Goal: Task Accomplishment & Management: Use online tool/utility

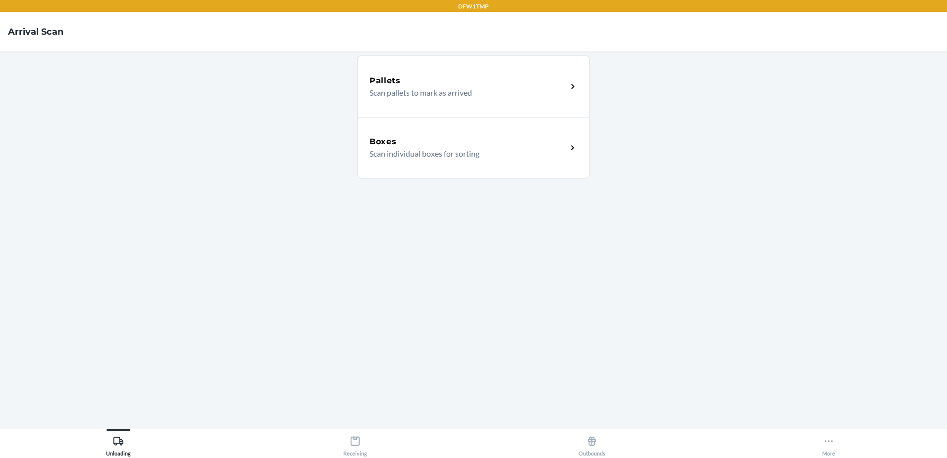
click at [471, 150] on p "Scan individual boxes for sorting" at bounding box center [465, 154] width 190 height 12
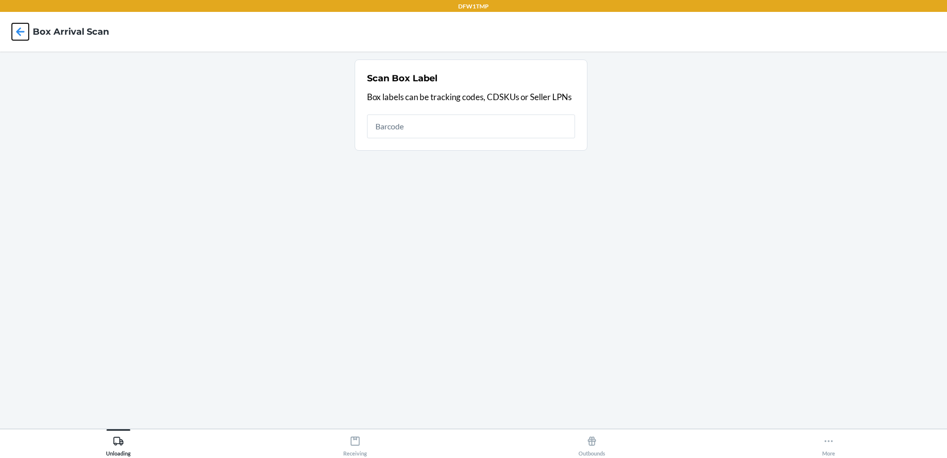
click at [21, 33] on icon at bounding box center [20, 31] width 17 height 17
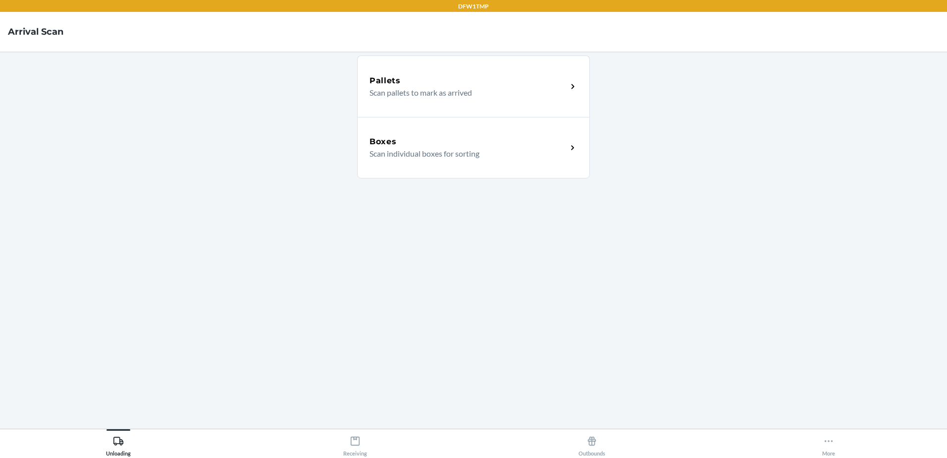
click at [412, 134] on div "Boxes Scan individual boxes for sorting" at bounding box center [473, 147] width 233 height 61
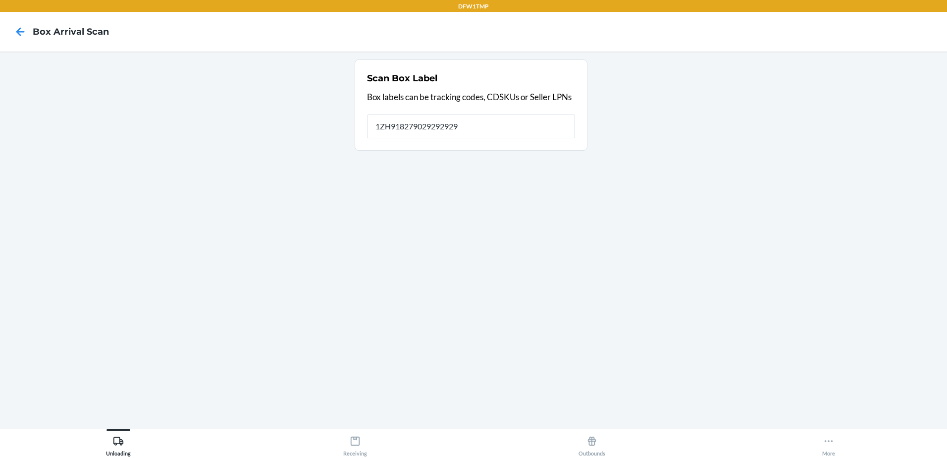
type input "1ZH918279029292929"
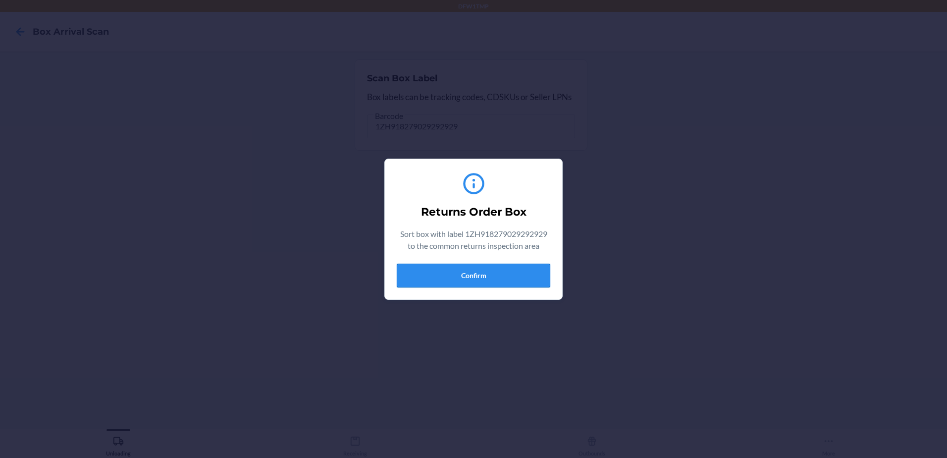
click at [512, 264] on button "Confirm" at bounding box center [474, 276] width 154 height 24
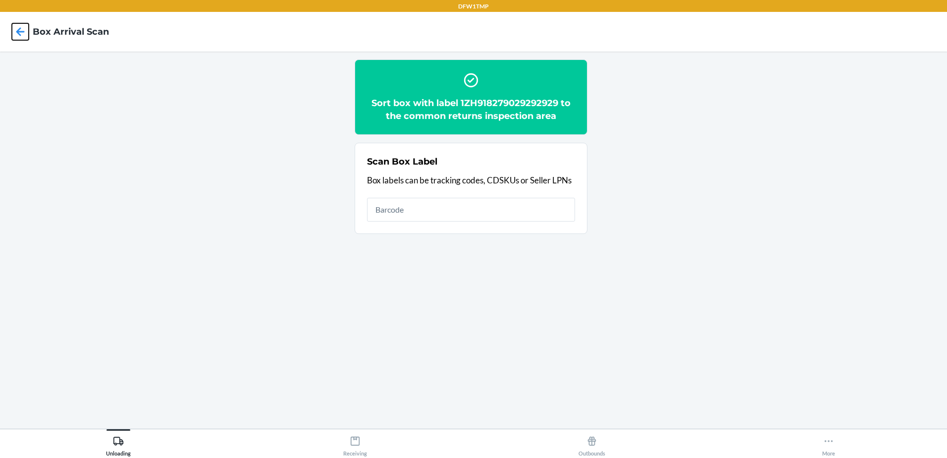
click at [24, 31] on icon at bounding box center [20, 31] width 8 height 8
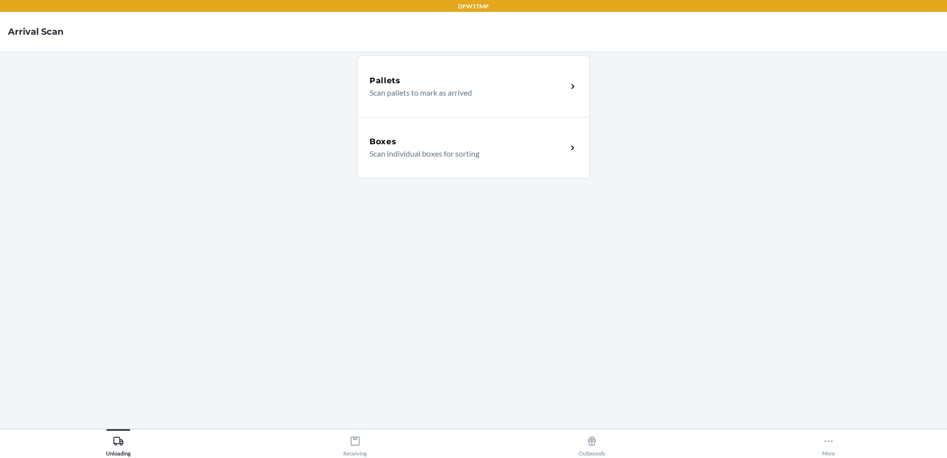
click at [395, 137] on h5 "Boxes" at bounding box center [383, 142] width 27 height 12
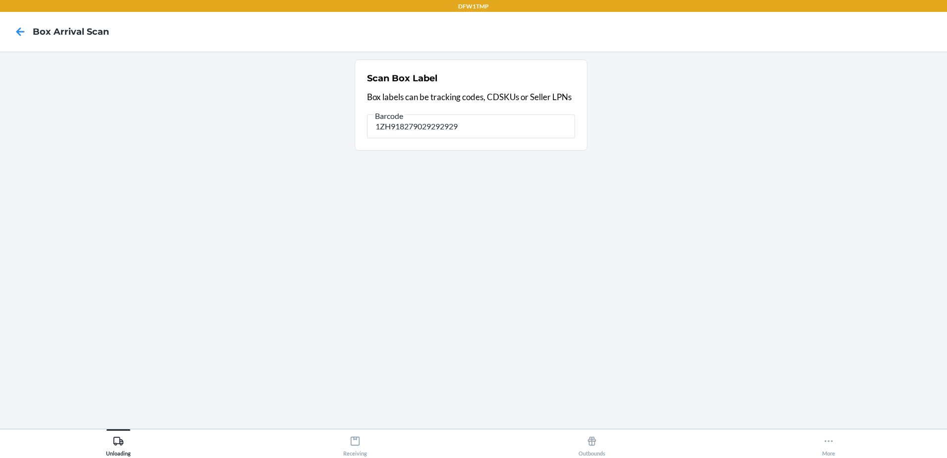
type input "1ZH918279029292929"
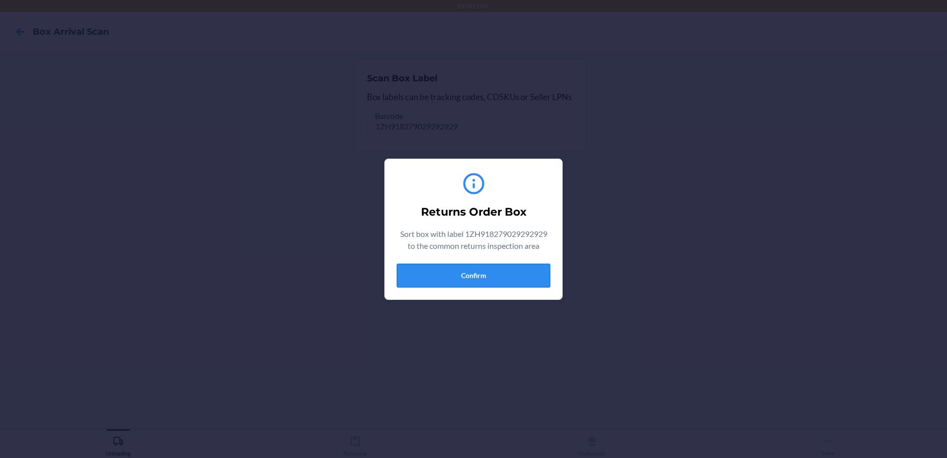
drag, startPoint x: 520, startPoint y: 284, endPoint x: 517, endPoint y: 280, distance: 5.1
click at [517, 280] on button "Confirm" at bounding box center [474, 276] width 154 height 24
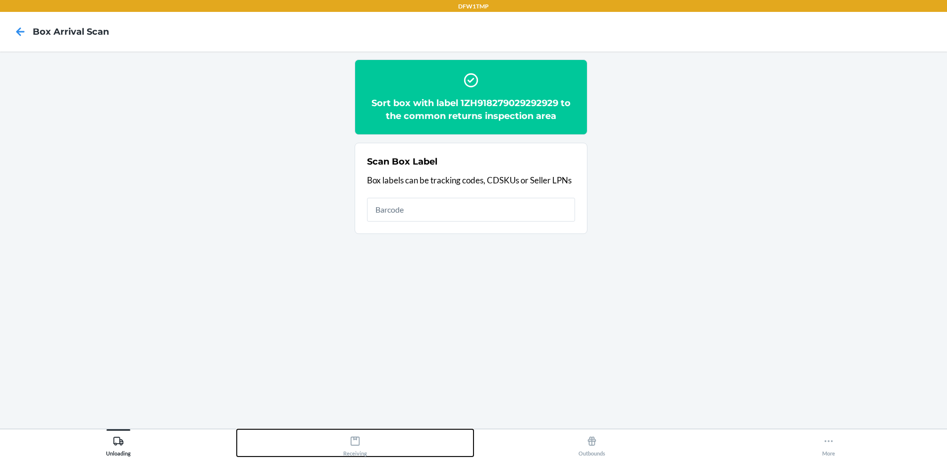
click at [355, 440] on icon at bounding box center [355, 441] width 11 height 11
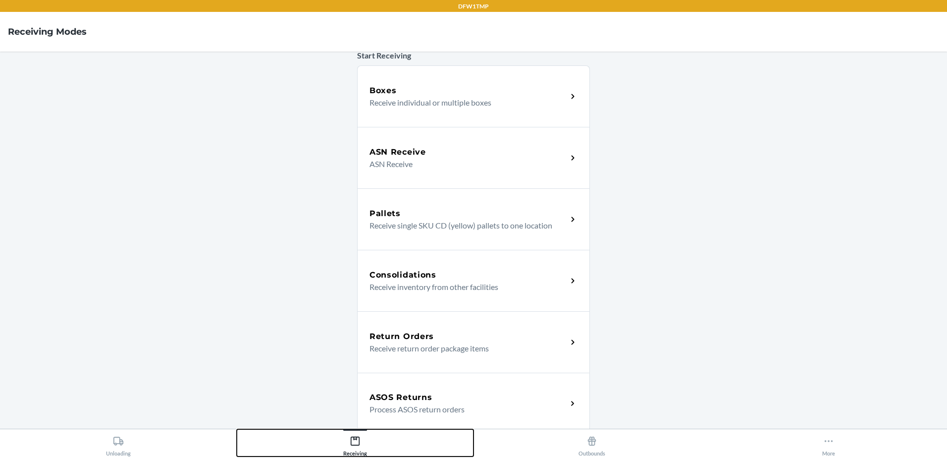
scroll to position [149, 0]
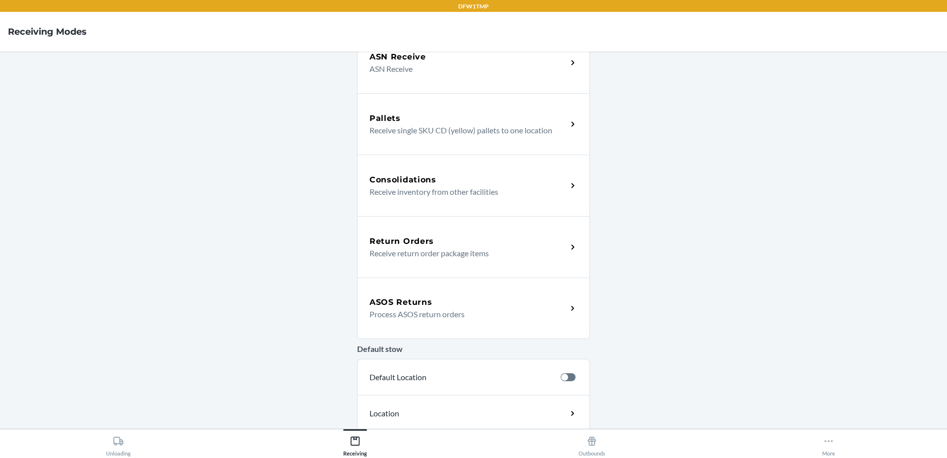
click at [448, 238] on div "Return Orders" at bounding box center [469, 241] width 198 height 12
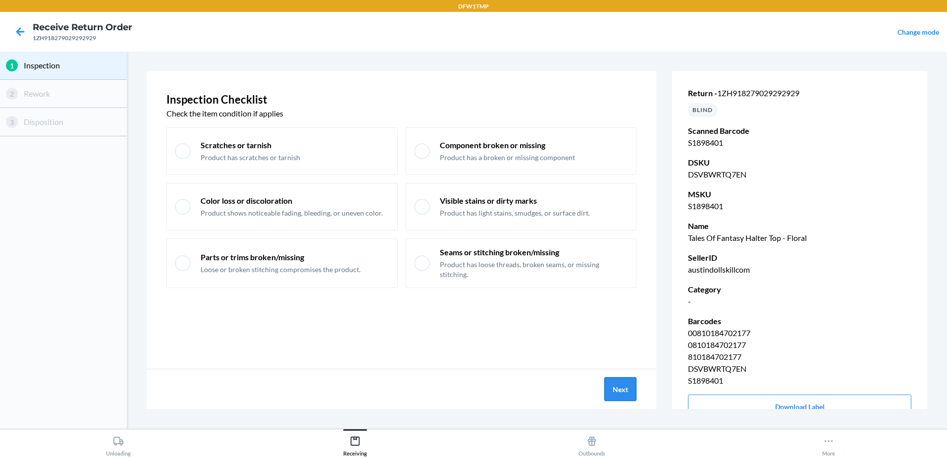
click at [630, 392] on button "Next" at bounding box center [621, 389] width 32 height 24
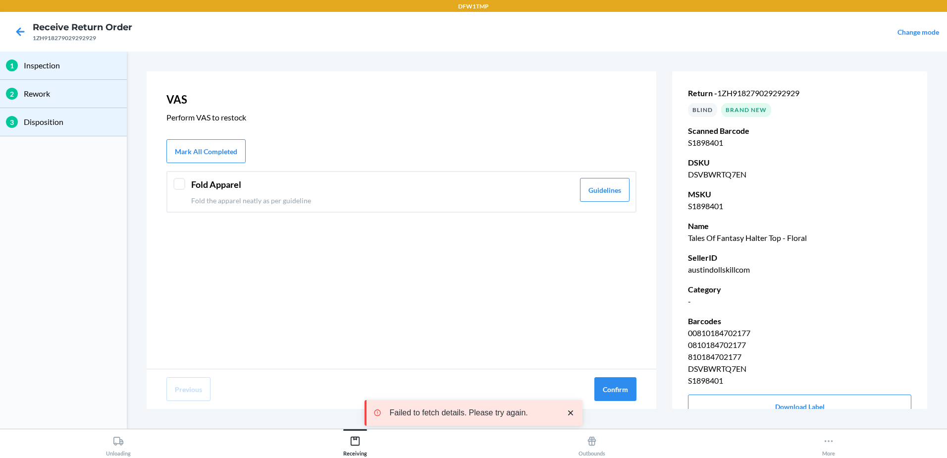
click at [180, 186] on div at bounding box center [179, 184] width 12 height 12
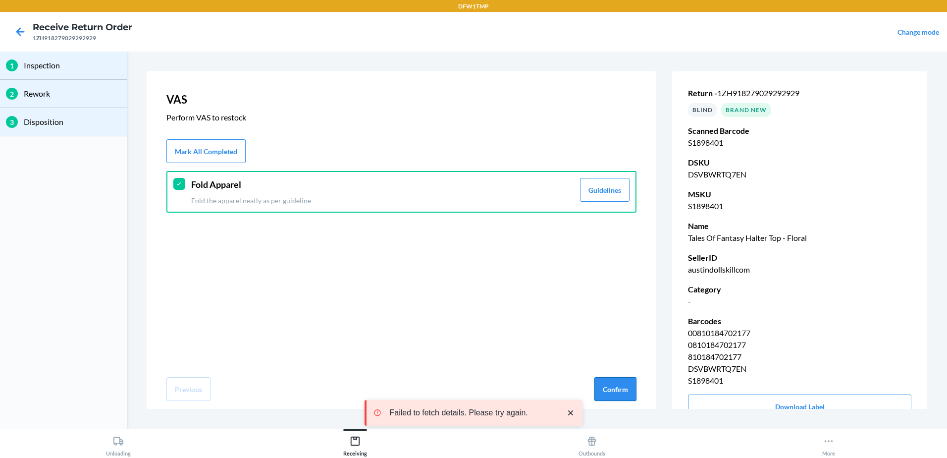
click at [602, 388] on button "Confirm" at bounding box center [616, 389] width 42 height 24
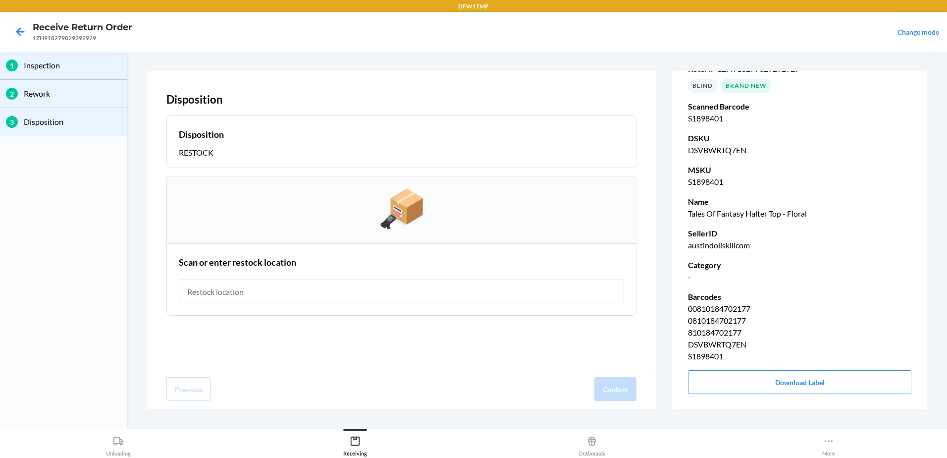
scroll to position [37, 0]
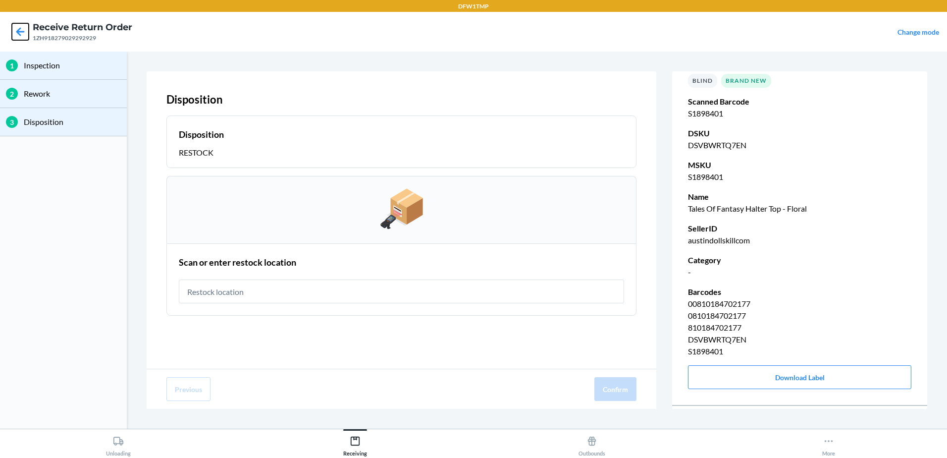
click at [23, 33] on icon at bounding box center [20, 31] width 17 height 17
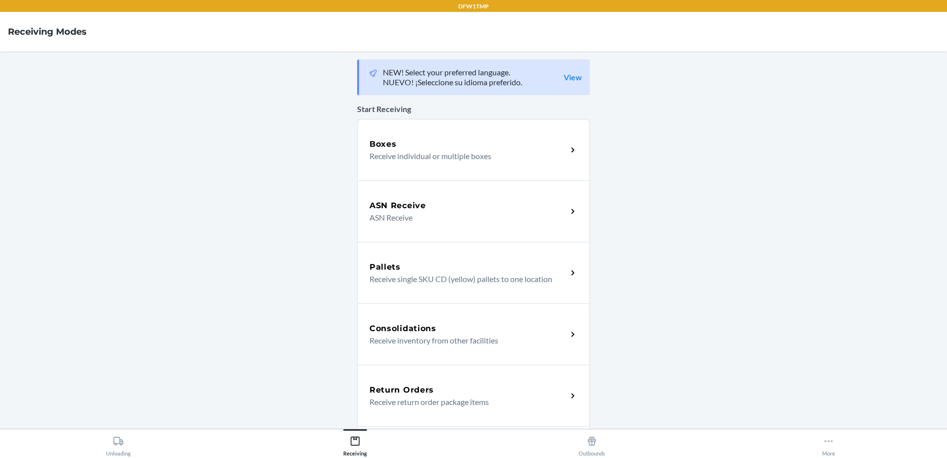
click at [479, 135] on div "Boxes Receive individual or multiple boxes" at bounding box center [473, 149] width 233 height 61
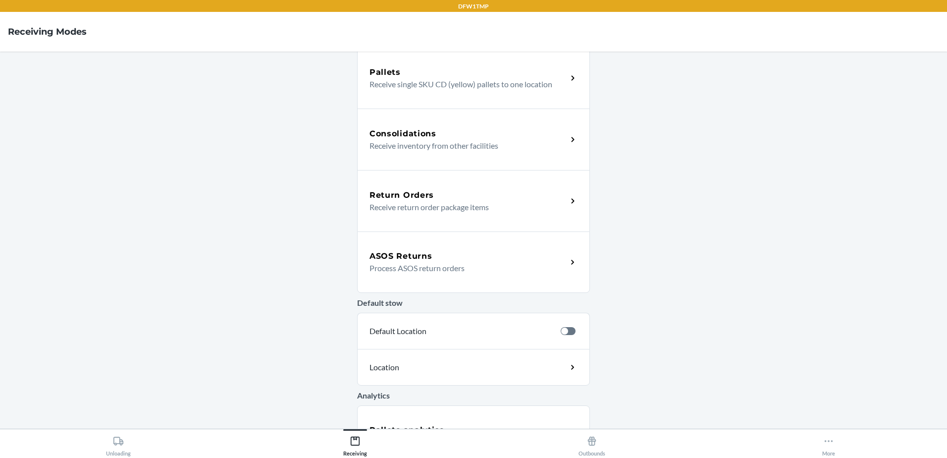
scroll to position [198, 0]
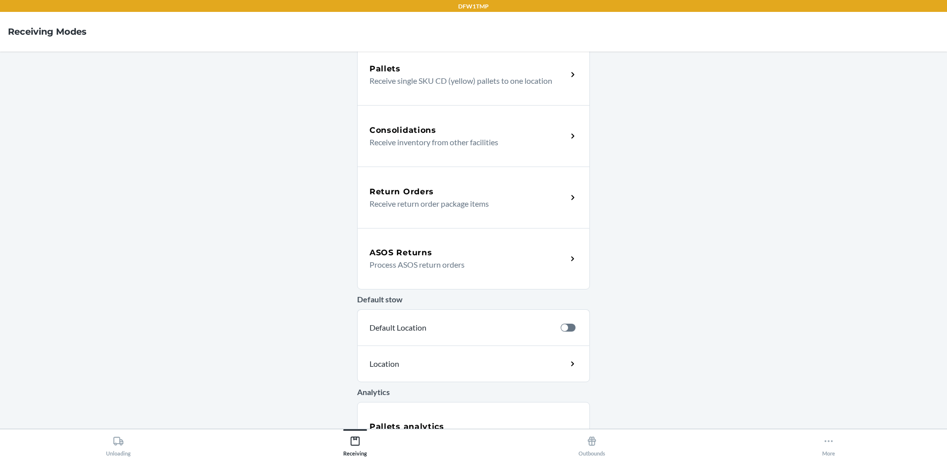
click at [398, 205] on p "Receive return order package items" at bounding box center [465, 204] width 190 height 12
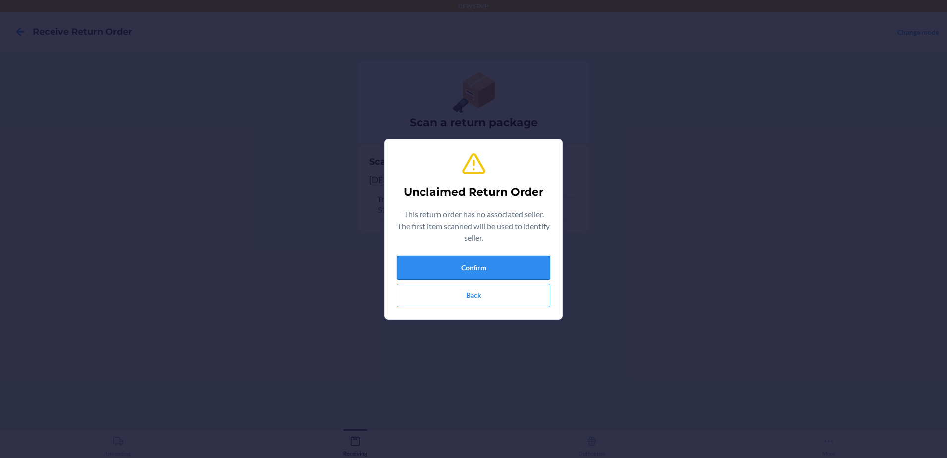
click at [506, 266] on button "Confirm" at bounding box center [474, 268] width 154 height 24
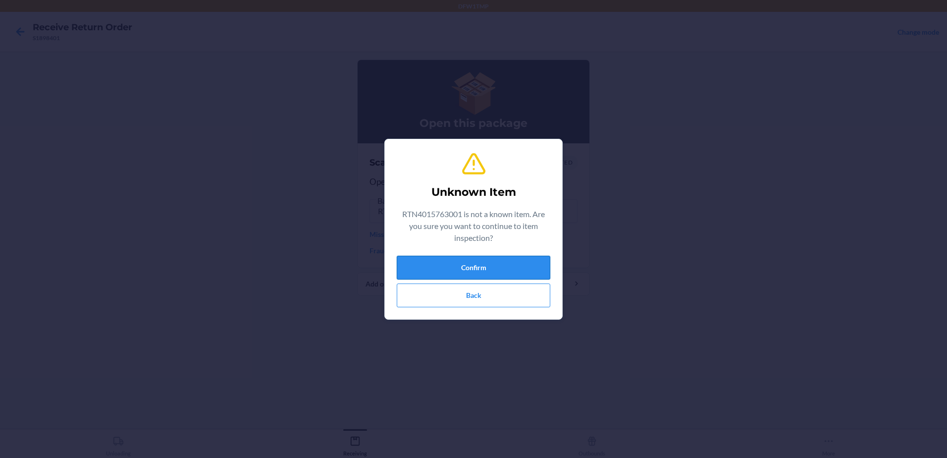
click at [484, 265] on button "Confirm" at bounding box center [474, 268] width 154 height 24
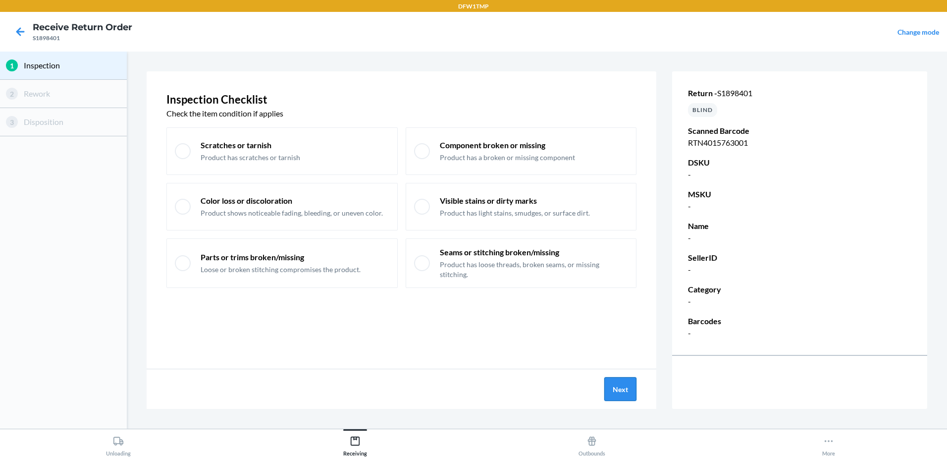
click at [617, 397] on button "Next" at bounding box center [621, 389] width 32 height 24
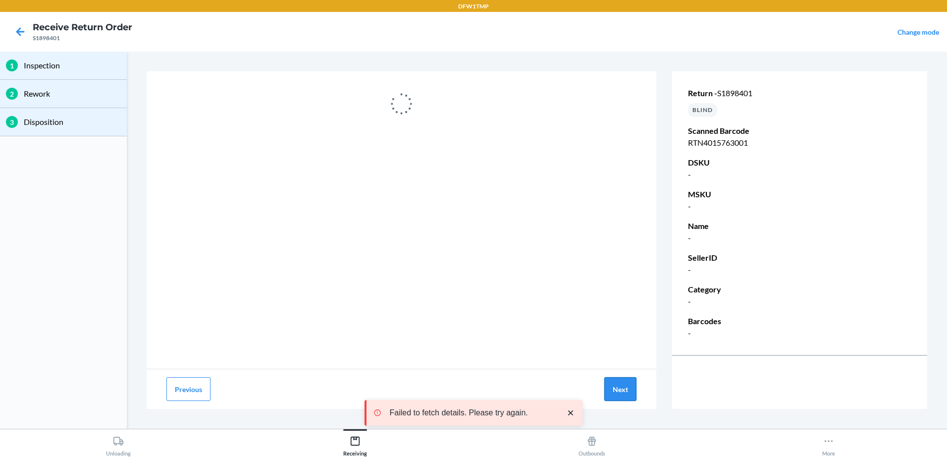
click at [619, 394] on button "Next" at bounding box center [621, 389] width 32 height 24
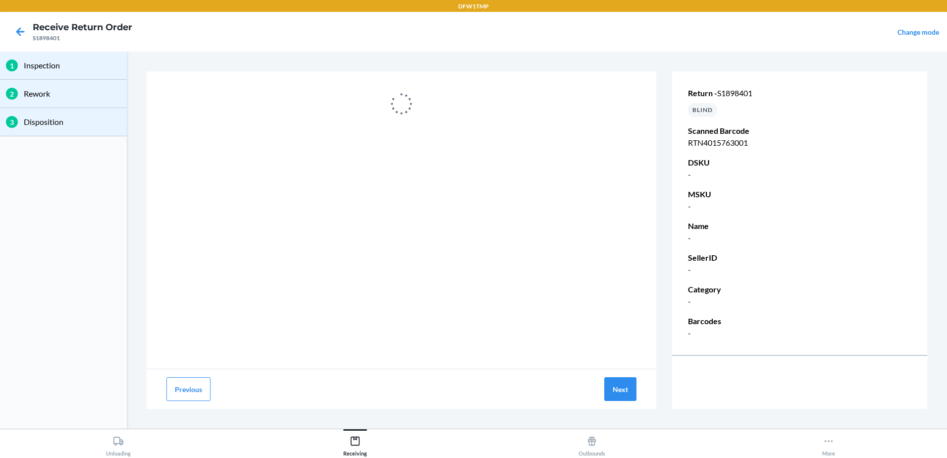
click at [22, 37] on div at bounding box center [20, 31] width 25 height 25
click at [21, 35] on icon at bounding box center [20, 31] width 17 height 17
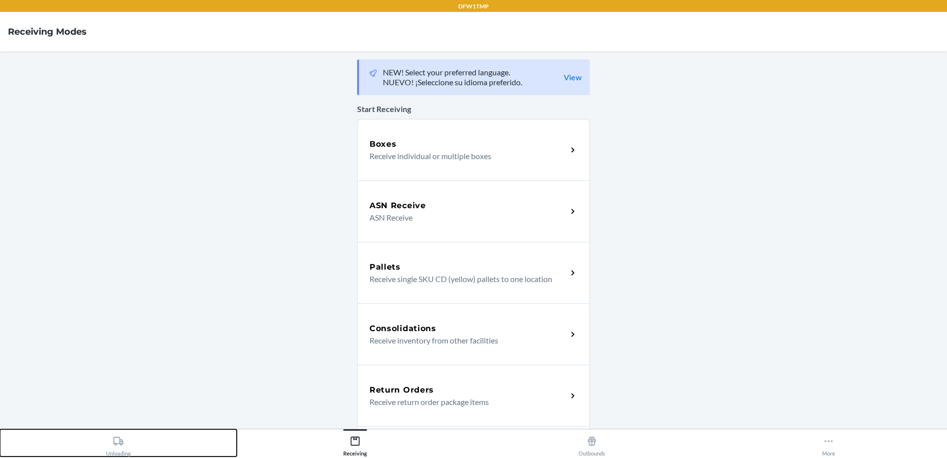
click at [128, 449] on div "Unloading" at bounding box center [118, 444] width 25 height 25
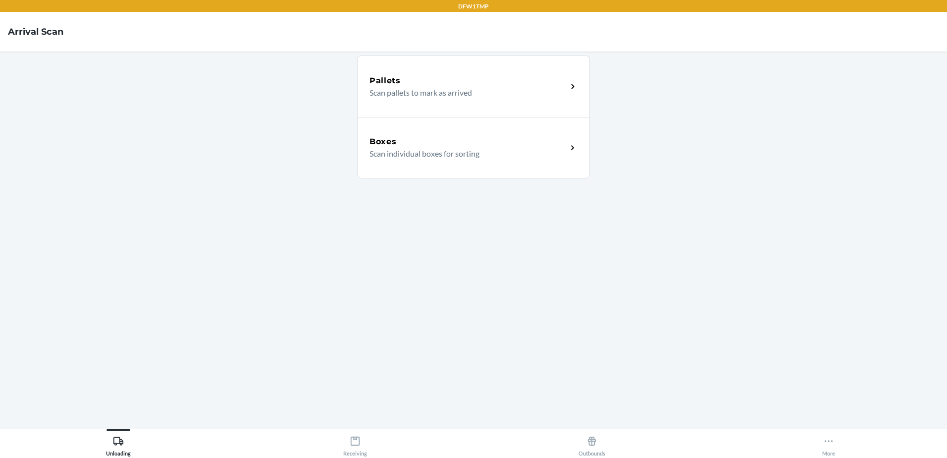
click at [432, 144] on div "Boxes" at bounding box center [469, 142] width 198 height 12
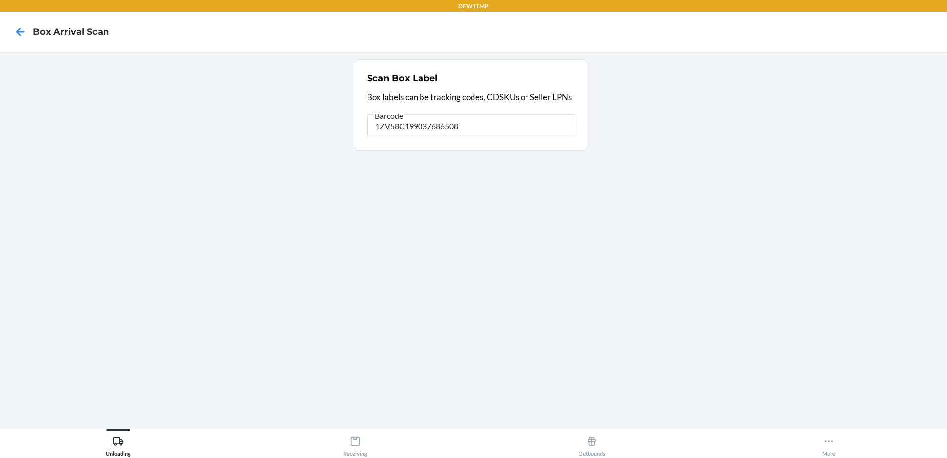
type input "1ZV58C199037686508"
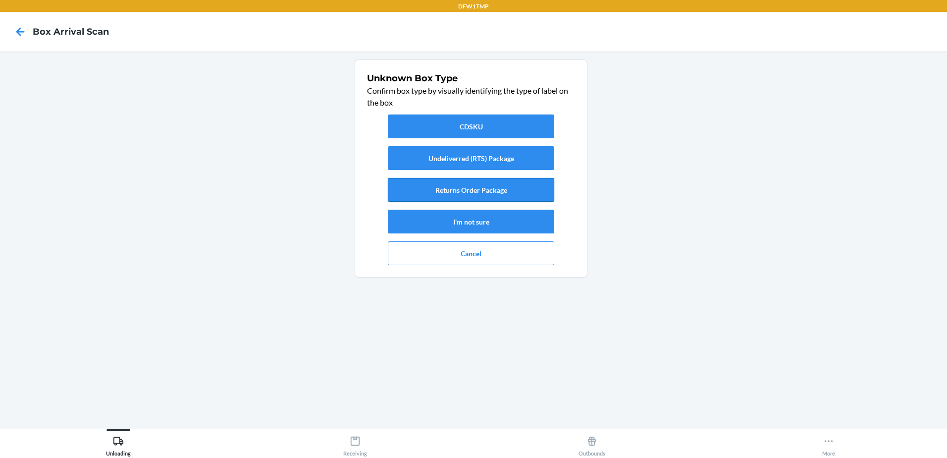
click at [468, 196] on button "Returns Order Package" at bounding box center [471, 190] width 166 height 24
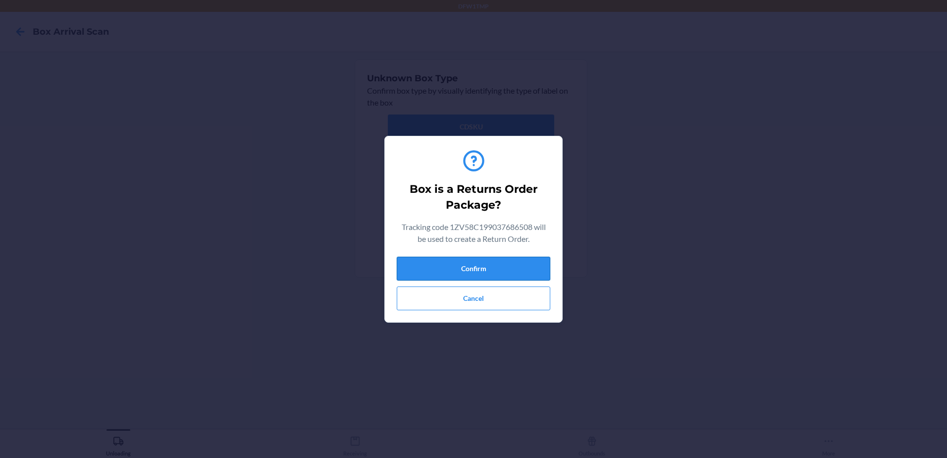
click at [513, 270] on button "Confirm" at bounding box center [474, 269] width 154 height 24
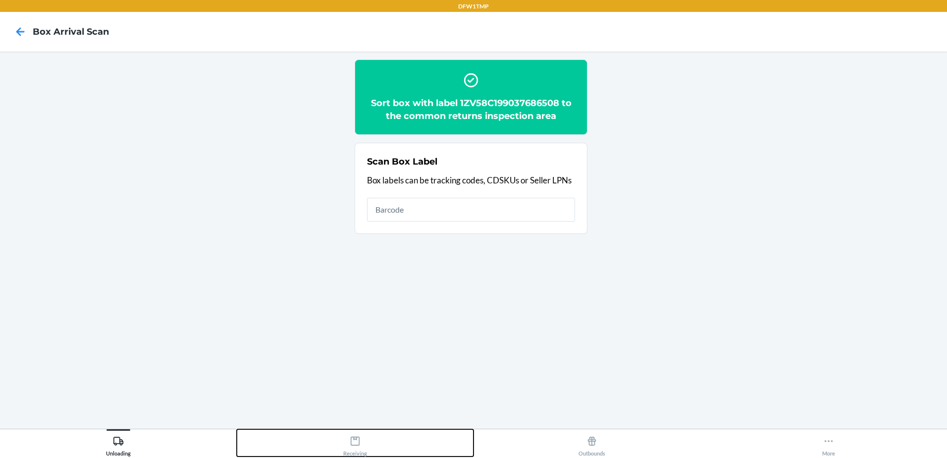
click at [356, 439] on icon at bounding box center [355, 441] width 9 height 9
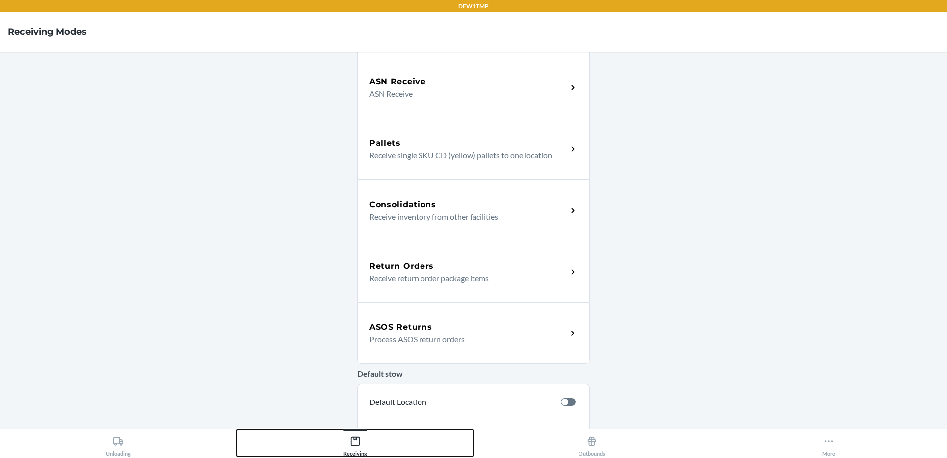
scroll to position [149, 0]
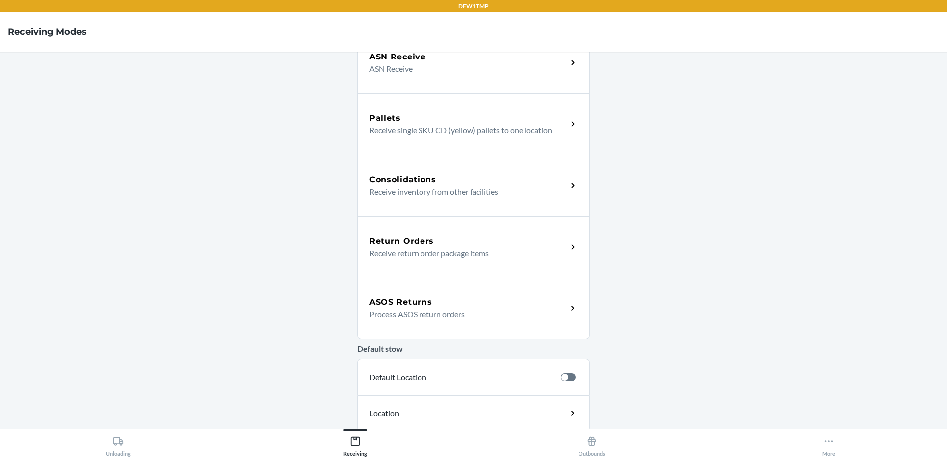
click at [409, 247] on p "Receive return order package items" at bounding box center [465, 253] width 190 height 12
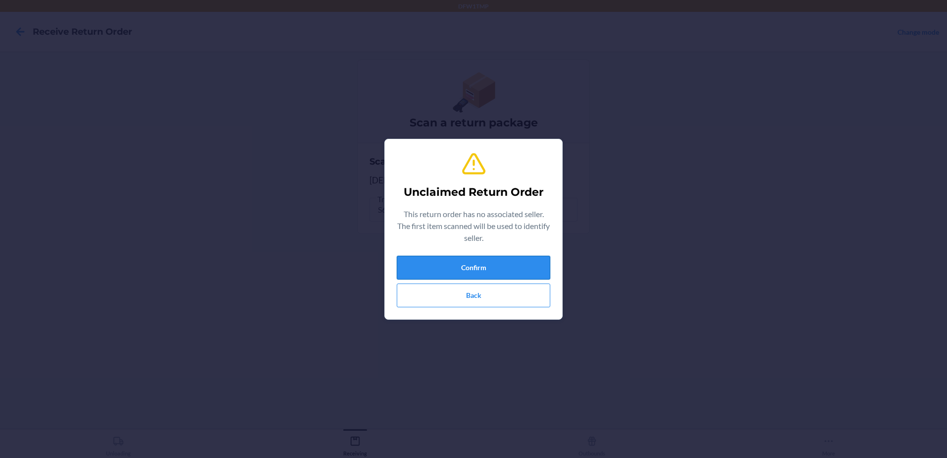
click at [436, 262] on button "Confirm" at bounding box center [474, 268] width 154 height 24
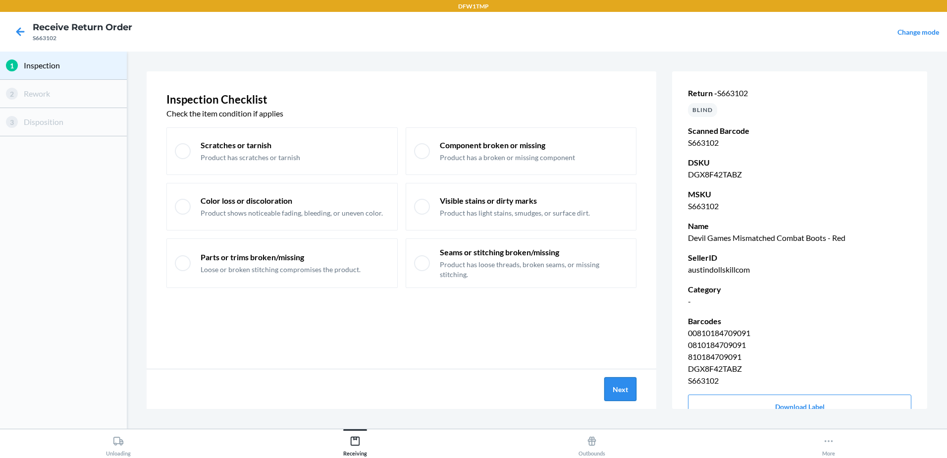
click at [608, 391] on button "Next" at bounding box center [621, 389] width 32 height 24
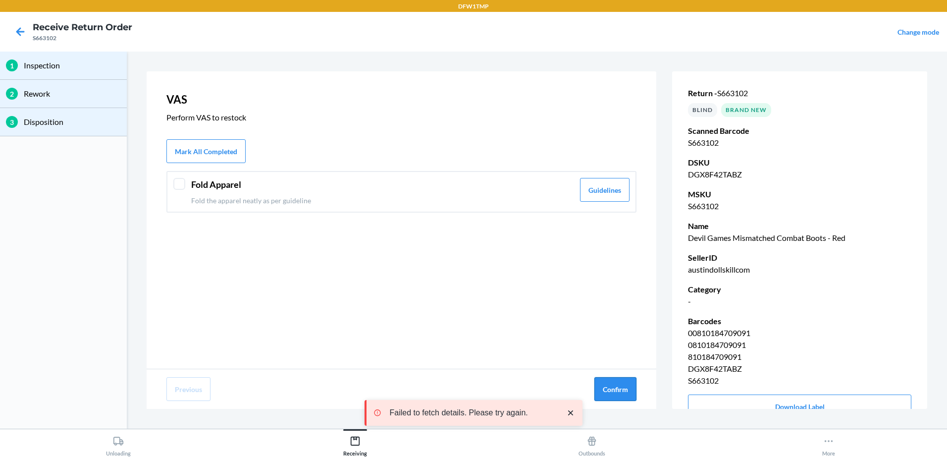
click at [625, 395] on button "Confirm" at bounding box center [616, 389] width 42 height 24
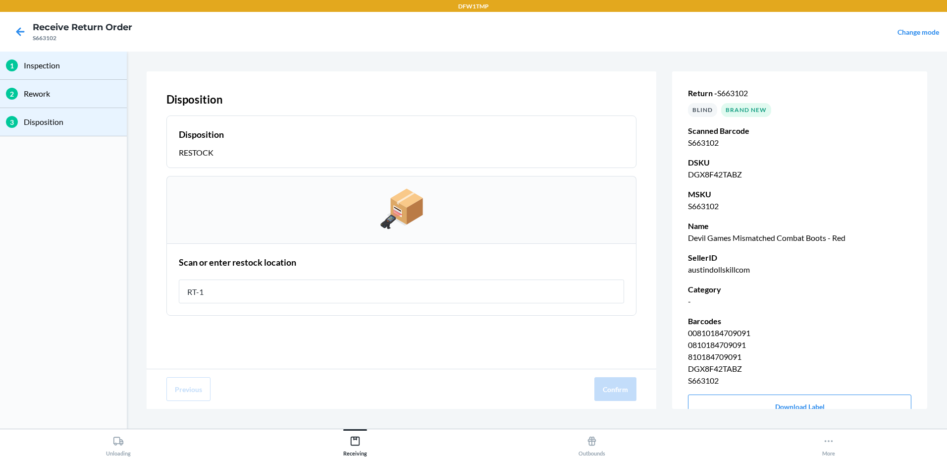
type input "RT-12"
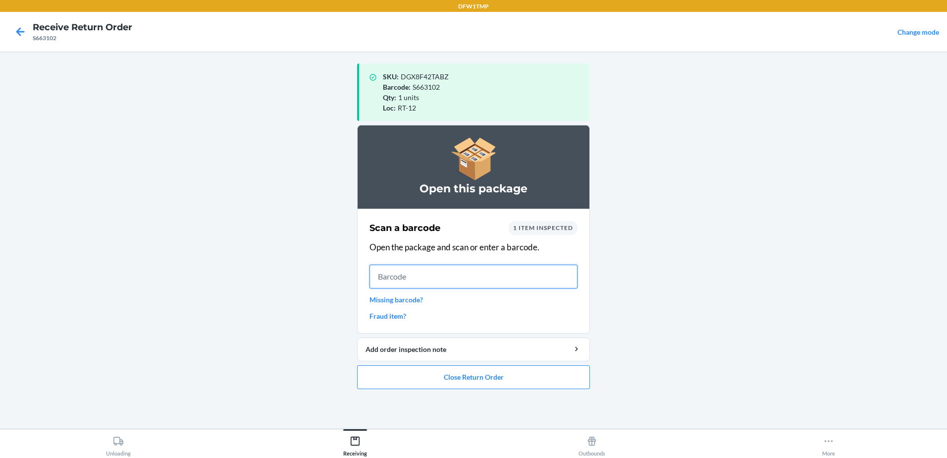
click at [453, 268] on input "text" at bounding box center [474, 277] width 208 height 24
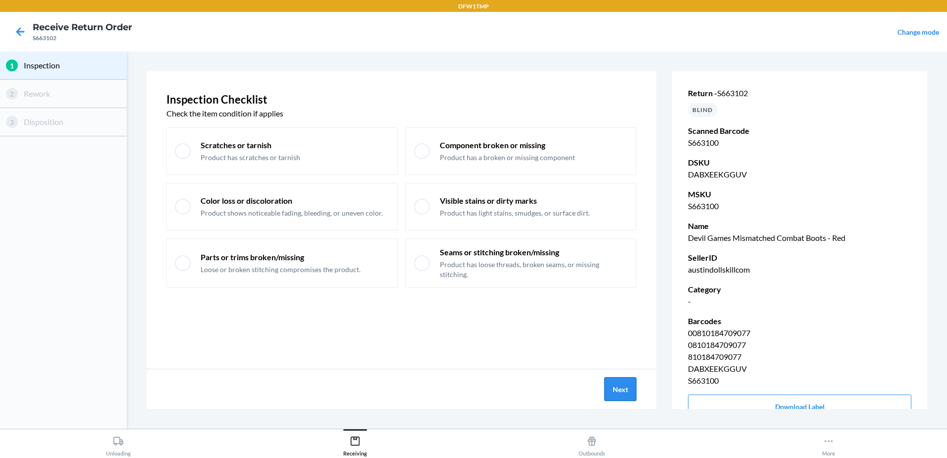
click at [610, 389] on button "Next" at bounding box center [621, 389] width 32 height 24
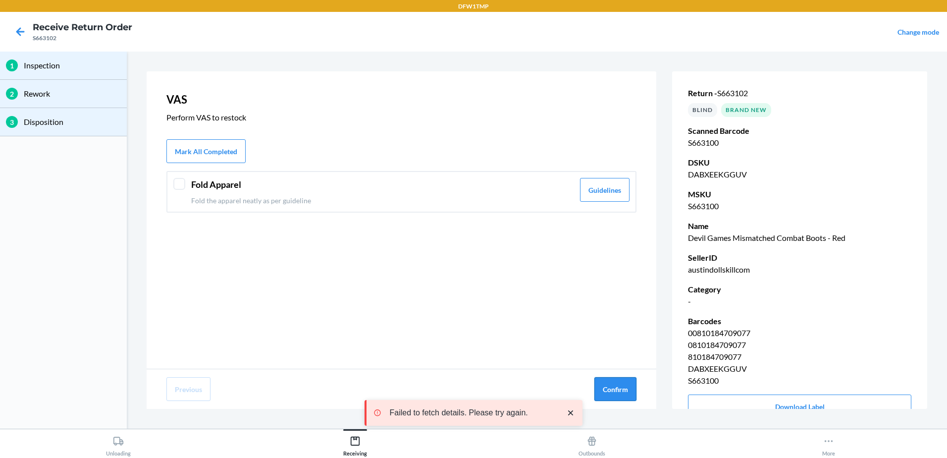
click at [611, 388] on button "Confirm" at bounding box center [616, 389] width 42 height 24
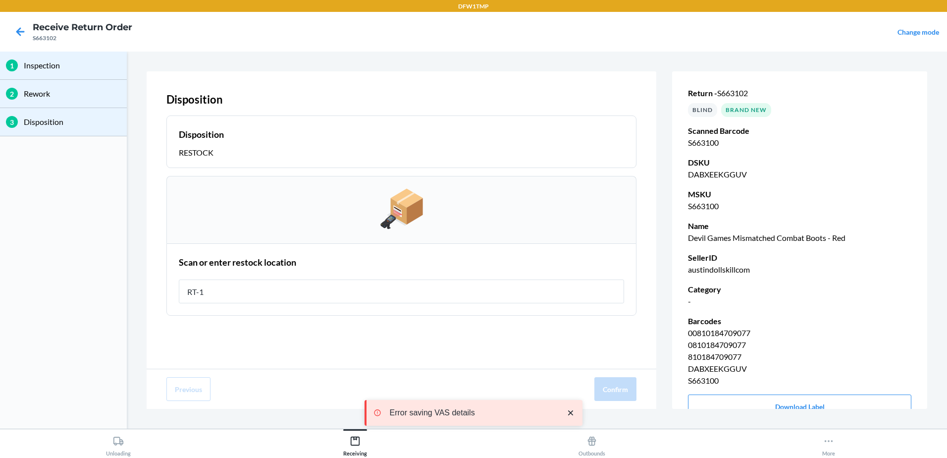
type input "RT-12"
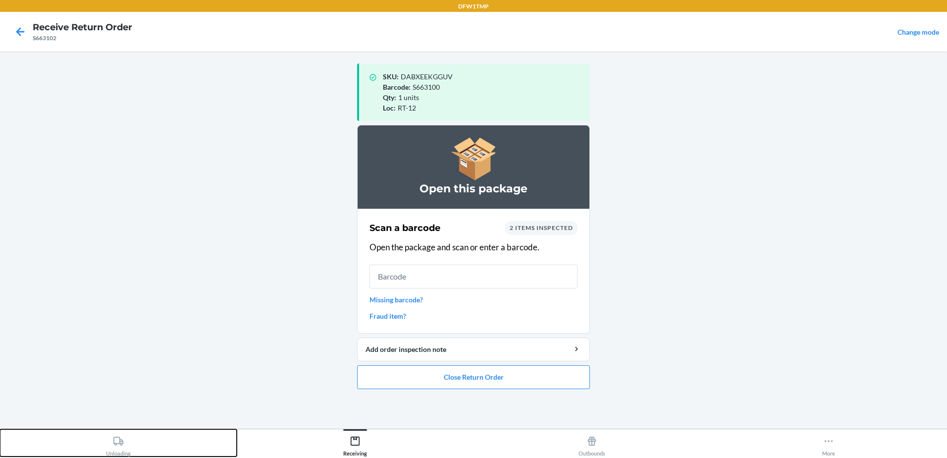
click at [128, 452] on div "Unloading" at bounding box center [118, 444] width 25 height 25
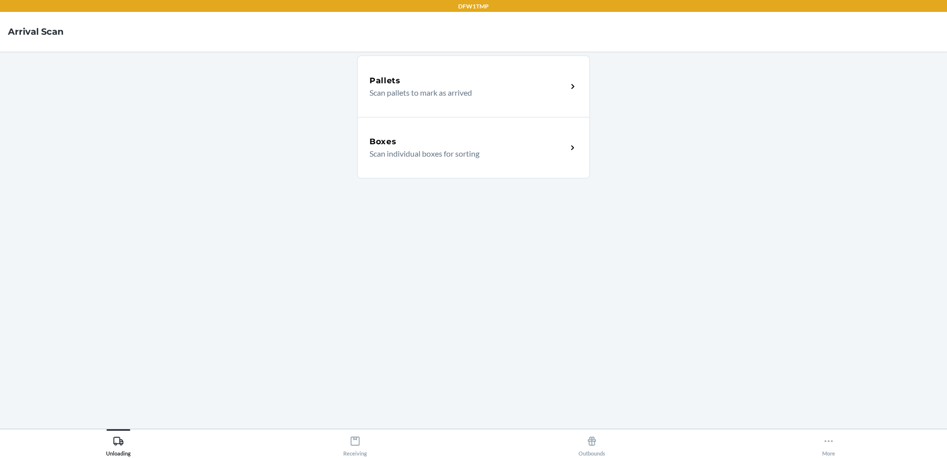
click at [384, 138] on h5 "Boxes" at bounding box center [383, 142] width 27 height 12
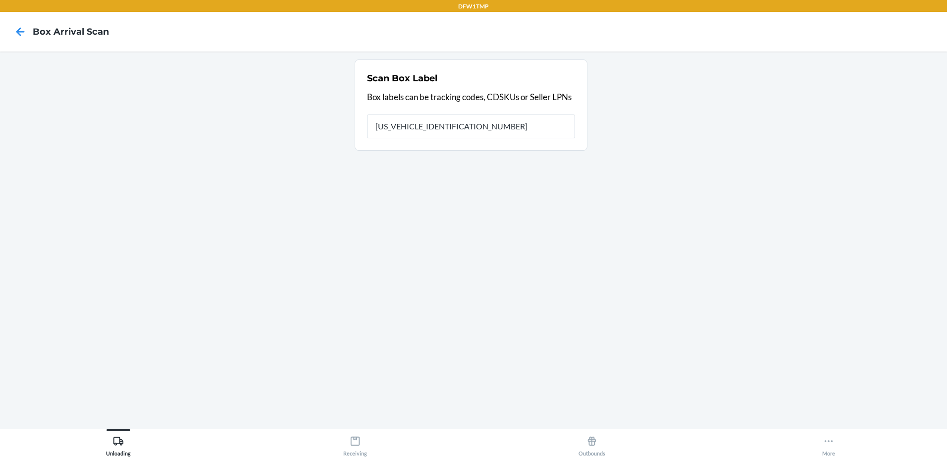
type input "1ZX8R1710351860364"
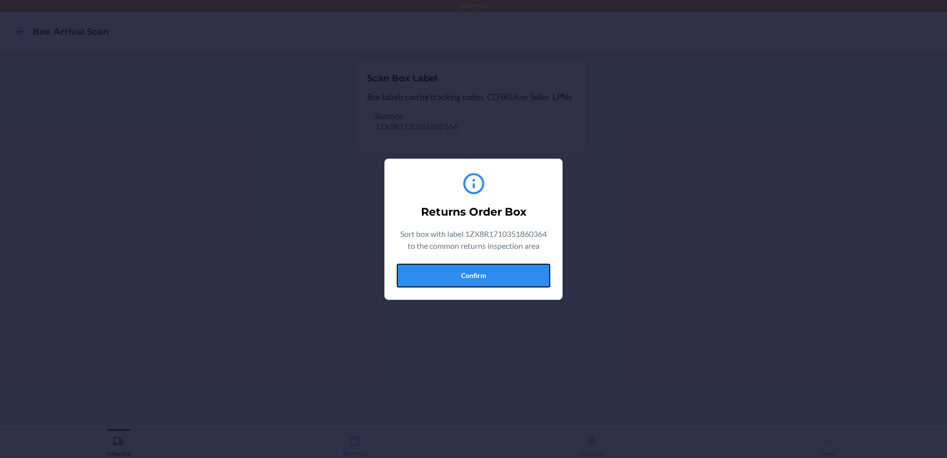
click at [472, 267] on button "Confirm" at bounding box center [474, 276] width 154 height 24
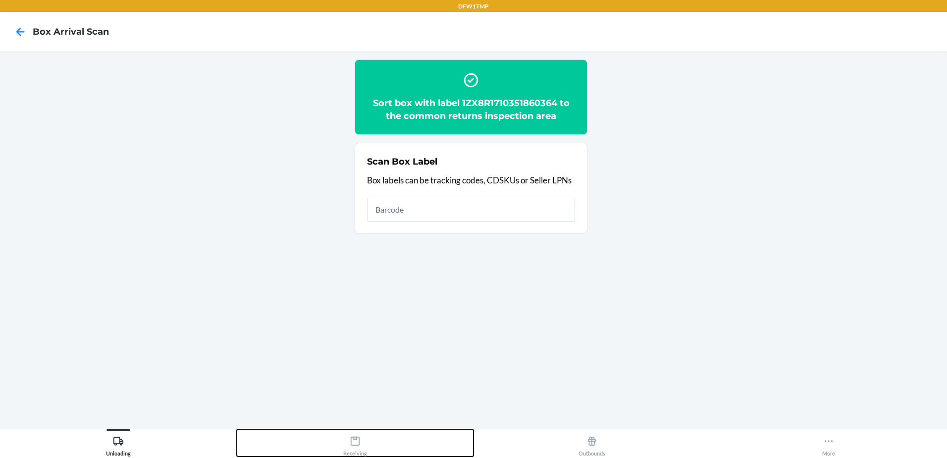
click at [351, 443] on icon at bounding box center [355, 441] width 11 height 11
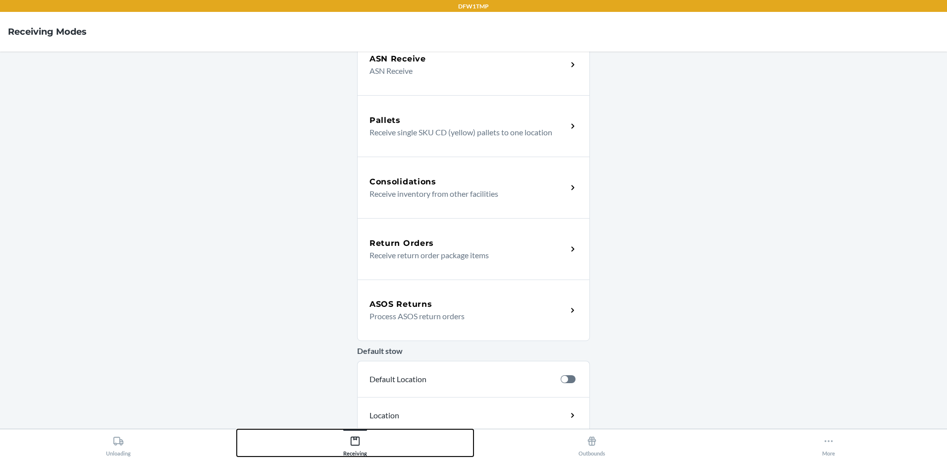
scroll to position [149, 0]
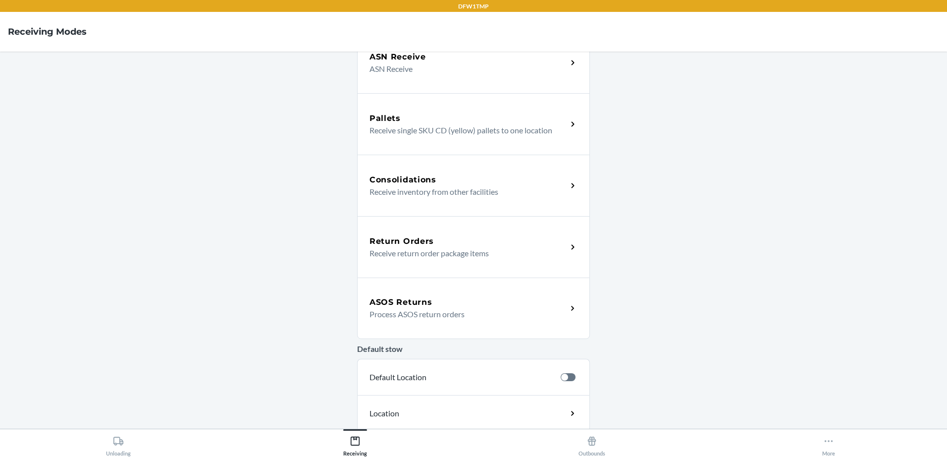
click at [429, 259] on div "Return Orders Receive return order package items" at bounding box center [473, 246] width 233 height 61
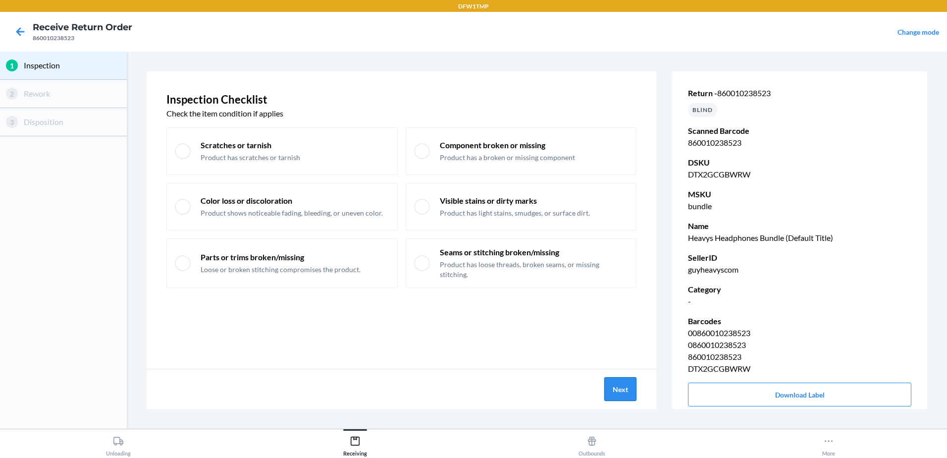
click at [620, 382] on button "Next" at bounding box center [621, 389] width 32 height 24
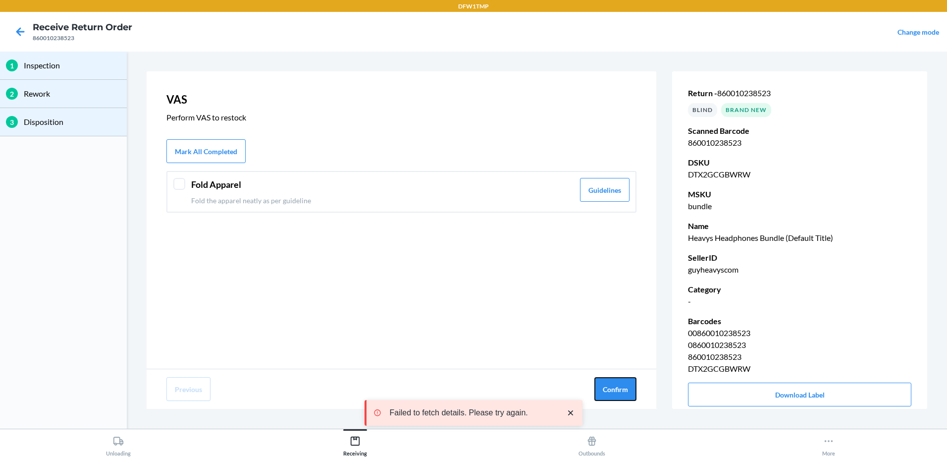
click at [621, 381] on button "Confirm" at bounding box center [616, 389] width 42 height 24
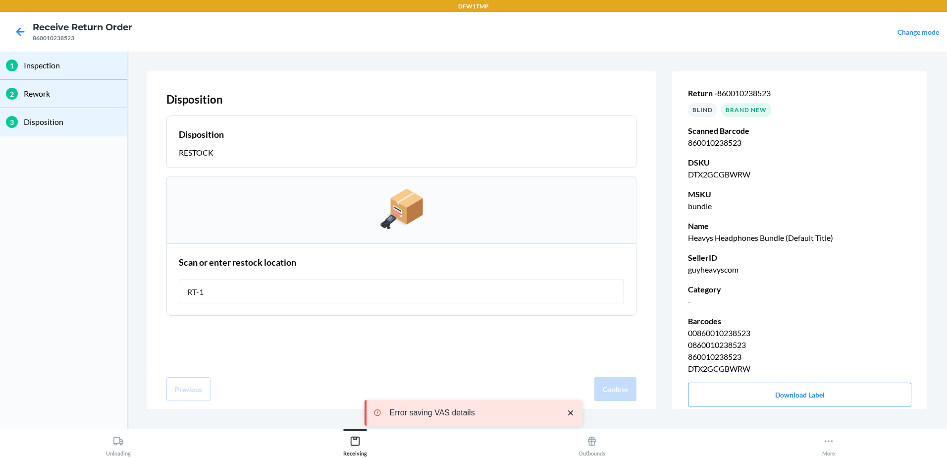
type input "RT-12"
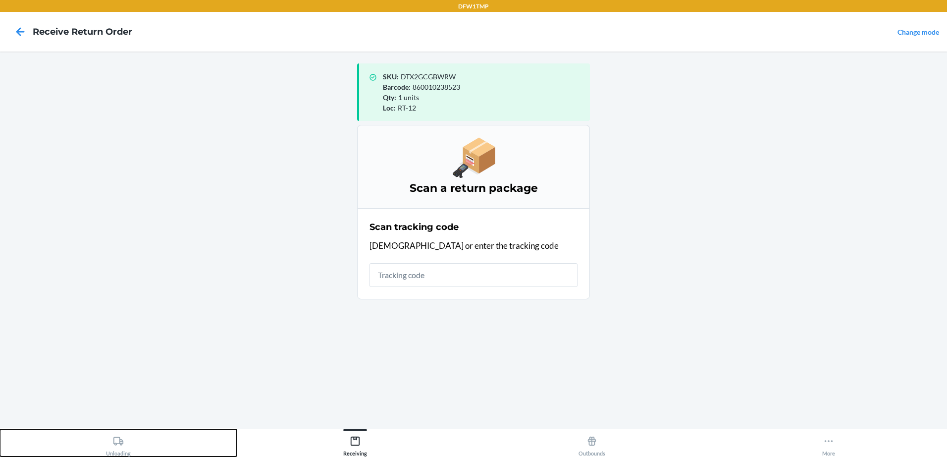
click at [123, 455] on div "Unloading" at bounding box center [118, 444] width 25 height 25
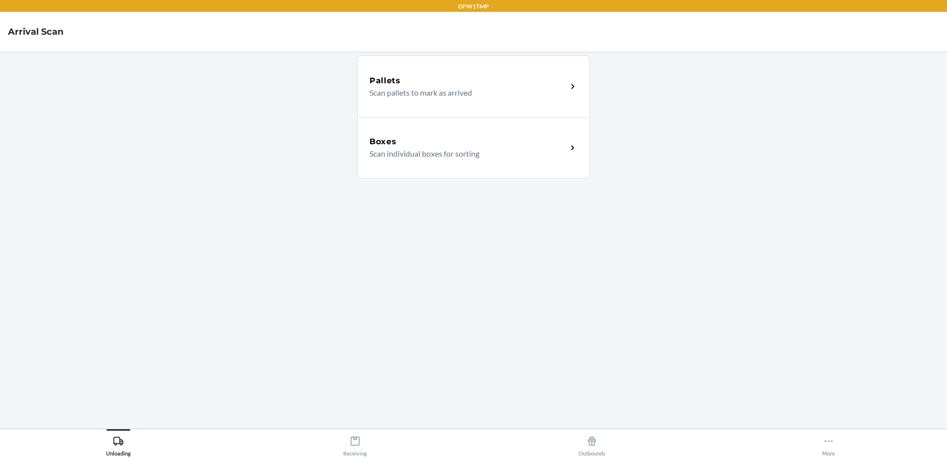
click at [430, 137] on div "Boxes" at bounding box center [469, 142] width 198 height 12
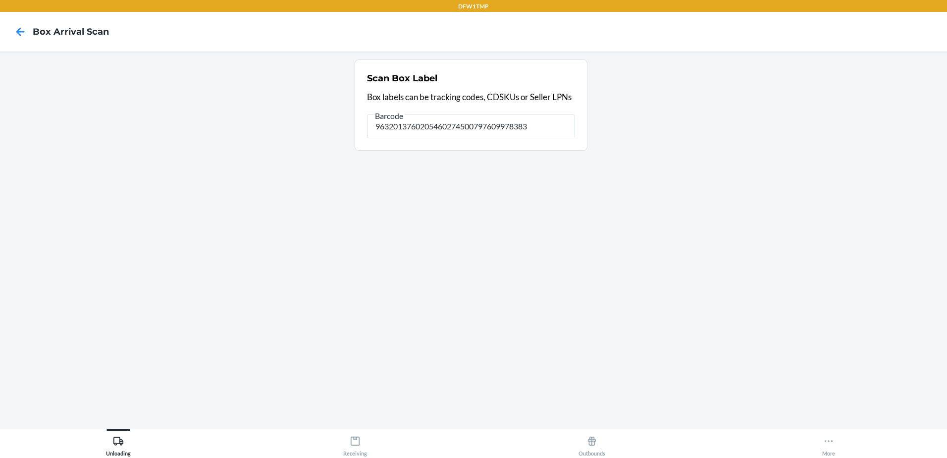
type input "9632013760205460274500797609978383"
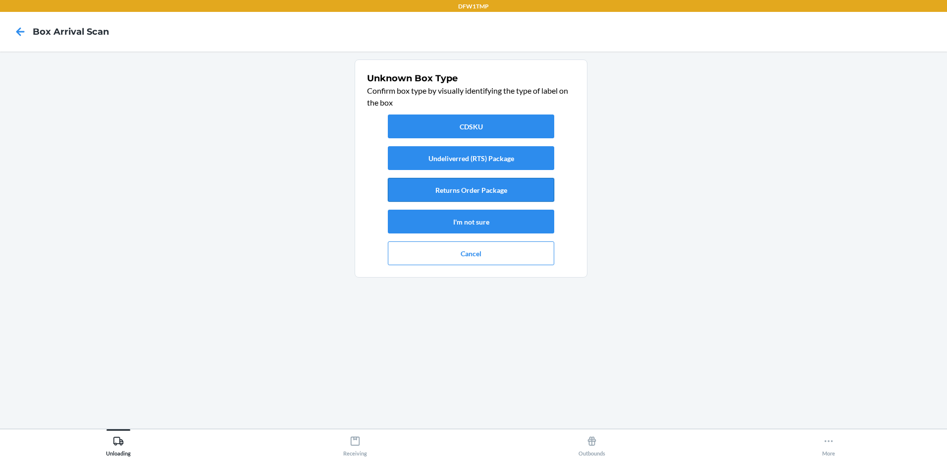
click at [503, 193] on button "Returns Order Package" at bounding box center [471, 190] width 166 height 24
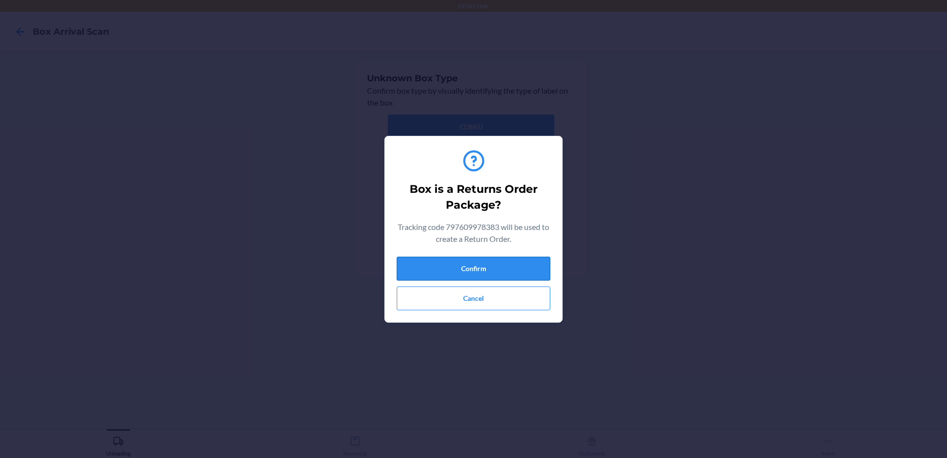
click at [507, 275] on button "Confirm" at bounding box center [474, 269] width 154 height 24
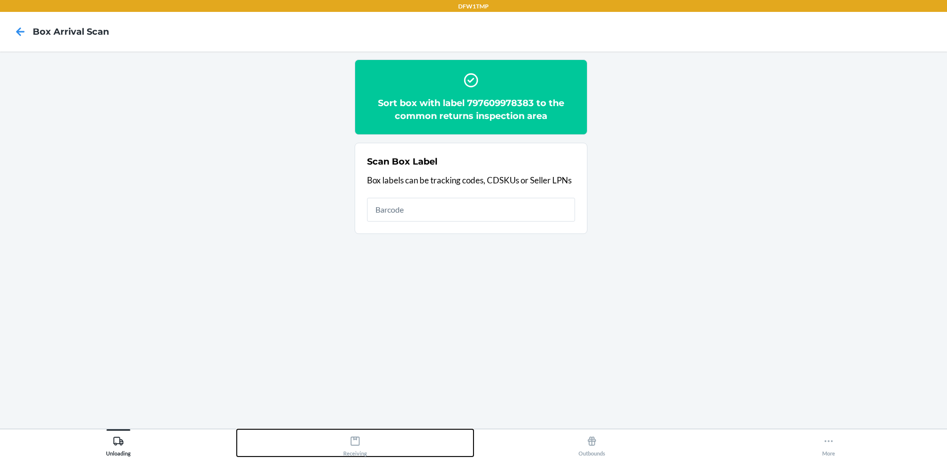
click at [367, 448] on button "Receiving" at bounding box center [355, 442] width 237 height 27
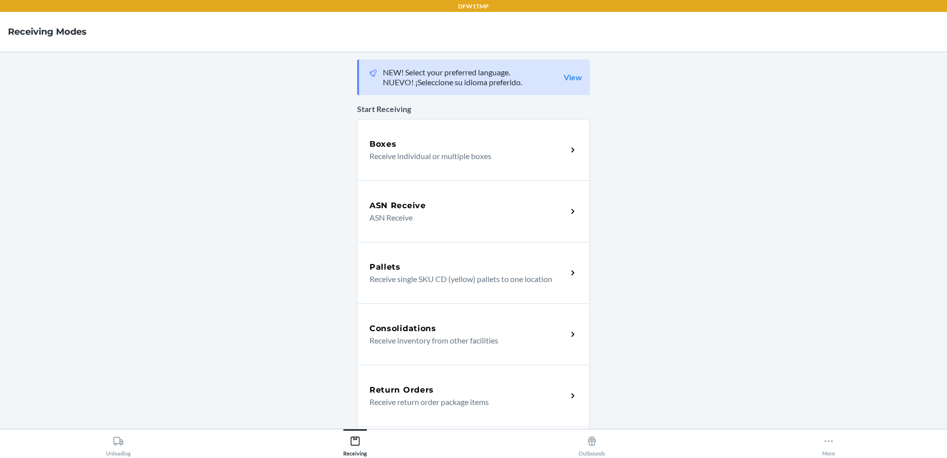
drag, startPoint x: 451, startPoint y: 419, endPoint x: 456, endPoint y: 416, distance: 5.8
click at [451, 419] on div "Return Orders Receive return order package items" at bounding box center [473, 395] width 233 height 61
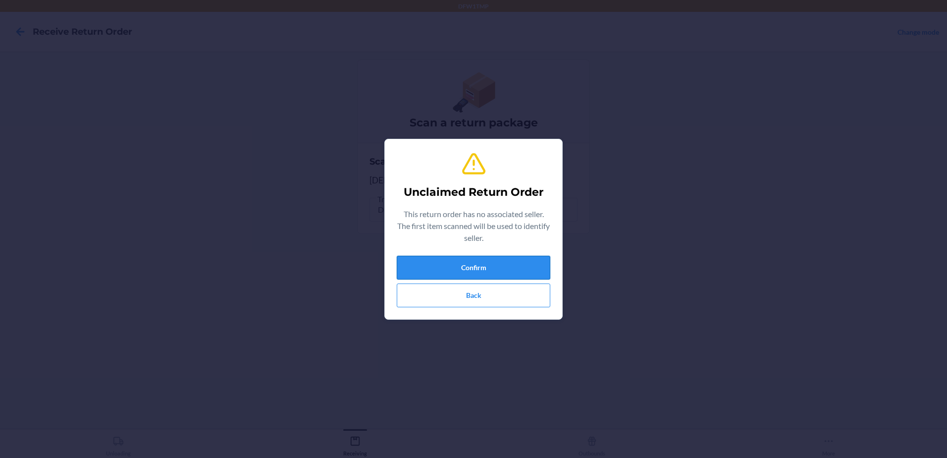
click at [435, 270] on button "Confirm" at bounding box center [474, 268] width 154 height 24
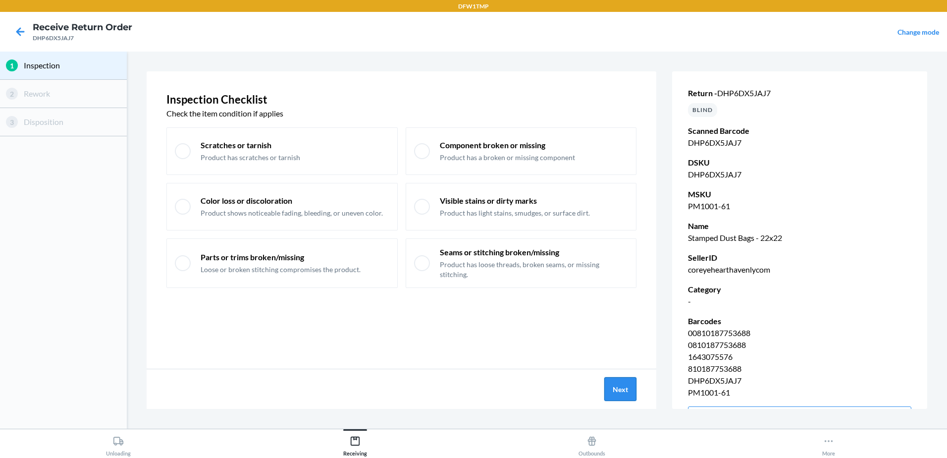
click at [616, 400] on button "Next" at bounding box center [621, 389] width 32 height 24
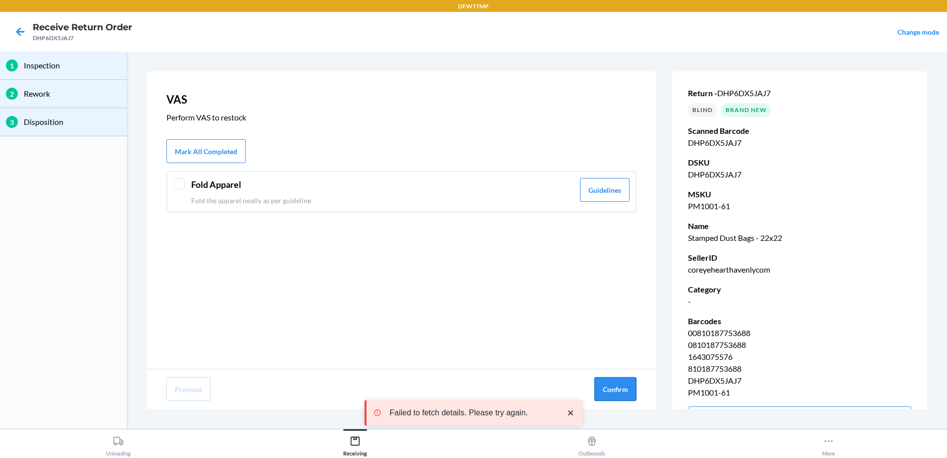
click at [614, 397] on button "Confirm" at bounding box center [616, 389] width 42 height 24
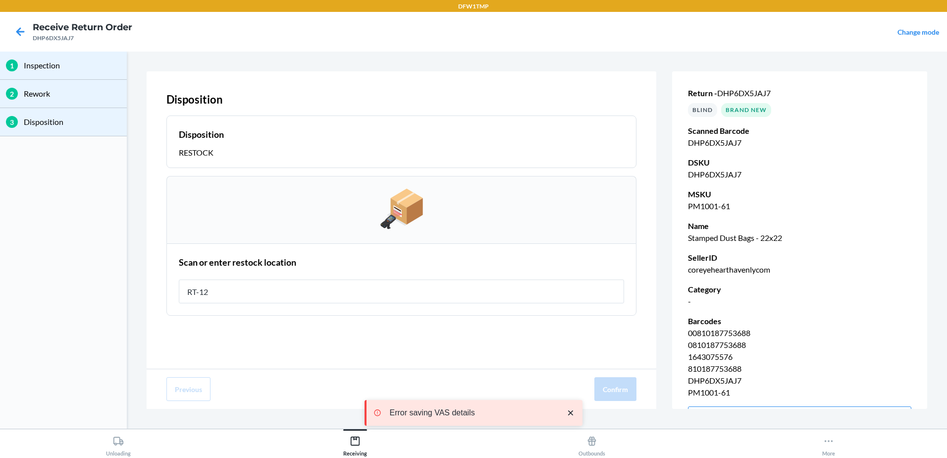
type input "RT-12"
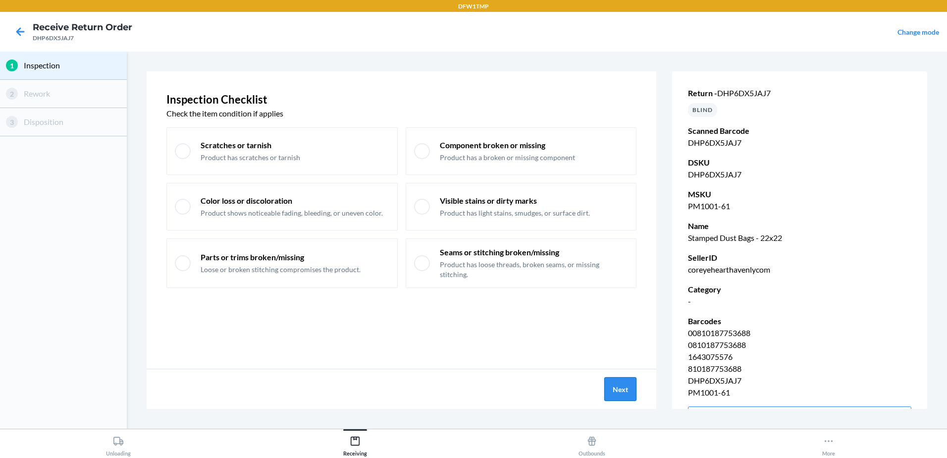
click at [613, 387] on button "Next" at bounding box center [621, 389] width 32 height 24
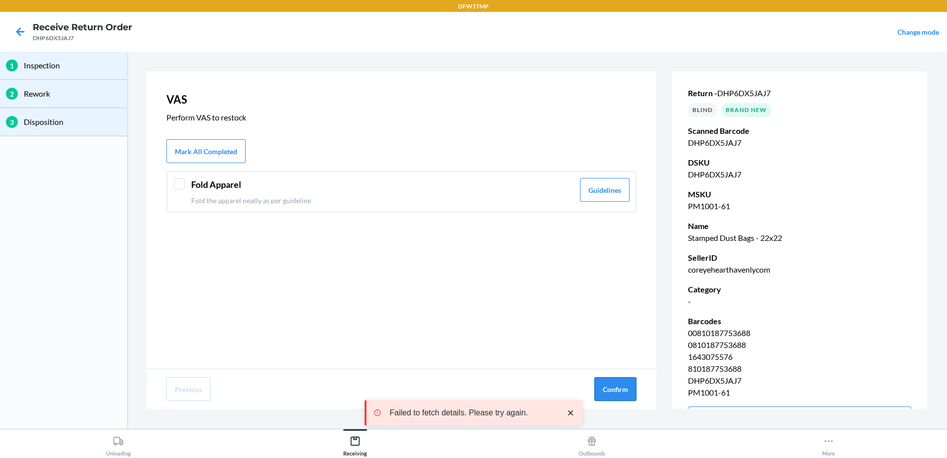
click at [619, 379] on button "Confirm" at bounding box center [616, 389] width 42 height 24
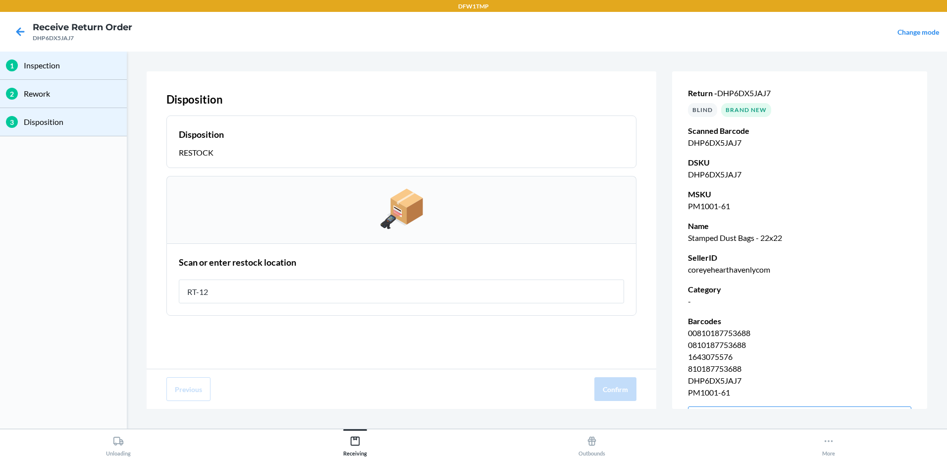
type input "RT-12"
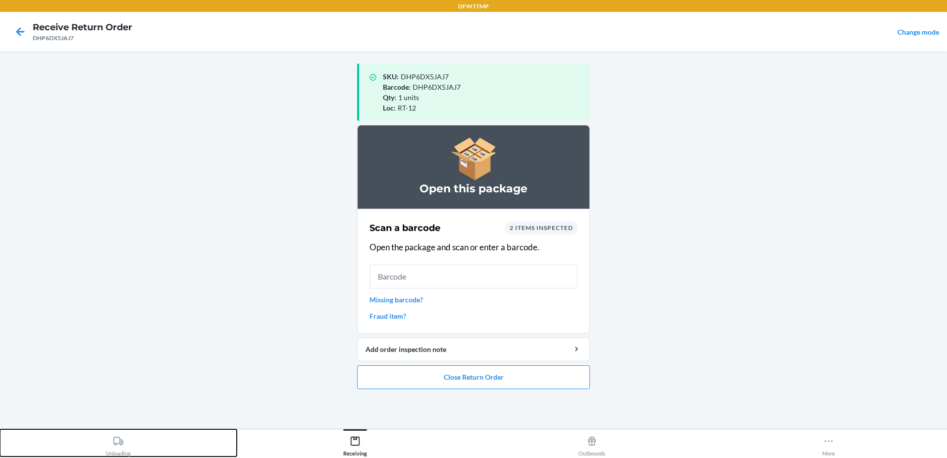
click at [134, 455] on button "Unloading" at bounding box center [118, 442] width 237 height 27
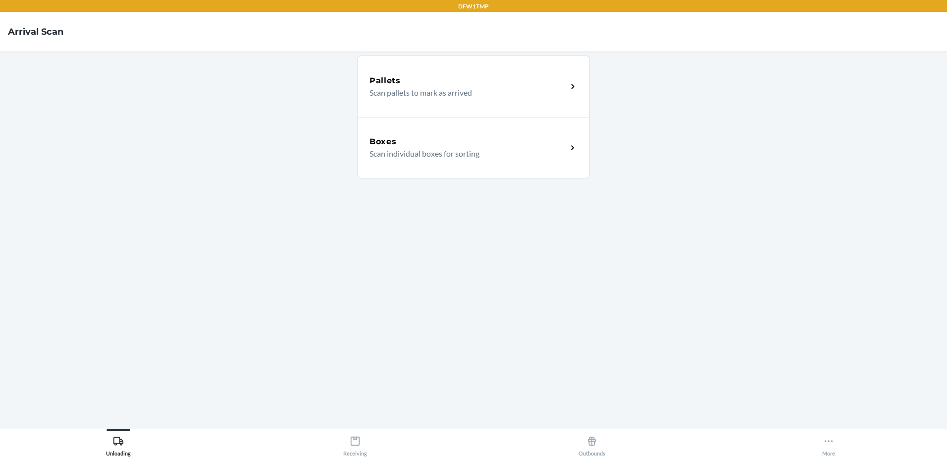
click at [452, 156] on p "Scan individual boxes for sorting" at bounding box center [465, 154] width 190 height 12
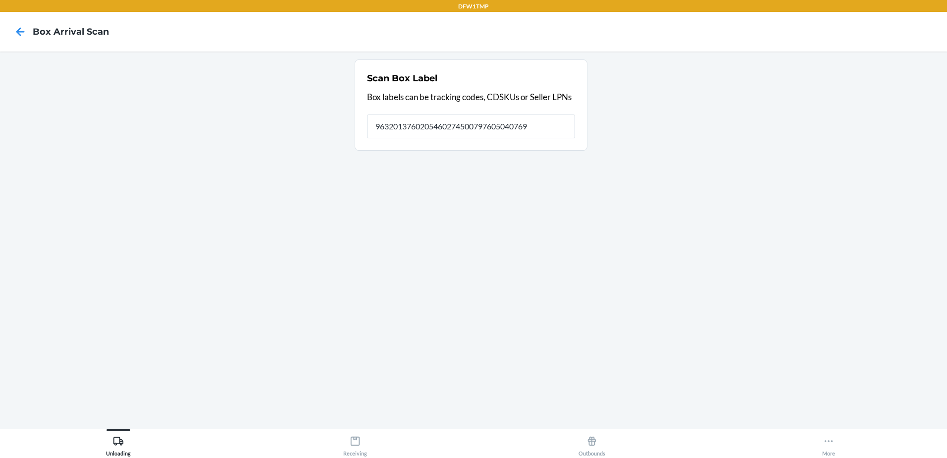
type input "9632013760205460274500797605040769"
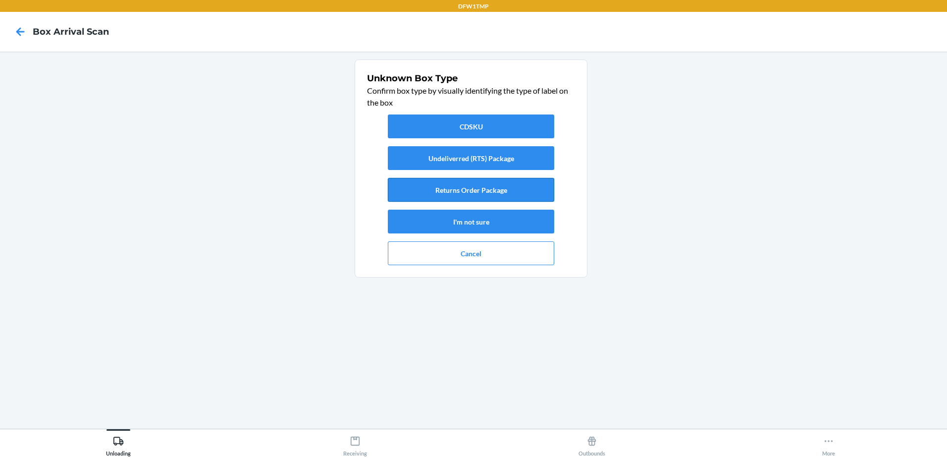
click at [450, 189] on button "Returns Order Package" at bounding box center [471, 190] width 166 height 24
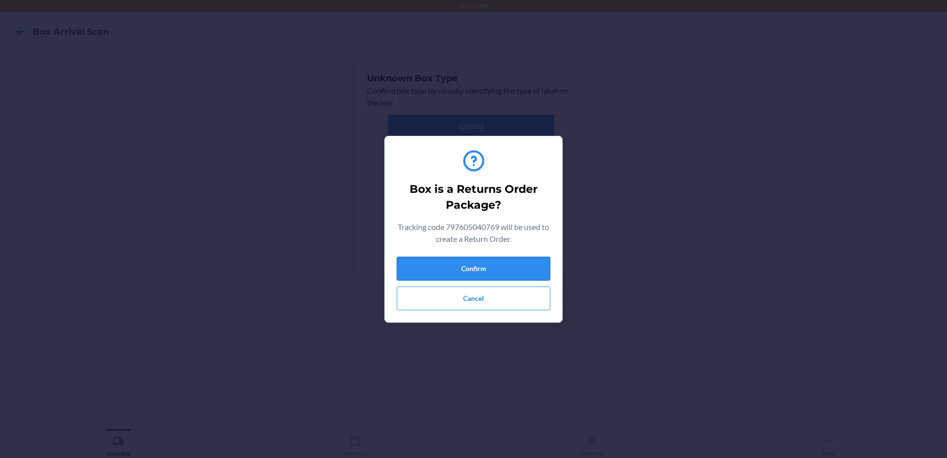
click at [494, 270] on button "Confirm" at bounding box center [474, 269] width 154 height 24
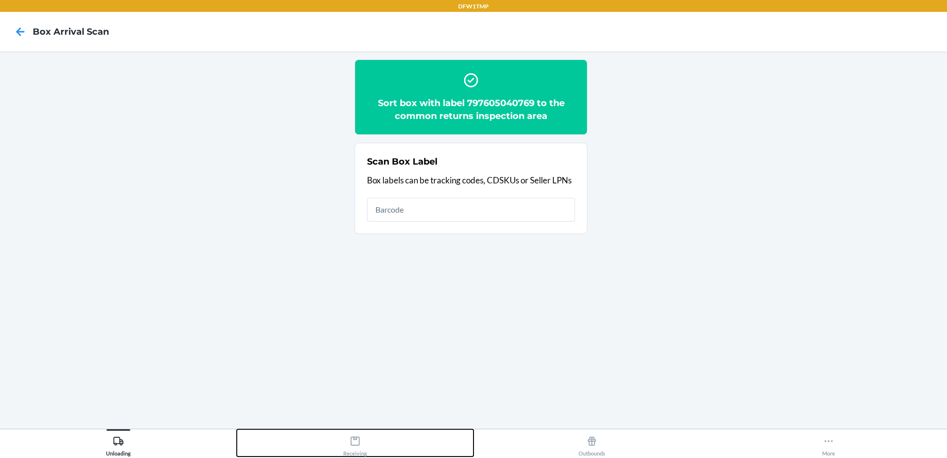
click at [358, 449] on div "Receiving" at bounding box center [355, 444] width 24 height 25
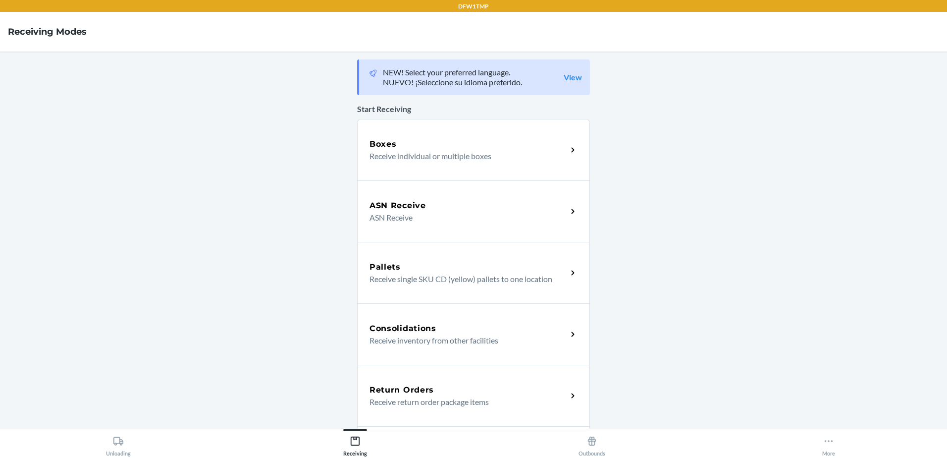
click at [451, 391] on div "Return Orders" at bounding box center [469, 390] width 198 height 12
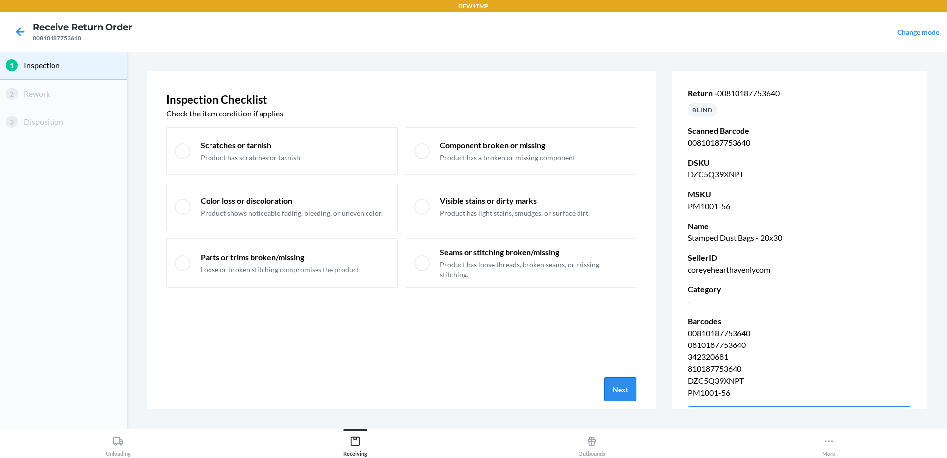
click at [634, 396] on button "Next" at bounding box center [621, 389] width 32 height 24
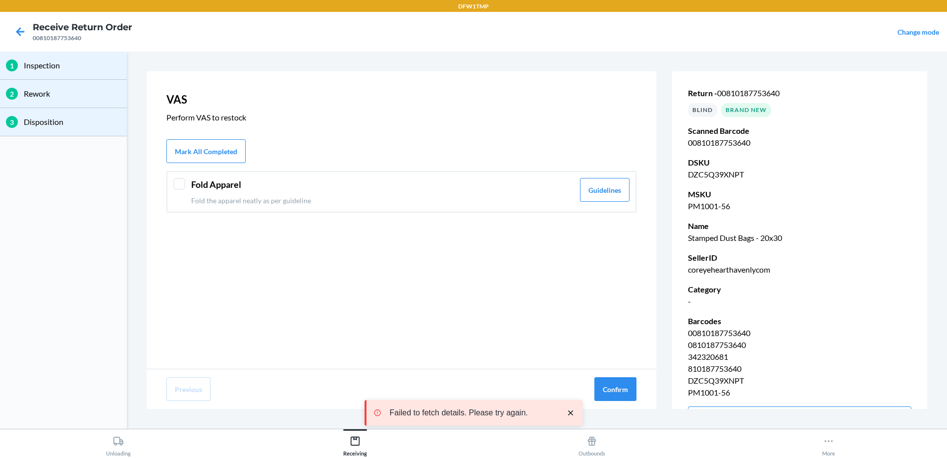
click at [175, 177] on div "Fold Apparel Fold the apparel neatly as per guideline Guidelines" at bounding box center [401, 192] width 470 height 42
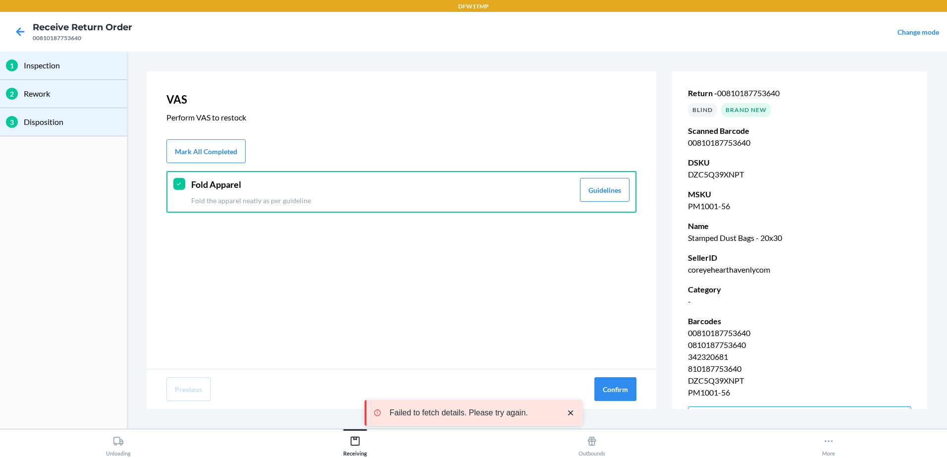
click at [175, 177] on div "Fold Apparel Fold the apparel neatly as per guideline Guidelines" at bounding box center [401, 192] width 470 height 42
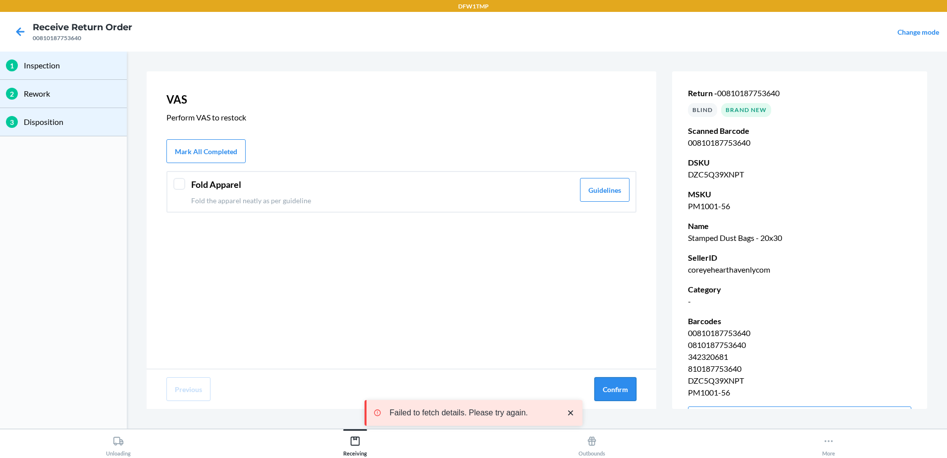
click at [625, 385] on button "Confirm" at bounding box center [616, 389] width 42 height 24
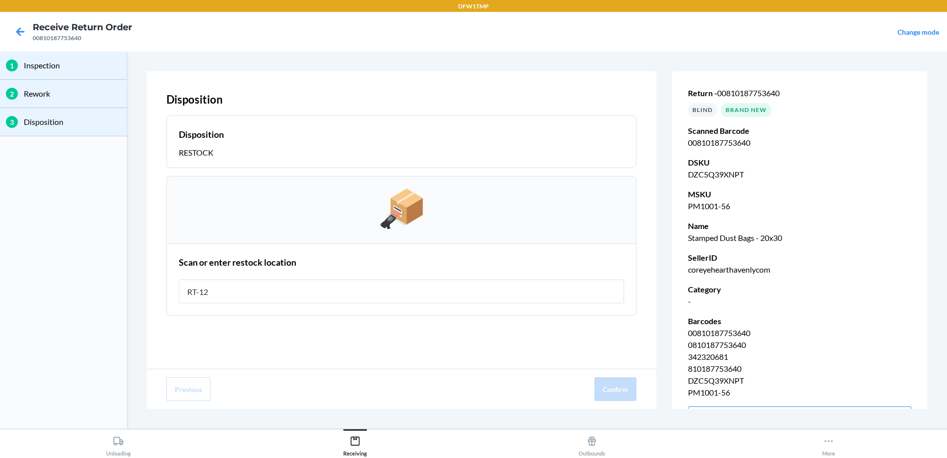
type input "RT-12"
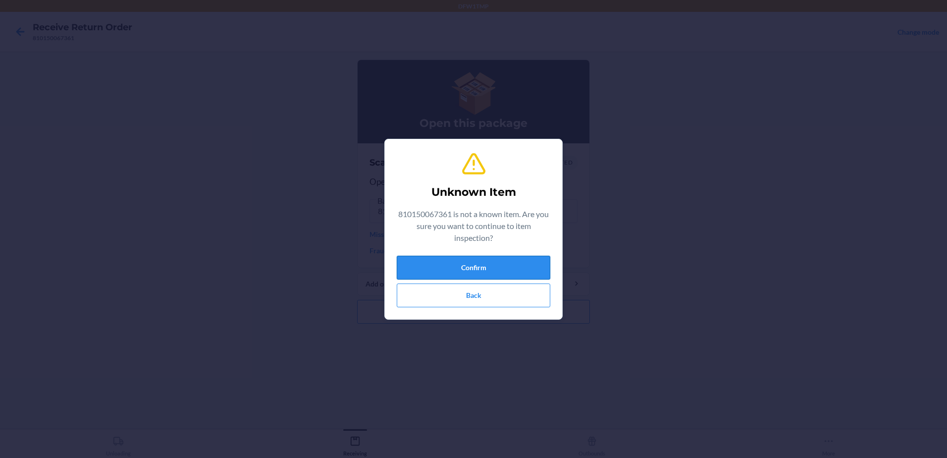
click at [494, 259] on button "Confirm" at bounding box center [474, 268] width 154 height 24
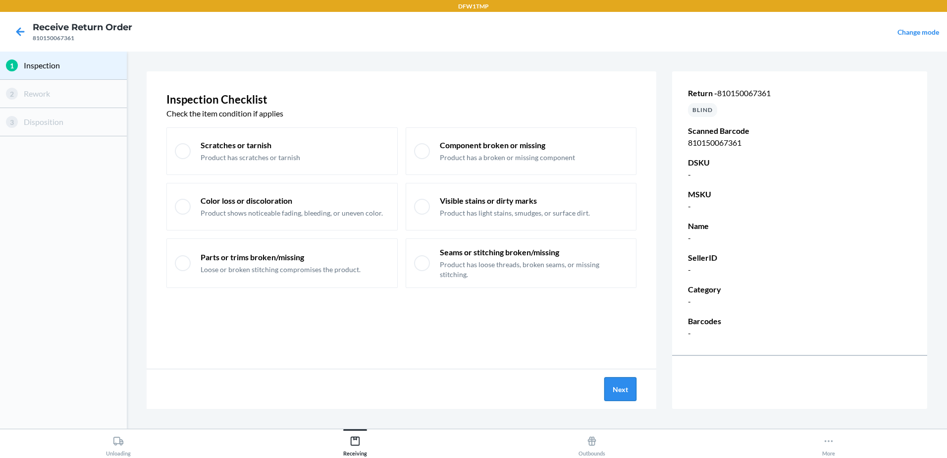
click at [614, 384] on button "Next" at bounding box center [621, 389] width 32 height 24
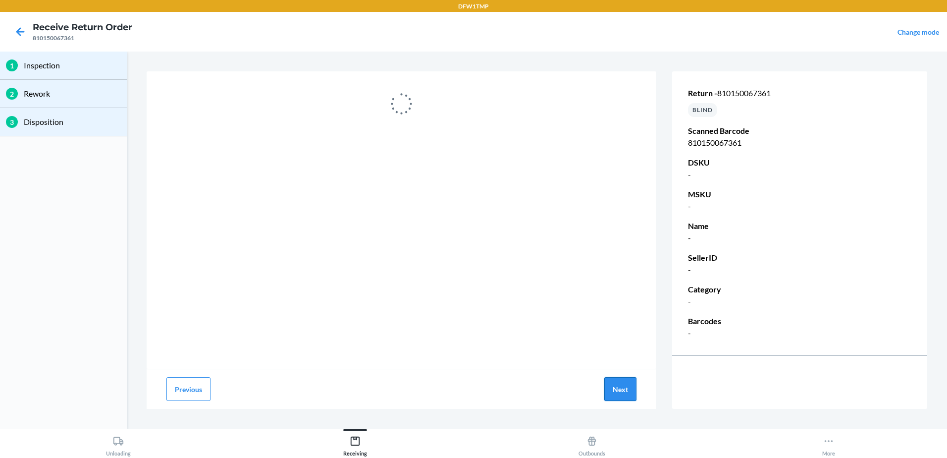
click at [621, 392] on button "Next" at bounding box center [621, 389] width 32 height 24
click at [629, 396] on button "Next" at bounding box center [621, 389] width 32 height 24
drag, startPoint x: 176, startPoint y: 396, endPoint x: 175, endPoint y: 391, distance: 5.2
click at [175, 393] on button "Previous" at bounding box center [188, 389] width 44 height 24
click at [14, 36] on icon at bounding box center [20, 31] width 17 height 17
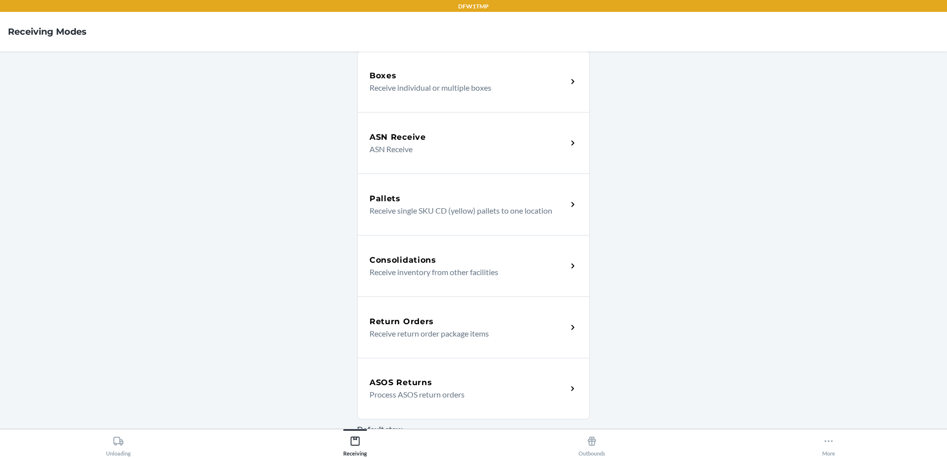
scroll to position [99, 0]
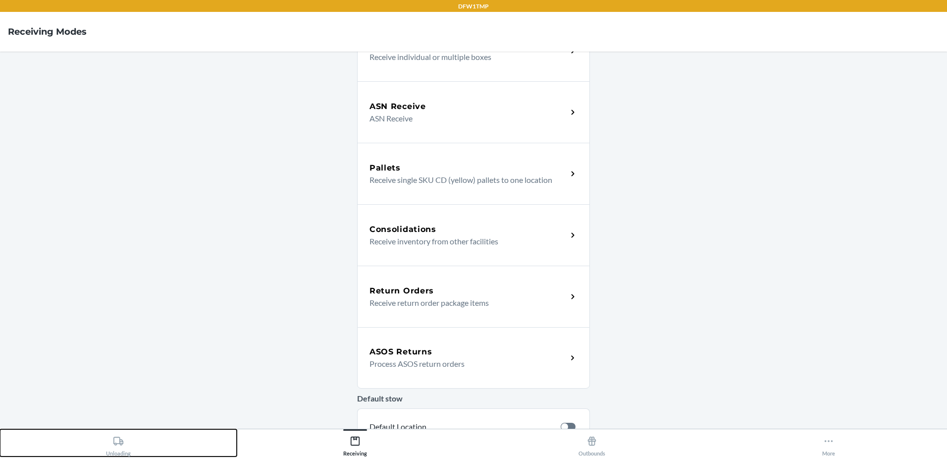
click at [126, 444] on div "Unloading" at bounding box center [118, 444] width 25 height 25
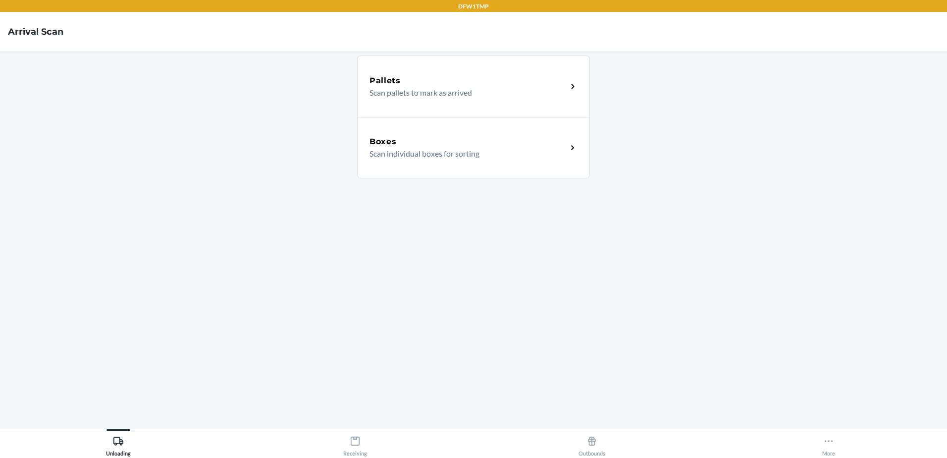
click at [460, 140] on div "Boxes" at bounding box center [469, 142] width 198 height 12
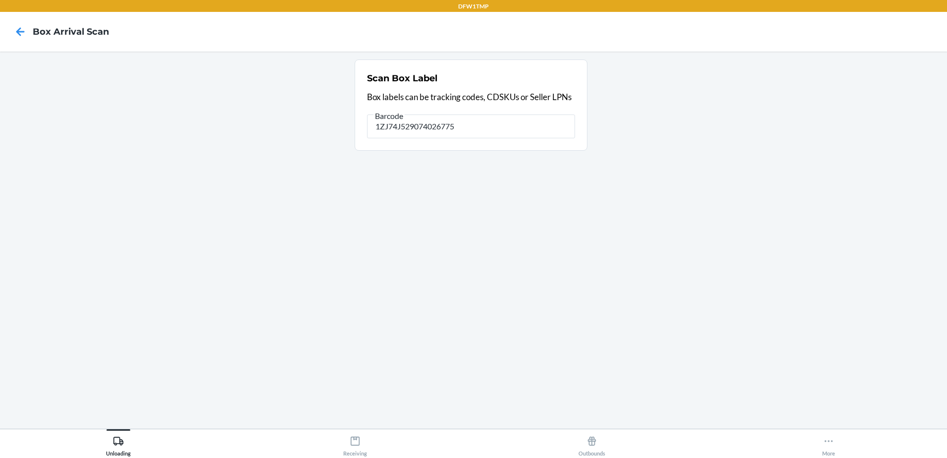
type input "1ZJ74J529074026775"
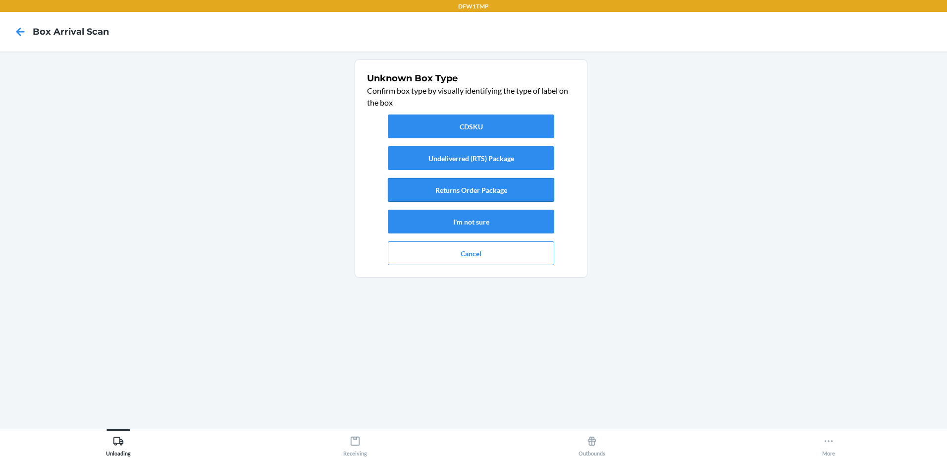
click at [452, 186] on button "Returns Order Package" at bounding box center [471, 190] width 166 height 24
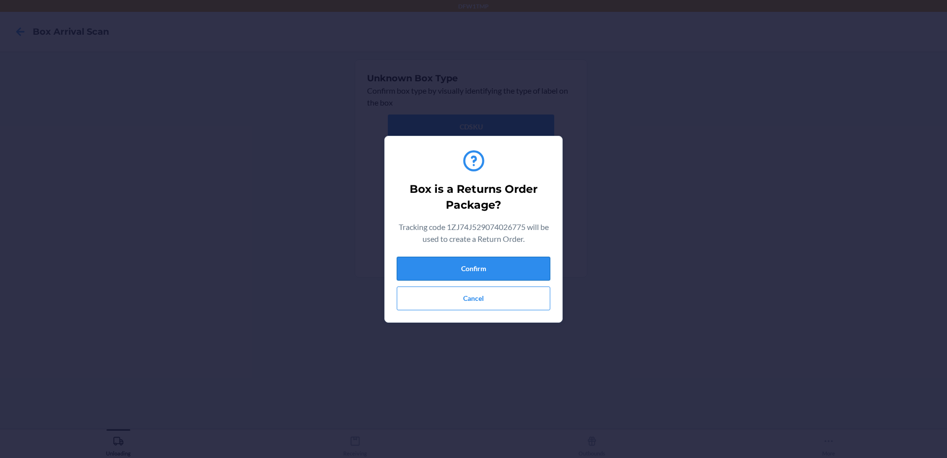
click at [498, 270] on button "Confirm" at bounding box center [474, 269] width 154 height 24
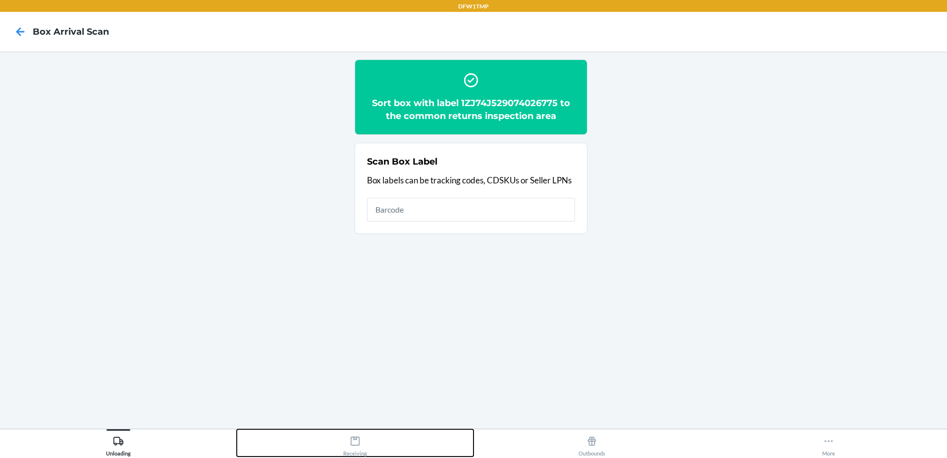
click at [350, 450] on div "Receiving" at bounding box center [355, 444] width 24 height 25
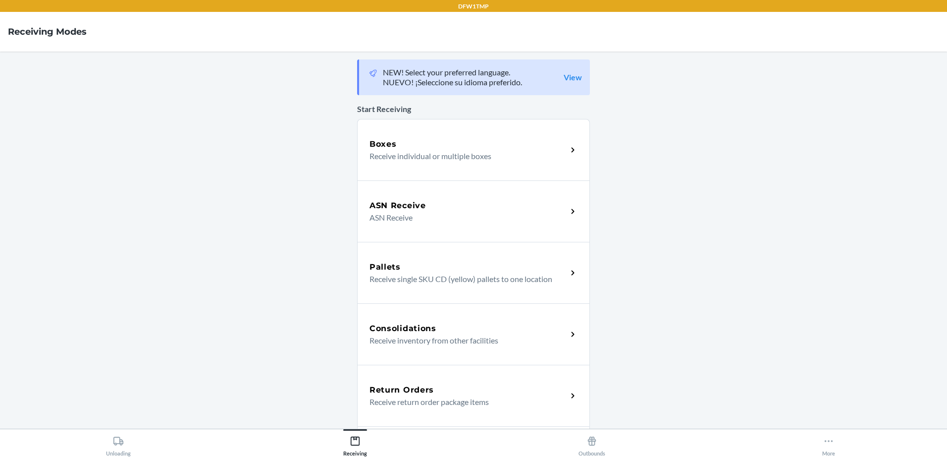
click at [467, 397] on p "Receive return order package items" at bounding box center [465, 402] width 190 height 12
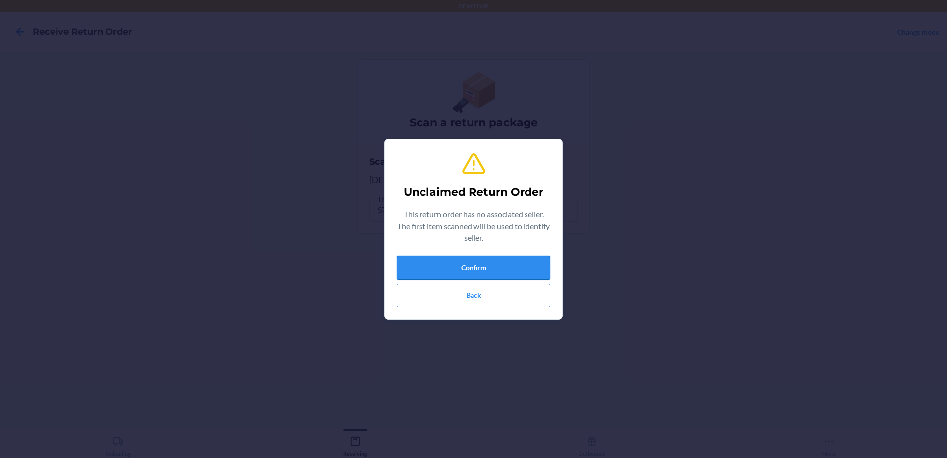
click at [493, 268] on button "Confirm" at bounding box center [474, 268] width 154 height 24
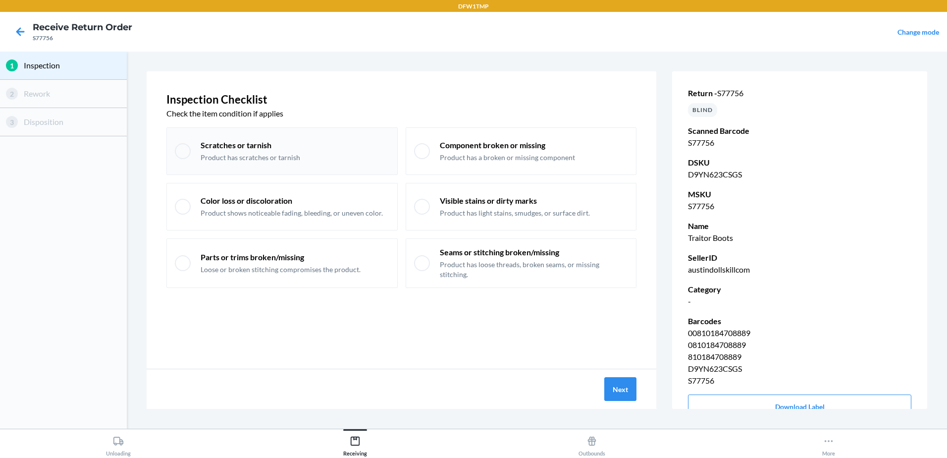
click at [192, 152] on div "Scratches or tarnish Product has scratches or tarnish" at bounding box center [281, 151] width 231 height 48
checkbox input "true"
click at [612, 393] on button "Next" at bounding box center [621, 389] width 32 height 24
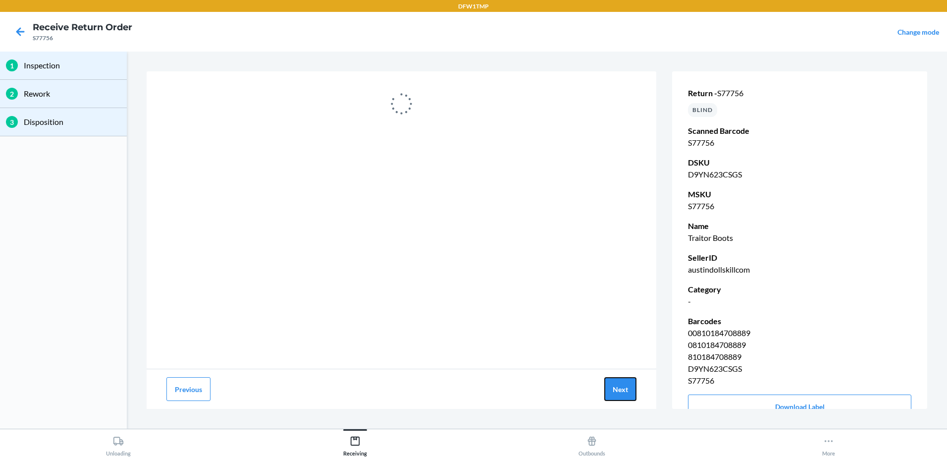
click at [612, 393] on button "Next" at bounding box center [621, 389] width 32 height 24
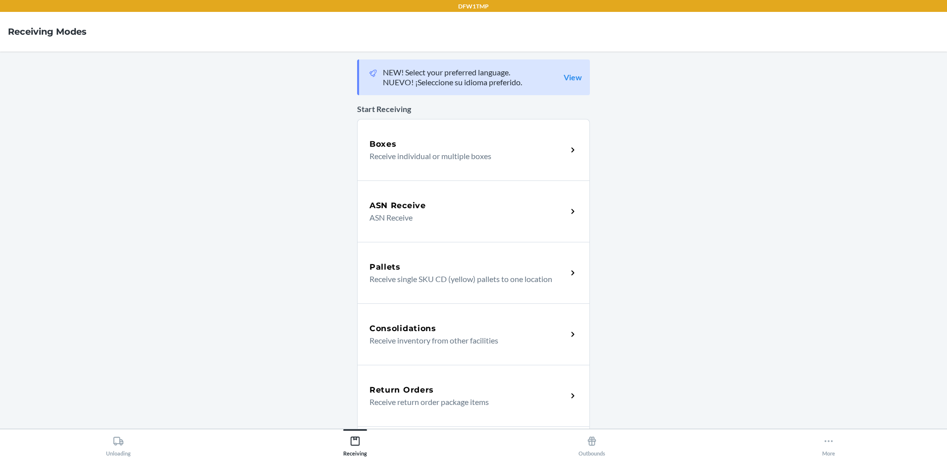
click at [425, 395] on h5 "Return Orders" at bounding box center [402, 390] width 64 height 12
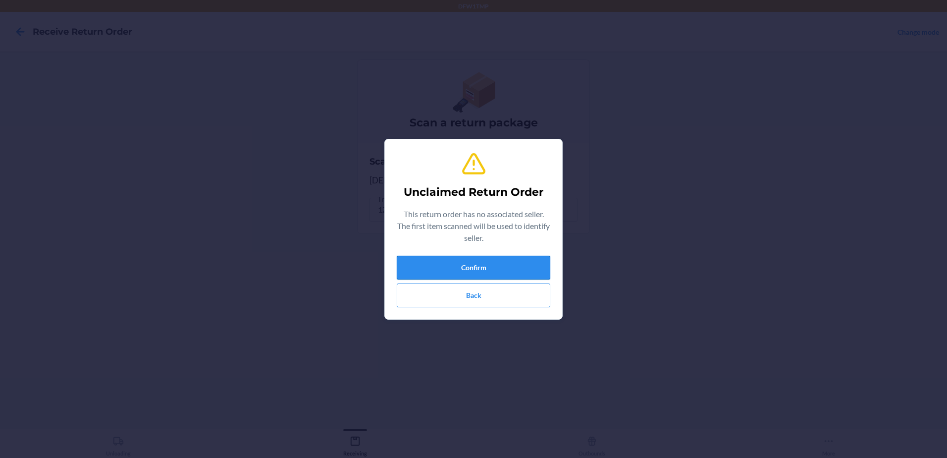
click at [433, 272] on button "Confirm" at bounding box center [474, 268] width 154 height 24
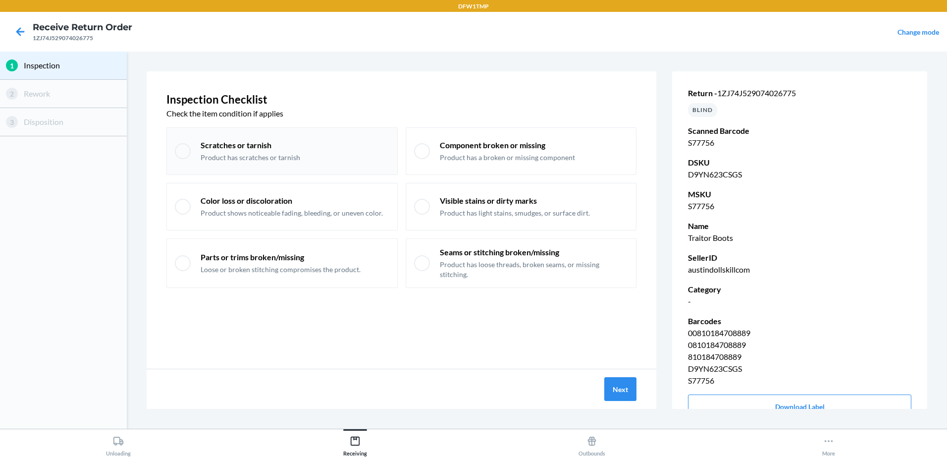
click at [239, 156] on p "Product has scratches or tarnish" at bounding box center [251, 158] width 100 height 10
checkbox input "true"
click at [612, 391] on button "Next" at bounding box center [621, 389] width 32 height 24
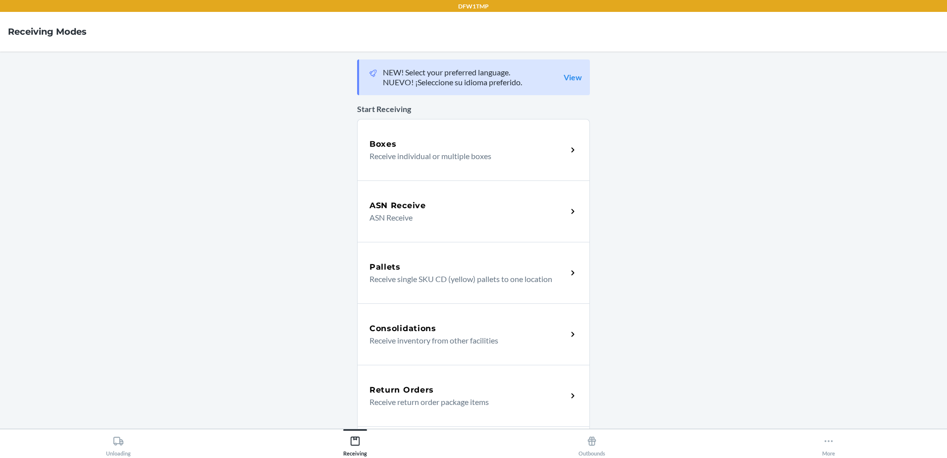
click at [466, 399] on p "Receive return order package items" at bounding box center [465, 402] width 190 height 12
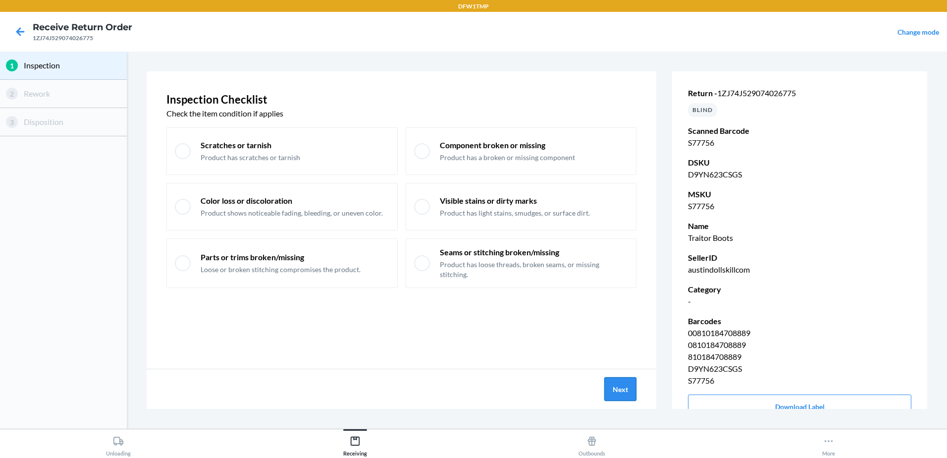
click at [615, 387] on button "Next" at bounding box center [621, 389] width 32 height 24
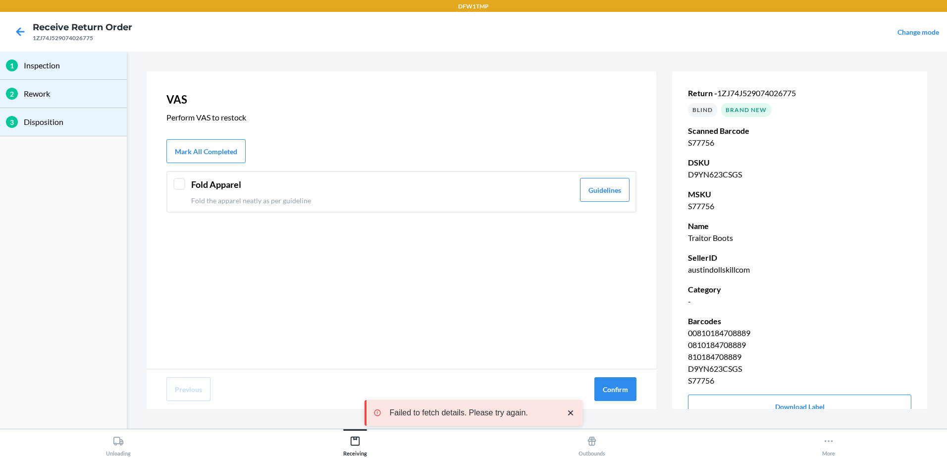
drag, startPoint x: 180, startPoint y: 182, endPoint x: 216, endPoint y: 233, distance: 62.7
click at [180, 184] on div at bounding box center [179, 184] width 12 height 12
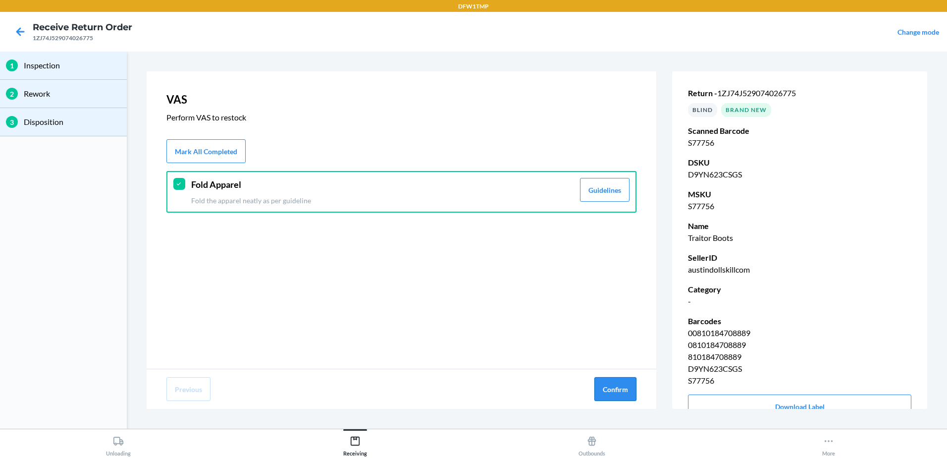
click at [619, 386] on button "Confirm" at bounding box center [616, 389] width 42 height 24
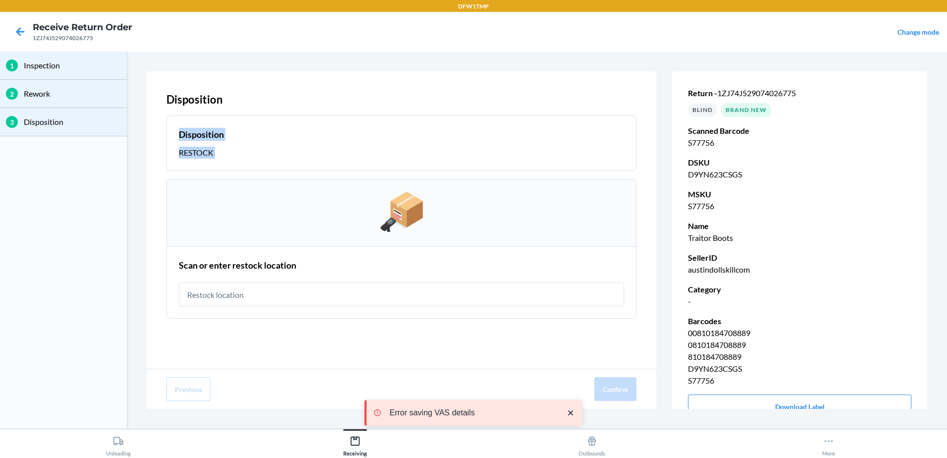
drag, startPoint x: 158, startPoint y: 185, endPoint x: 223, endPoint y: 109, distance: 99.8
click at [223, 109] on div "Disposition Disposition RESTOCK Scan or enter restock location" at bounding box center [402, 219] width 510 height 297
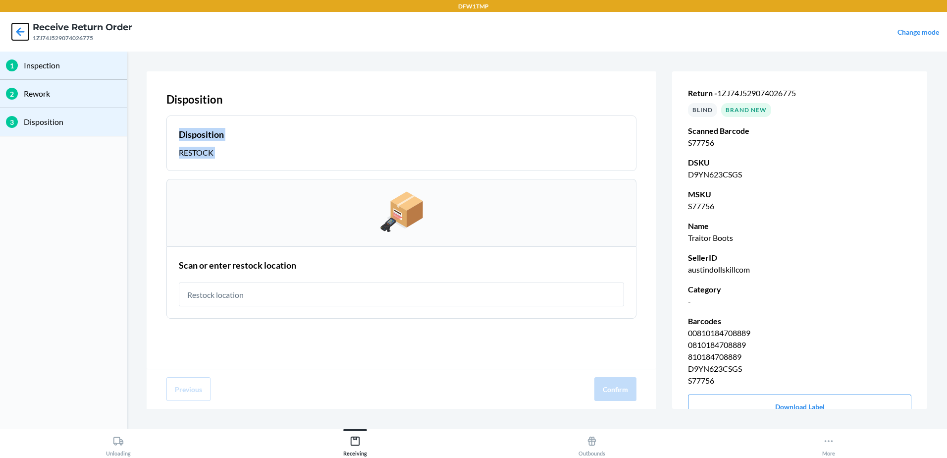
click at [22, 28] on icon at bounding box center [20, 31] width 17 height 17
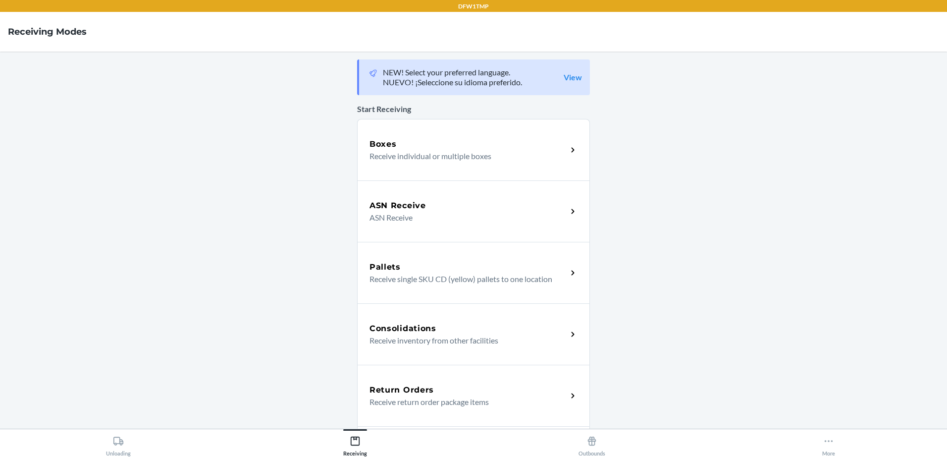
click at [443, 386] on div "Return Orders" at bounding box center [469, 390] width 198 height 12
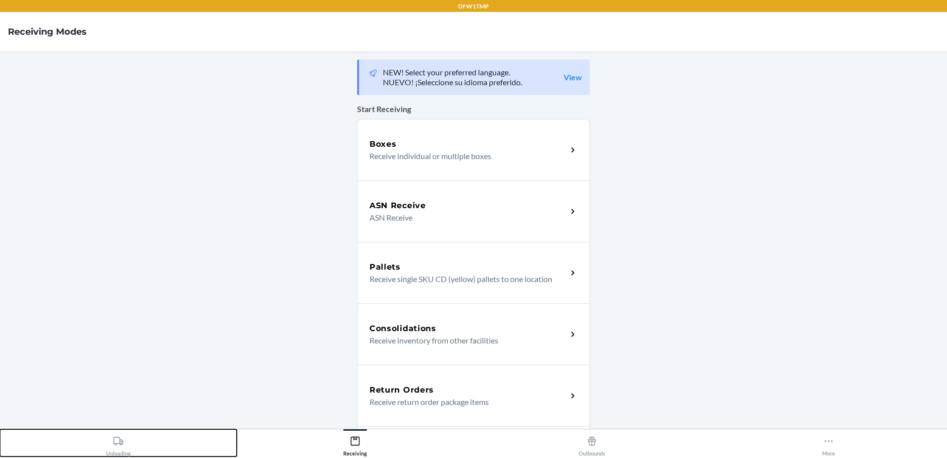
click at [123, 436] on div "Unloading" at bounding box center [118, 444] width 25 height 25
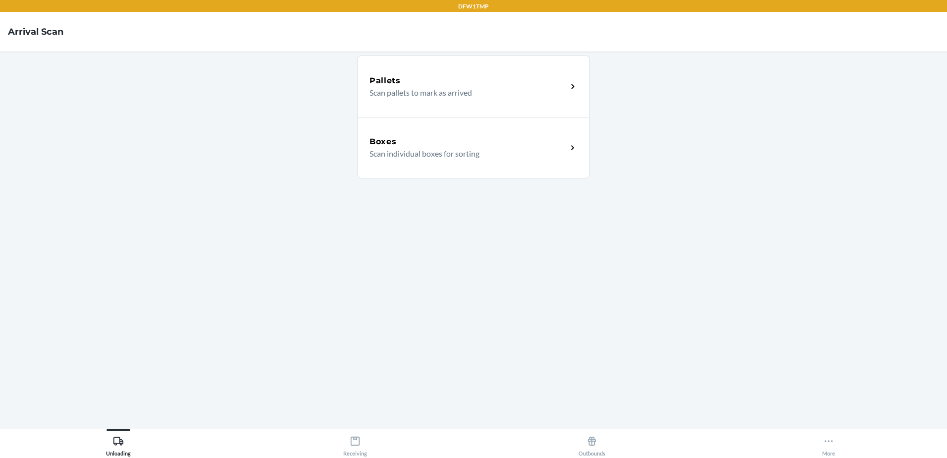
click at [377, 147] on h5 "Boxes" at bounding box center [383, 142] width 27 height 12
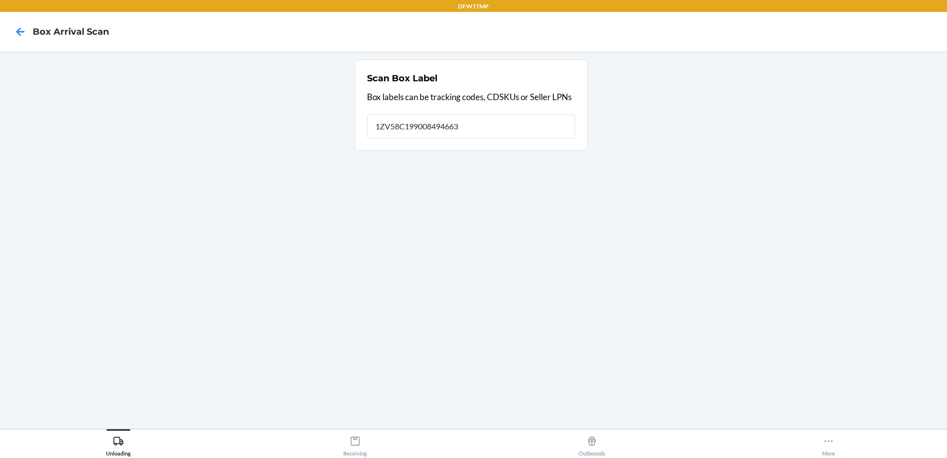
type input "1ZV58C199008494663"
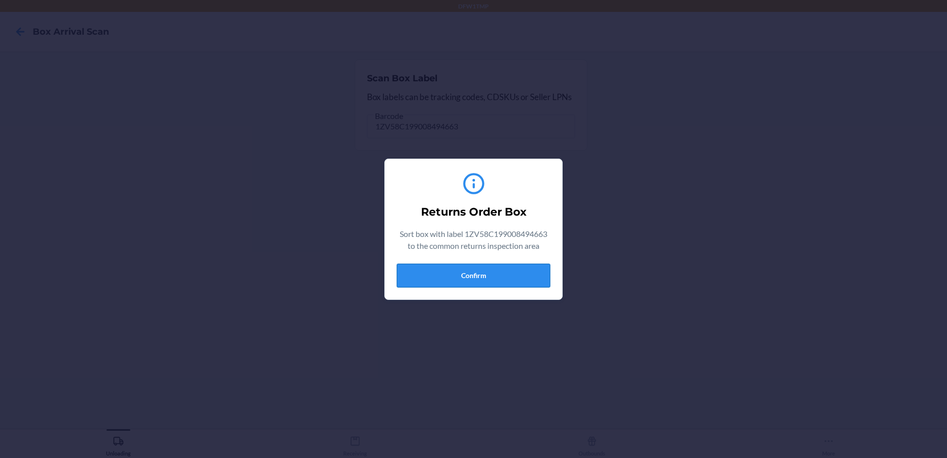
click at [440, 270] on button "Confirm" at bounding box center [474, 276] width 154 height 24
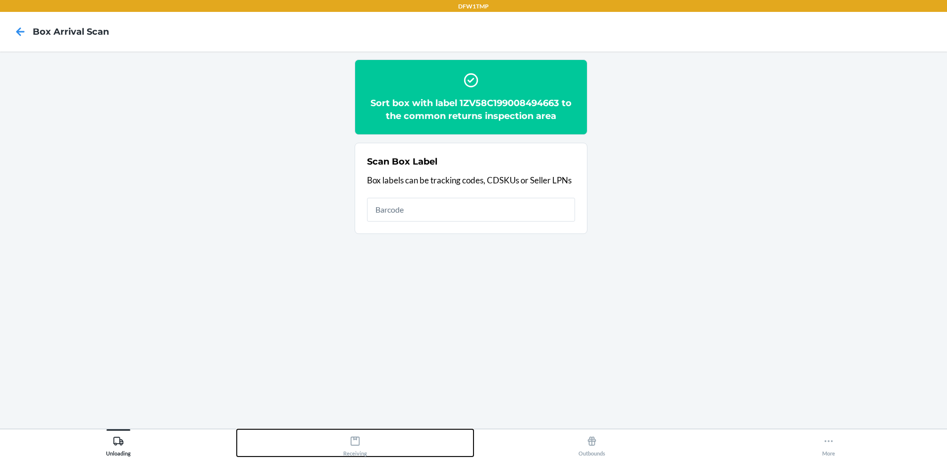
click at [351, 444] on icon at bounding box center [355, 441] width 9 height 9
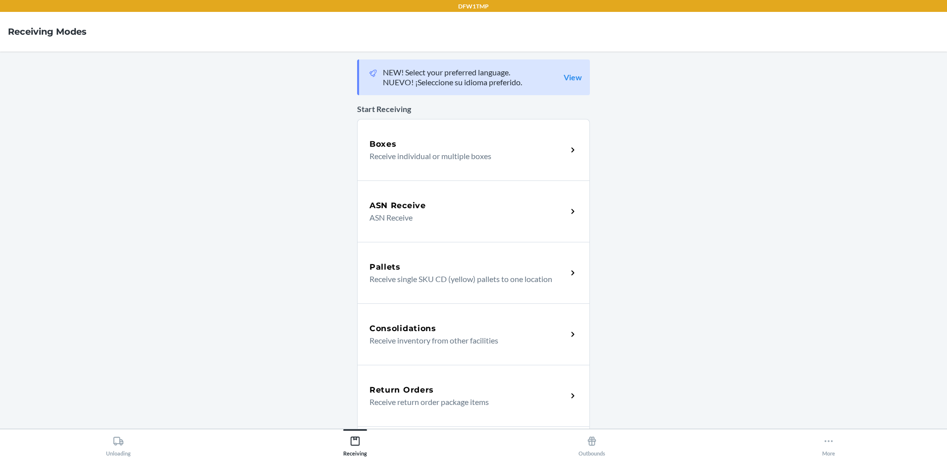
click at [437, 384] on div "Return Orders" at bounding box center [469, 390] width 198 height 12
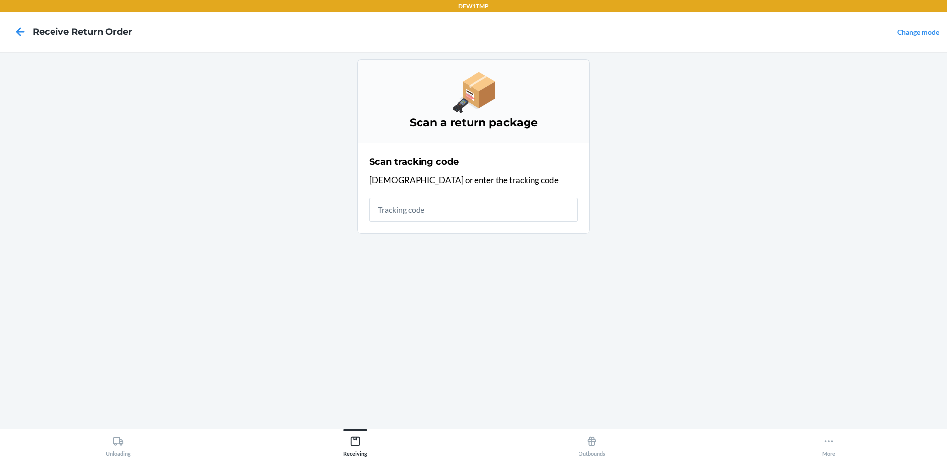
drag, startPoint x: 586, startPoint y: 368, endPoint x: 569, endPoint y: 349, distance: 24.9
click at [589, 366] on div "Scan a return package Scan tracking code Scan or enter the tracking code" at bounding box center [473, 239] width 233 height 361
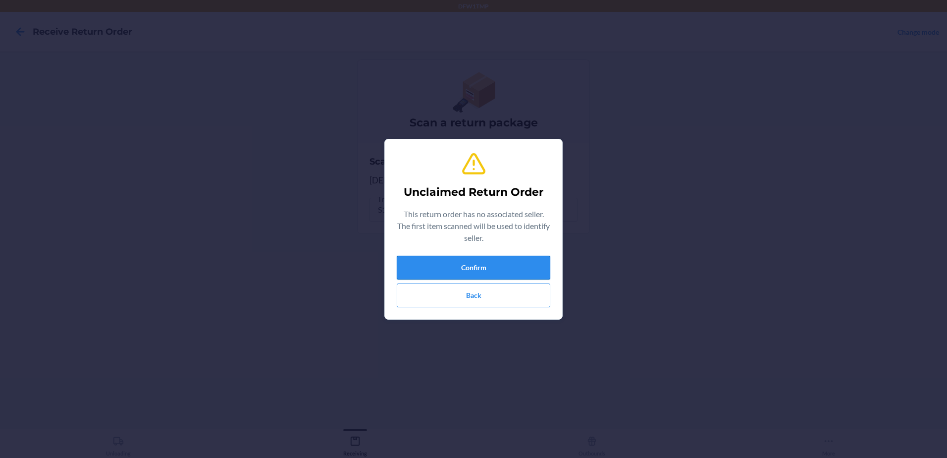
click at [496, 257] on button "Confirm" at bounding box center [474, 268] width 154 height 24
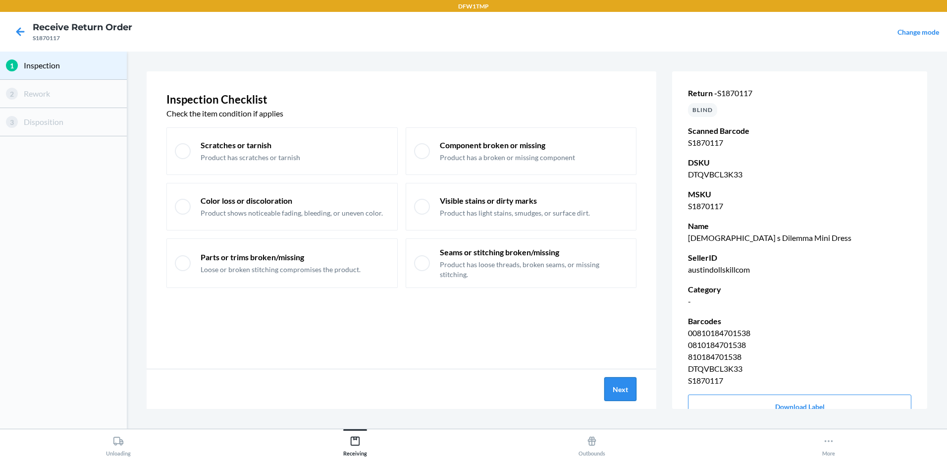
click at [626, 380] on button "Next" at bounding box center [621, 389] width 32 height 24
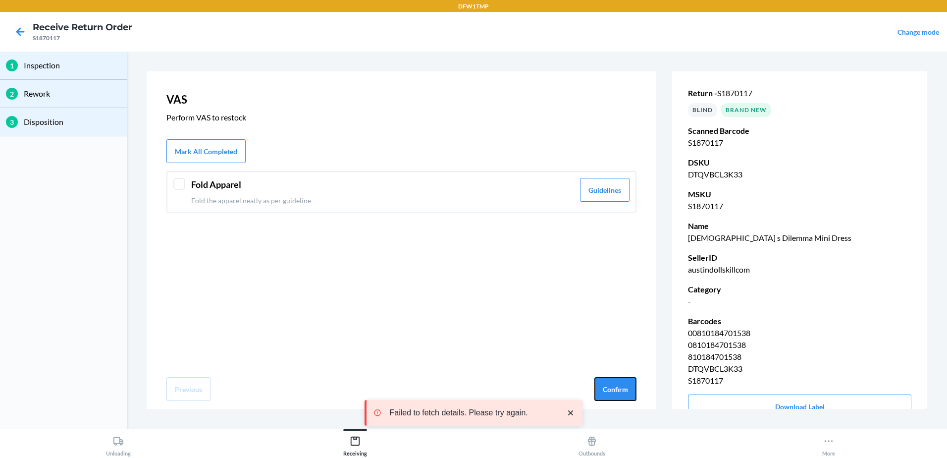
click at [626, 380] on button "Confirm" at bounding box center [616, 389] width 42 height 24
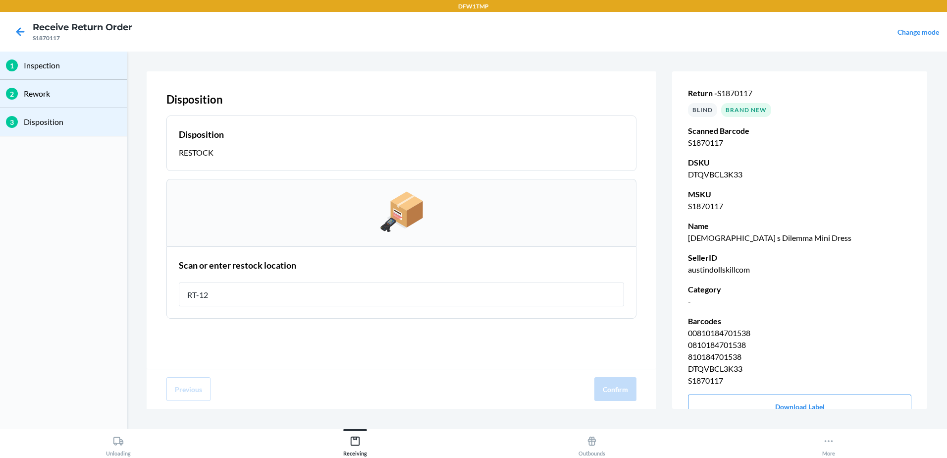
type input "RT-12"
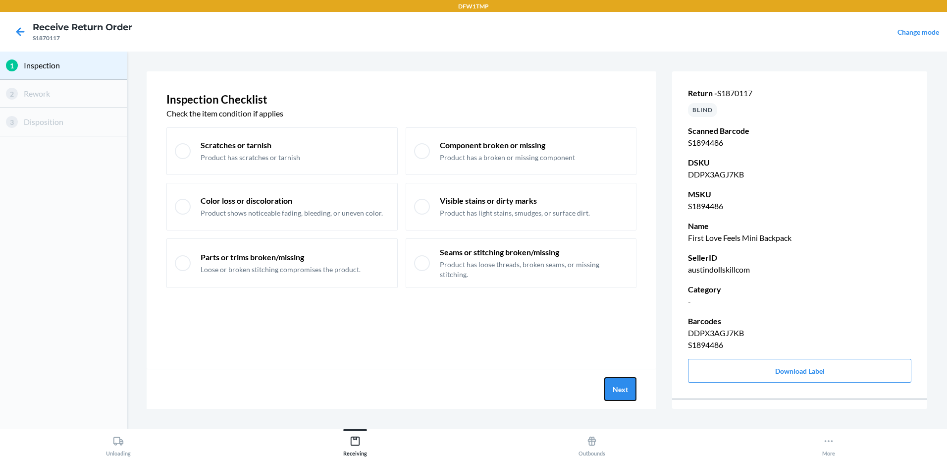
drag, startPoint x: 626, startPoint y: 380, endPoint x: 696, endPoint y: 349, distance: 76.1
click at [683, 356] on div "Inspection Checklist Check the item condition if applies Scratches or tarnish P…" at bounding box center [537, 239] width 781 height 337
click at [611, 379] on button "Next" at bounding box center [621, 389] width 32 height 24
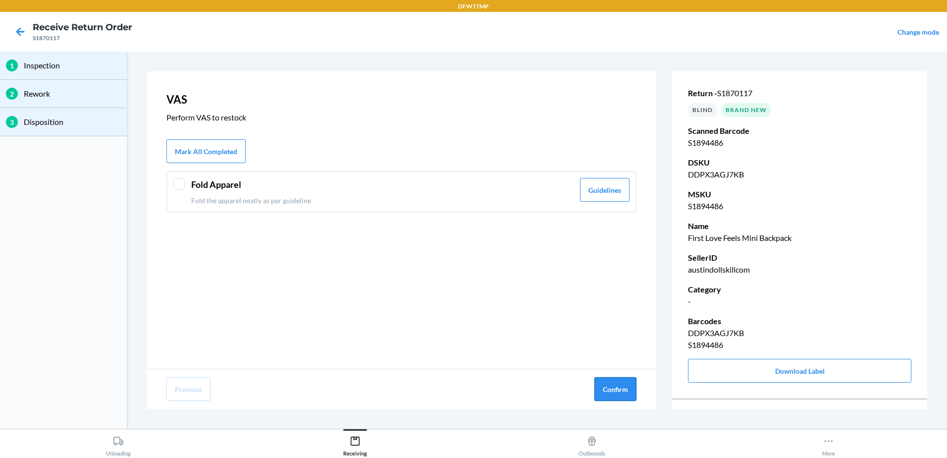
click at [612, 385] on button "Confirm" at bounding box center [616, 389] width 42 height 24
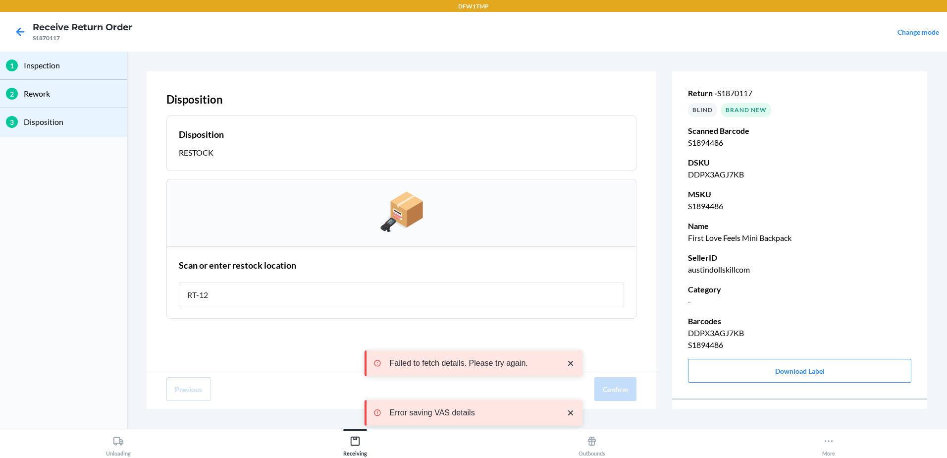
type input "RT-12"
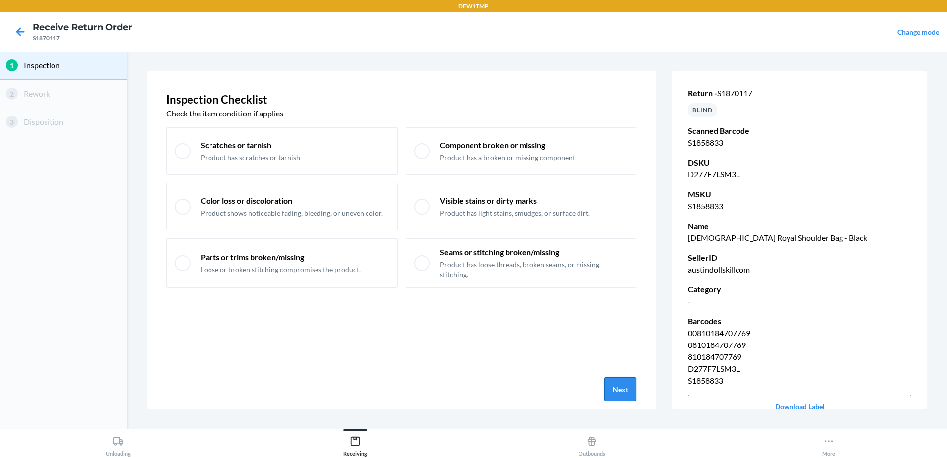
click at [621, 389] on button "Next" at bounding box center [621, 389] width 32 height 24
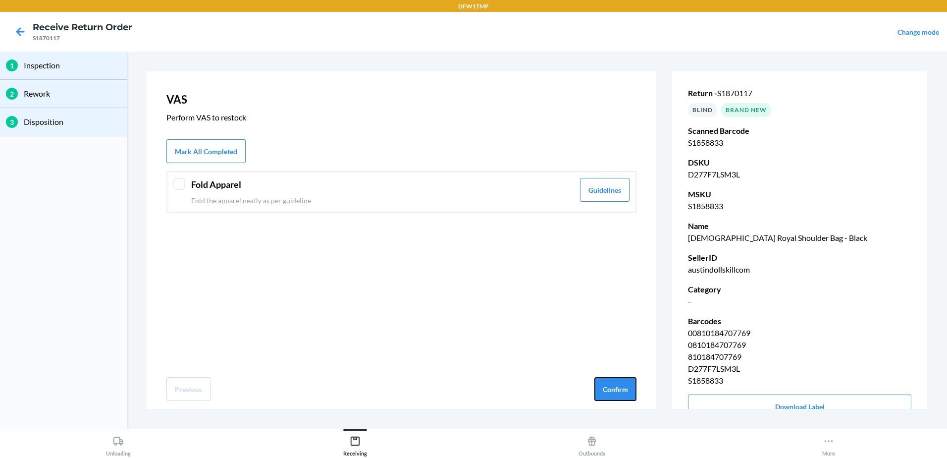
click at [621, 389] on button "Confirm" at bounding box center [616, 389] width 42 height 24
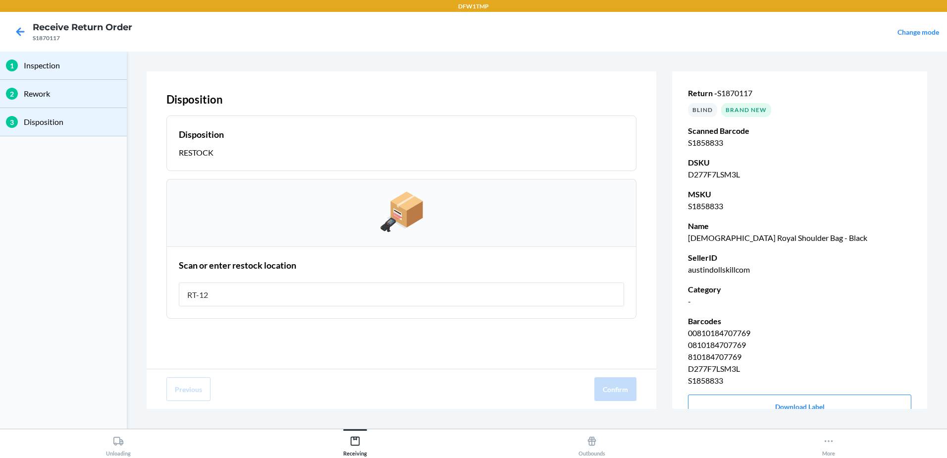
type input "RT-12"
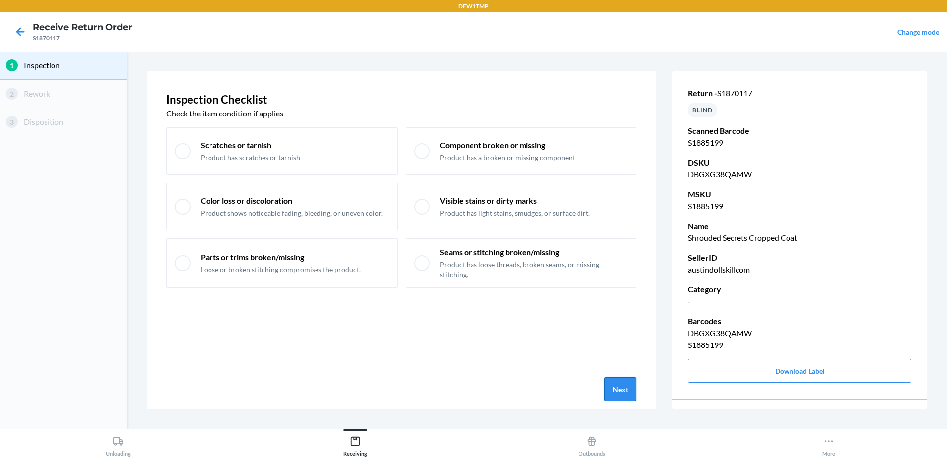
click at [628, 387] on button "Next" at bounding box center [621, 389] width 32 height 24
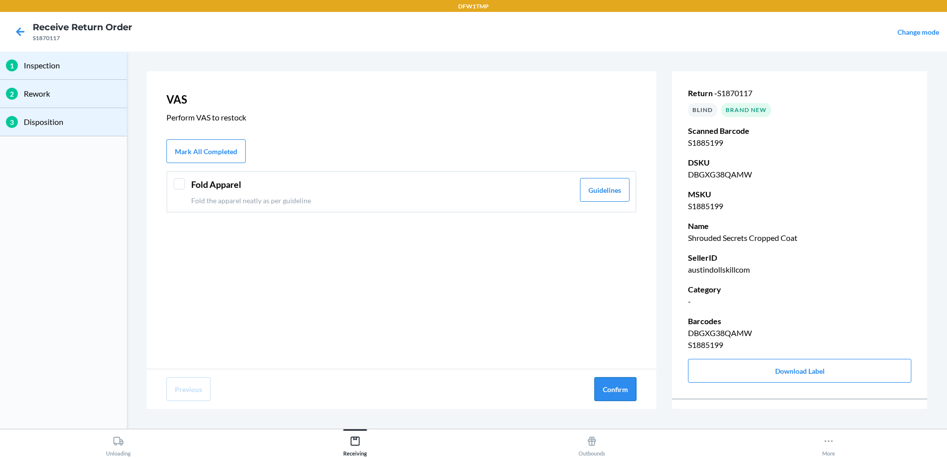
click at [618, 383] on button "Confirm" at bounding box center [616, 389] width 42 height 24
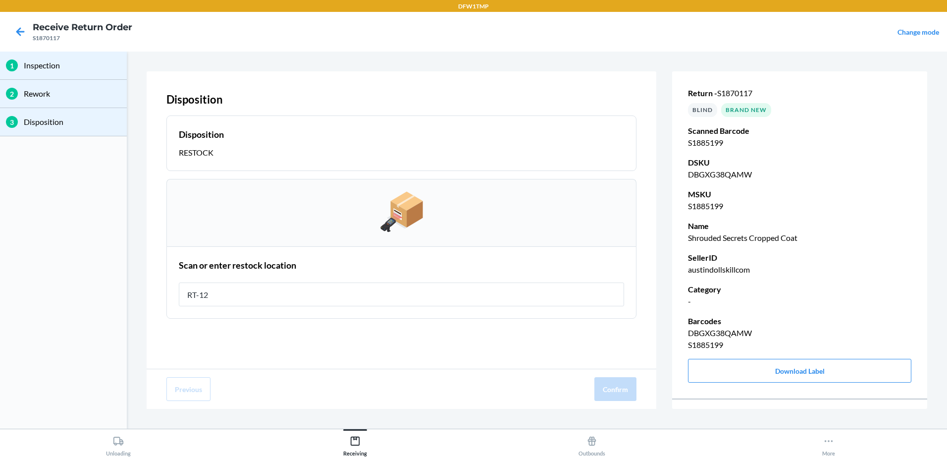
type input "RT-12"
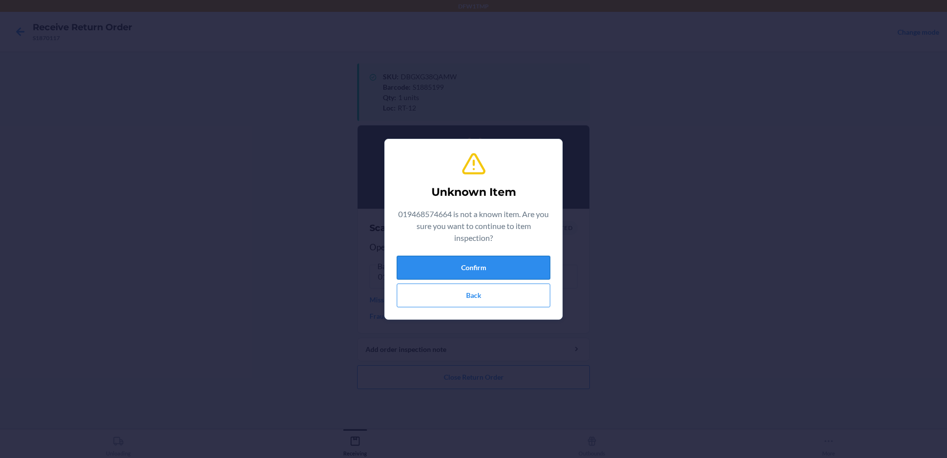
click at [456, 274] on button "Confirm" at bounding box center [474, 268] width 154 height 24
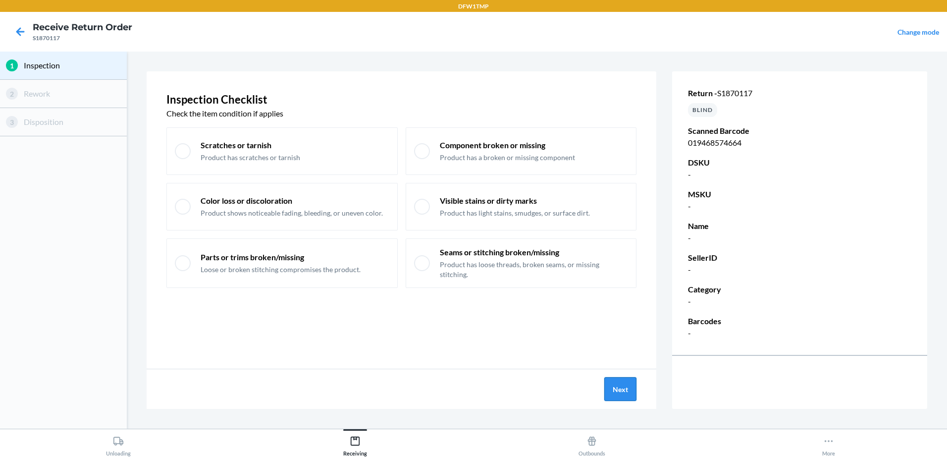
click at [630, 388] on button "Next" at bounding box center [621, 389] width 32 height 24
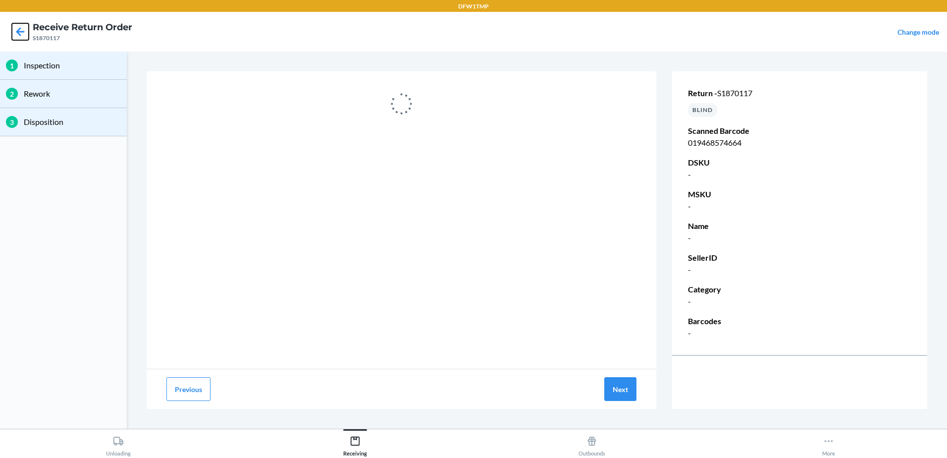
click at [21, 32] on icon at bounding box center [20, 31] width 8 height 8
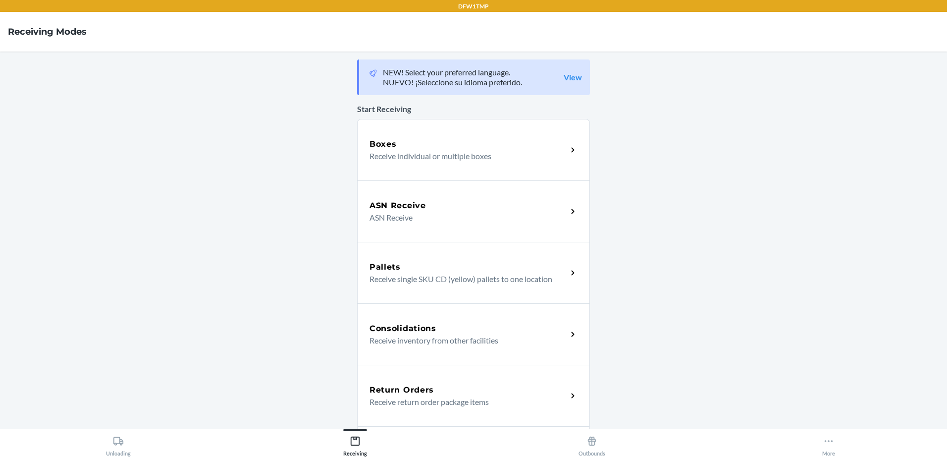
click at [386, 407] on p "Receive return order package items" at bounding box center [465, 402] width 190 height 12
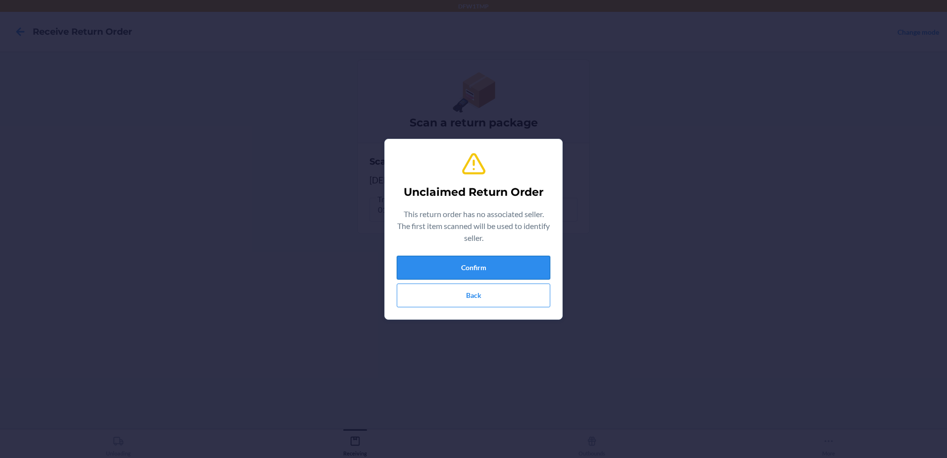
click at [456, 269] on button "Confirm" at bounding box center [474, 268] width 154 height 24
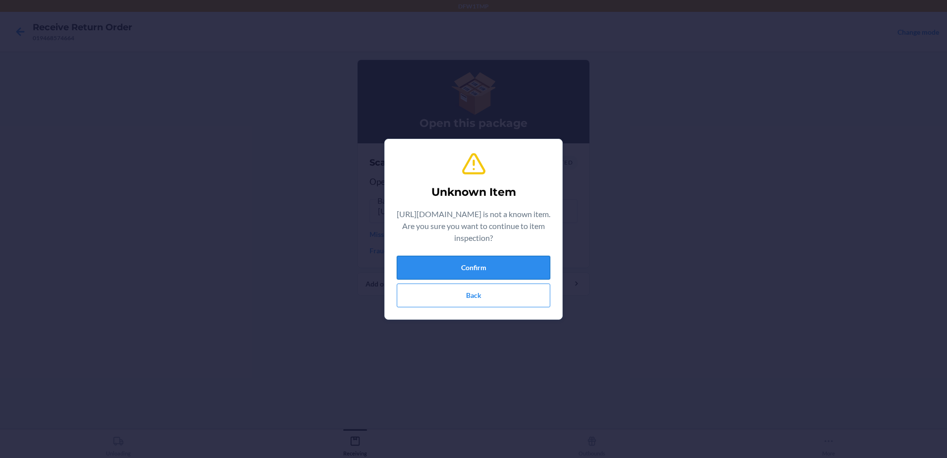
drag, startPoint x: 452, startPoint y: 268, endPoint x: 456, endPoint y: 261, distance: 7.8
click at [456, 261] on button "Confirm" at bounding box center [474, 268] width 154 height 24
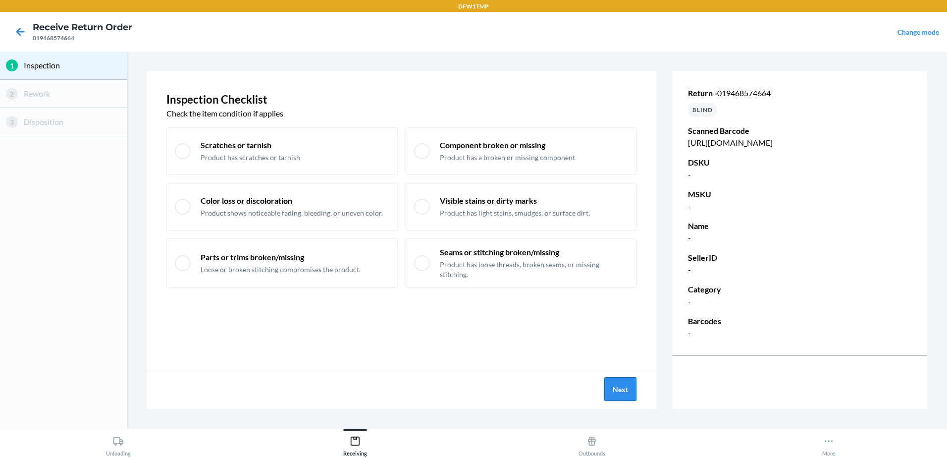
click at [613, 382] on button "Next" at bounding box center [621, 389] width 32 height 24
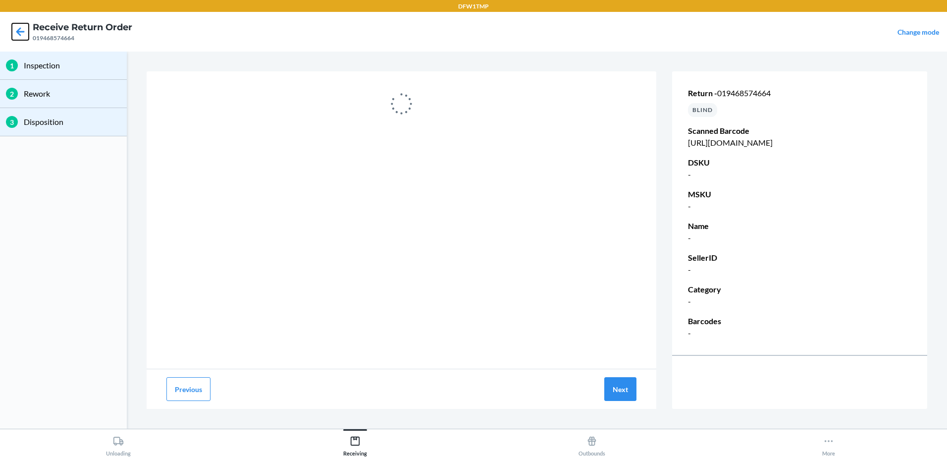
click at [19, 33] on icon at bounding box center [20, 31] width 17 height 17
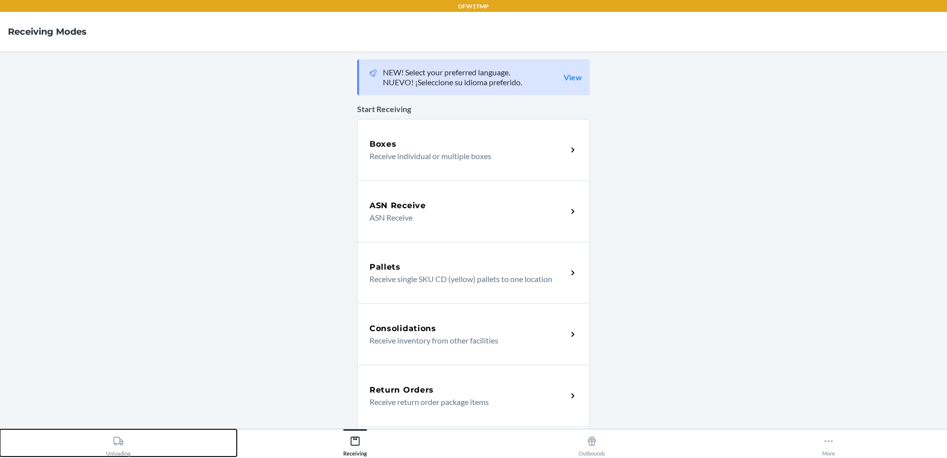
click at [136, 442] on button "Unloading" at bounding box center [118, 442] width 237 height 27
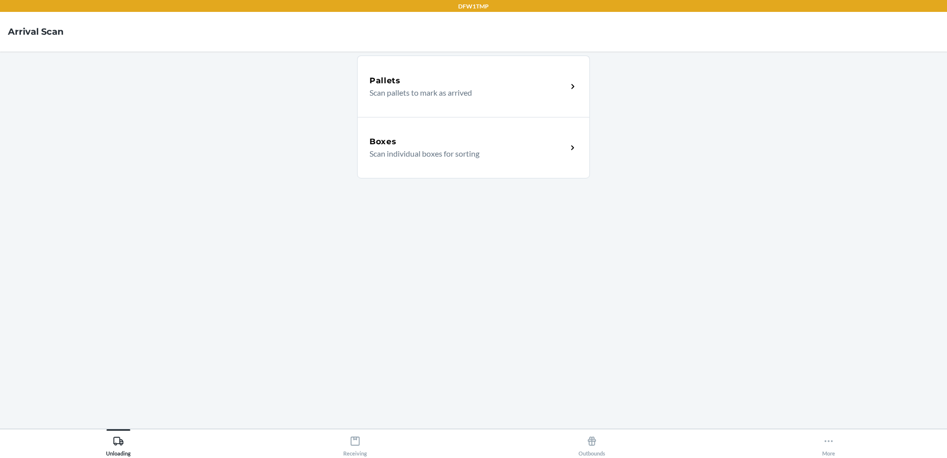
click at [430, 146] on div "Boxes" at bounding box center [469, 142] width 198 height 12
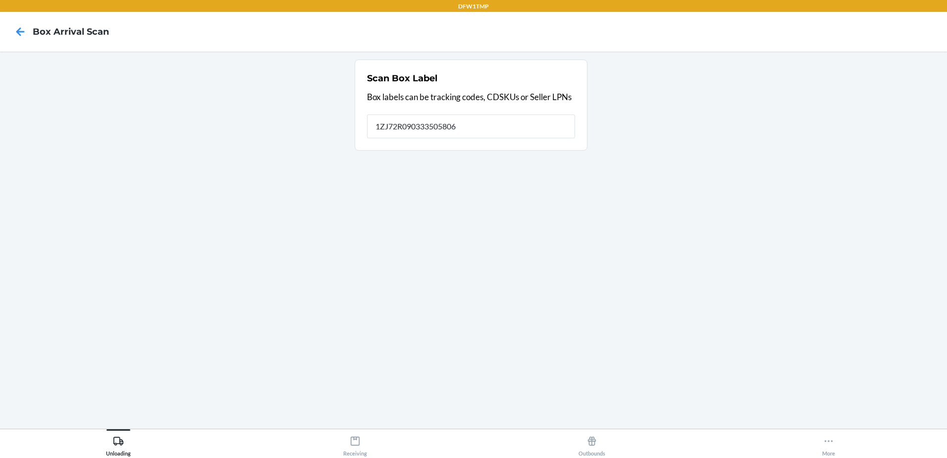
type input "1ZJ72R090333505806"
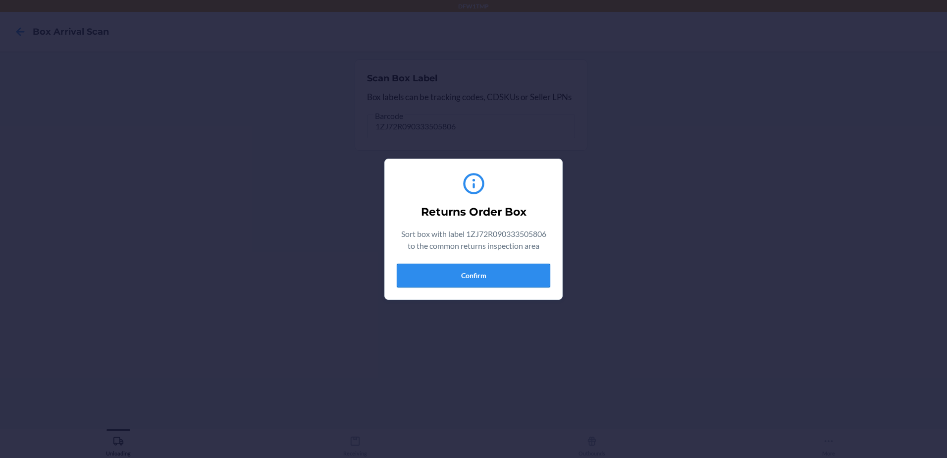
click at [485, 267] on button "Confirm" at bounding box center [474, 276] width 154 height 24
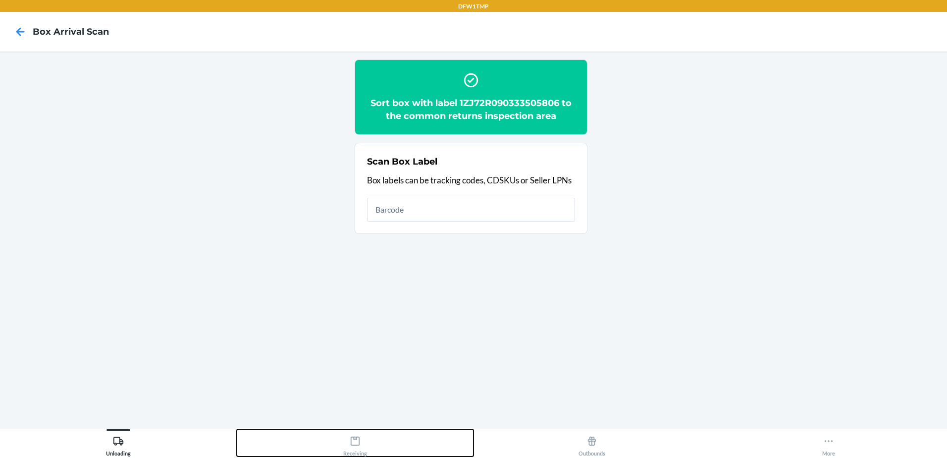
click at [355, 448] on div "Receiving" at bounding box center [355, 444] width 24 height 25
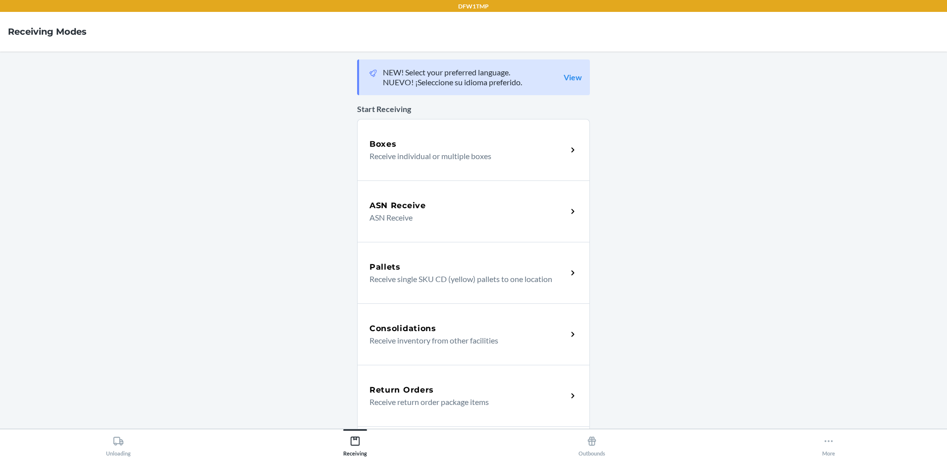
click at [412, 389] on h5 "Return Orders" at bounding box center [402, 390] width 64 height 12
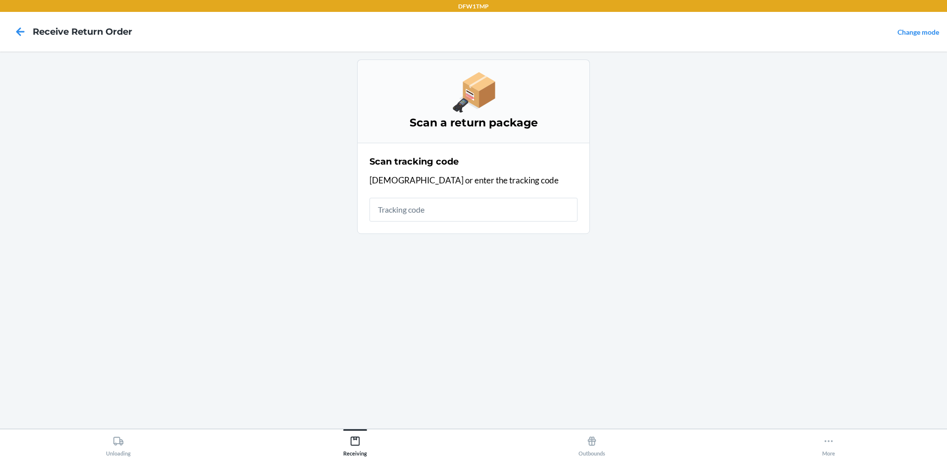
drag, startPoint x: 948, startPoint y: 175, endPoint x: 740, endPoint y: 252, distance: 222.3
click at [946, 175] on main "Scan a return package Scan tracking code Scan or enter the tracking code" at bounding box center [473, 240] width 947 height 377
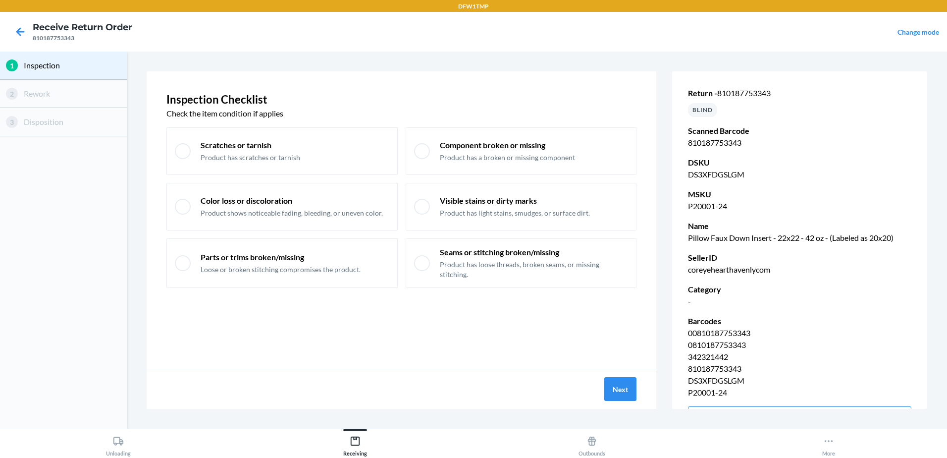
drag, startPoint x: 17, startPoint y: 399, endPoint x: 0, endPoint y: 437, distance: 41.5
drag, startPoint x: 0, startPoint y: 437, endPoint x: 615, endPoint y: 390, distance: 616.7
click at [615, 390] on button "Next" at bounding box center [621, 389] width 32 height 24
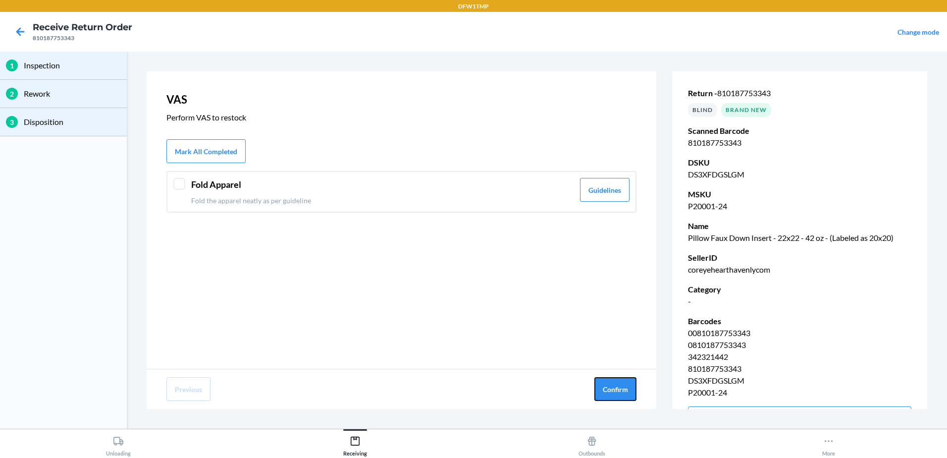
click at [616, 386] on button "Confirm" at bounding box center [616, 389] width 42 height 24
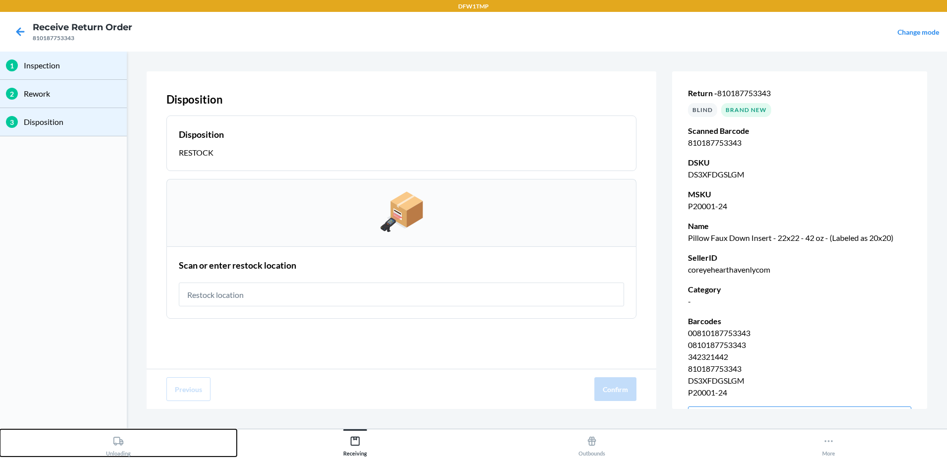
click at [100, 444] on button "Unloading" at bounding box center [118, 442] width 237 height 27
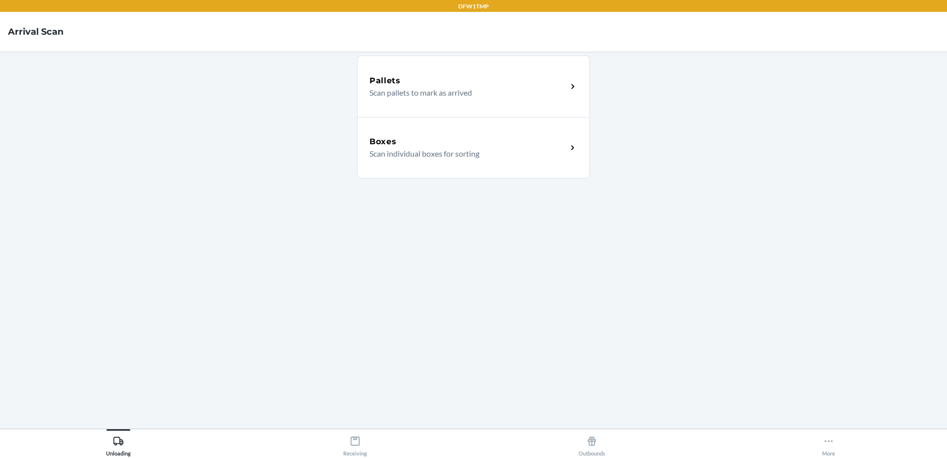
click at [497, 136] on div "Boxes" at bounding box center [469, 142] width 198 height 12
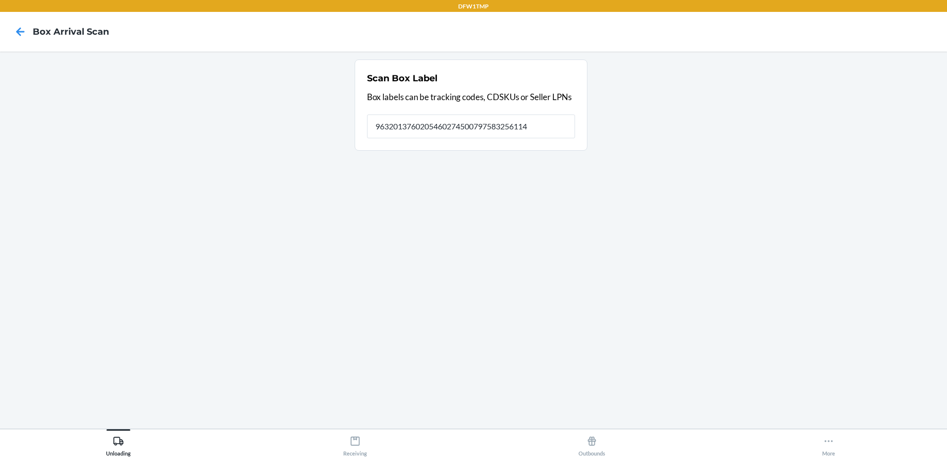
type input "9632013760205460274500797583256114"
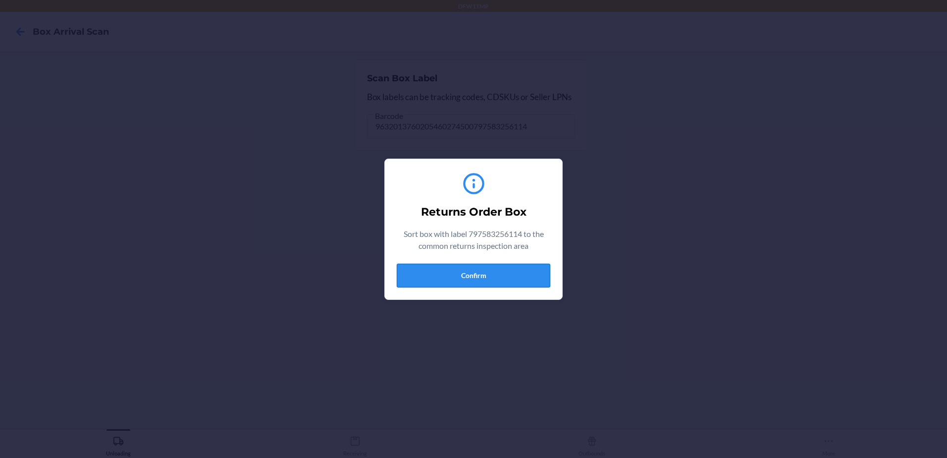
click at [456, 278] on button "Confirm" at bounding box center [474, 276] width 154 height 24
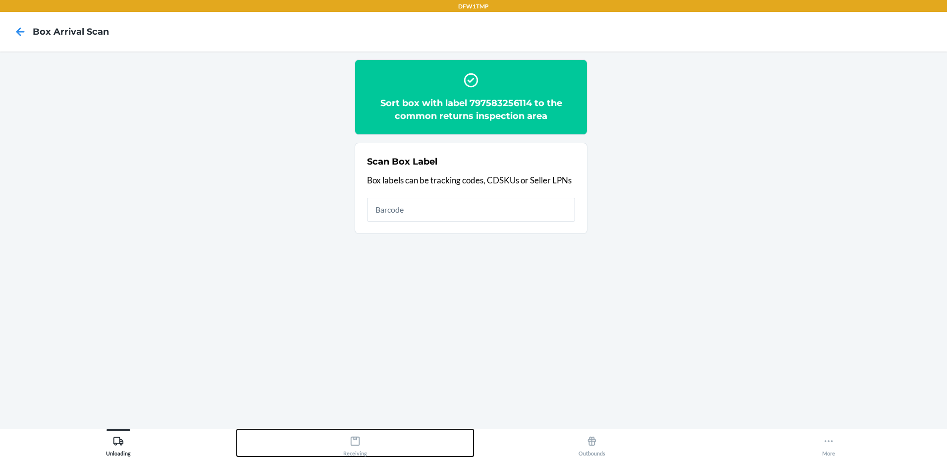
click at [368, 446] on button "Receiving" at bounding box center [355, 442] width 237 height 27
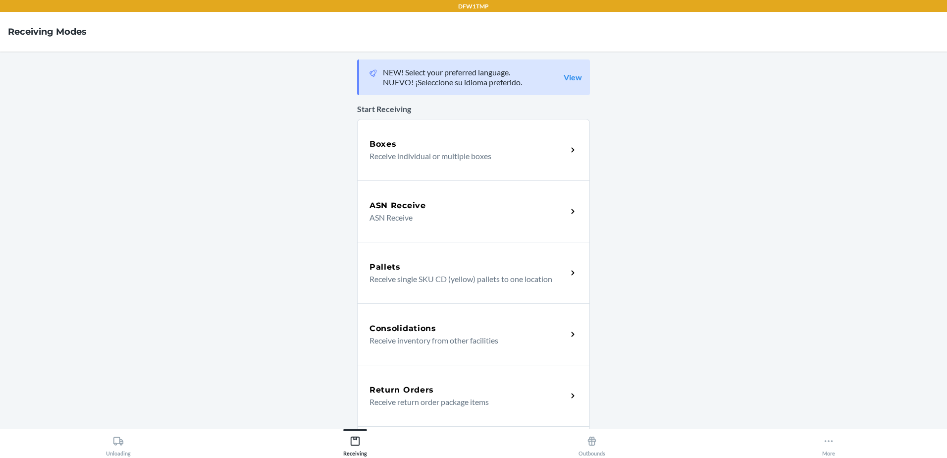
click at [436, 387] on div "Return Orders" at bounding box center [469, 390] width 198 height 12
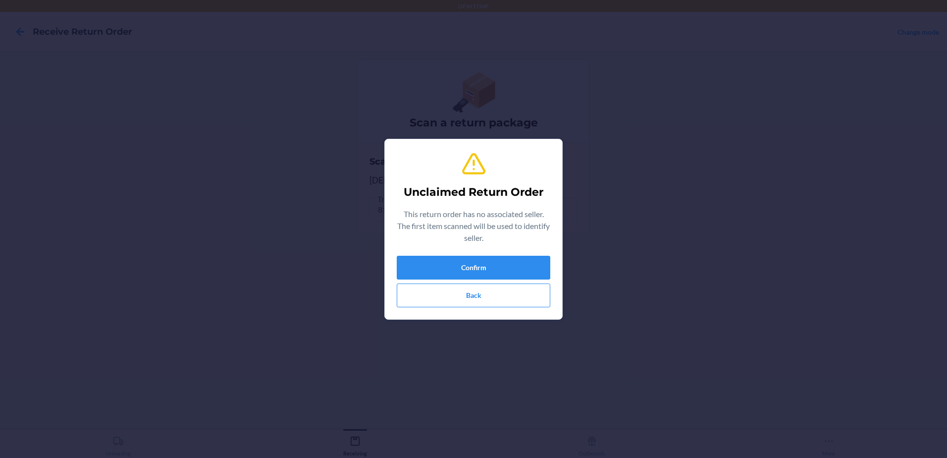
drag, startPoint x: 420, startPoint y: 213, endPoint x: 477, endPoint y: 281, distance: 89.1
drag, startPoint x: 477, startPoint y: 281, endPoint x: 473, endPoint y: 264, distance: 17.8
click at [473, 264] on button "Confirm" at bounding box center [474, 268] width 154 height 24
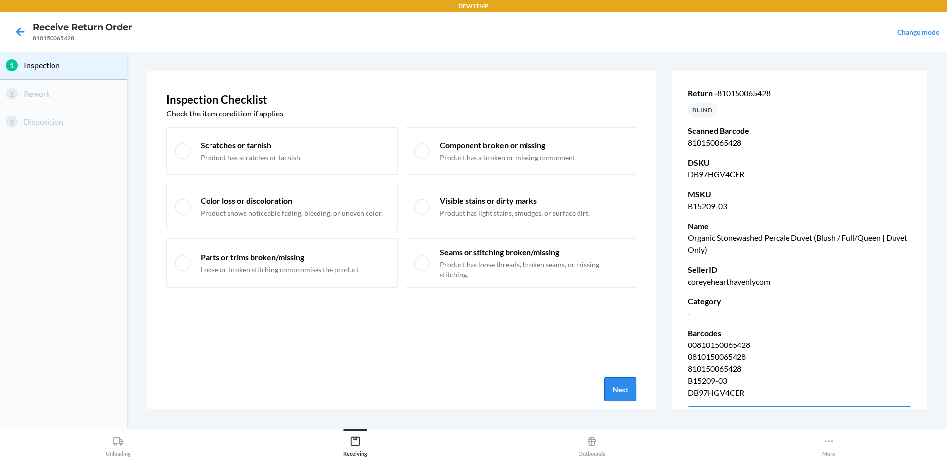
click at [622, 385] on button "Next" at bounding box center [621, 389] width 32 height 24
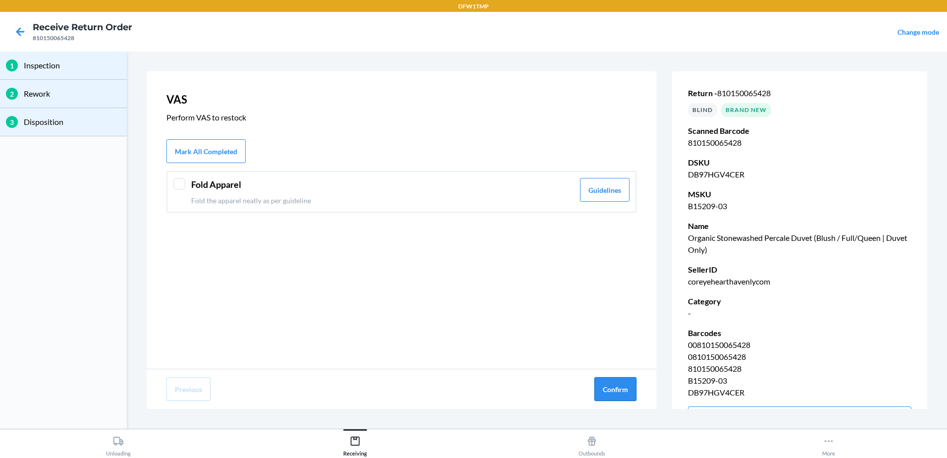
click at [620, 392] on button "Confirm" at bounding box center [616, 389] width 42 height 24
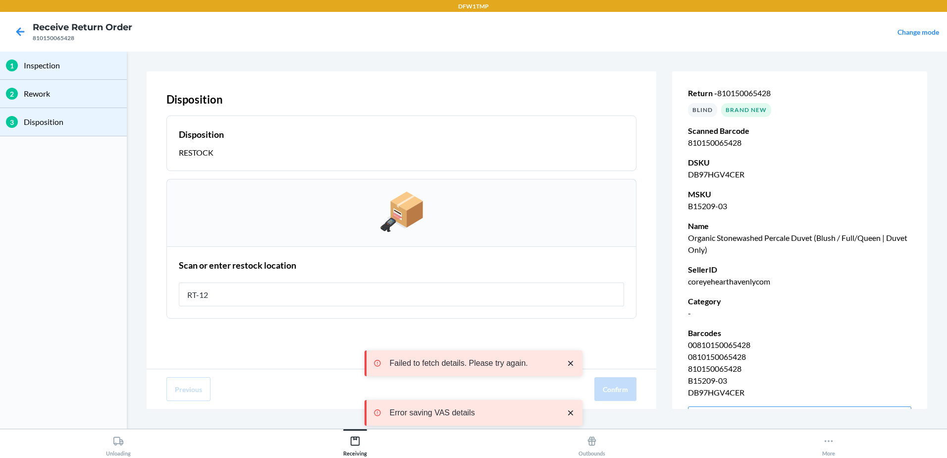
type input "RT-12"
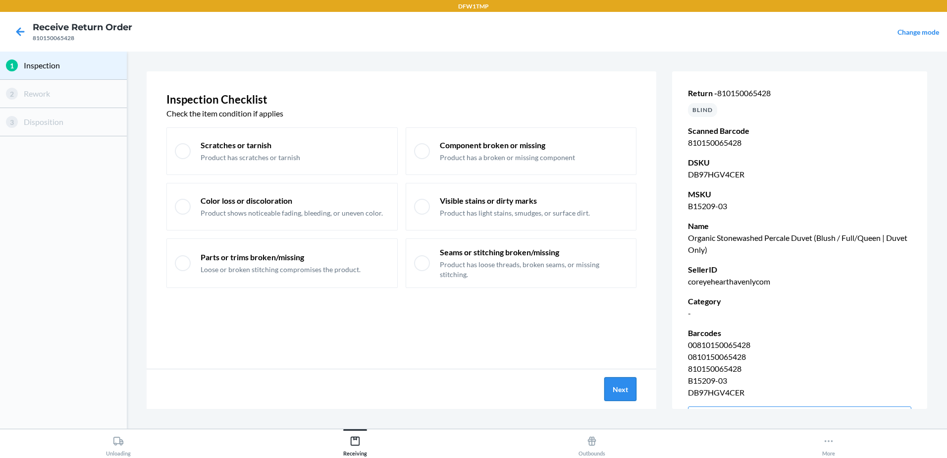
click at [621, 397] on button "Next" at bounding box center [621, 389] width 32 height 24
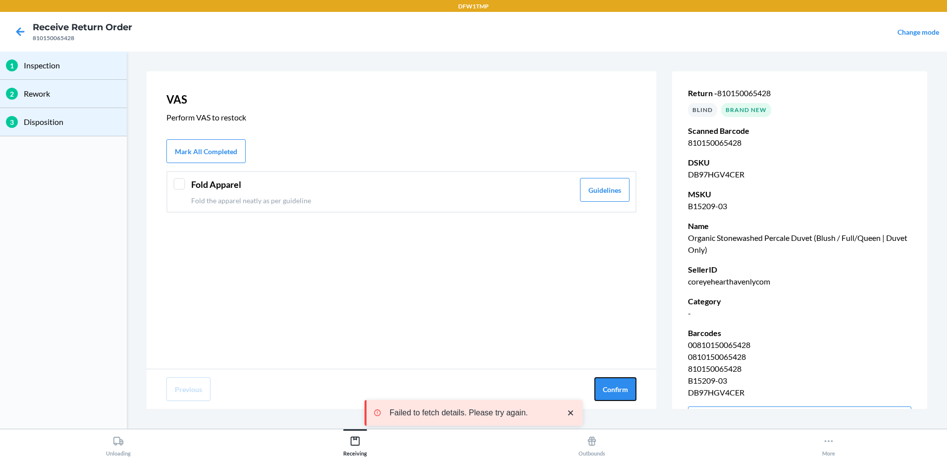
click at [620, 395] on button "Confirm" at bounding box center [616, 389] width 42 height 24
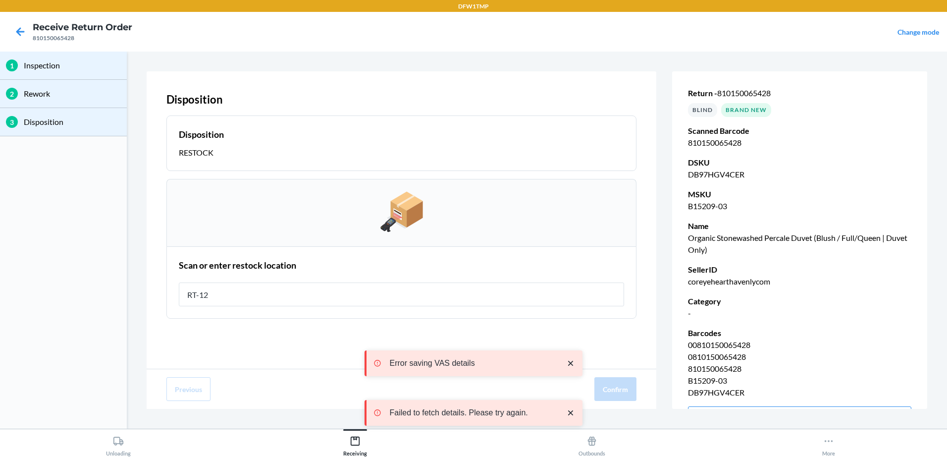
type input "RT-12"
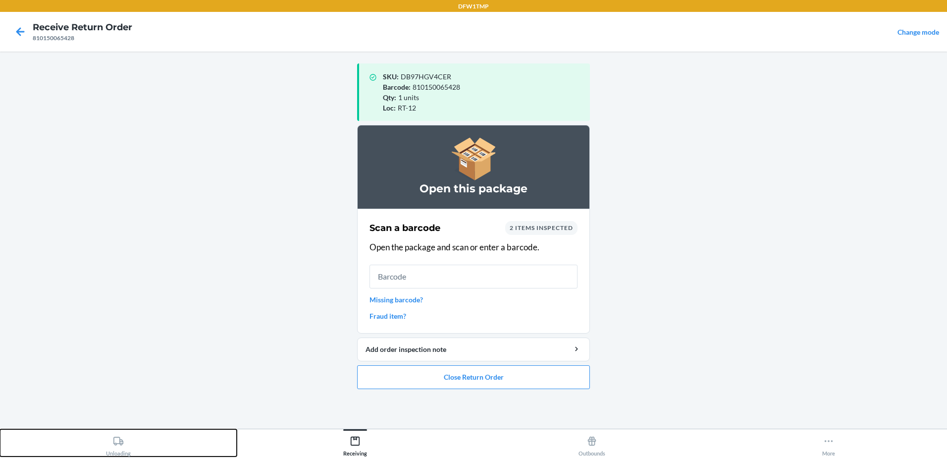
click at [107, 443] on div "Unloading" at bounding box center [118, 444] width 25 height 25
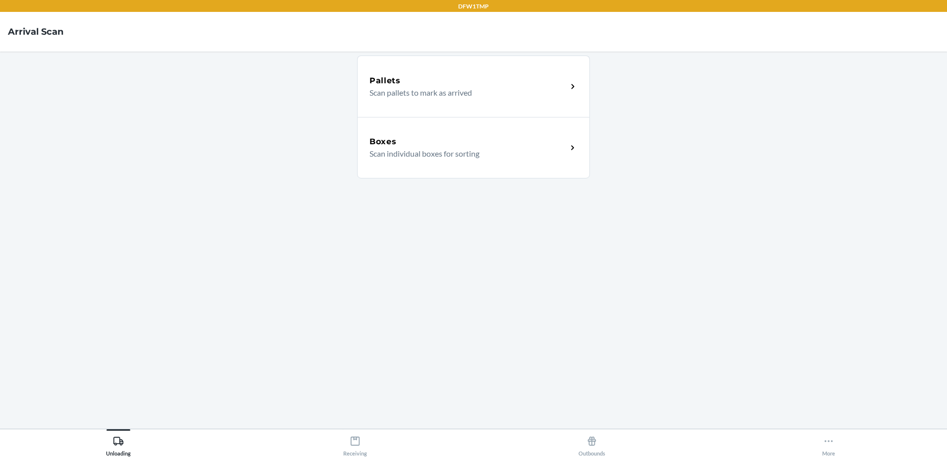
click at [421, 140] on div "Boxes" at bounding box center [469, 142] width 198 height 12
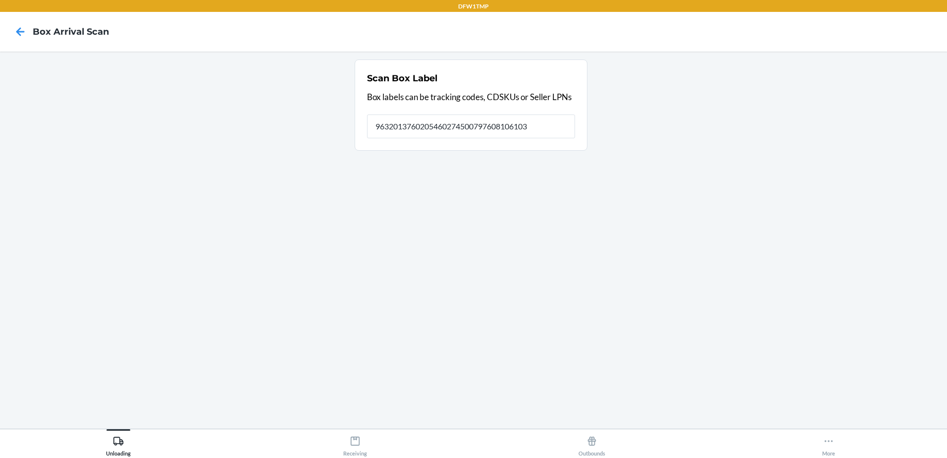
type input "9632013760205460274500797608106103"
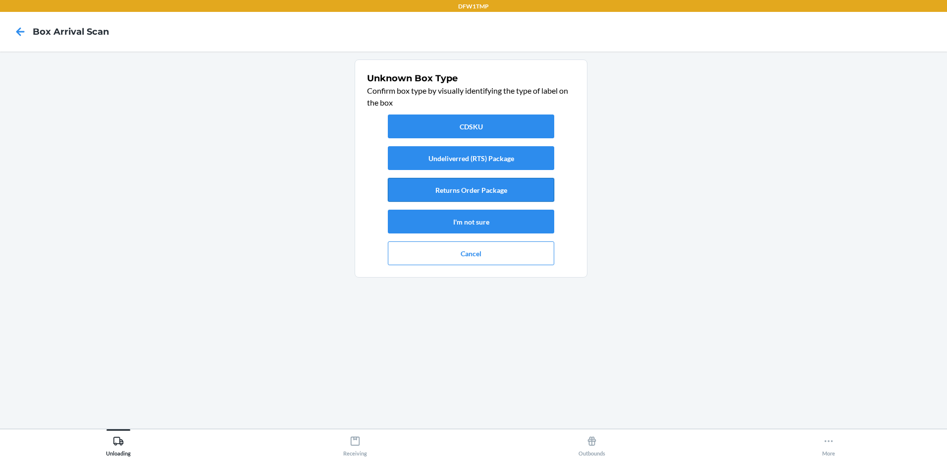
click at [456, 188] on button "Returns Order Package" at bounding box center [471, 190] width 166 height 24
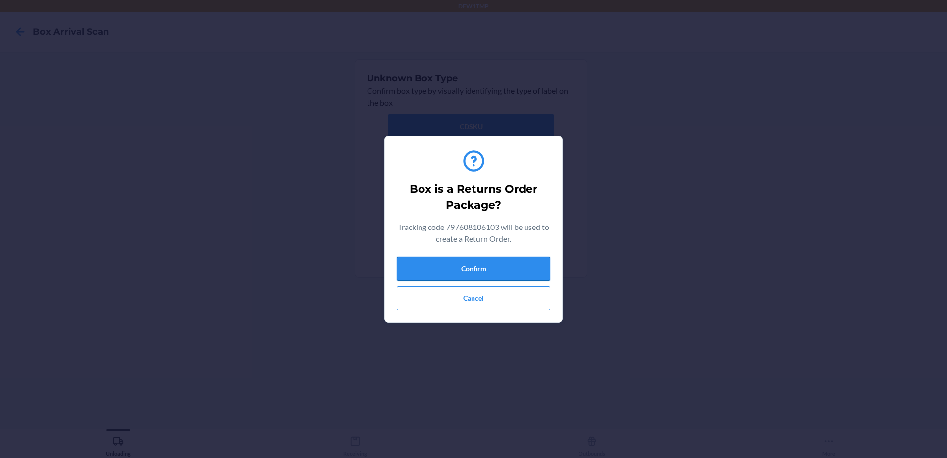
click at [521, 268] on button "Confirm" at bounding box center [474, 269] width 154 height 24
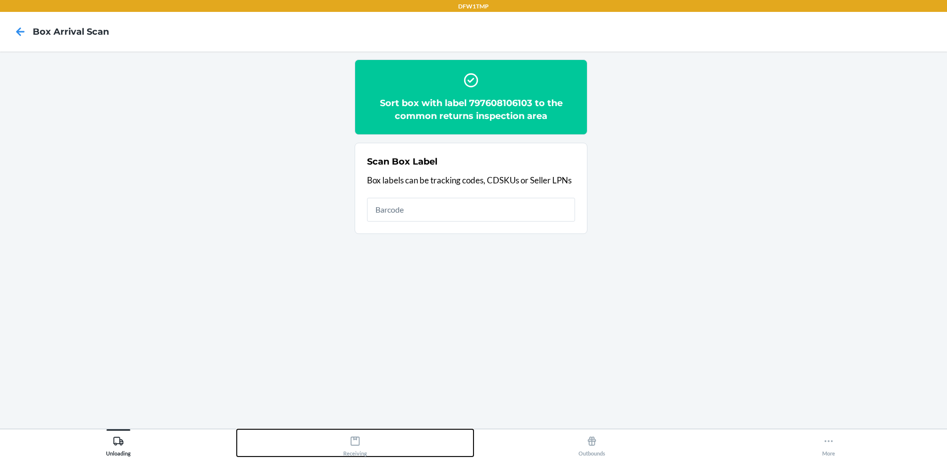
click at [357, 452] on div "Receiving" at bounding box center [355, 444] width 24 height 25
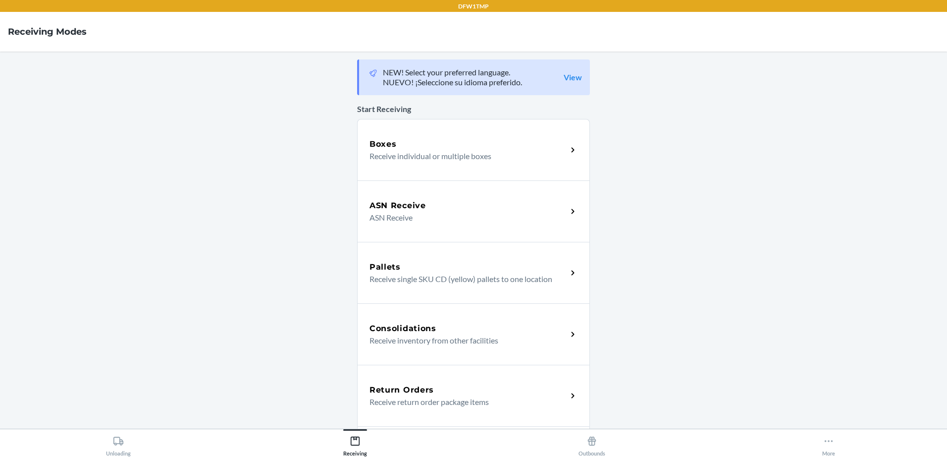
click at [417, 386] on h5 "Return Orders" at bounding box center [402, 390] width 64 height 12
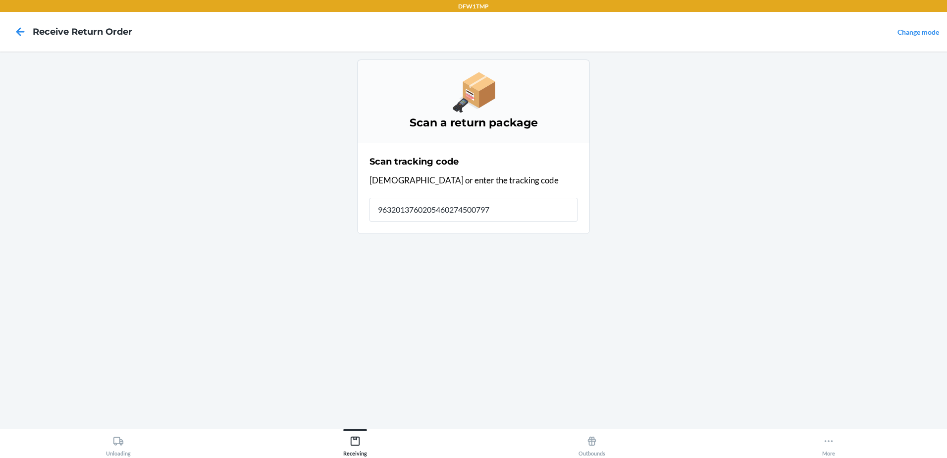
type input "96320137602054602745007975"
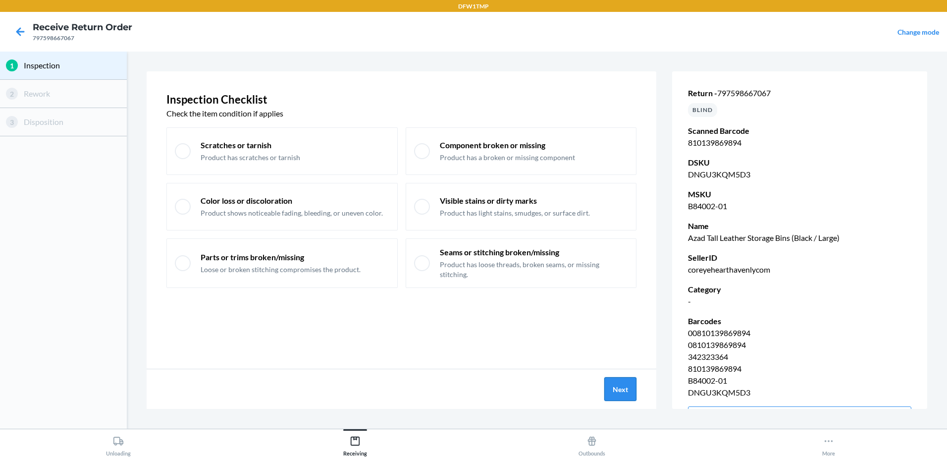
click at [627, 390] on button "Next" at bounding box center [621, 389] width 32 height 24
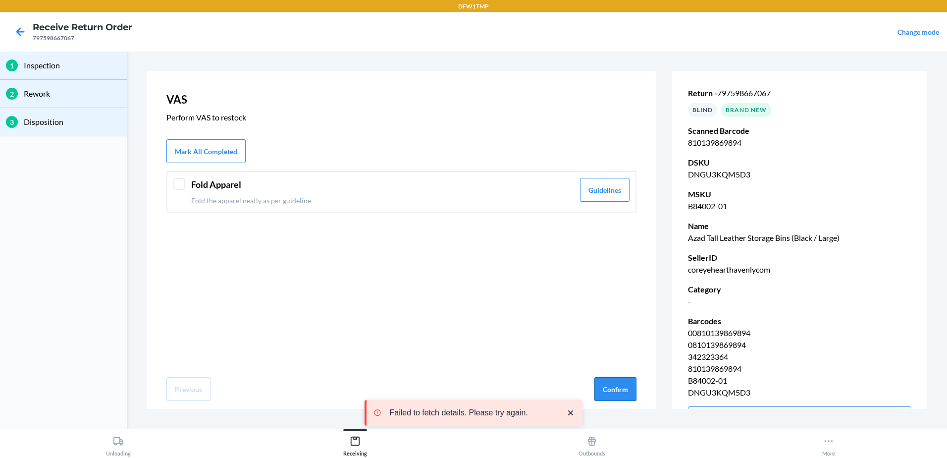
click at [630, 387] on button "Confirm" at bounding box center [616, 389] width 42 height 24
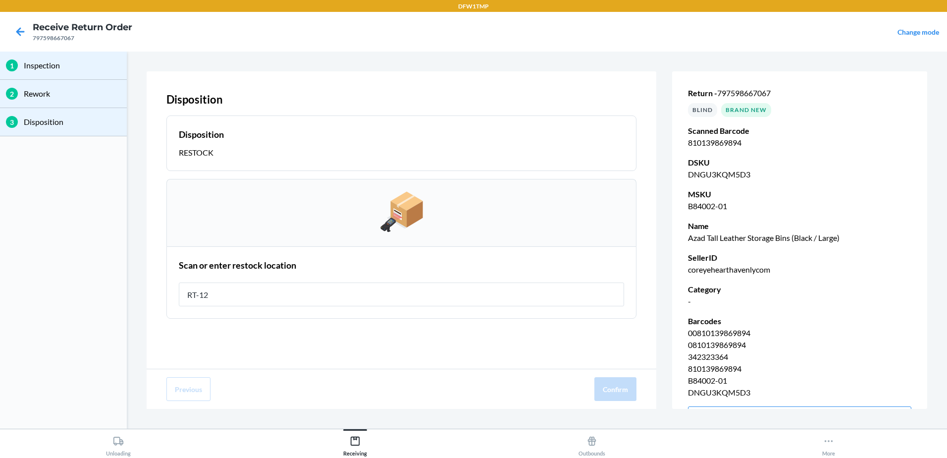
type input "RT-12"
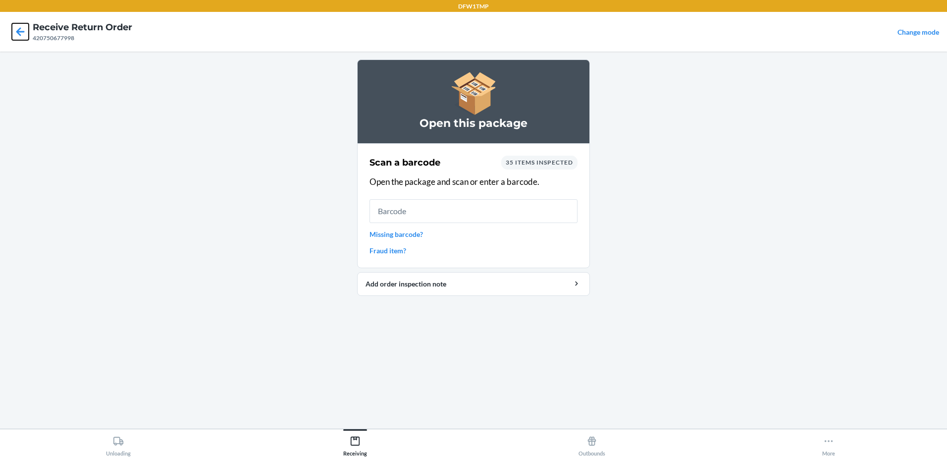
click at [14, 28] on icon at bounding box center [20, 31] width 17 height 17
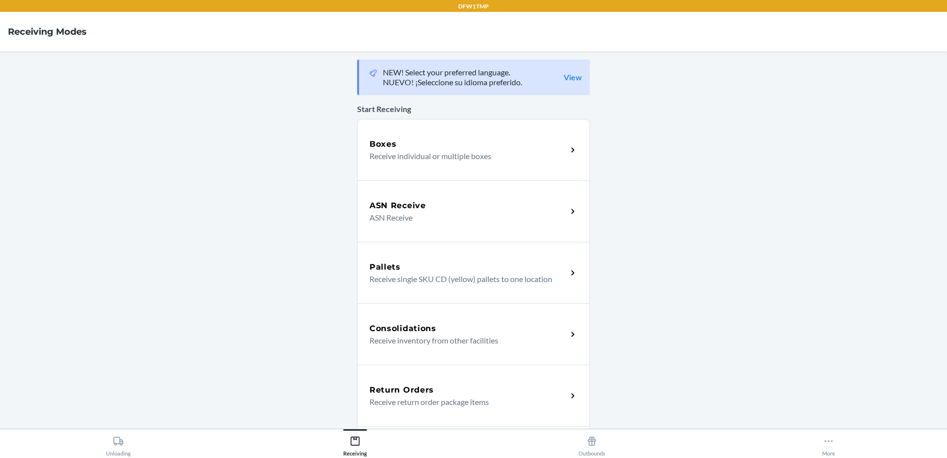
click at [14, 28] on h4 "Receiving Modes" at bounding box center [47, 31] width 79 height 13
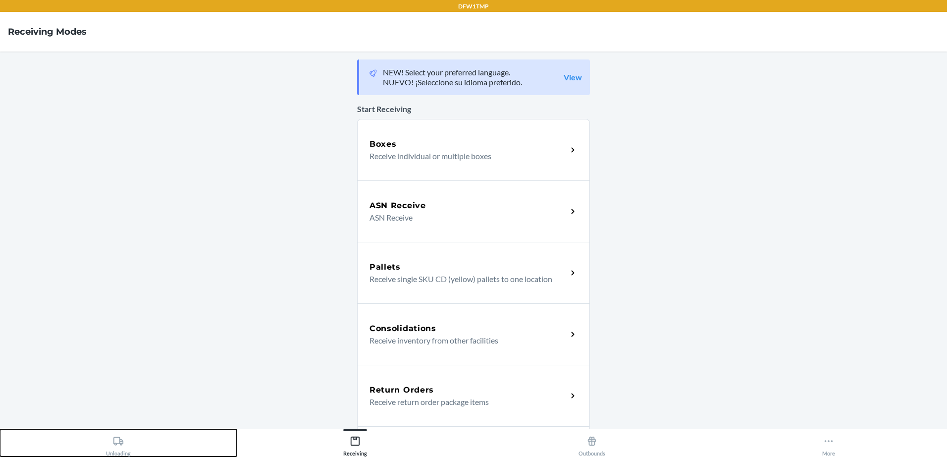
click at [119, 445] on icon at bounding box center [118, 441] width 11 height 11
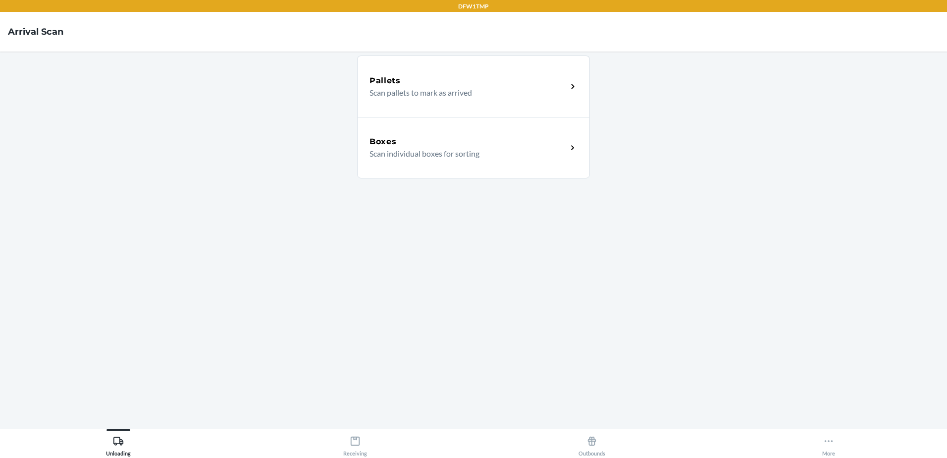
click at [519, 139] on div "Boxes" at bounding box center [469, 142] width 198 height 12
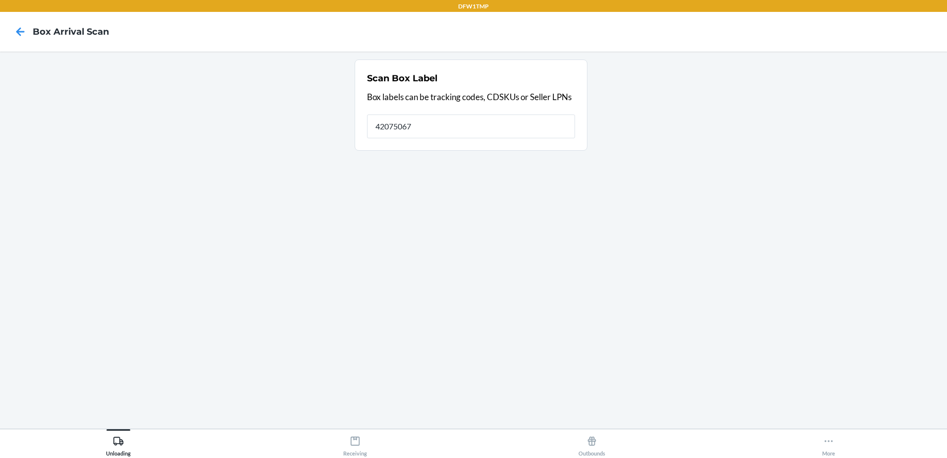
type input "42075067"
type input "420750671ZH918279013648664"
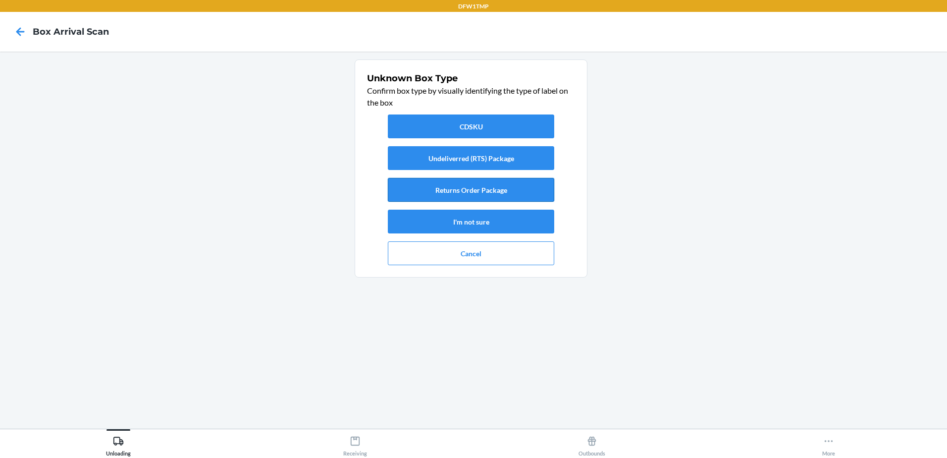
click at [480, 183] on button "Returns Order Package" at bounding box center [471, 190] width 166 height 24
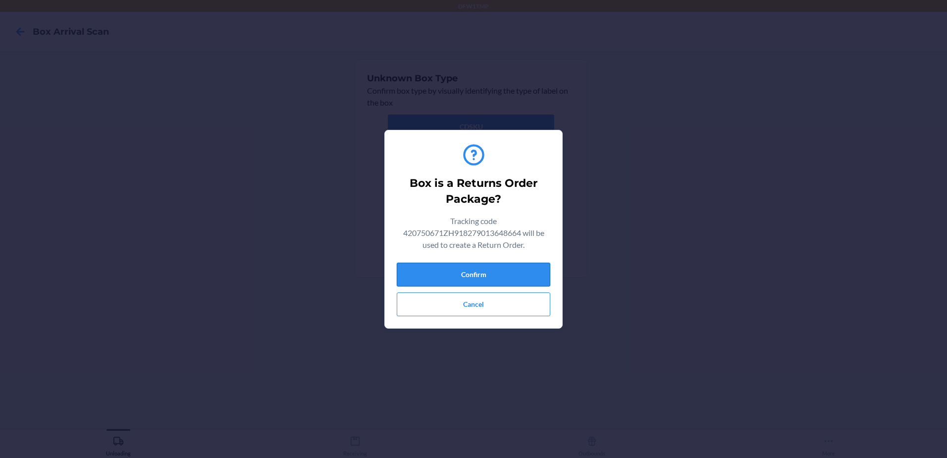
click at [474, 267] on button "Confirm" at bounding box center [474, 275] width 154 height 24
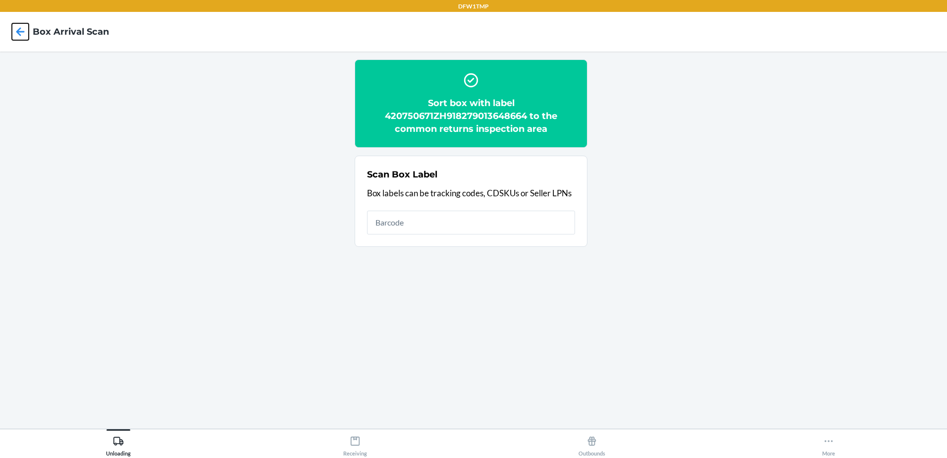
click at [16, 34] on icon at bounding box center [20, 31] width 17 height 17
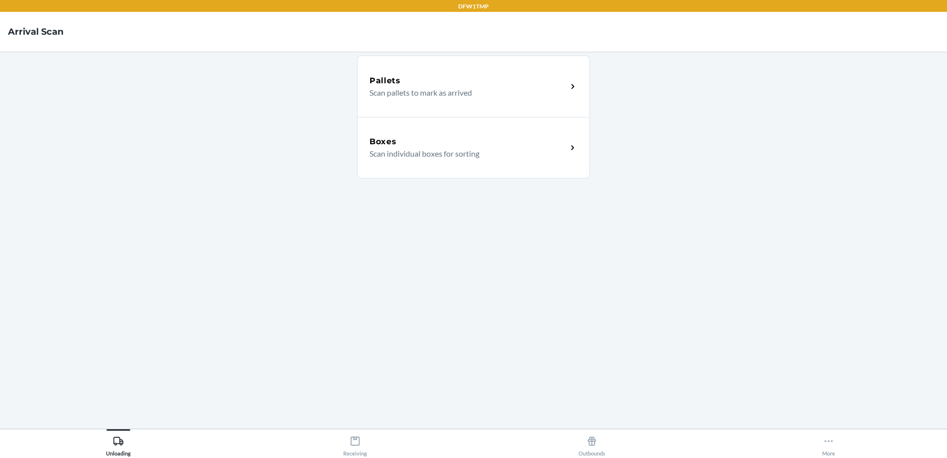
click at [572, 142] on icon at bounding box center [572, 147] width 11 height 11
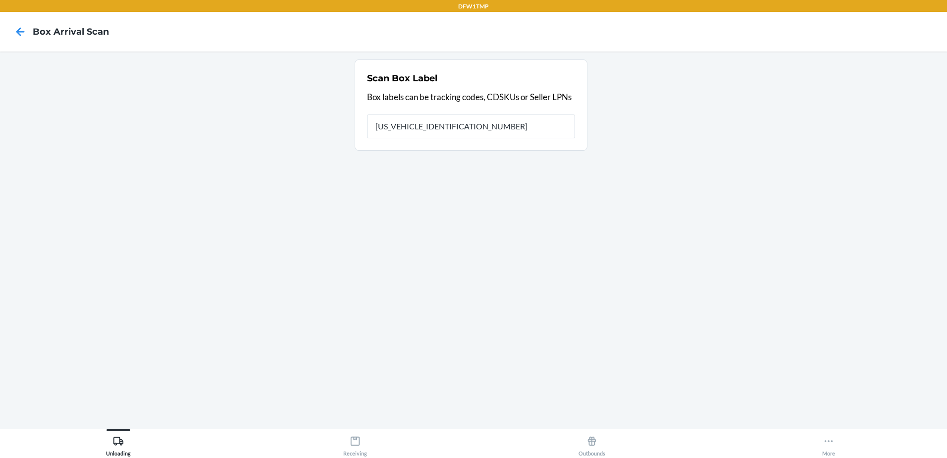
type input "1ZH918279013648664"
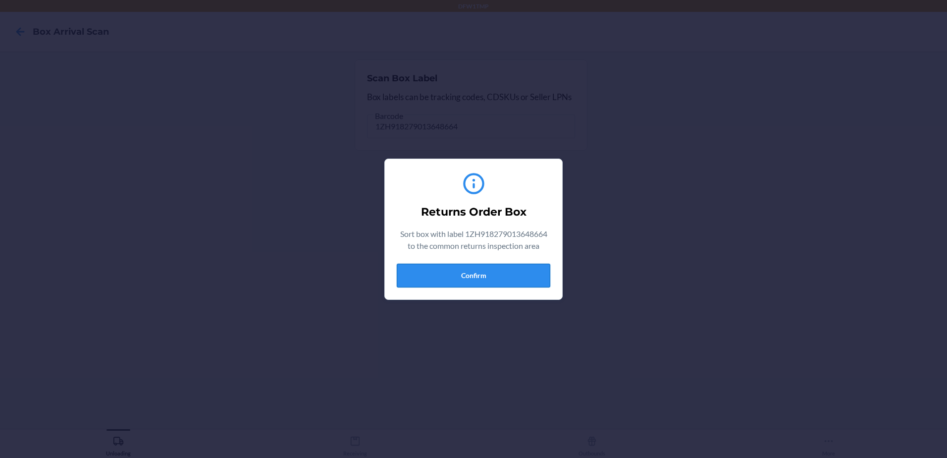
click at [442, 278] on button "Confirm" at bounding box center [474, 276] width 154 height 24
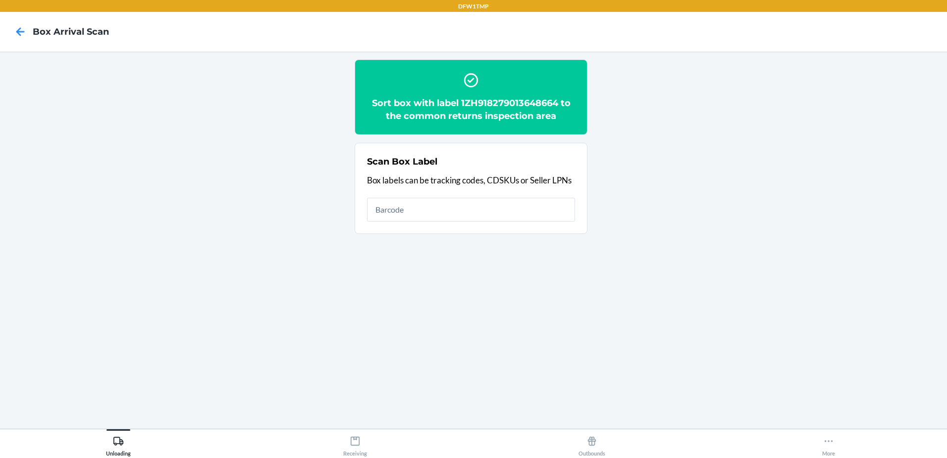
drag, startPoint x: -2, startPoint y: 263, endPoint x: 306, endPoint y: 483, distance: 379.0
click at [475, 206] on input "text" at bounding box center [471, 210] width 208 height 24
type input "S1885317"
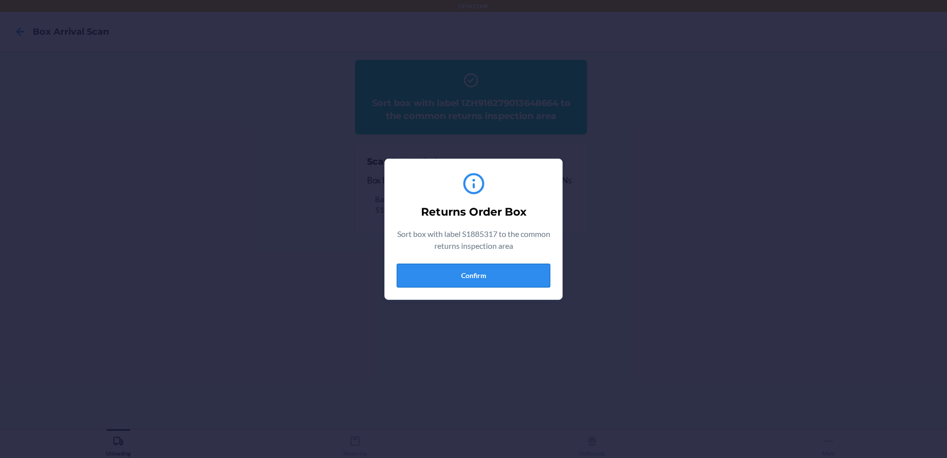
click at [480, 276] on button "Confirm" at bounding box center [474, 276] width 154 height 24
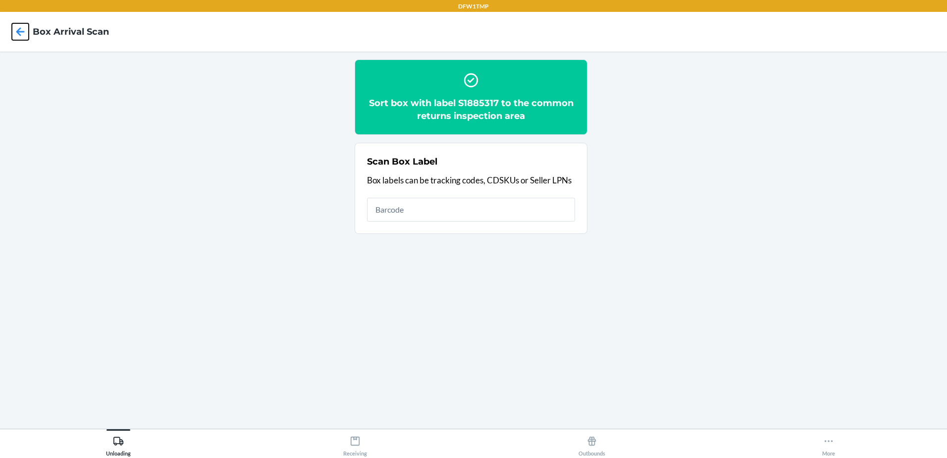
click at [17, 28] on icon at bounding box center [20, 31] width 17 height 17
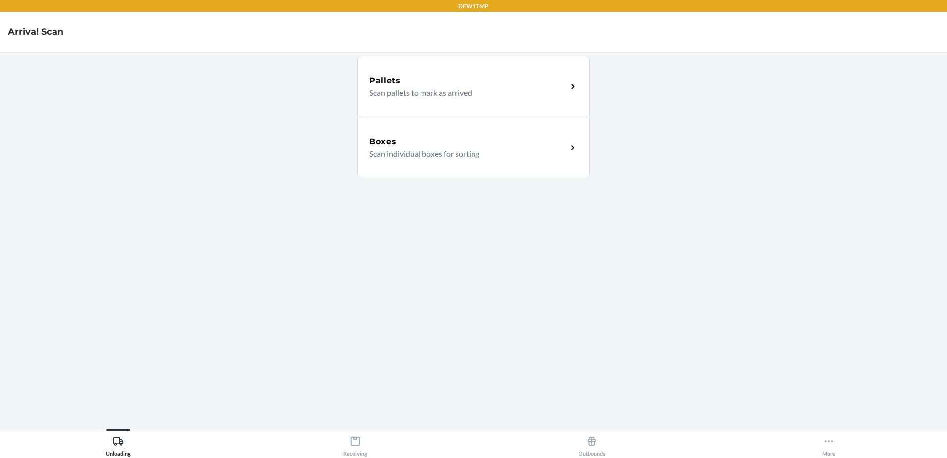
click at [17, 28] on h4 "Arrival Scan" at bounding box center [35, 31] width 55 height 13
click at [403, 155] on p "Scan individual boxes for sorting" at bounding box center [465, 154] width 190 height 12
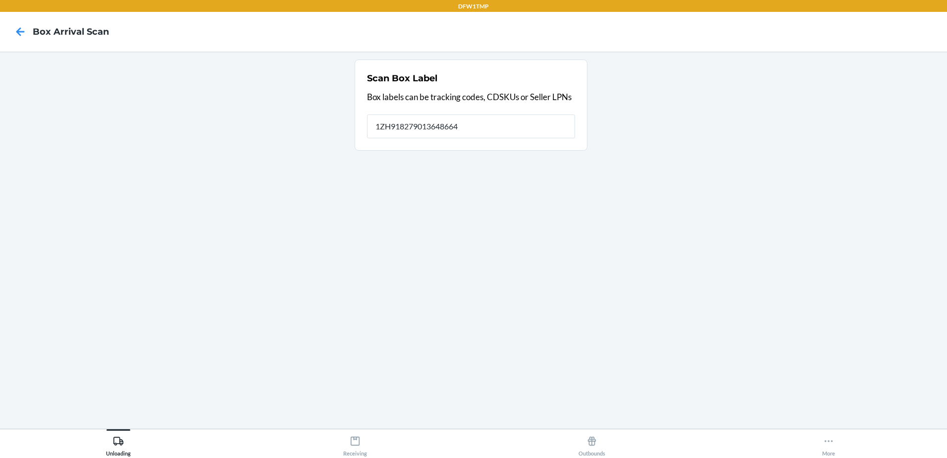
type input "1ZH918279013648664"
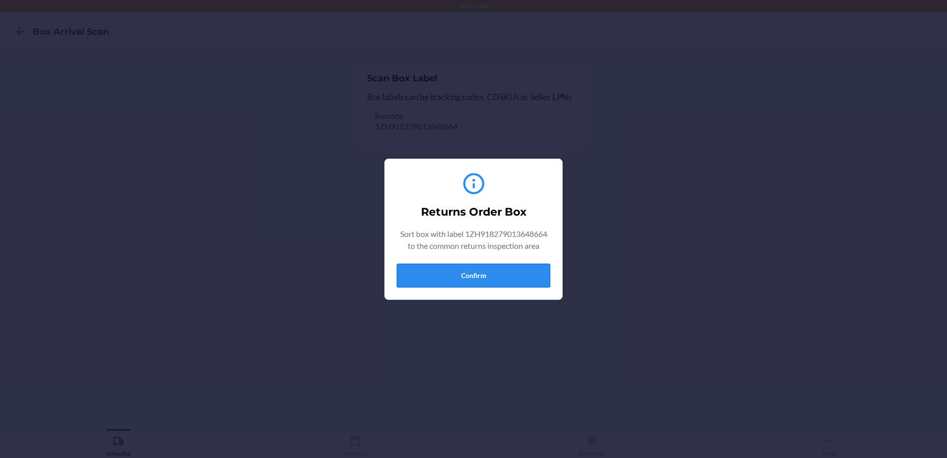
click at [527, 275] on button "Confirm" at bounding box center [474, 276] width 154 height 24
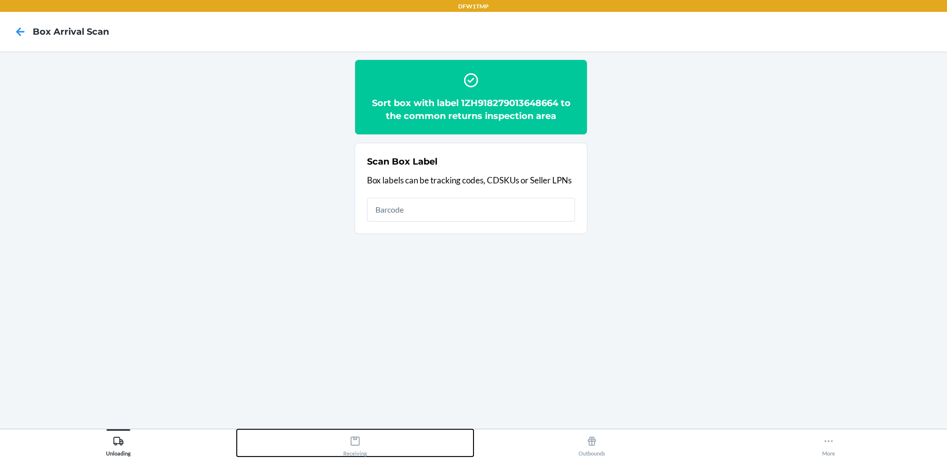
drag, startPoint x: 477, startPoint y: 119, endPoint x: 351, endPoint y: 450, distance: 354.1
click at [349, 450] on div "Receiving" at bounding box center [355, 444] width 24 height 25
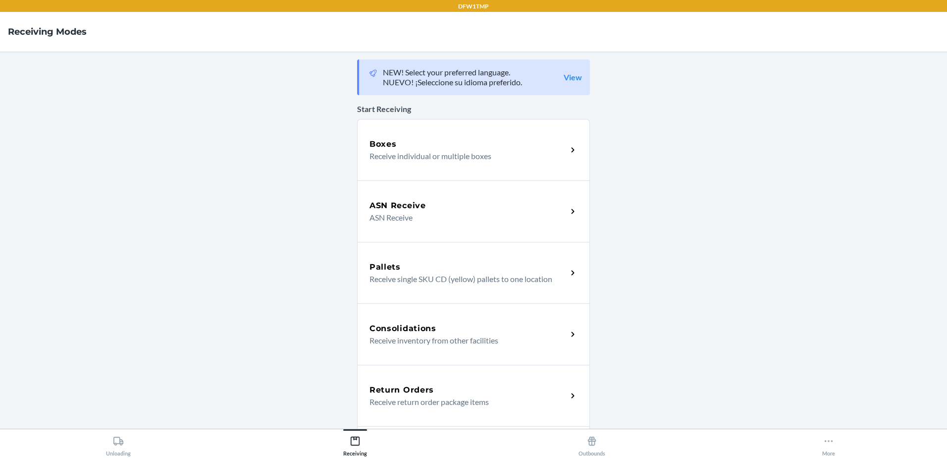
click at [433, 378] on div "Return Orders Receive return order package items" at bounding box center [473, 395] width 233 height 61
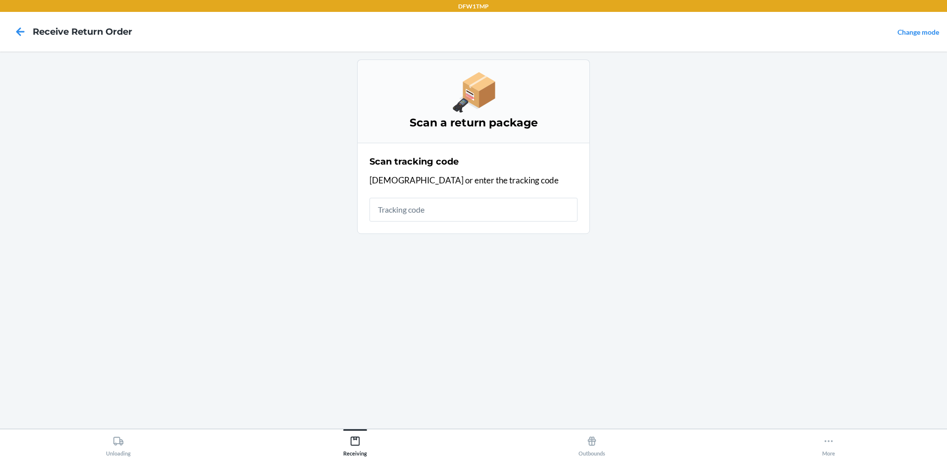
drag, startPoint x: 421, startPoint y: 208, endPoint x: 428, endPoint y: 204, distance: 7.6
click at [422, 208] on input "text" at bounding box center [474, 210] width 208 height 24
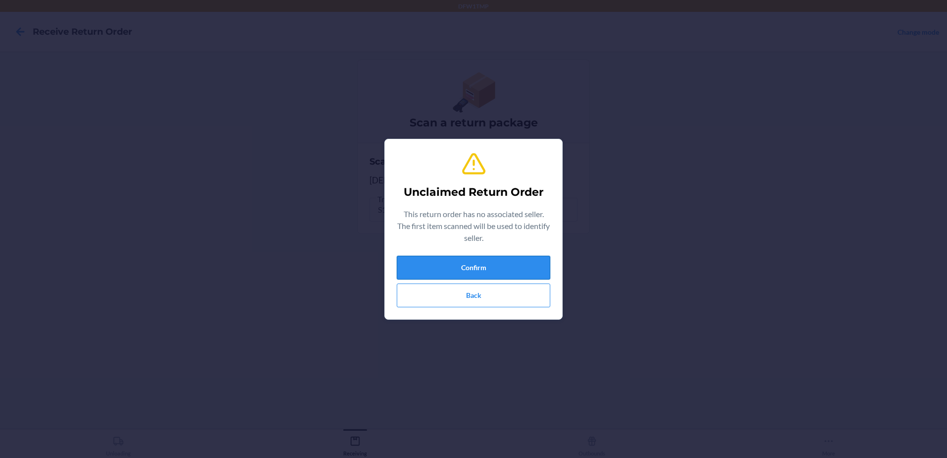
click at [494, 265] on button "Confirm" at bounding box center [474, 268] width 154 height 24
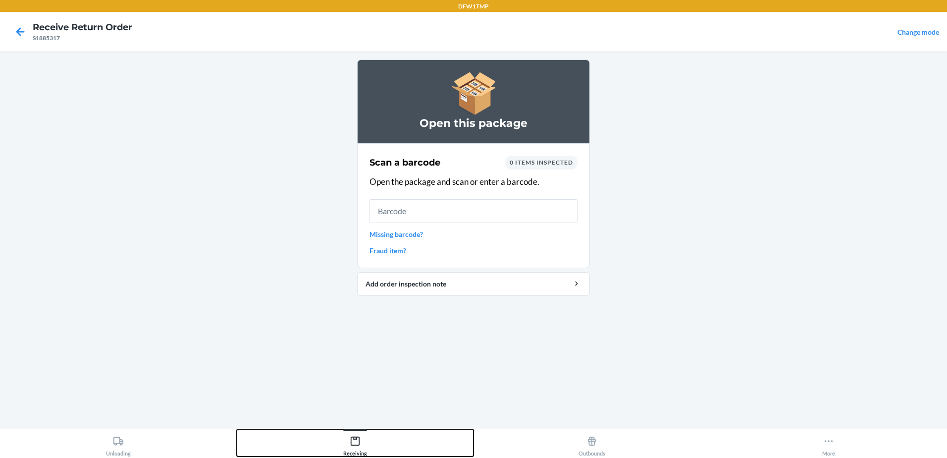
click at [348, 447] on div "Receiving" at bounding box center [355, 444] width 24 height 25
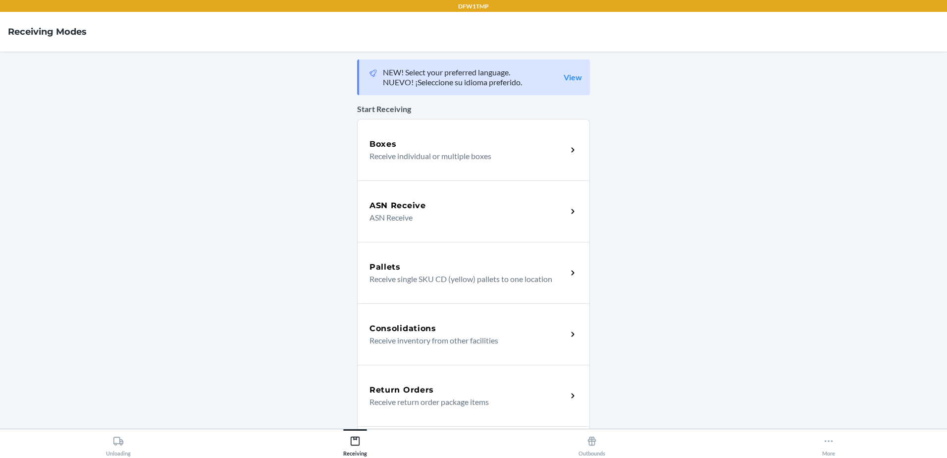
click at [427, 394] on h5 "Return Orders" at bounding box center [402, 390] width 64 height 12
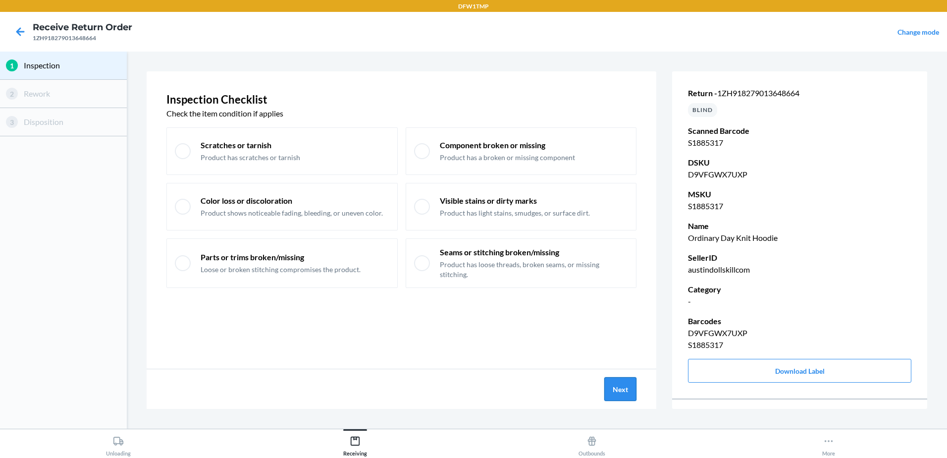
click at [621, 393] on button "Next" at bounding box center [621, 389] width 32 height 24
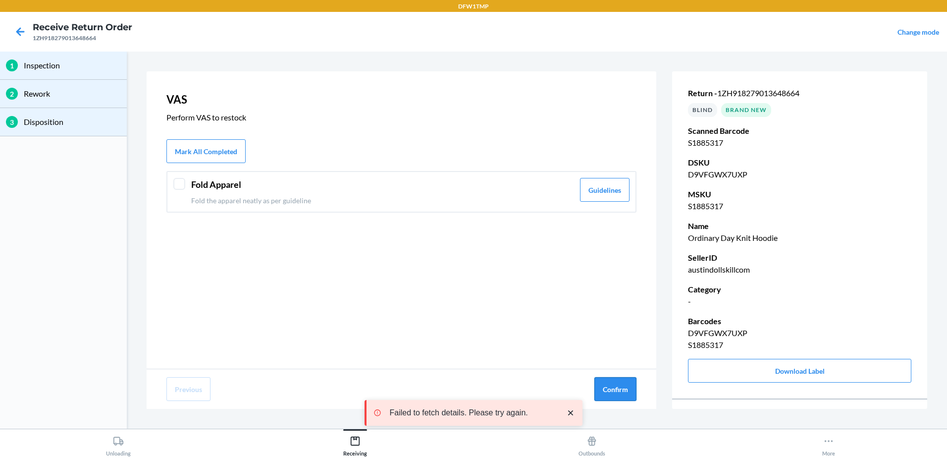
click at [610, 395] on button "Confirm" at bounding box center [616, 389] width 42 height 24
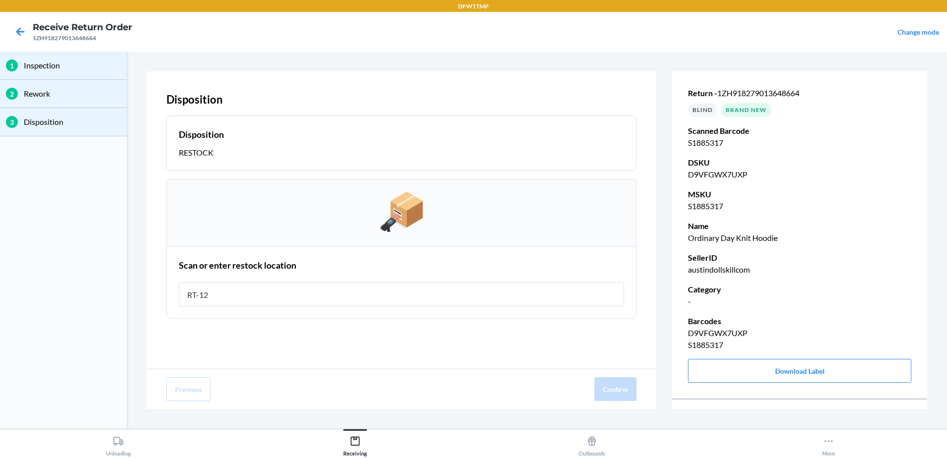
type input "RT-12"
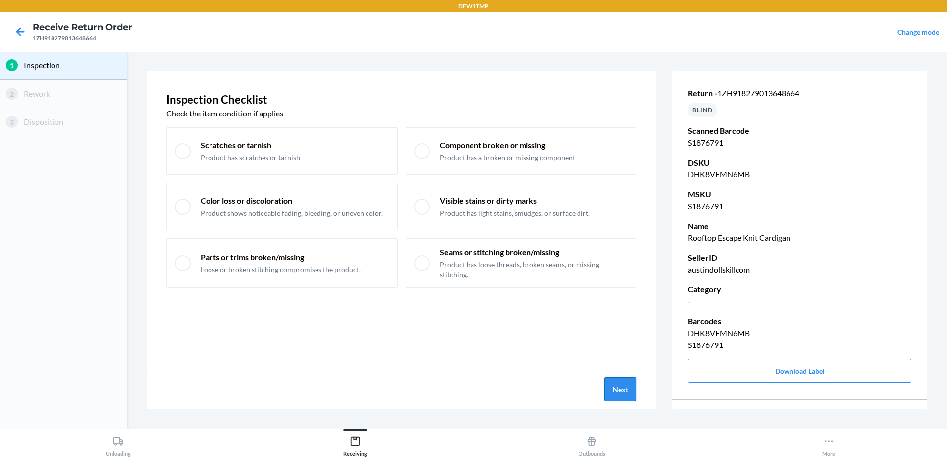
click at [614, 381] on button "Next" at bounding box center [621, 389] width 32 height 24
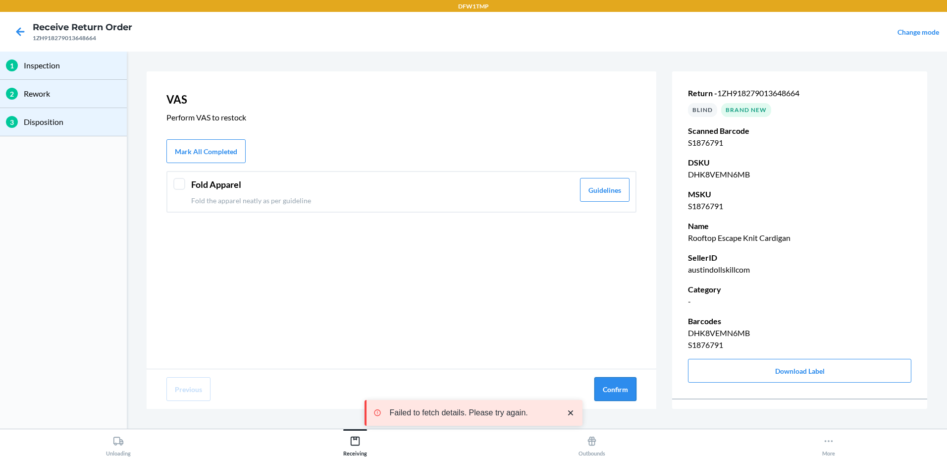
click at [613, 387] on button "Confirm" at bounding box center [616, 389] width 42 height 24
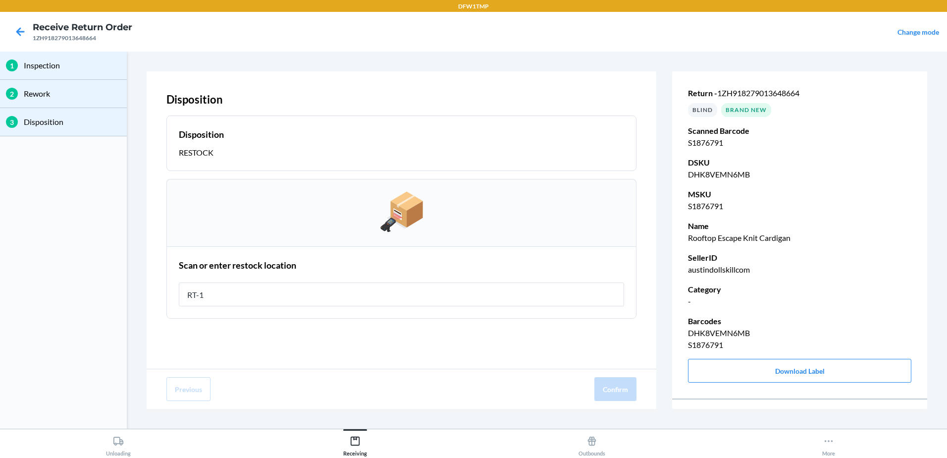
type input "RT-12"
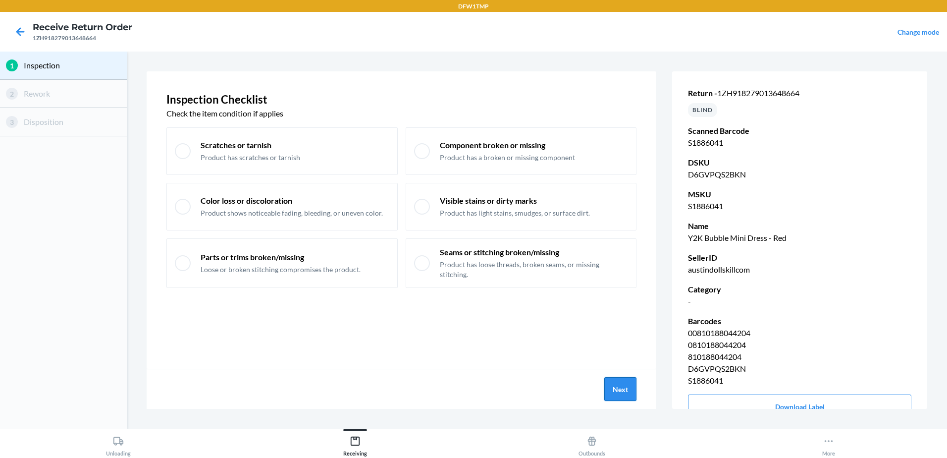
click at [609, 395] on button "Next" at bounding box center [621, 389] width 32 height 24
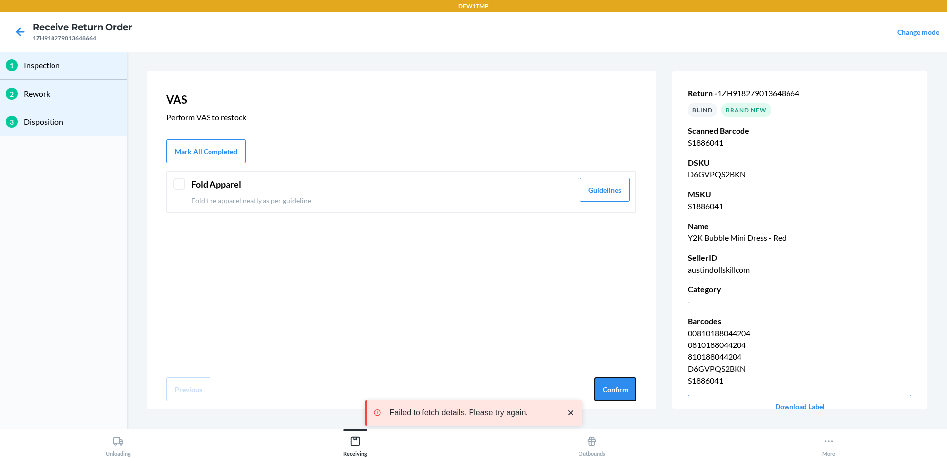
click at [609, 395] on button "Confirm" at bounding box center [616, 389] width 42 height 24
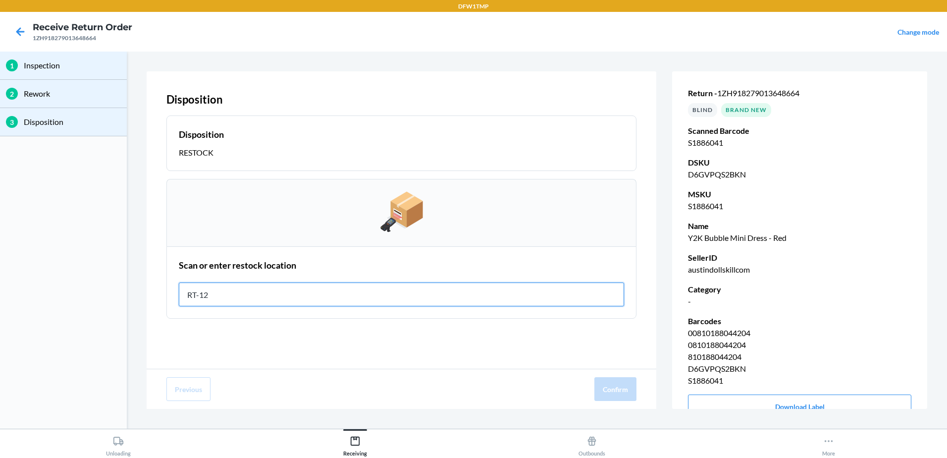
type input "RT-12"
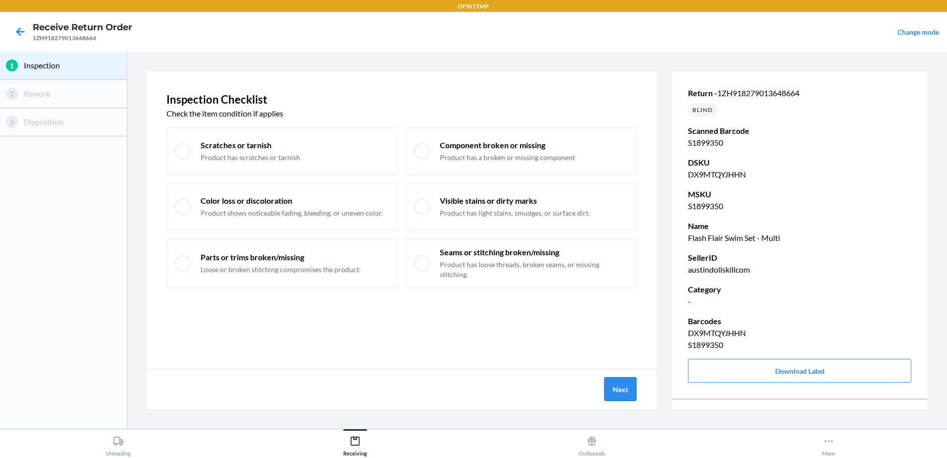
click at [621, 389] on button "Next" at bounding box center [621, 389] width 32 height 24
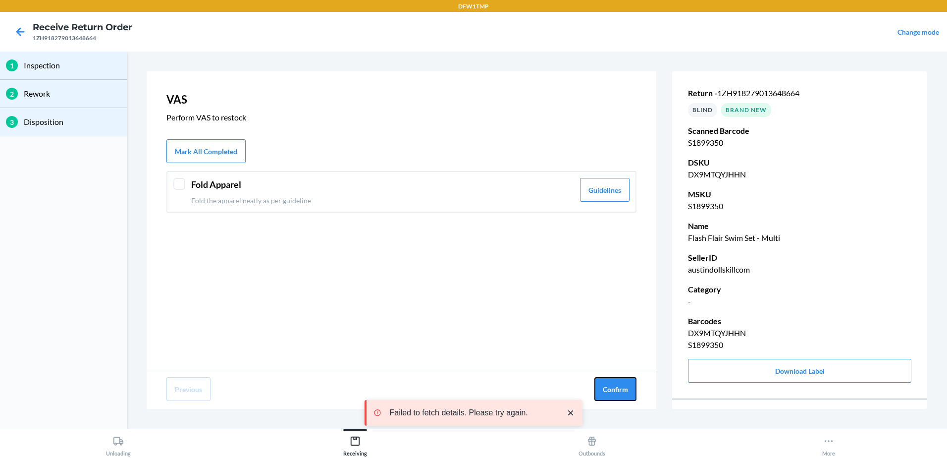
click at [621, 389] on button "Confirm" at bounding box center [616, 389] width 42 height 24
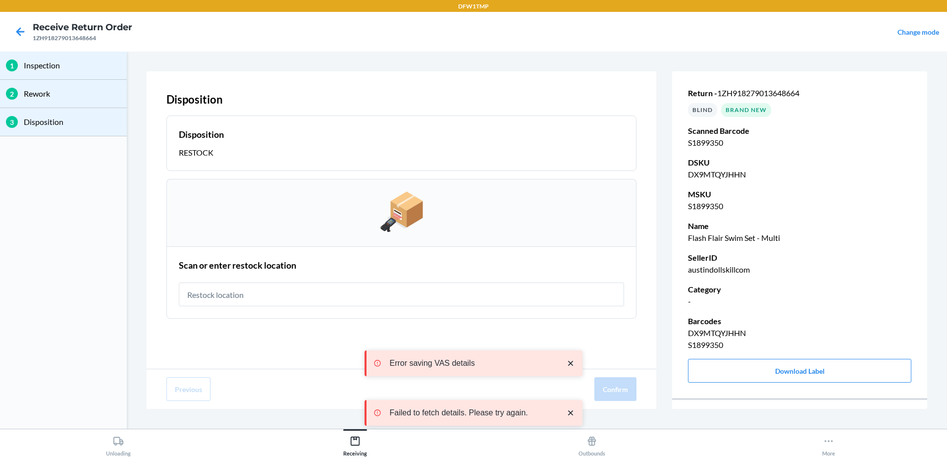
click at [548, 297] on input "text" at bounding box center [401, 294] width 445 height 24
type input "RT-12"
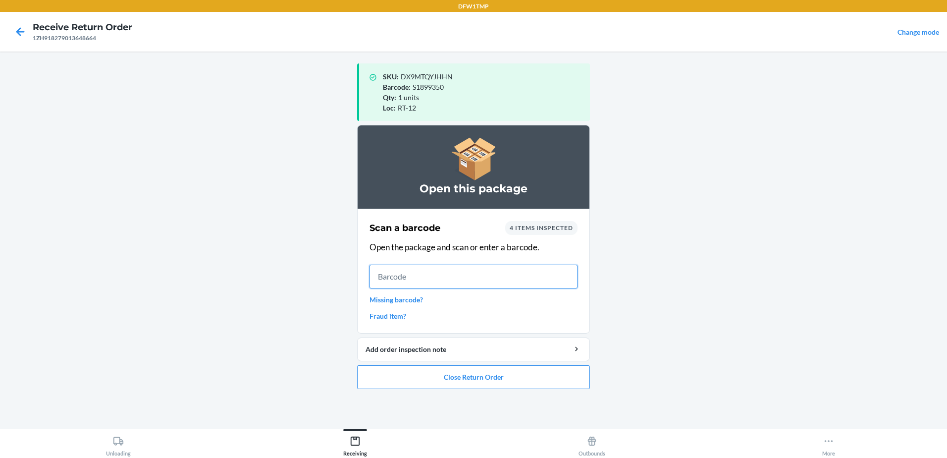
click at [451, 270] on input "text" at bounding box center [474, 277] width 208 height 24
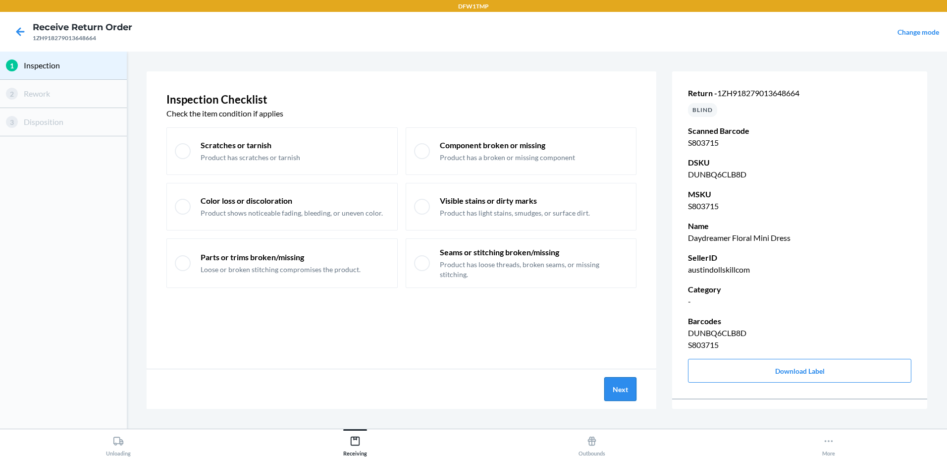
click at [624, 393] on button "Next" at bounding box center [621, 389] width 32 height 24
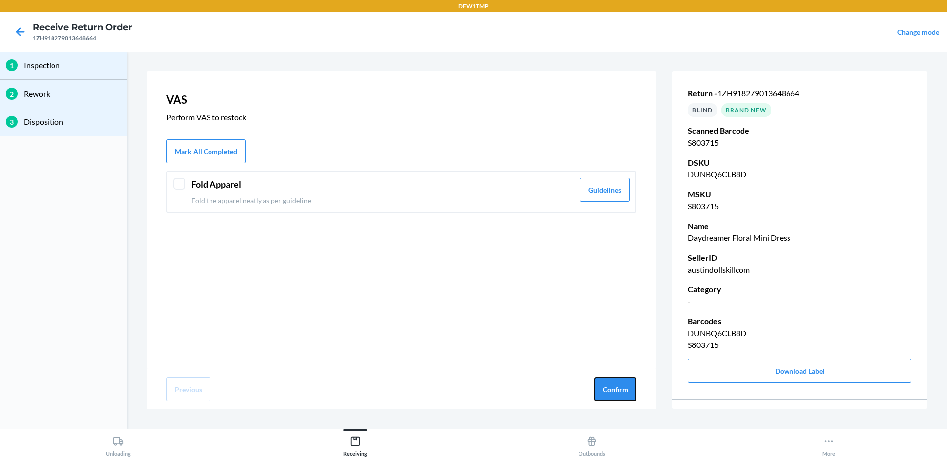
click at [624, 393] on button "Confirm" at bounding box center [616, 389] width 42 height 24
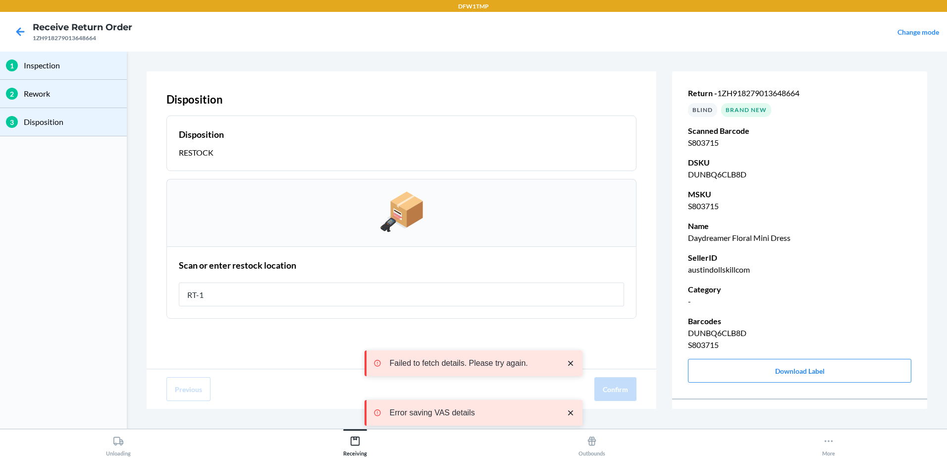
type input "RT-12"
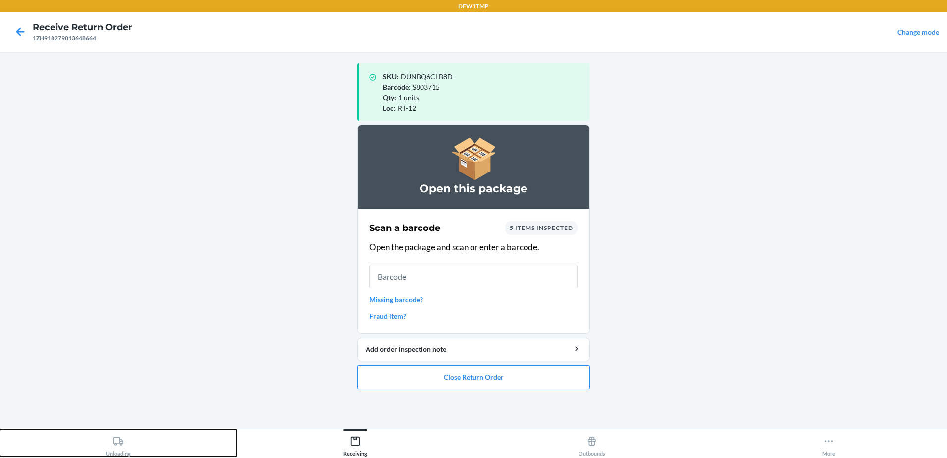
click at [112, 442] on div "Unloading" at bounding box center [118, 444] width 25 height 25
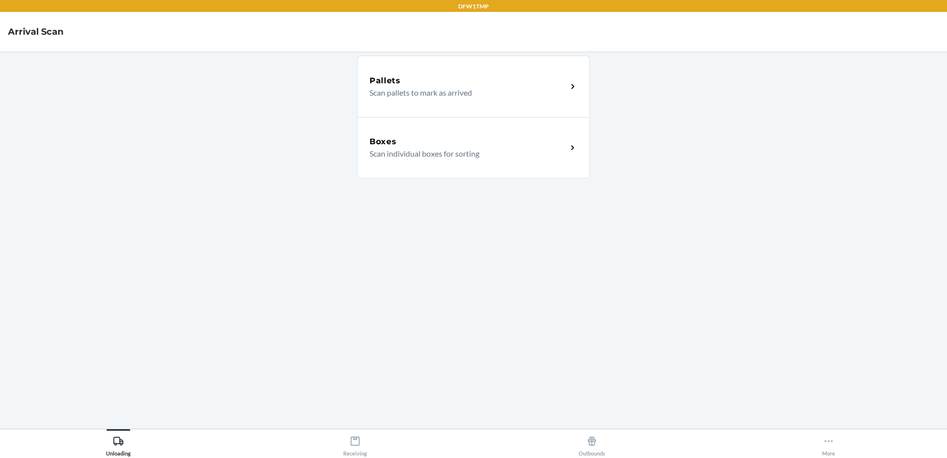
click at [464, 154] on p "Scan individual boxes for sorting" at bounding box center [465, 154] width 190 height 12
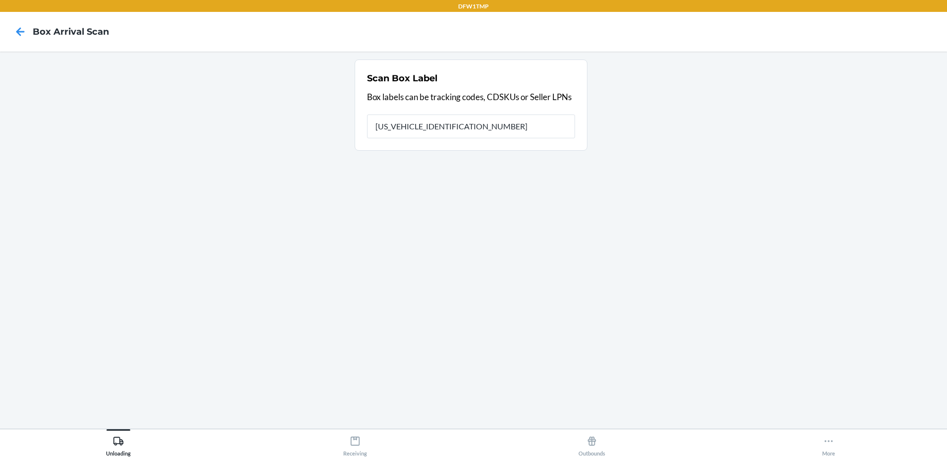
type input "1ZH918279013648664"
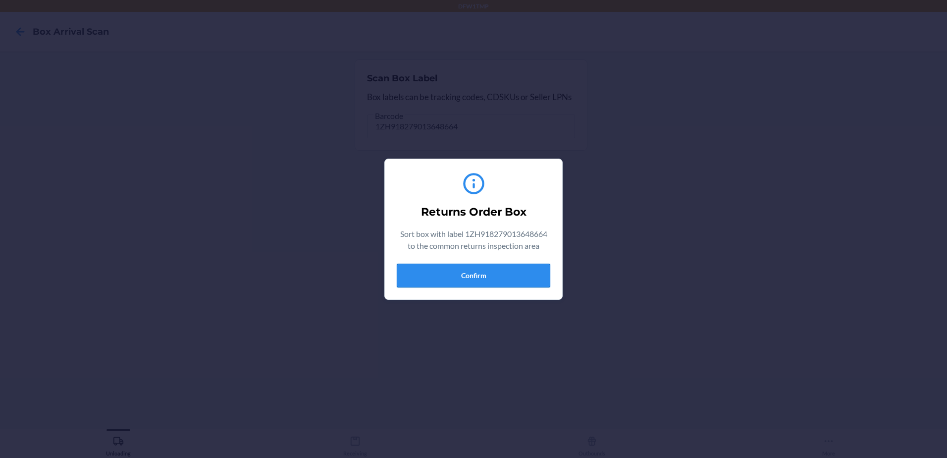
click at [498, 268] on button "Confirm" at bounding box center [474, 276] width 154 height 24
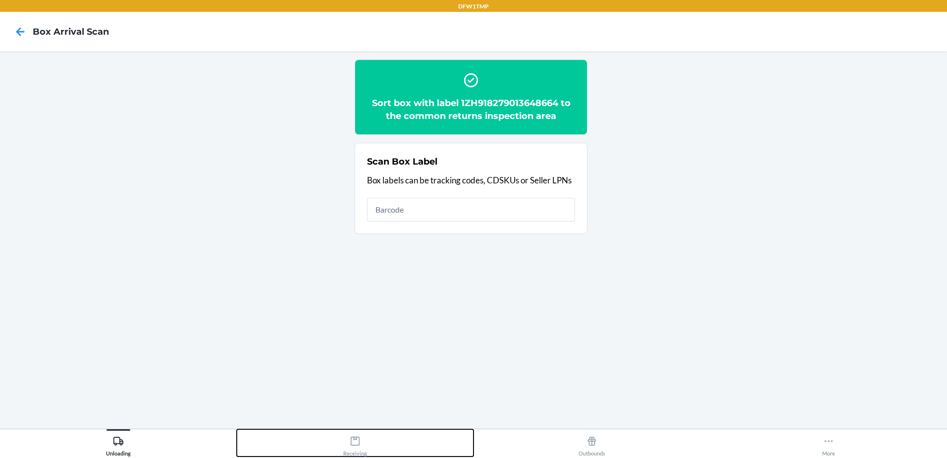
click at [366, 441] on div "Receiving" at bounding box center [355, 444] width 24 height 25
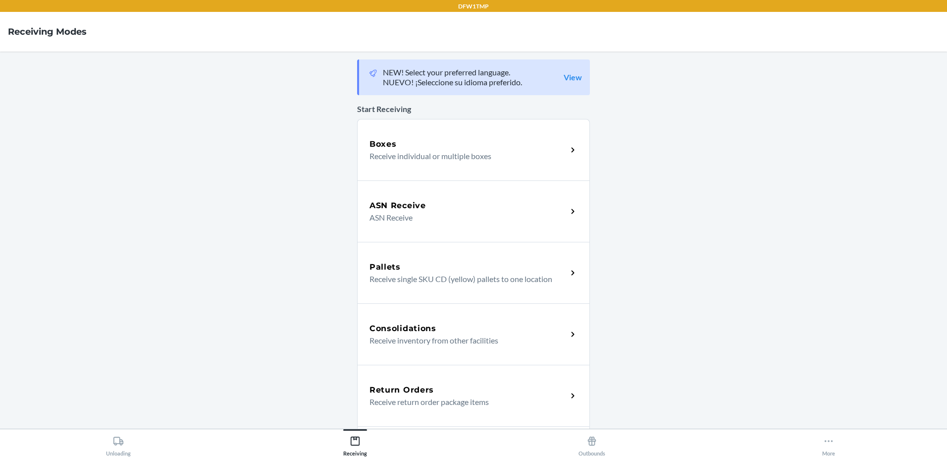
click at [415, 396] on p "Receive return order package items" at bounding box center [465, 402] width 190 height 12
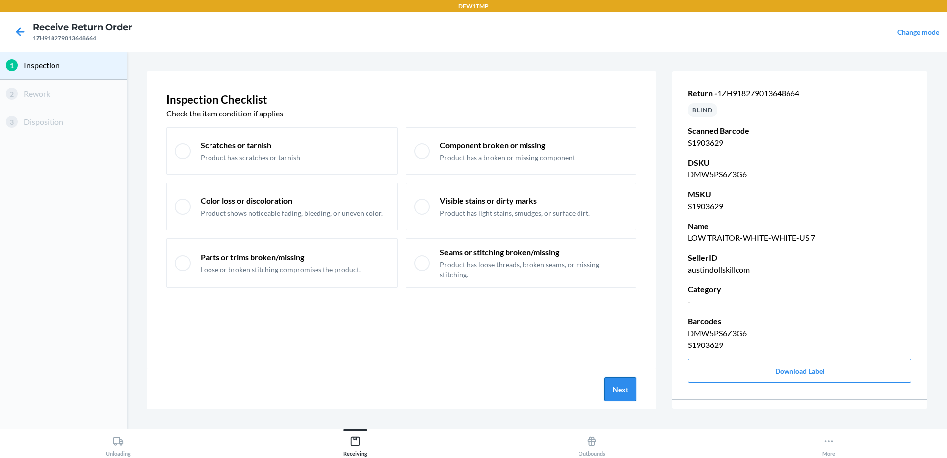
click at [609, 380] on button "Next" at bounding box center [621, 389] width 32 height 24
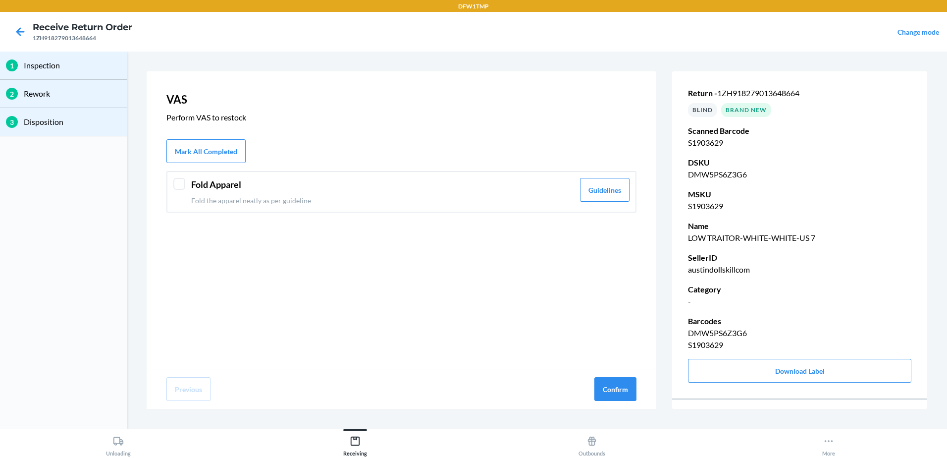
click at [218, 192] on div "Fold Apparel Fold the apparel neatly as per guideline" at bounding box center [382, 192] width 383 height 28
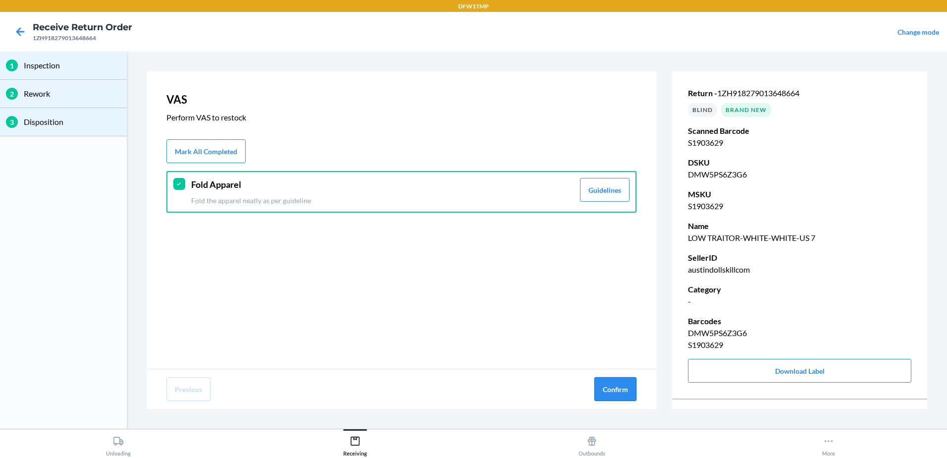
click at [605, 383] on button "Confirm" at bounding box center [616, 389] width 42 height 24
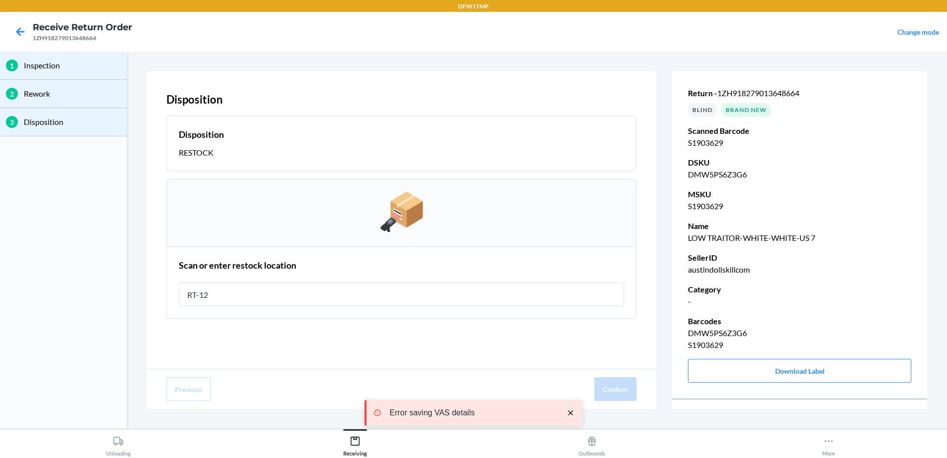
type input "RT-12"
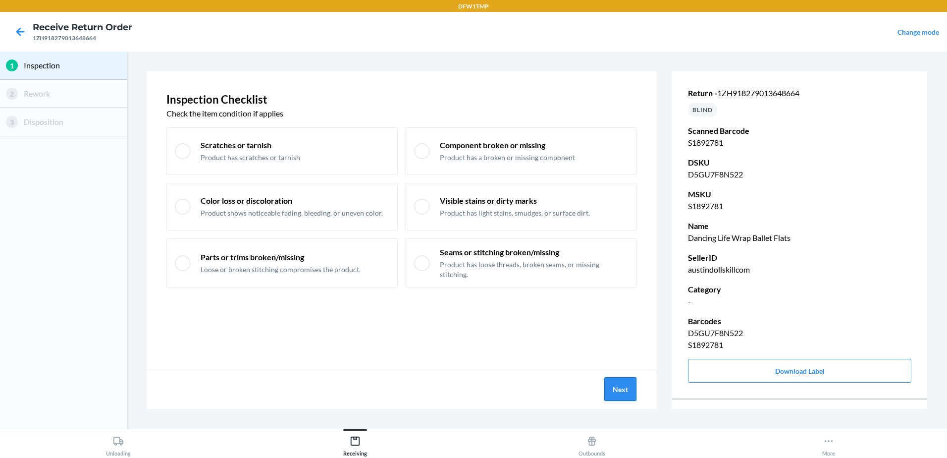
click at [623, 386] on button "Next" at bounding box center [621, 389] width 32 height 24
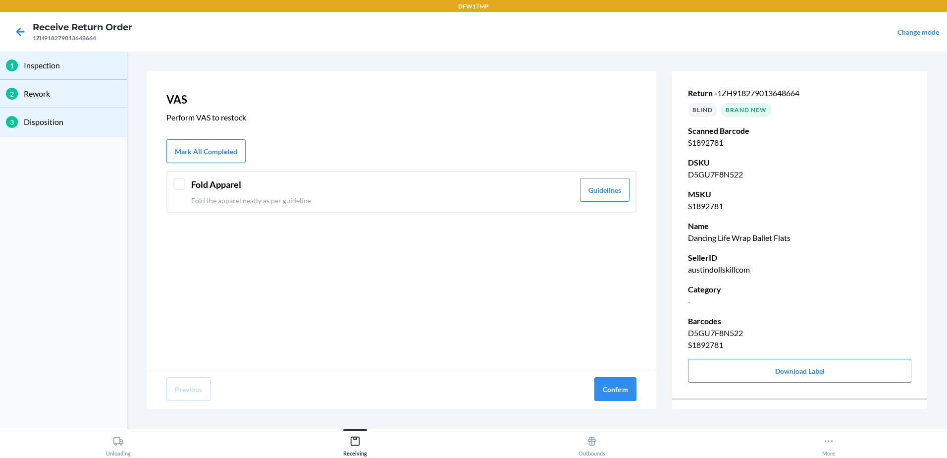
click at [241, 213] on div "VAS Perform VAS to restock Mark All Completed Fold Apparel Fold the apparel nea…" at bounding box center [402, 219] width 510 height 297
click at [236, 197] on p "Fold the apparel neatly as per guideline" at bounding box center [382, 200] width 383 height 10
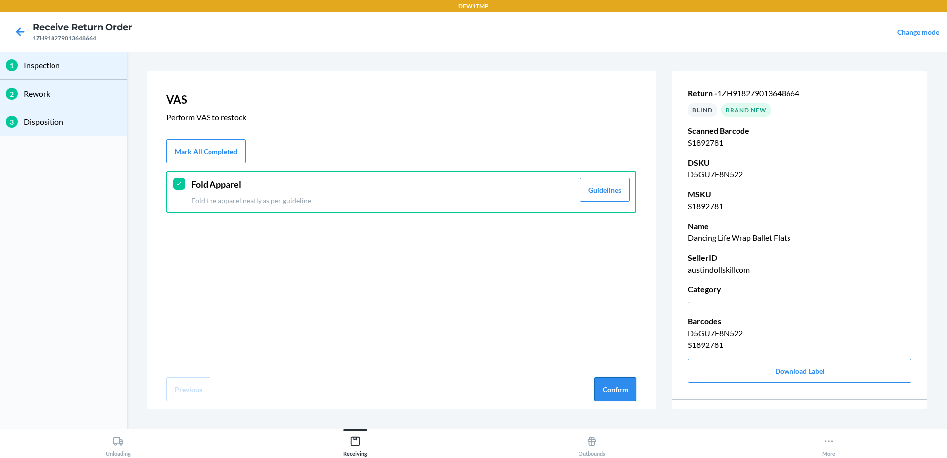
click at [613, 387] on button "Confirm" at bounding box center [616, 389] width 42 height 24
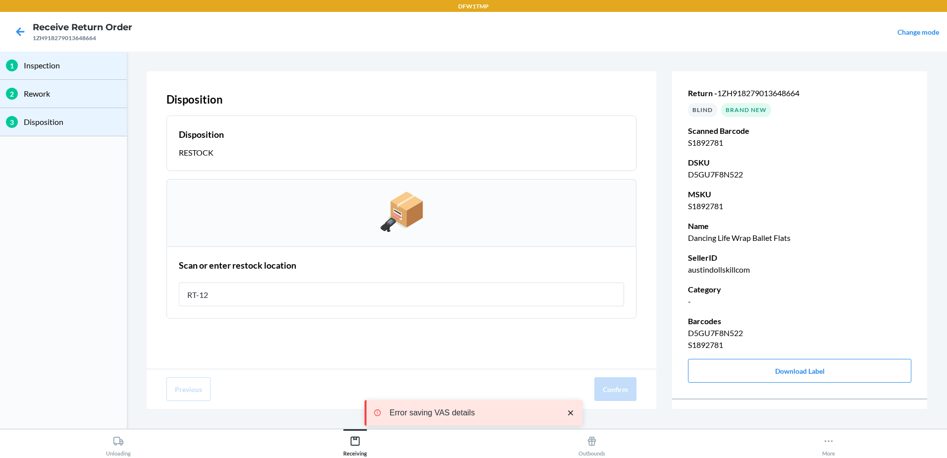
type input "RT-12"
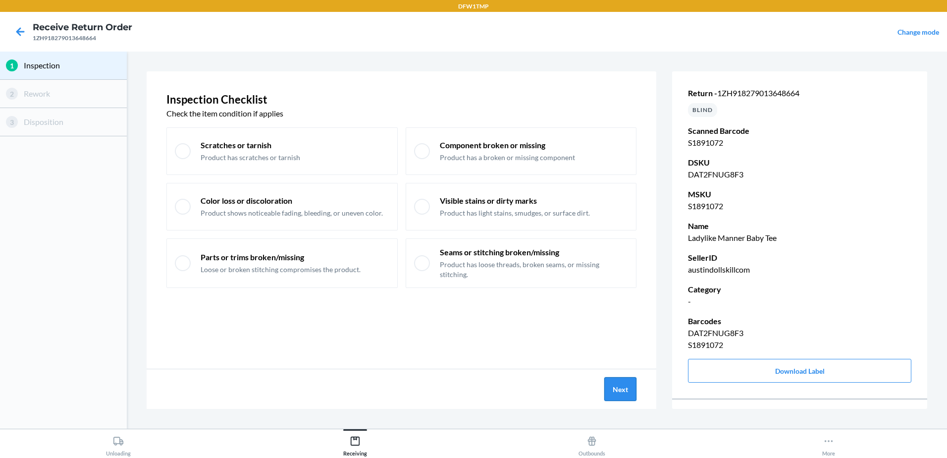
click at [626, 381] on button "Next" at bounding box center [621, 389] width 32 height 24
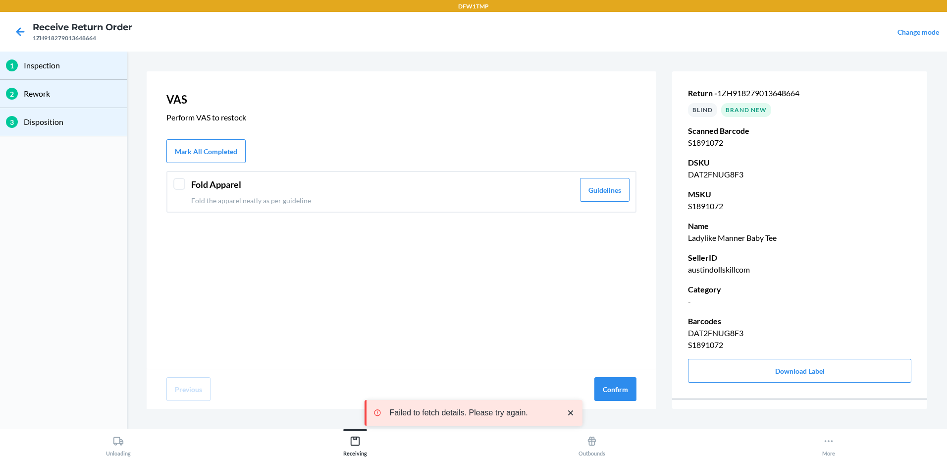
click at [312, 195] on p "Fold the apparel neatly as per guideline" at bounding box center [382, 200] width 383 height 10
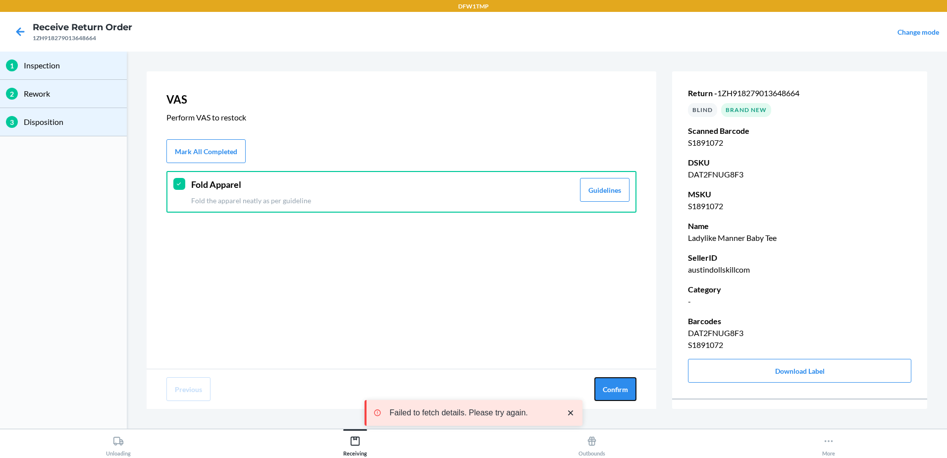
drag, startPoint x: 633, startPoint y: 384, endPoint x: 644, endPoint y: 361, distance: 25.7
click at [633, 381] on button "Confirm" at bounding box center [616, 389] width 42 height 24
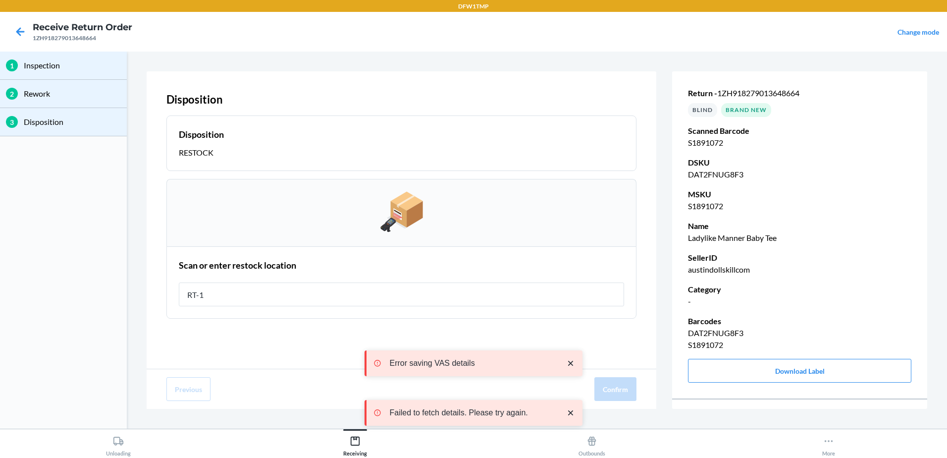
type input "RT-12"
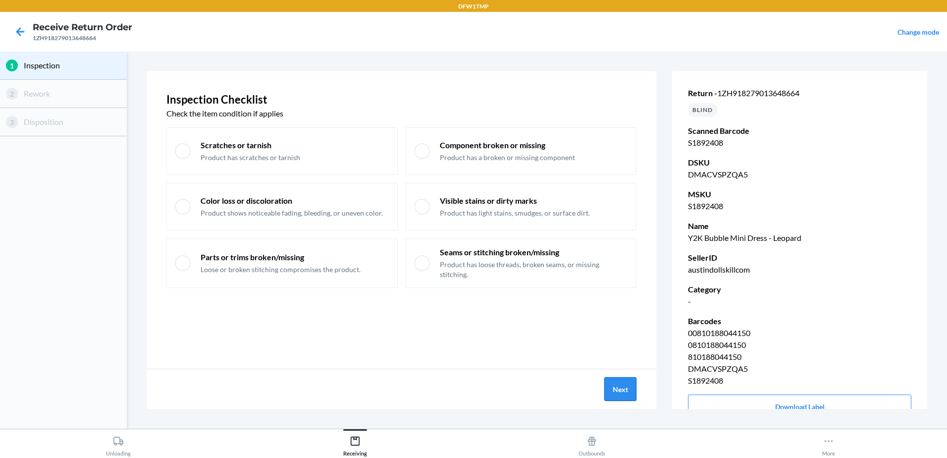
click at [605, 392] on button "Next" at bounding box center [621, 389] width 32 height 24
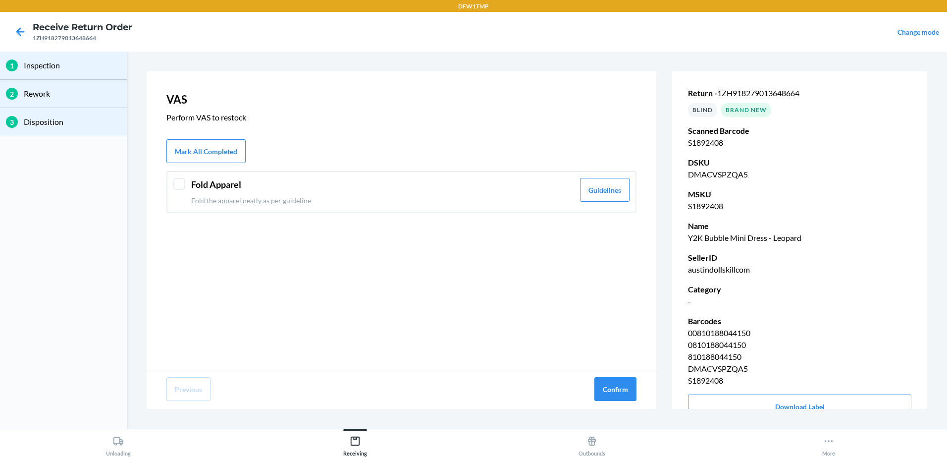
click at [428, 198] on p "Fold the apparel neatly as per guideline" at bounding box center [382, 200] width 383 height 10
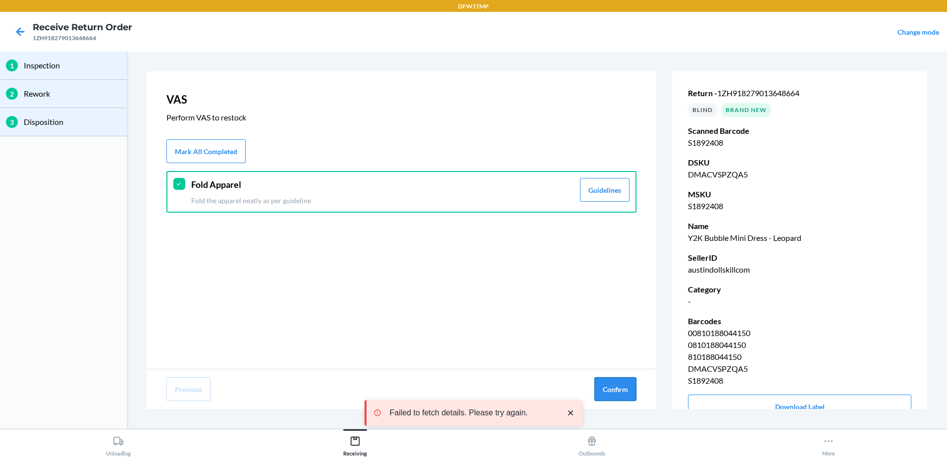
drag, startPoint x: 619, startPoint y: 396, endPoint x: 598, endPoint y: 378, distance: 27.4
click at [620, 395] on button "Confirm" at bounding box center [616, 389] width 42 height 24
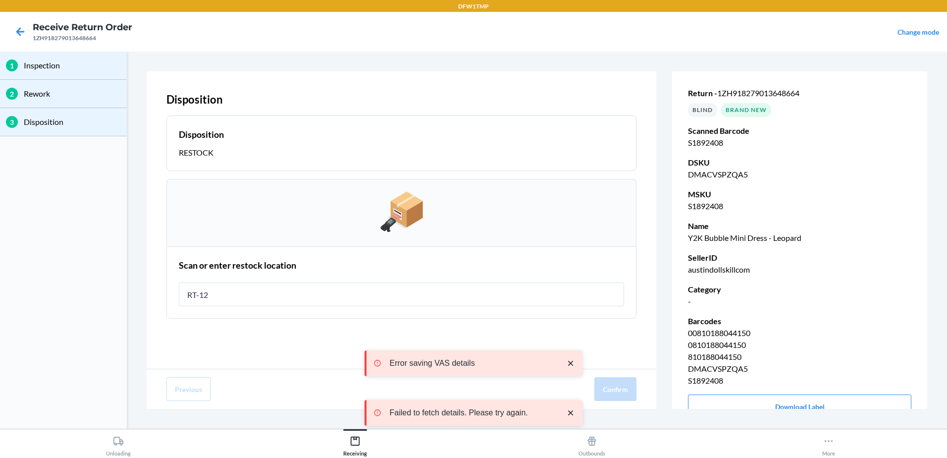
type input "RT-12"
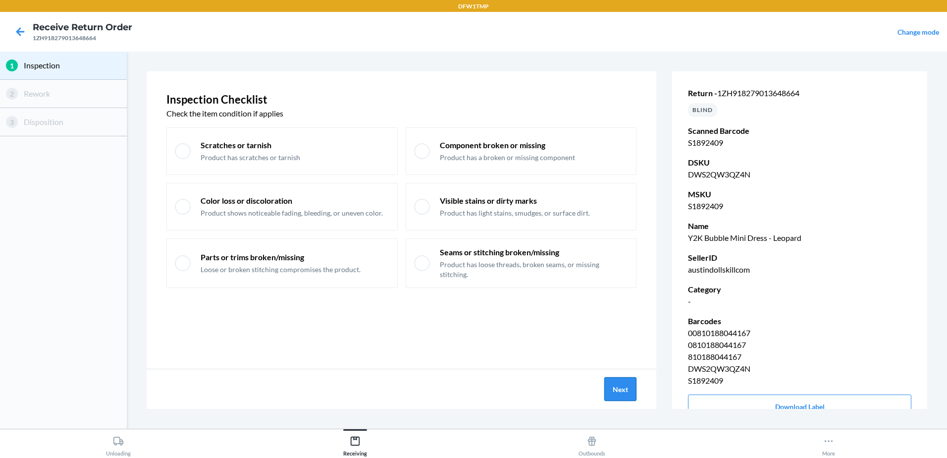
click at [620, 391] on button "Next" at bounding box center [621, 389] width 32 height 24
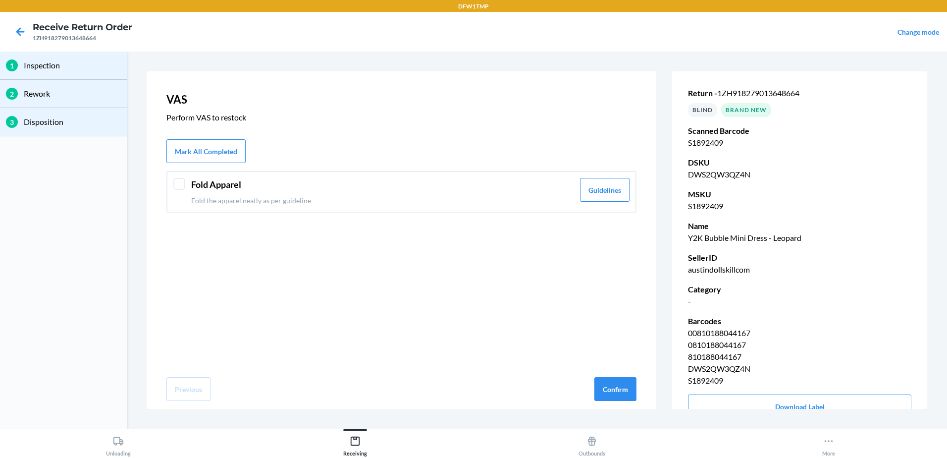
click at [224, 199] on p "Fold the apparel neatly as per guideline" at bounding box center [382, 200] width 383 height 10
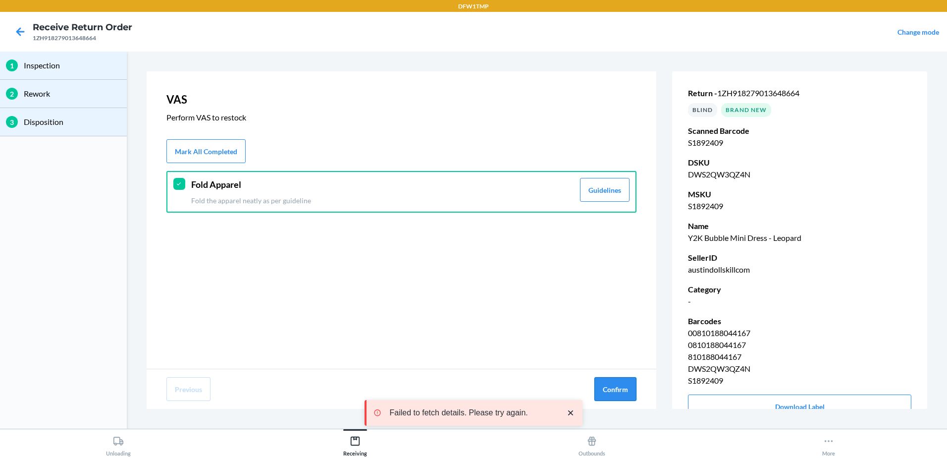
click at [623, 382] on button "Confirm" at bounding box center [616, 389] width 42 height 24
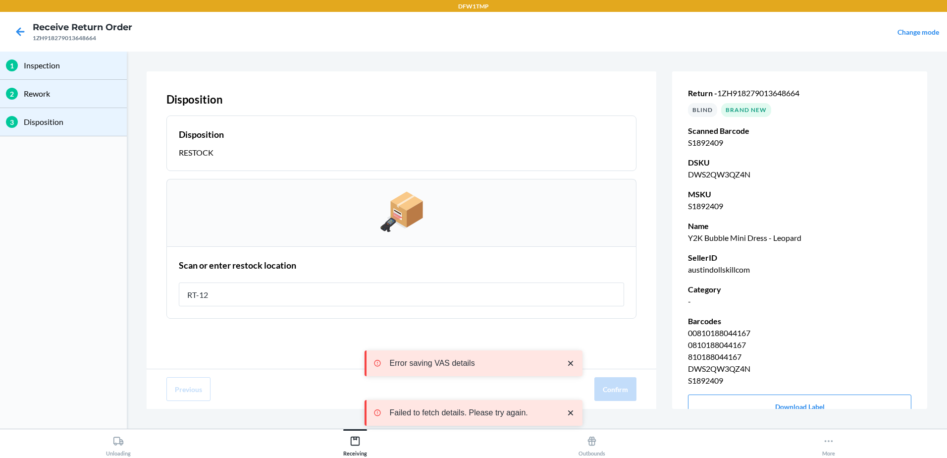
type input "RT-12"
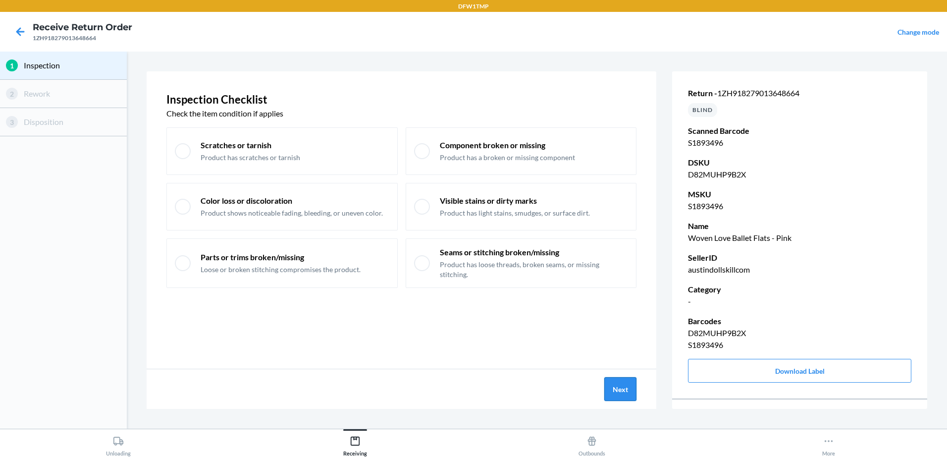
click at [634, 385] on button "Next" at bounding box center [621, 389] width 32 height 24
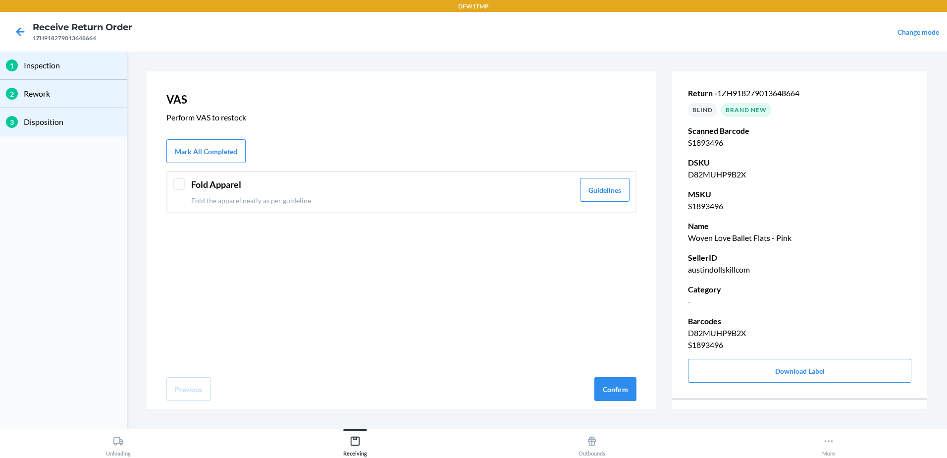
click at [166, 211] on div "Fold Apparel Fold the apparel neatly as per guideline Guidelines" at bounding box center [401, 192] width 470 height 42
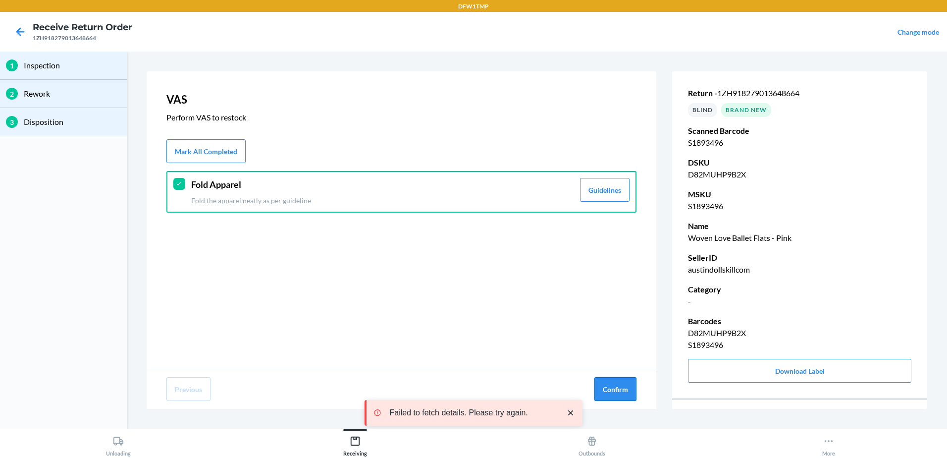
drag, startPoint x: 611, startPoint y: 376, endPoint x: 612, endPoint y: 385, distance: 8.5
click at [612, 384] on div "Previous Confirm" at bounding box center [402, 389] width 510 height 40
drag, startPoint x: 614, startPoint y: 387, endPoint x: 606, endPoint y: 379, distance: 11.6
click at [606, 379] on button "Confirm" at bounding box center [616, 389] width 42 height 24
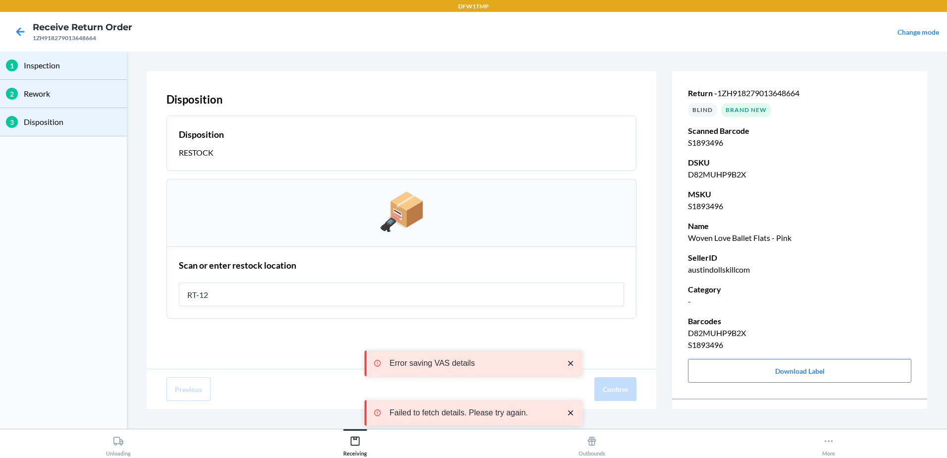
type input "RT-12"
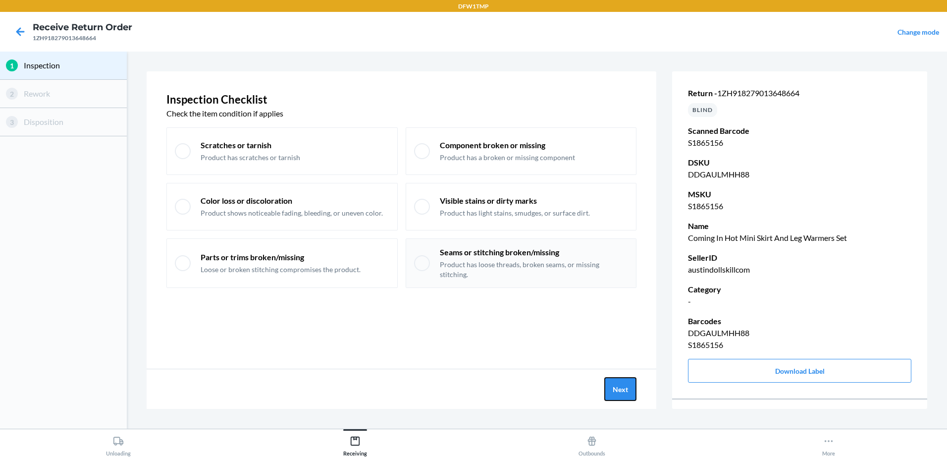
drag, startPoint x: 630, startPoint y: 387, endPoint x: 624, endPoint y: 281, distance: 105.2
click at [622, 374] on div "Next" at bounding box center [402, 389] width 510 height 40
click at [612, 387] on button "Next" at bounding box center [621, 389] width 32 height 24
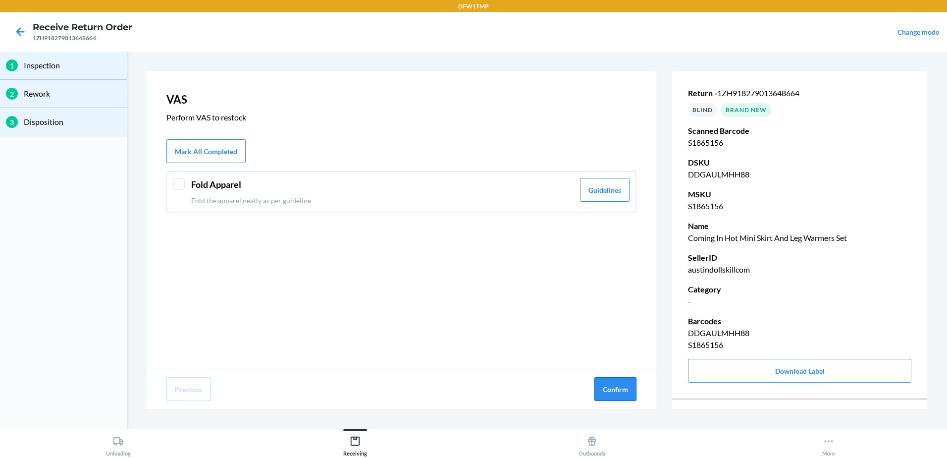
click at [618, 388] on button "Confirm" at bounding box center [616, 389] width 42 height 24
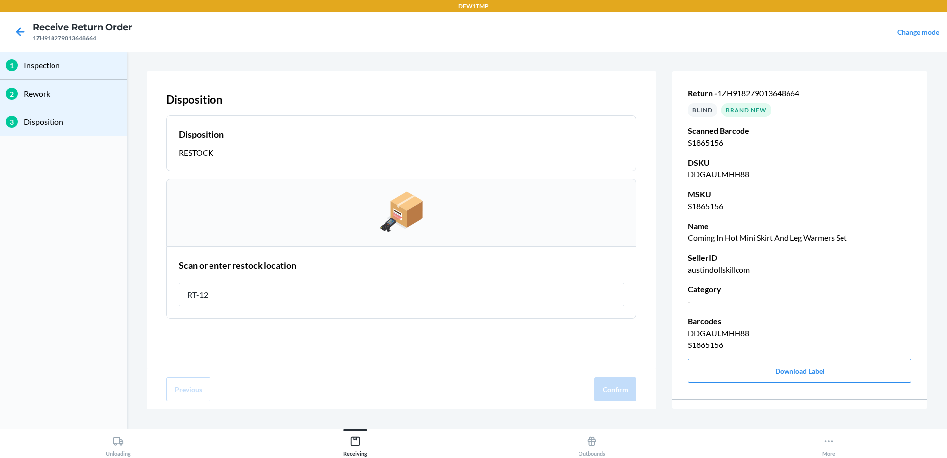
type input "RT-12"
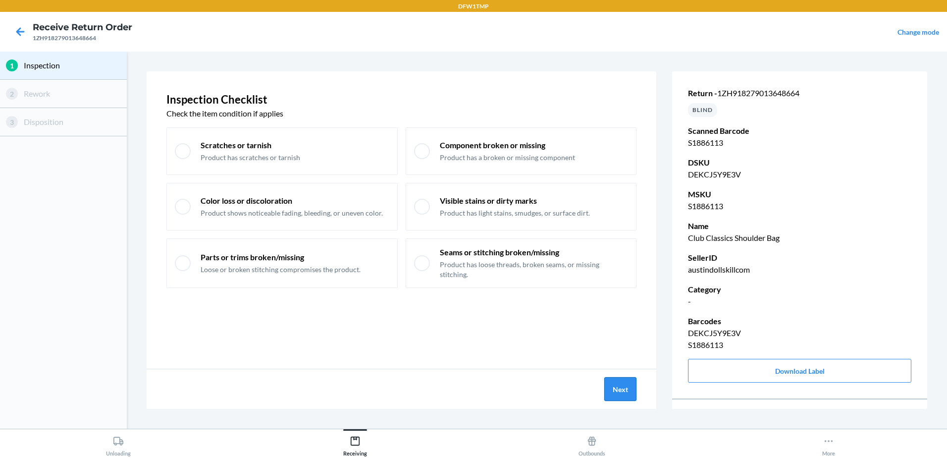
click at [622, 385] on button "Next" at bounding box center [621, 389] width 32 height 24
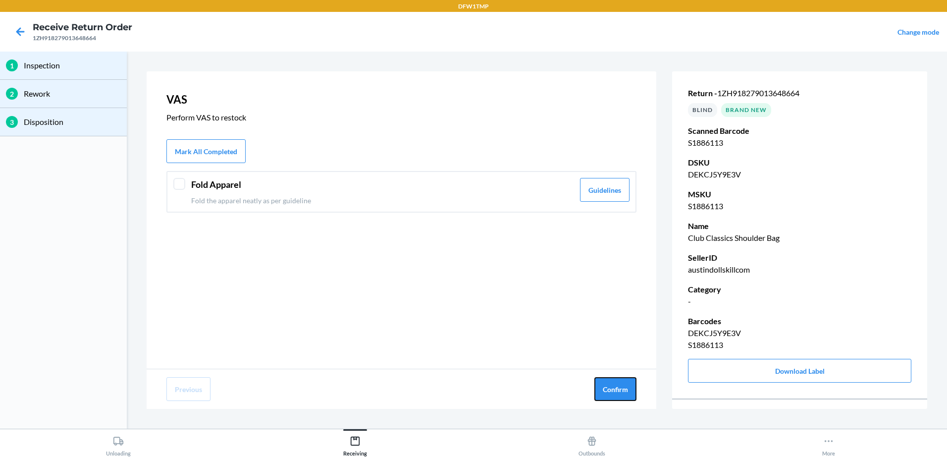
click at [624, 385] on button "Confirm" at bounding box center [616, 389] width 42 height 24
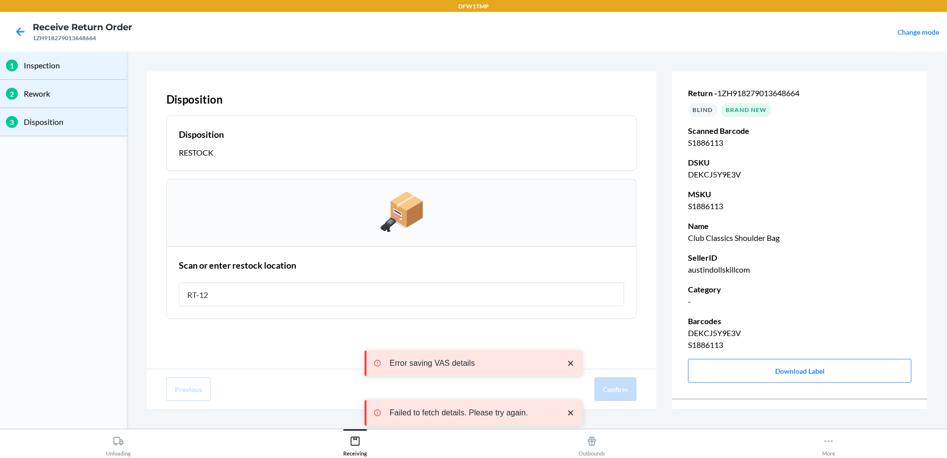
type input "RT-12"
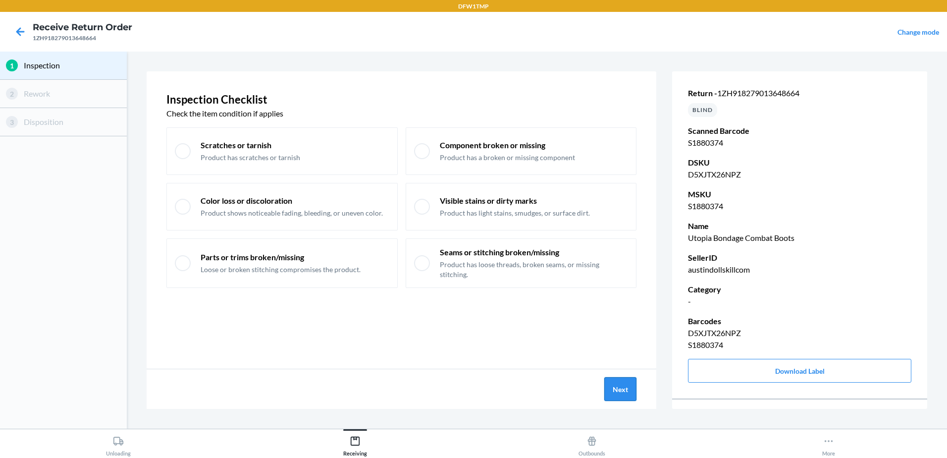
click at [615, 396] on button "Next" at bounding box center [621, 389] width 32 height 24
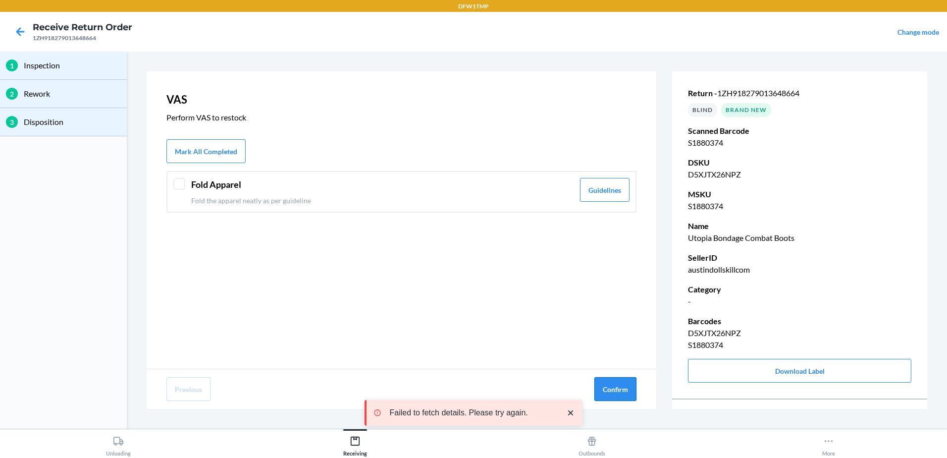
click at [616, 393] on button "Confirm" at bounding box center [616, 389] width 42 height 24
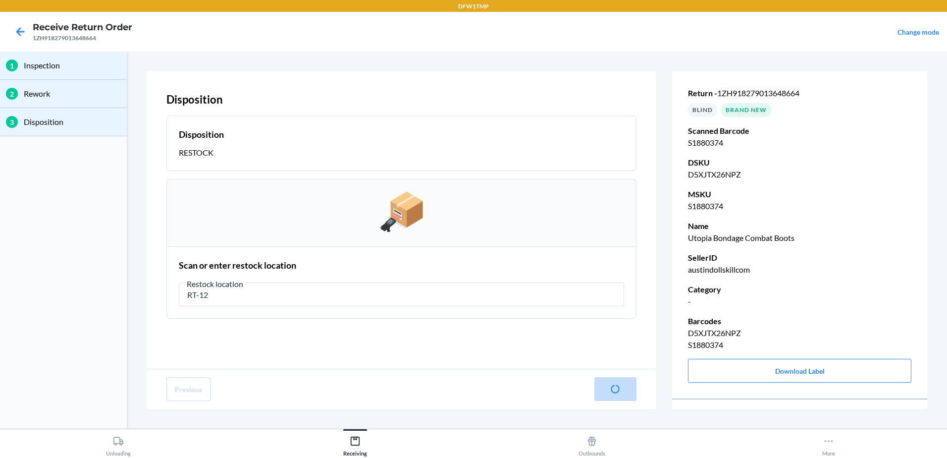
type input "S1897289"
click at [15, 31] on icon at bounding box center [20, 31] width 17 height 17
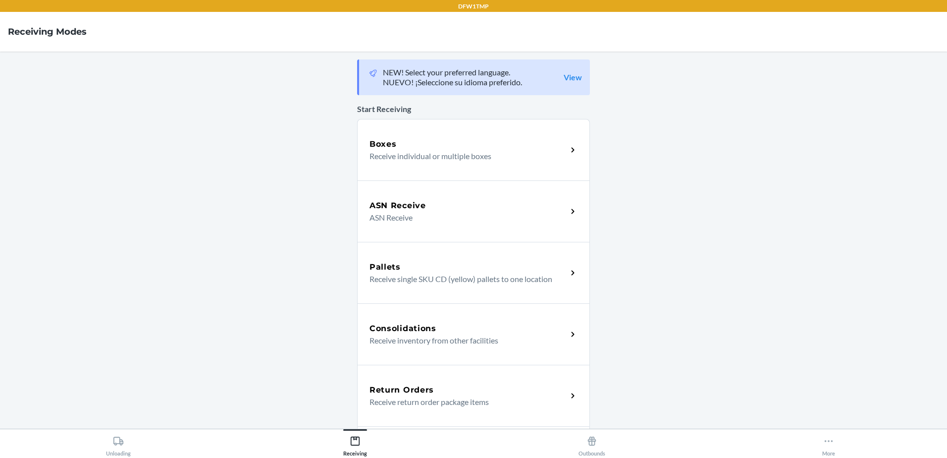
click at [452, 387] on div "Return Orders" at bounding box center [469, 390] width 198 height 12
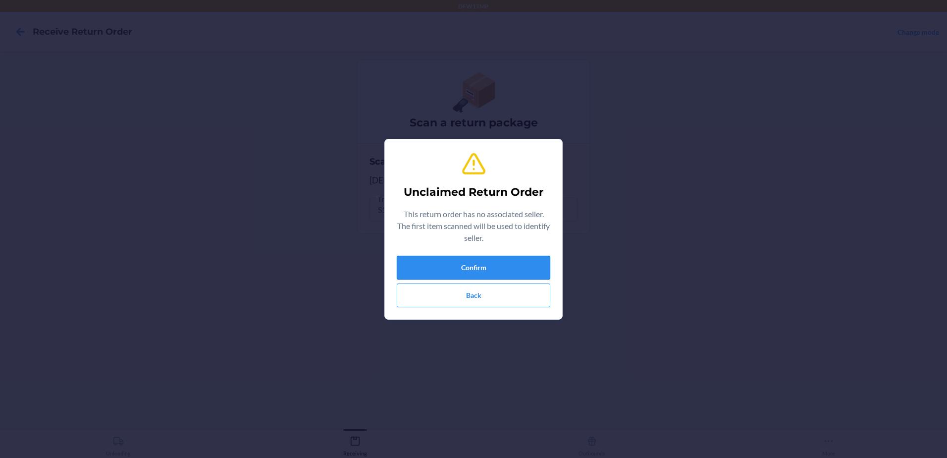
click at [511, 262] on button "Confirm" at bounding box center [474, 268] width 154 height 24
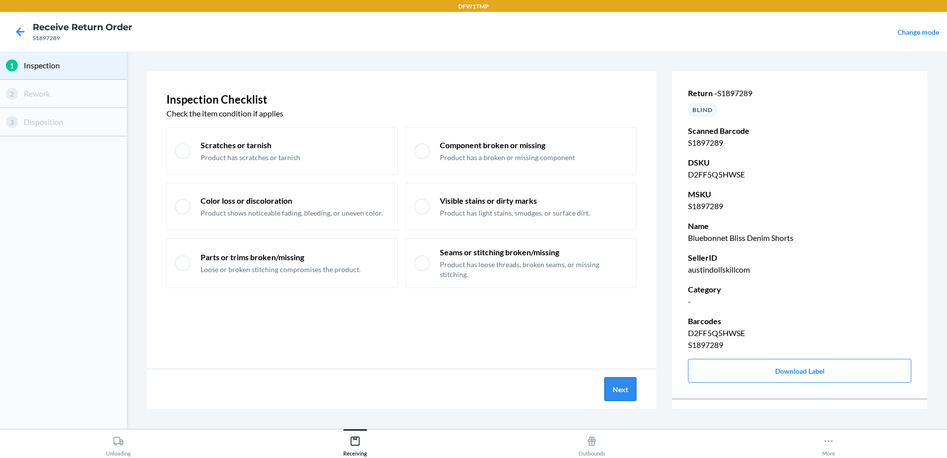
click at [622, 384] on button "Next" at bounding box center [621, 389] width 32 height 24
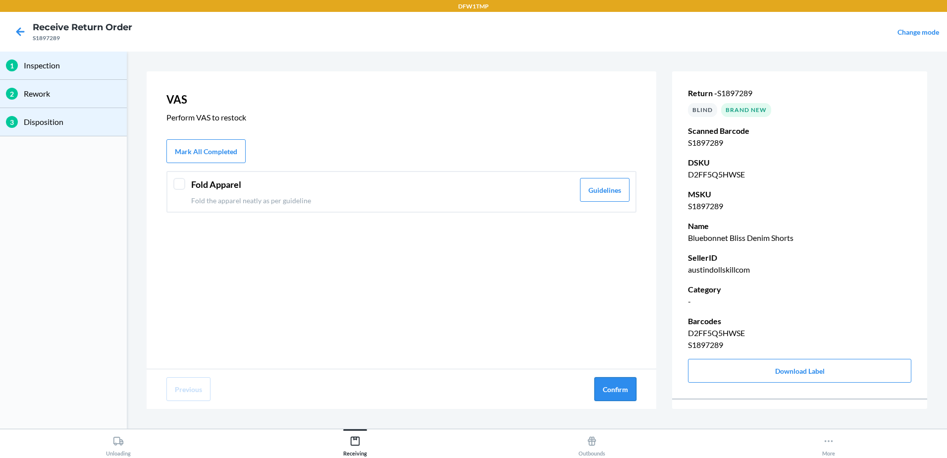
click at [619, 390] on button "Confirm" at bounding box center [616, 389] width 42 height 24
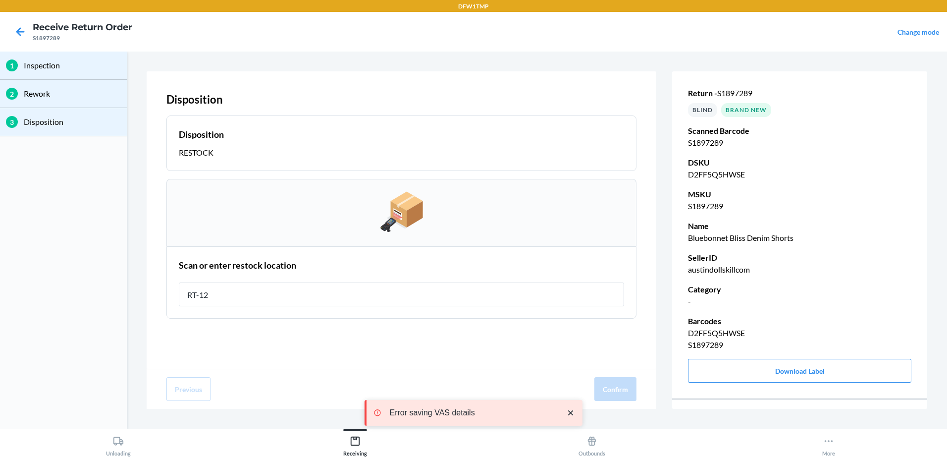
type input "RT-12"
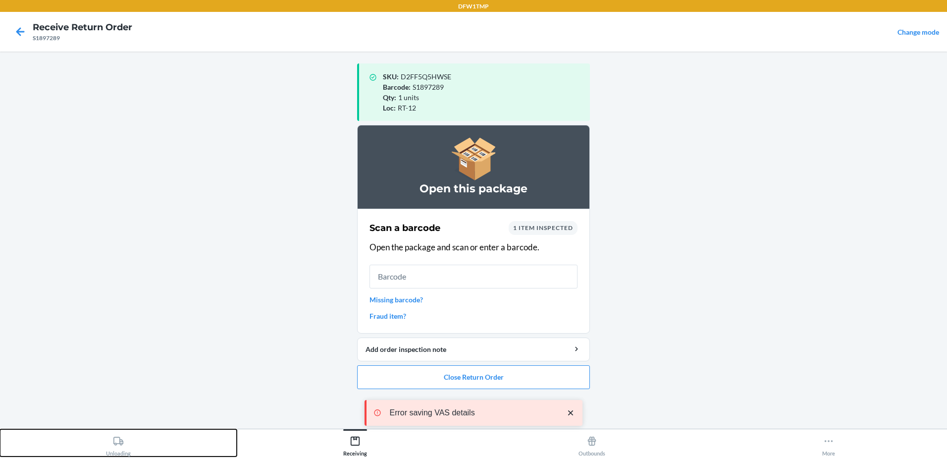
click at [117, 443] on icon at bounding box center [118, 441] width 11 height 11
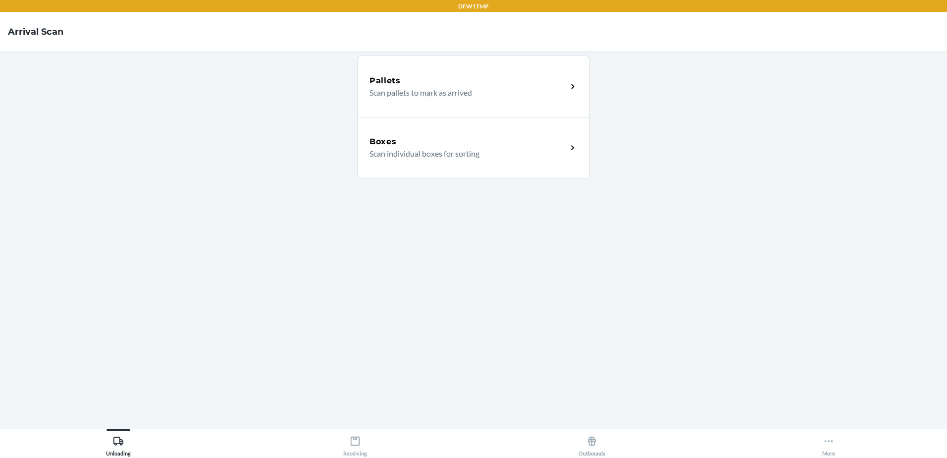
click at [449, 153] on p "Scan individual boxes for sorting" at bounding box center [465, 154] width 190 height 12
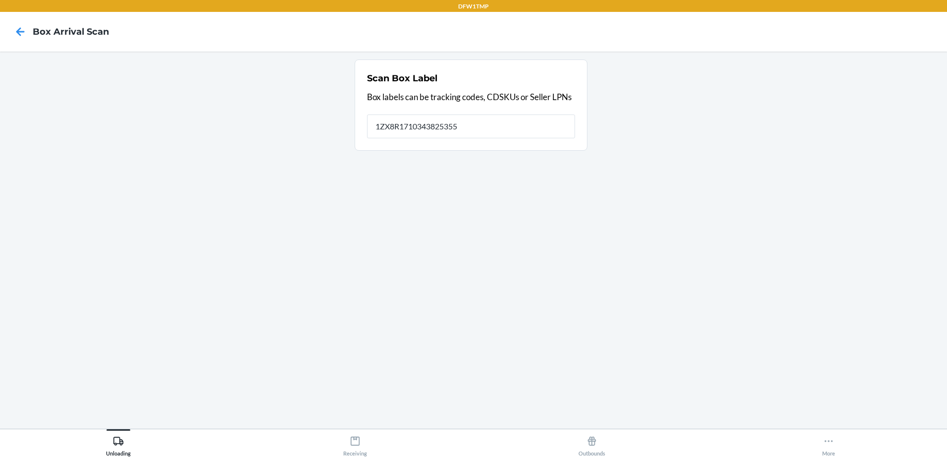
type input "1ZX8R1710343825355"
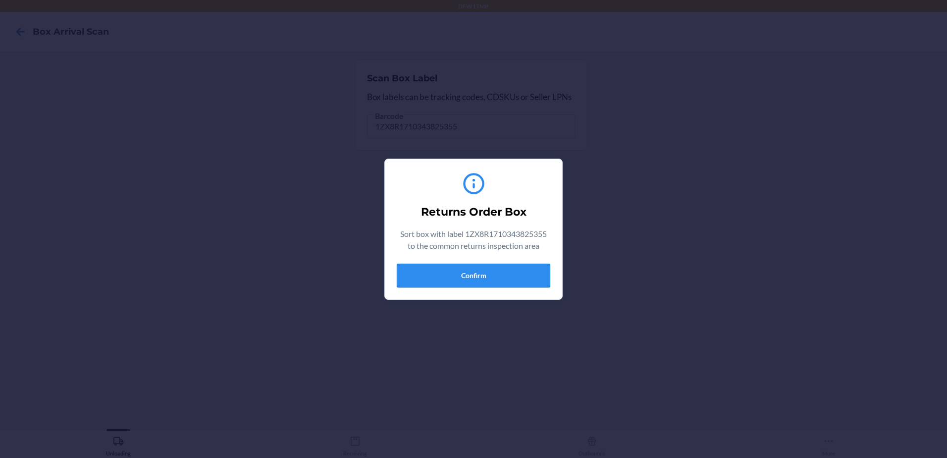
click at [501, 275] on button "Confirm" at bounding box center [474, 276] width 154 height 24
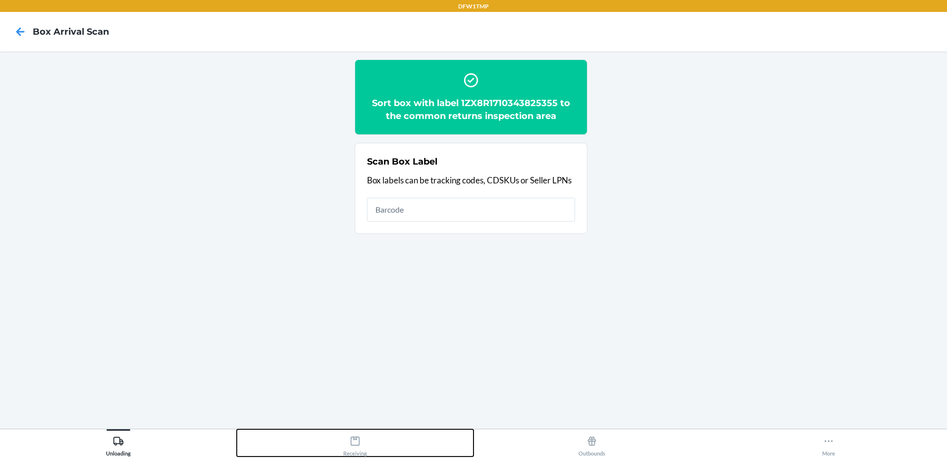
click at [356, 434] on div "Receiving" at bounding box center [355, 444] width 24 height 25
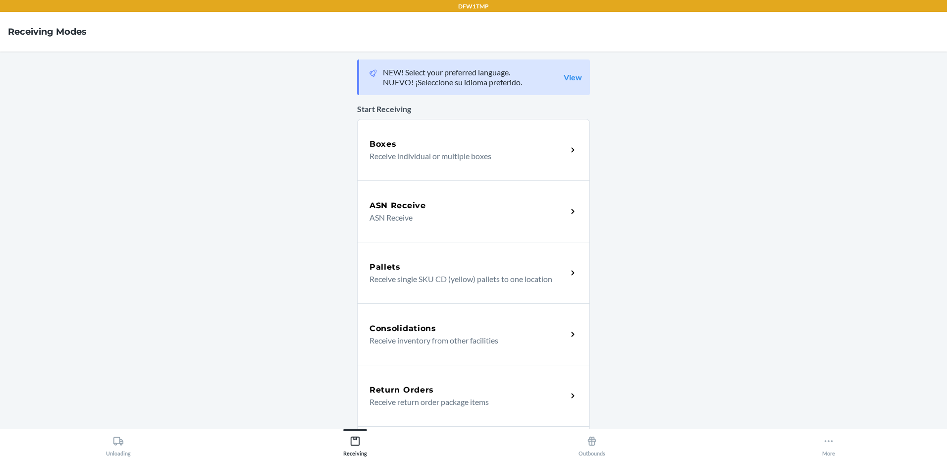
click at [426, 381] on div "Return Orders Receive return order package items" at bounding box center [473, 395] width 233 height 61
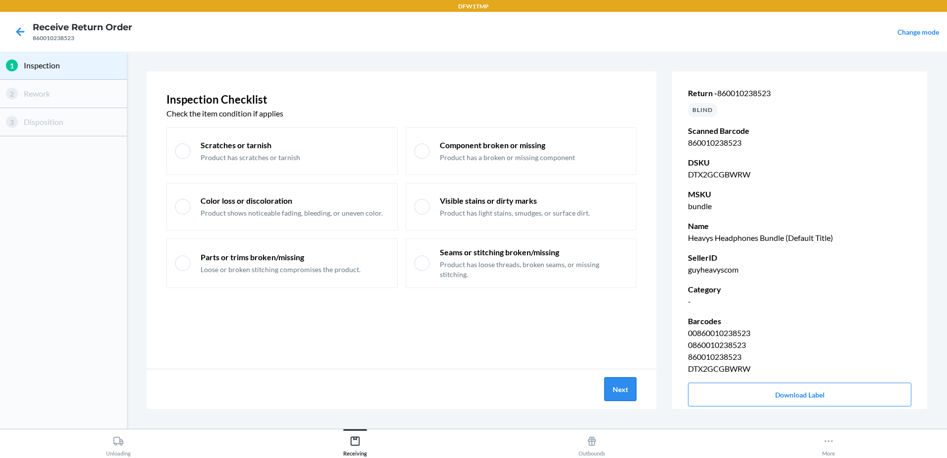
click at [628, 395] on button "Next" at bounding box center [621, 389] width 32 height 24
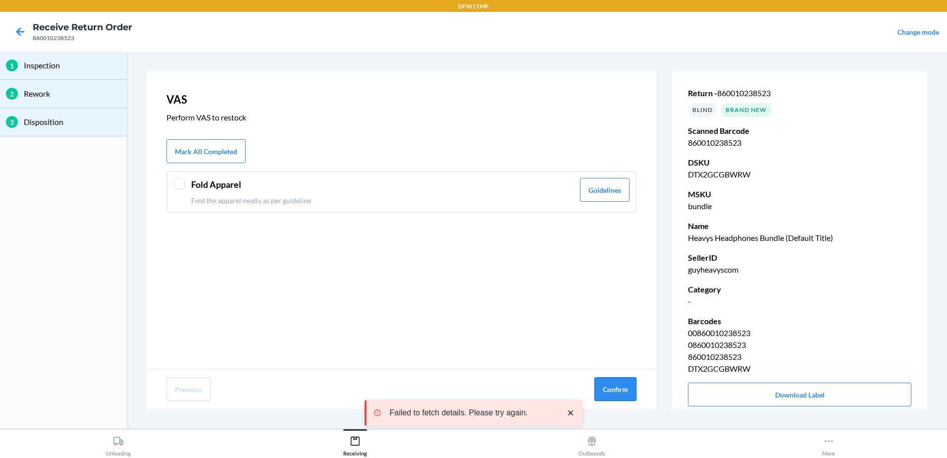
click at [609, 392] on button "Confirm" at bounding box center [616, 389] width 42 height 24
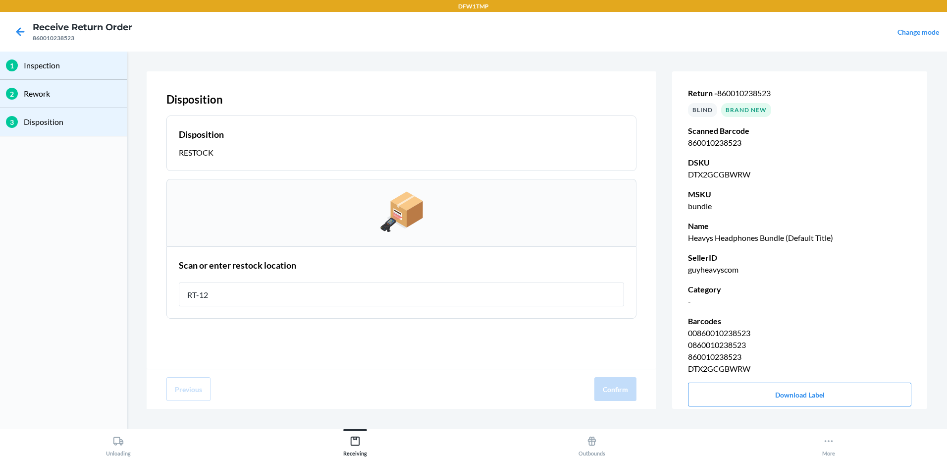
type input "RT-12"
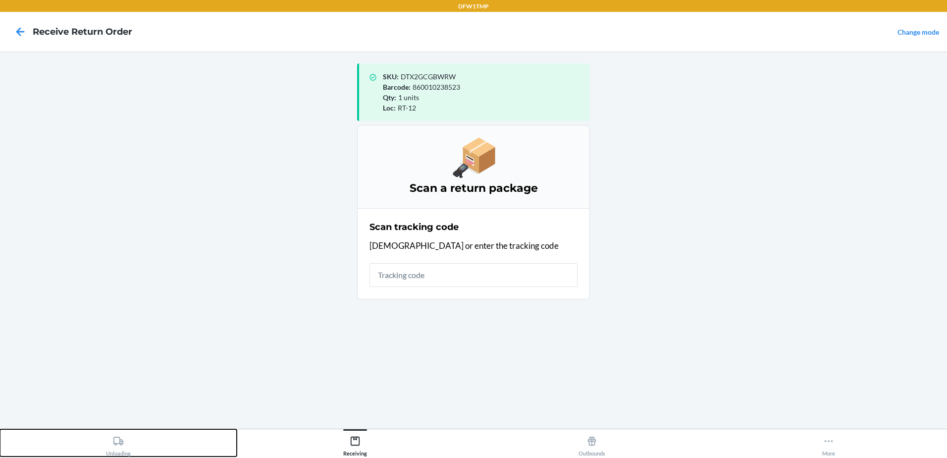
click at [119, 447] on div "Unloading" at bounding box center [118, 444] width 25 height 25
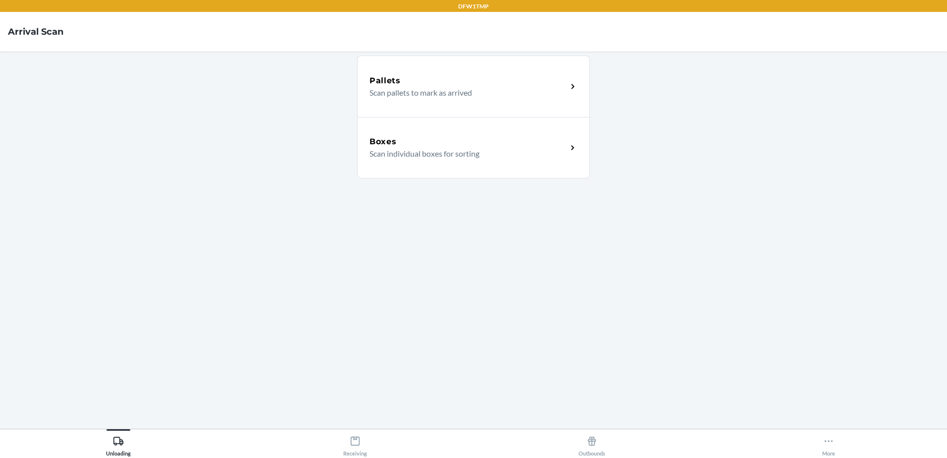
click at [459, 156] on p "Scan individual boxes for sorting" at bounding box center [465, 154] width 190 height 12
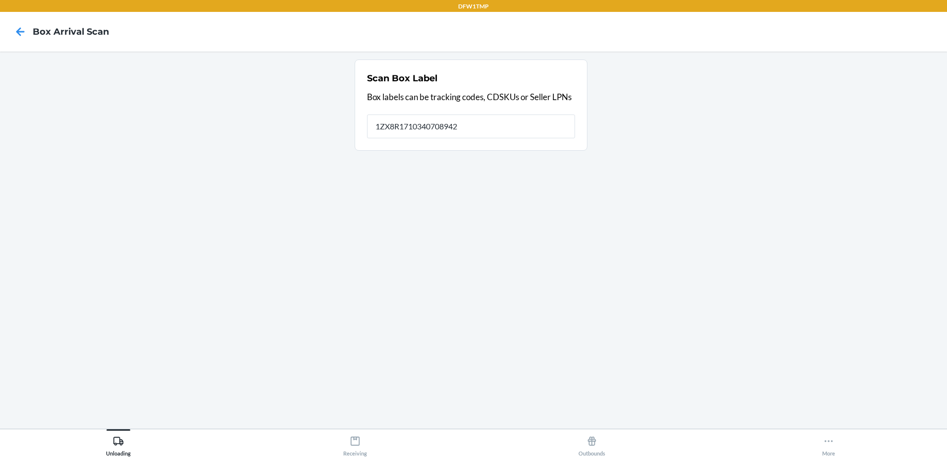
type input "1ZX8R1710340708942"
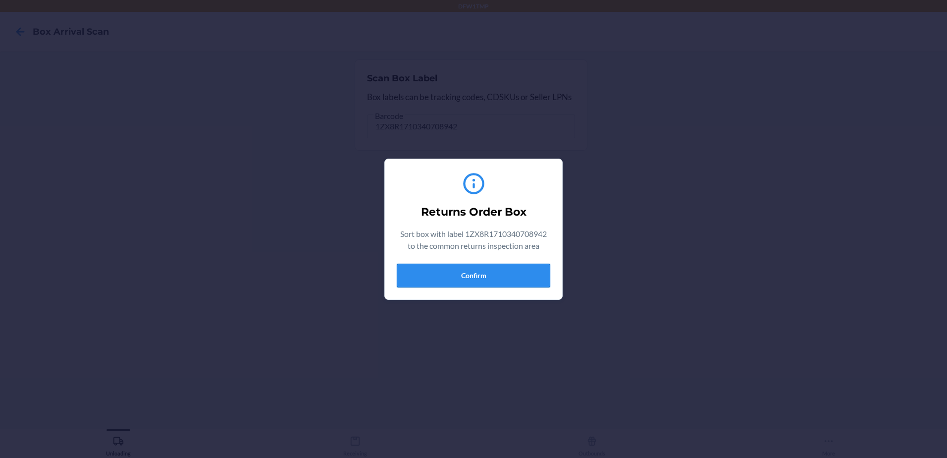
click at [466, 276] on button "Confirm" at bounding box center [474, 276] width 154 height 24
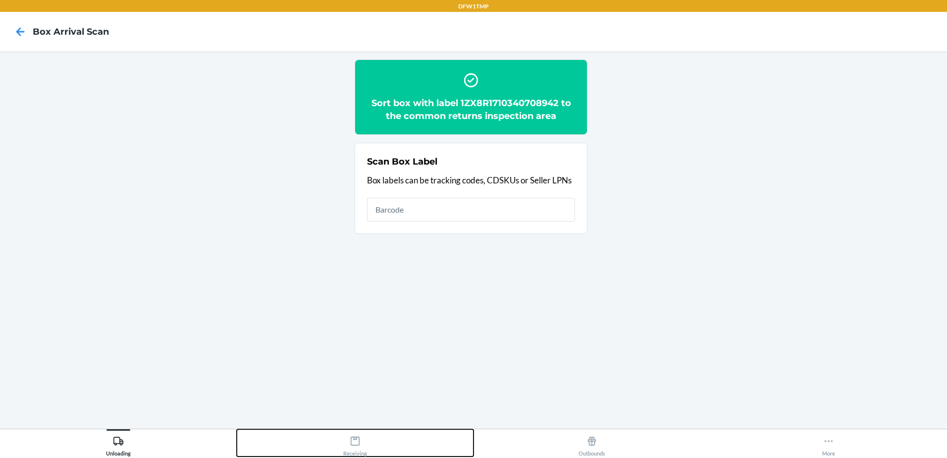
click at [364, 446] on div "Receiving" at bounding box center [355, 444] width 24 height 25
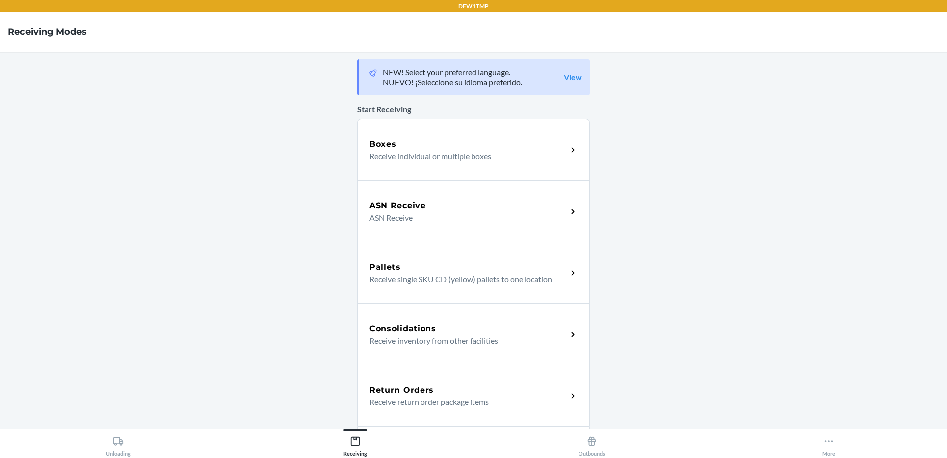
click at [445, 396] on p "Receive return order package items" at bounding box center [465, 402] width 190 height 12
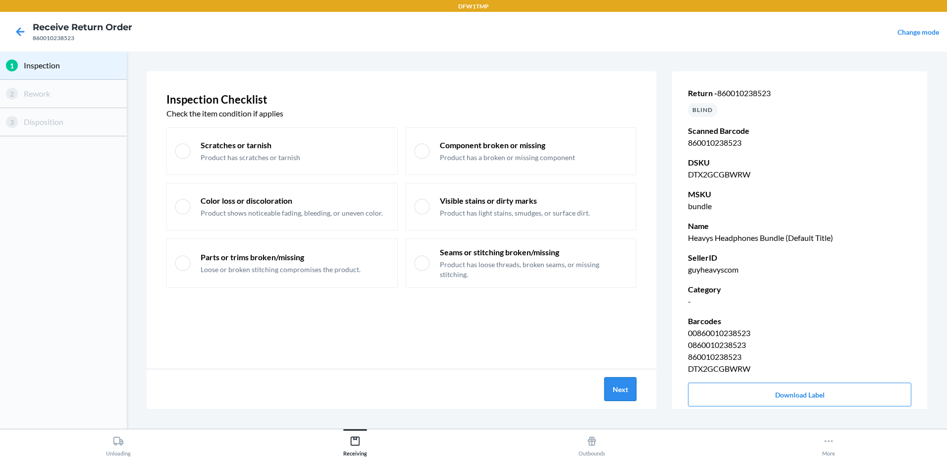
click at [637, 387] on button "Next" at bounding box center [621, 389] width 32 height 24
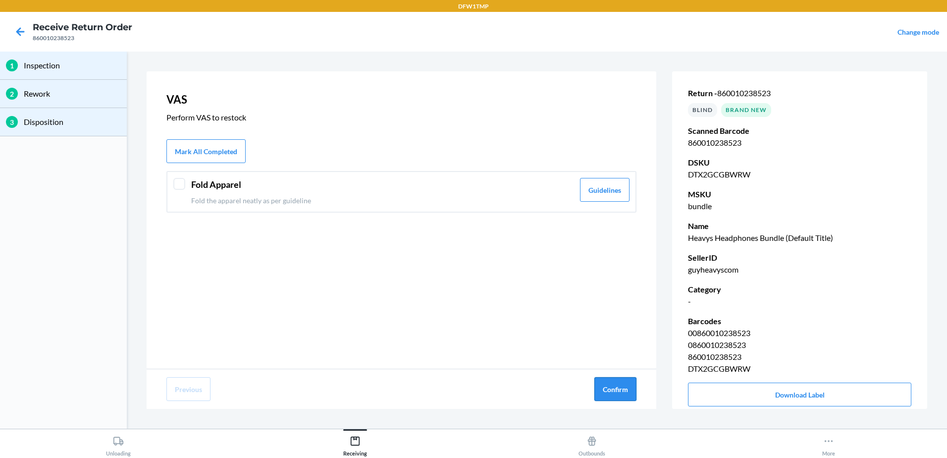
click at [624, 390] on button "Confirm" at bounding box center [616, 389] width 42 height 24
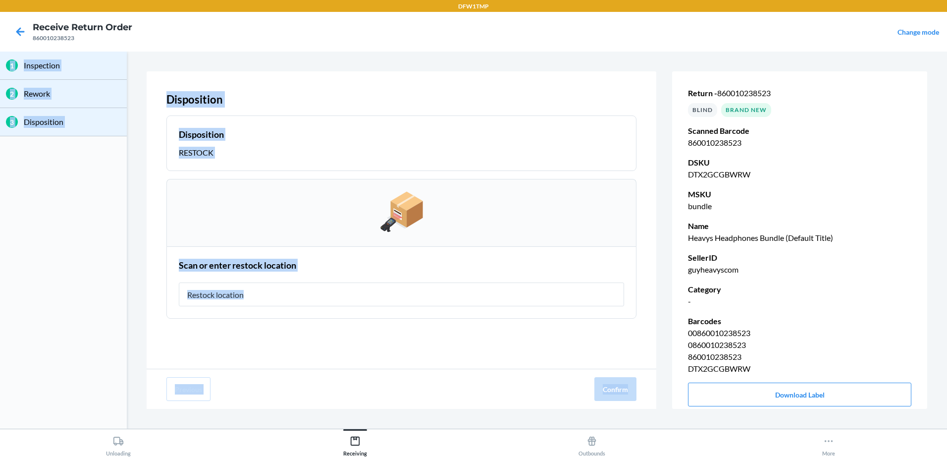
drag, startPoint x: 933, startPoint y: 418, endPoint x: 949, endPoint y: 424, distance: 17.4
click at [947, 424] on html "DFW1TMP Receive Return Order 860010238523 Change mode 1 Inspection 2 Rework 3 D…" at bounding box center [473, 229] width 947 height 458
click at [378, 311] on section "Scan or enter restock location" at bounding box center [401, 282] width 470 height 72
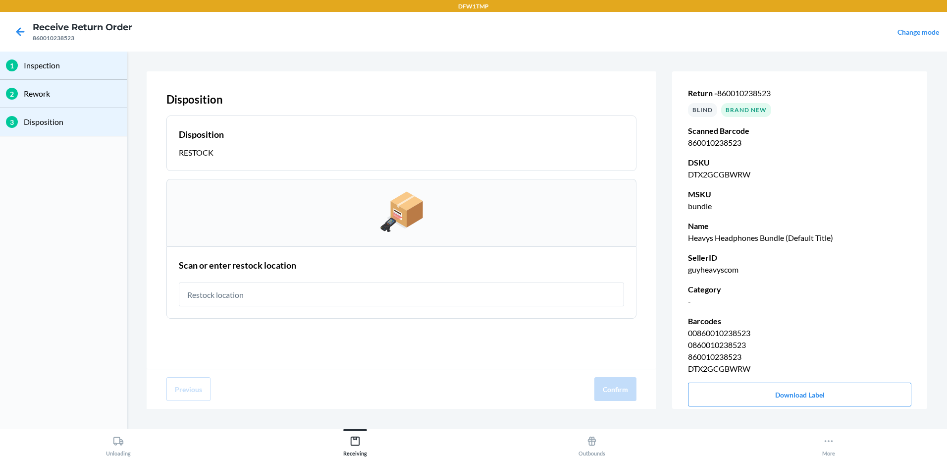
click at [383, 295] on div "Scan or enter restock location" at bounding box center [401, 283] width 445 height 54
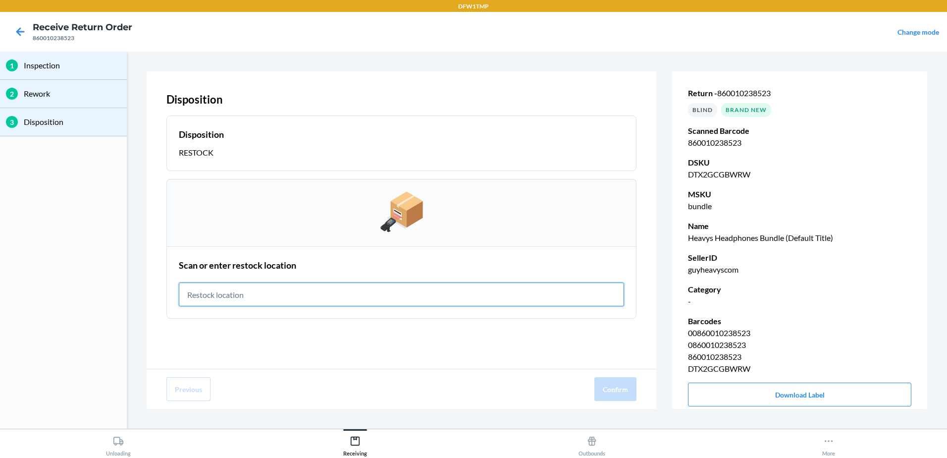
click at [383, 295] on input "text" at bounding box center [401, 294] width 445 height 24
type input "RT-12"
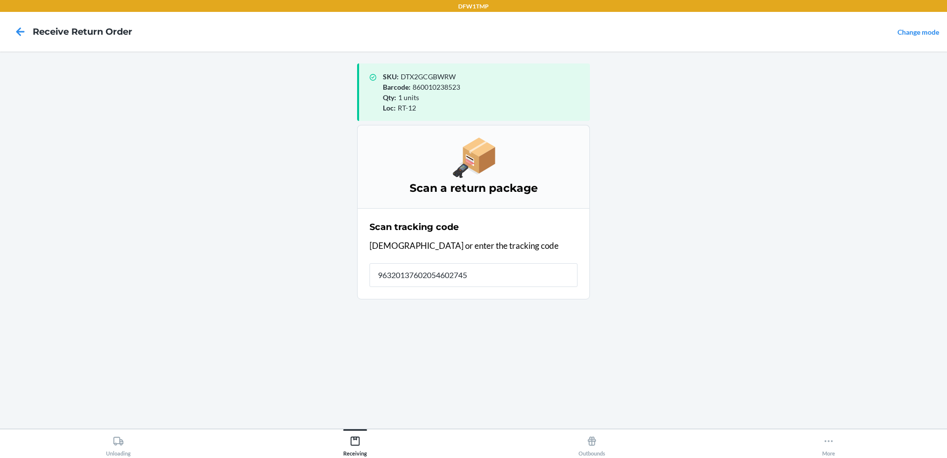
type input "963201376020546027450"
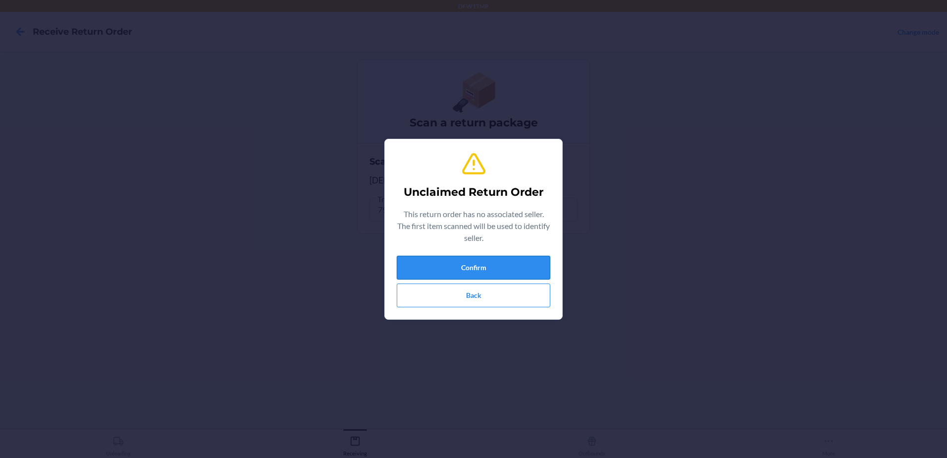
click at [522, 273] on button "Confirm" at bounding box center [474, 268] width 154 height 24
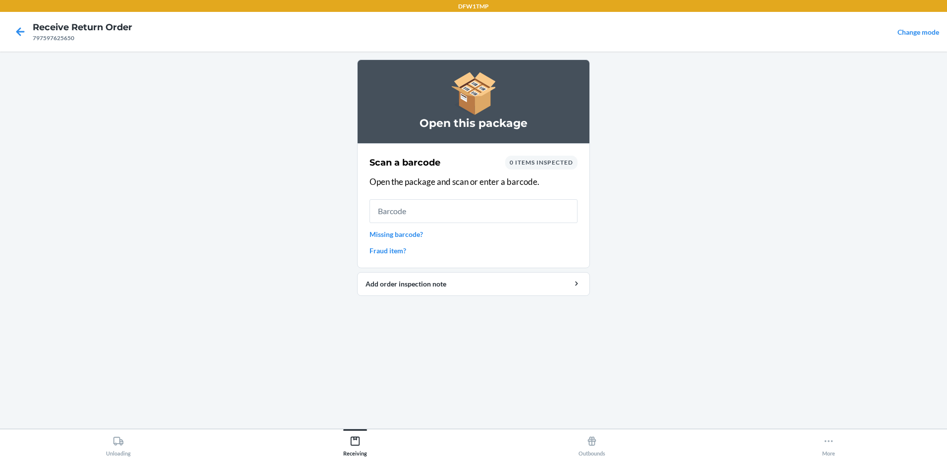
drag, startPoint x: 825, startPoint y: 251, endPoint x: 822, endPoint y: 246, distance: 5.5
click at [822, 246] on main "Open this package Scan a barcode 0 items inspected Open the package and scan or…" at bounding box center [473, 240] width 947 height 377
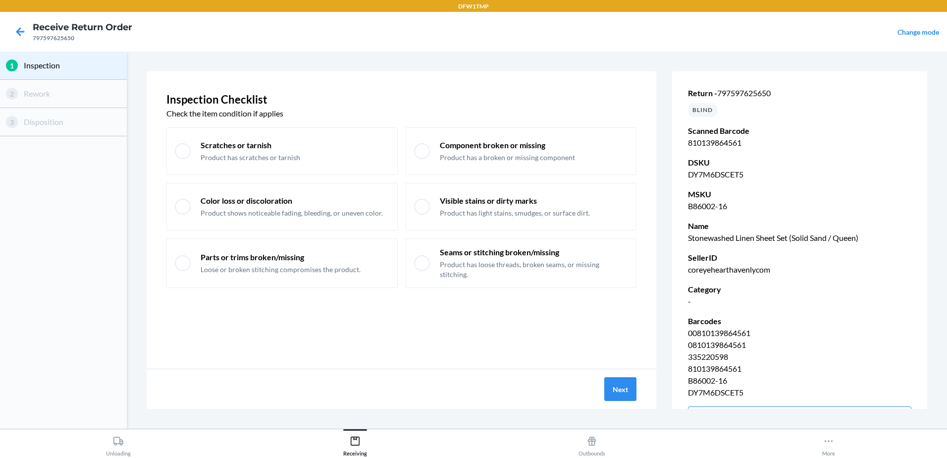
click at [604, 385] on div "Next" at bounding box center [402, 389] width 510 height 40
click at [616, 386] on button "Next" at bounding box center [621, 389] width 32 height 24
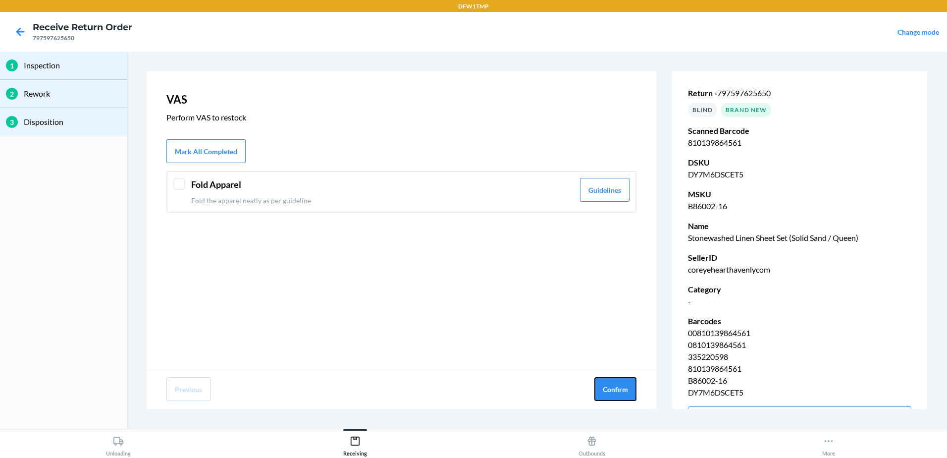
click at [616, 387] on button "Confirm" at bounding box center [616, 389] width 42 height 24
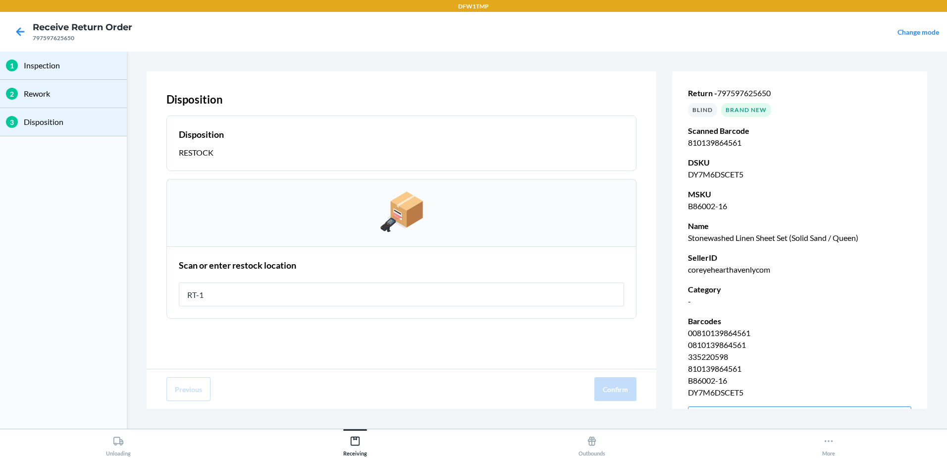
type input "RT-12"
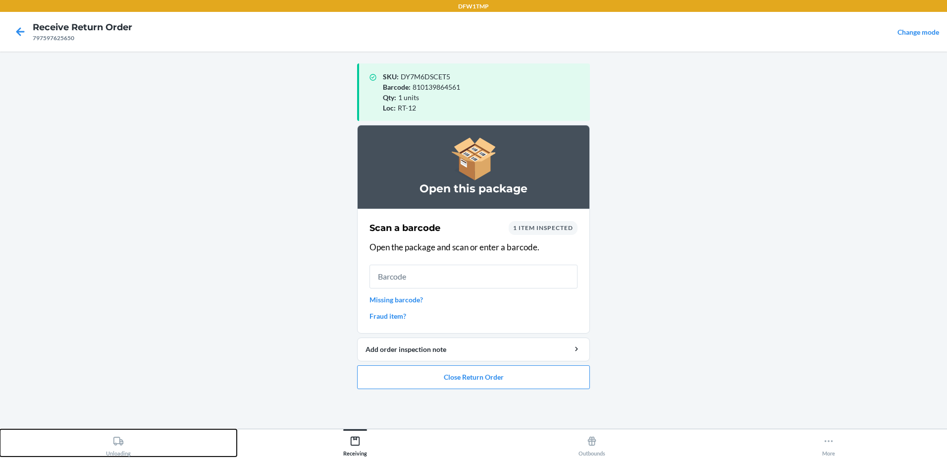
drag, startPoint x: 117, startPoint y: 444, endPoint x: 153, endPoint y: 410, distance: 48.7
click at [116, 439] on icon at bounding box center [118, 441] width 11 height 11
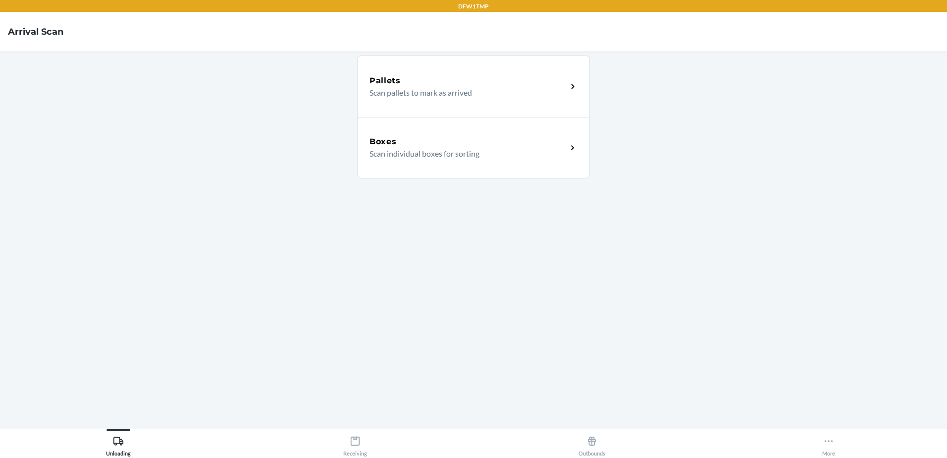
click at [522, 149] on p "Scan individual boxes for sorting" at bounding box center [465, 154] width 190 height 12
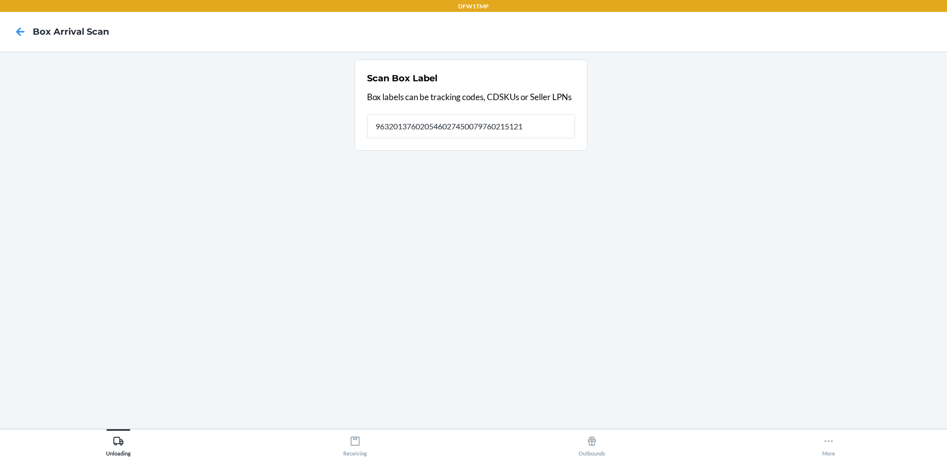
type input "9632013760205460274500797602151211"
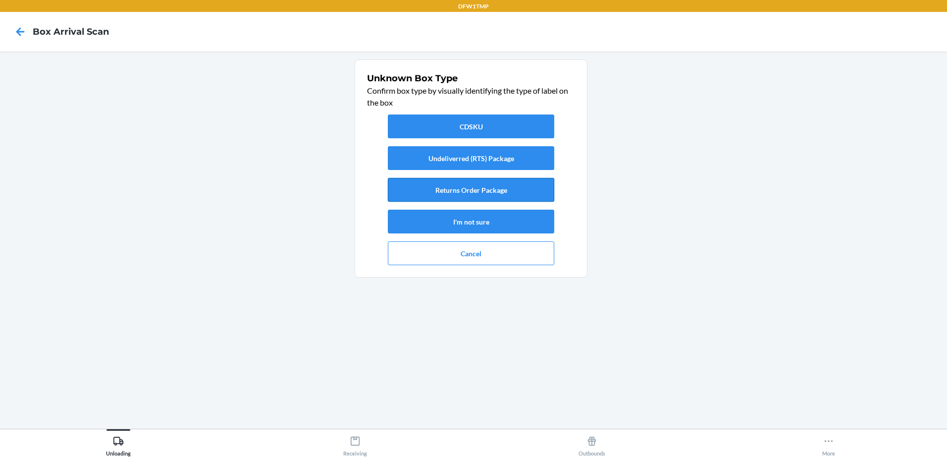
click at [492, 193] on button "Returns Order Package" at bounding box center [471, 190] width 166 height 24
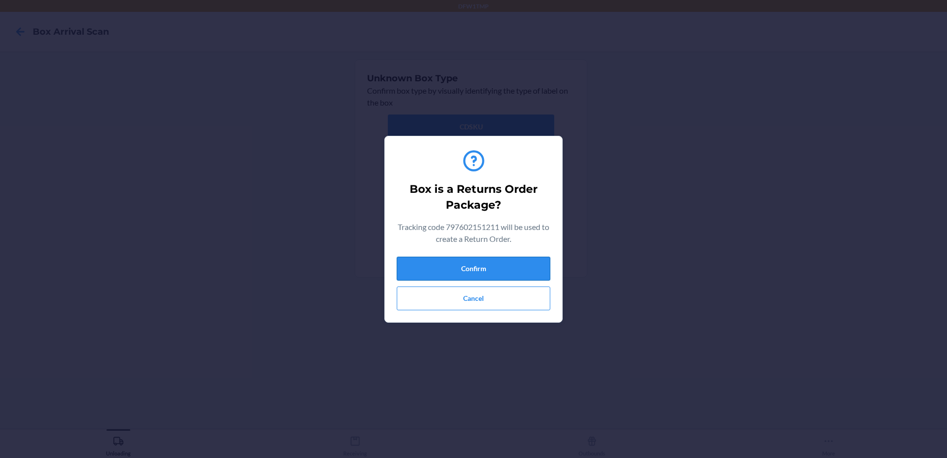
click at [502, 267] on button "Confirm" at bounding box center [474, 269] width 154 height 24
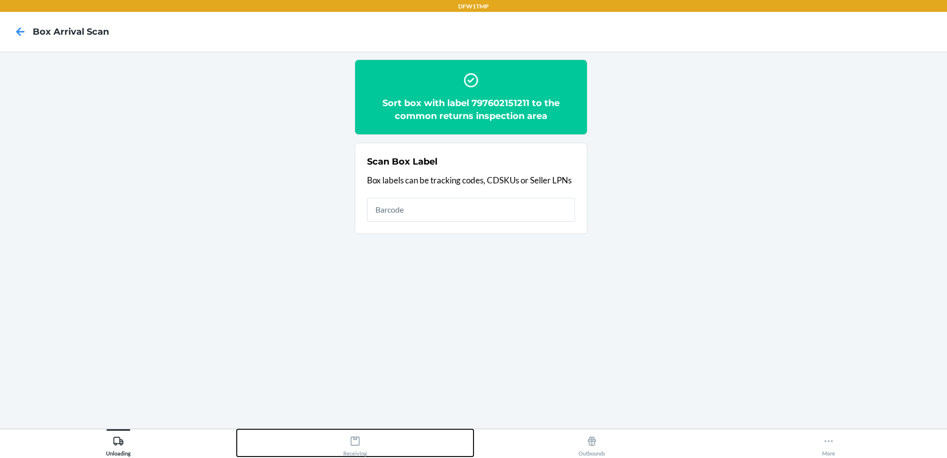
click at [361, 446] on div "Receiving" at bounding box center [355, 444] width 24 height 25
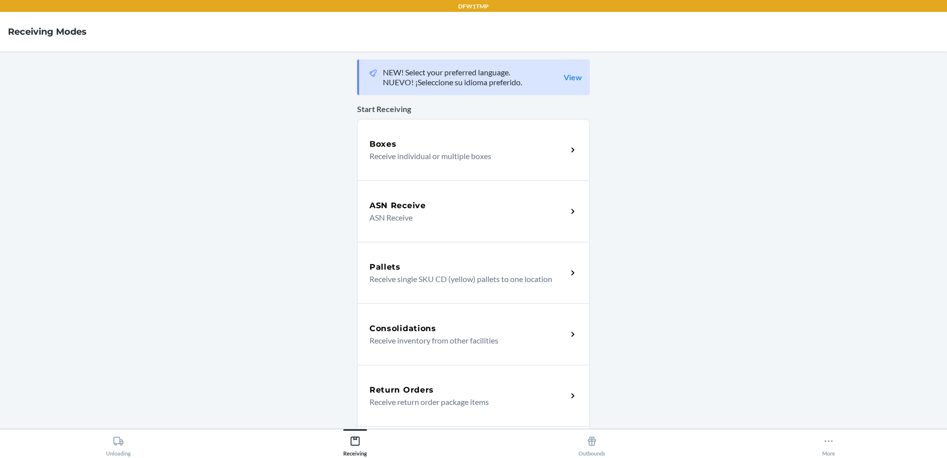
click at [520, 384] on div "Return Orders" at bounding box center [469, 390] width 198 height 12
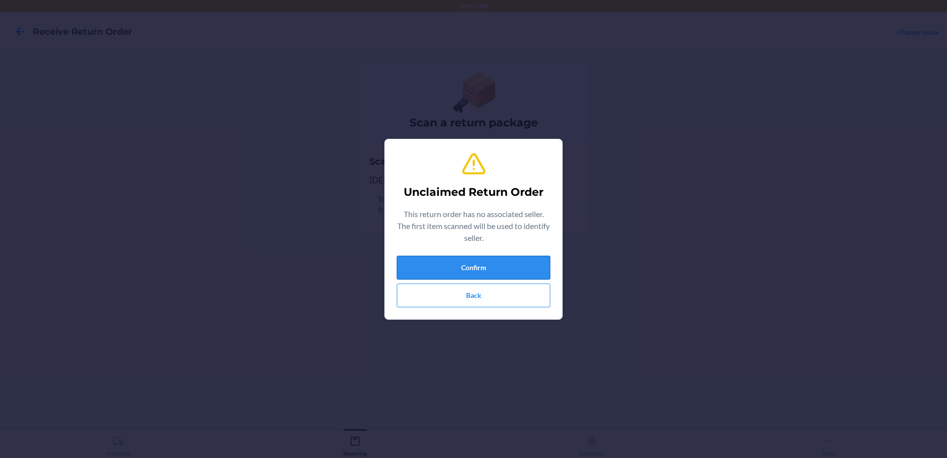
click at [494, 262] on button "Confirm" at bounding box center [474, 268] width 154 height 24
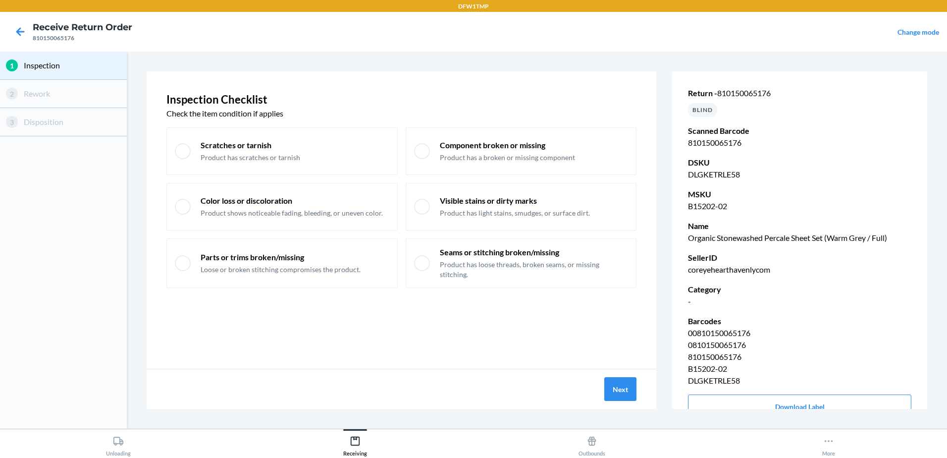
click at [617, 366] on div "Inspection Checklist Check the item condition if applies Scratches or tarnish P…" at bounding box center [402, 219] width 510 height 297
click at [621, 386] on button "Next" at bounding box center [621, 389] width 32 height 24
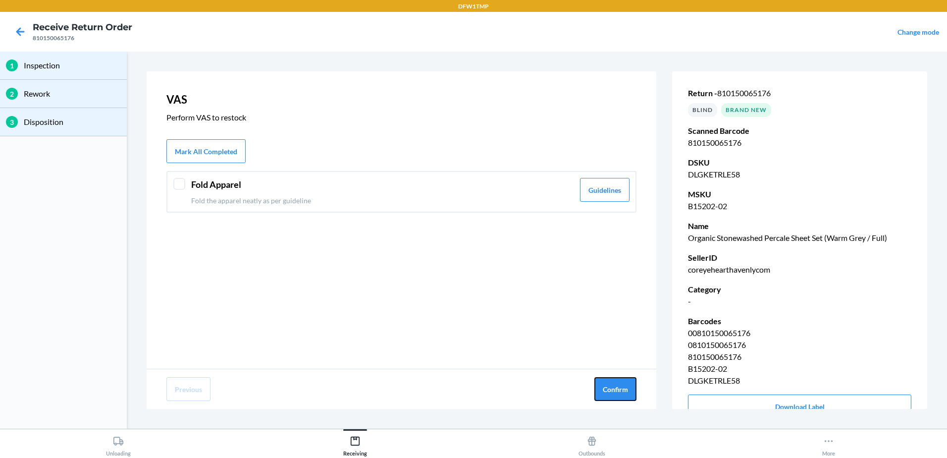
click at [621, 386] on button "Confirm" at bounding box center [616, 389] width 42 height 24
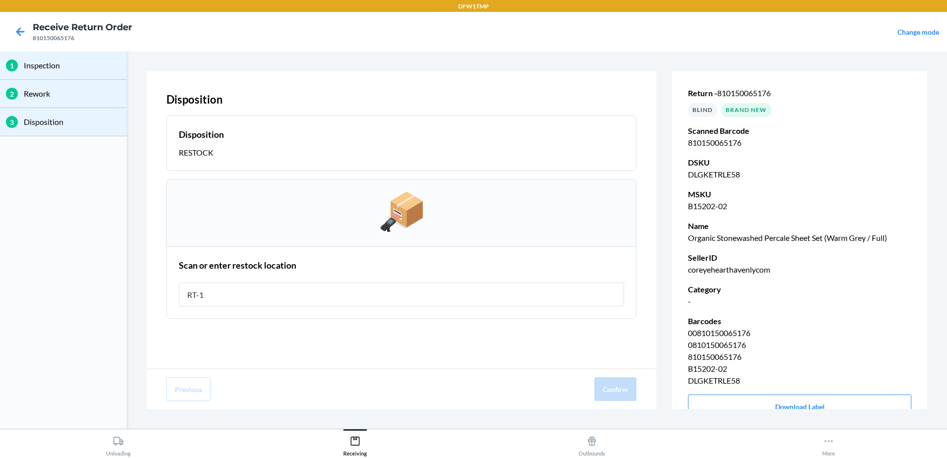
type input "RT-12"
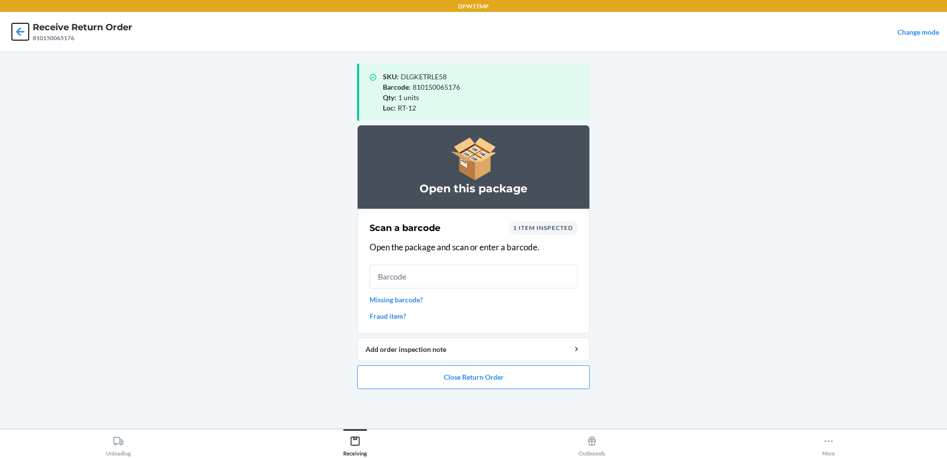
click at [21, 32] on icon at bounding box center [20, 31] width 8 height 8
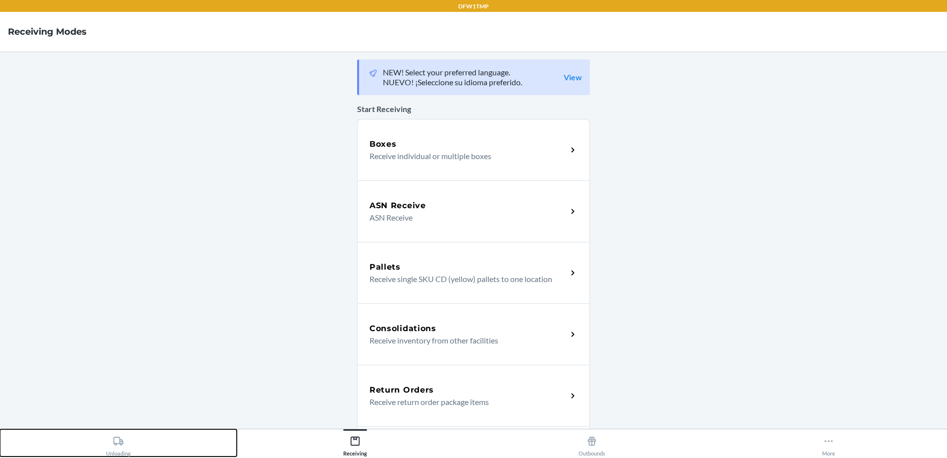
click at [112, 437] on div "Unloading" at bounding box center [118, 444] width 25 height 25
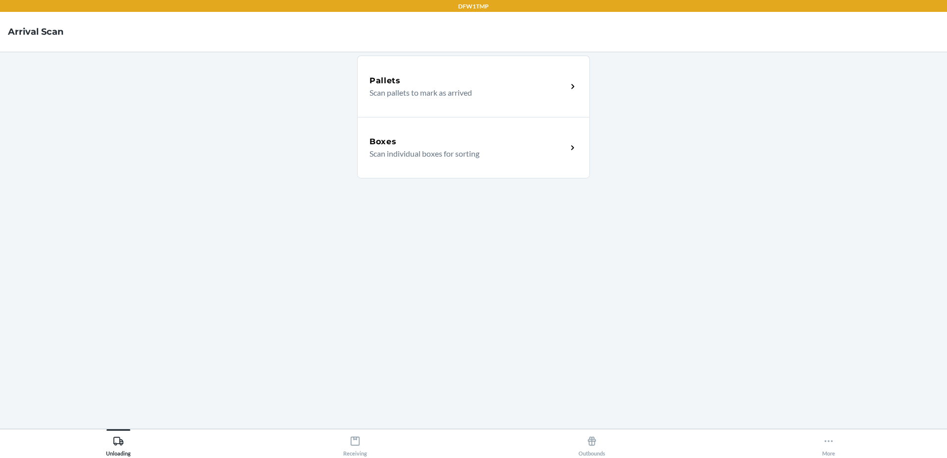
click at [553, 144] on div "Boxes" at bounding box center [469, 142] width 198 height 12
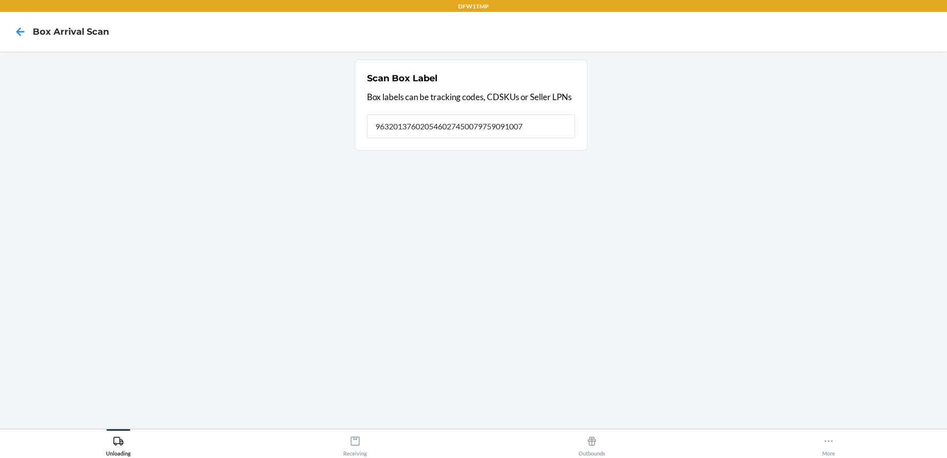
type input "9632013760205460274500797590910076"
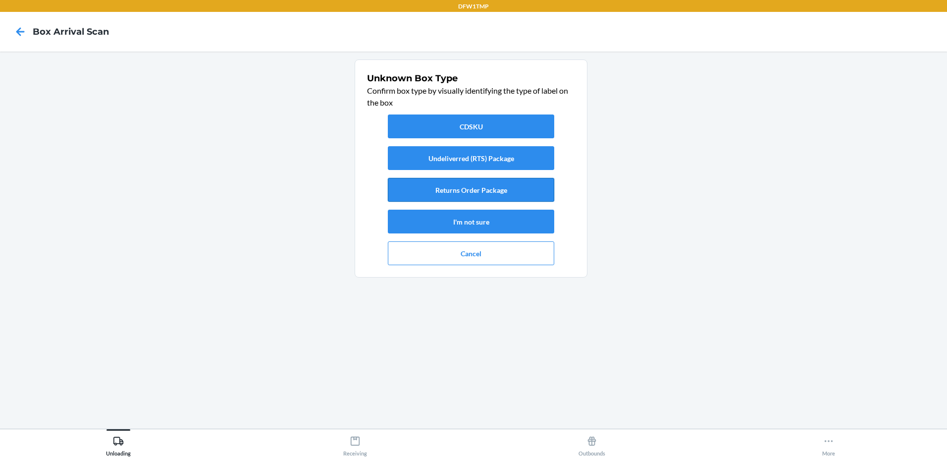
click at [514, 189] on button "Returns Order Package" at bounding box center [471, 190] width 166 height 24
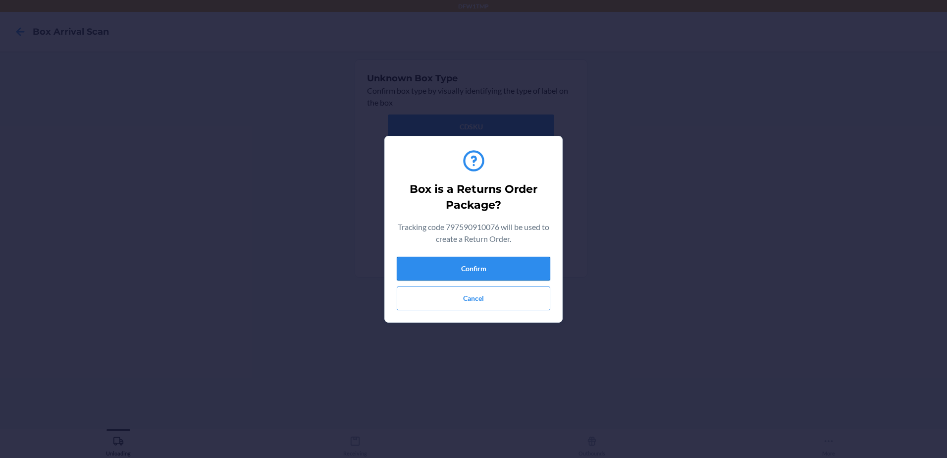
click at [527, 264] on button "Confirm" at bounding box center [474, 269] width 154 height 24
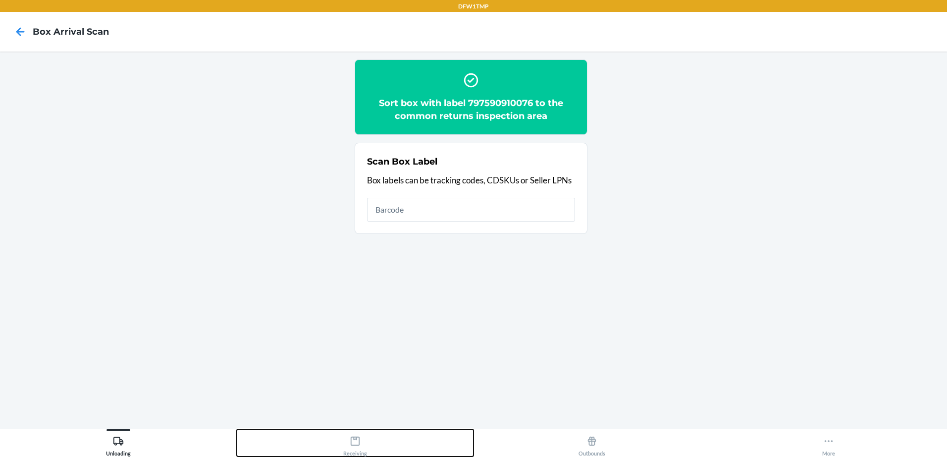
click at [348, 450] on div "Receiving" at bounding box center [355, 444] width 24 height 25
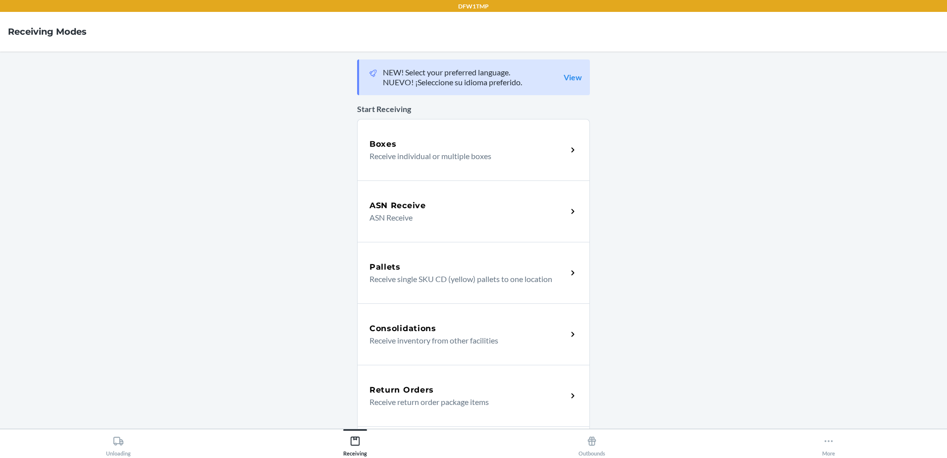
click at [499, 394] on div "Return Orders" at bounding box center [469, 390] width 198 height 12
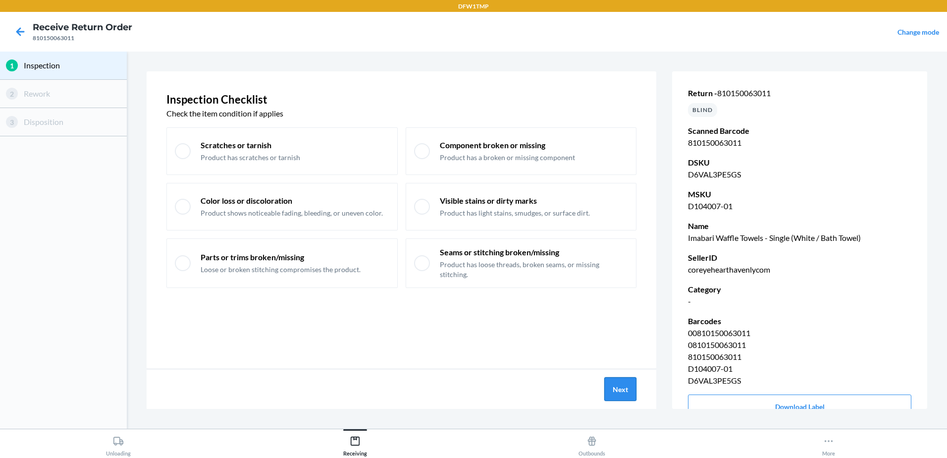
click at [620, 394] on button "Next" at bounding box center [621, 389] width 32 height 24
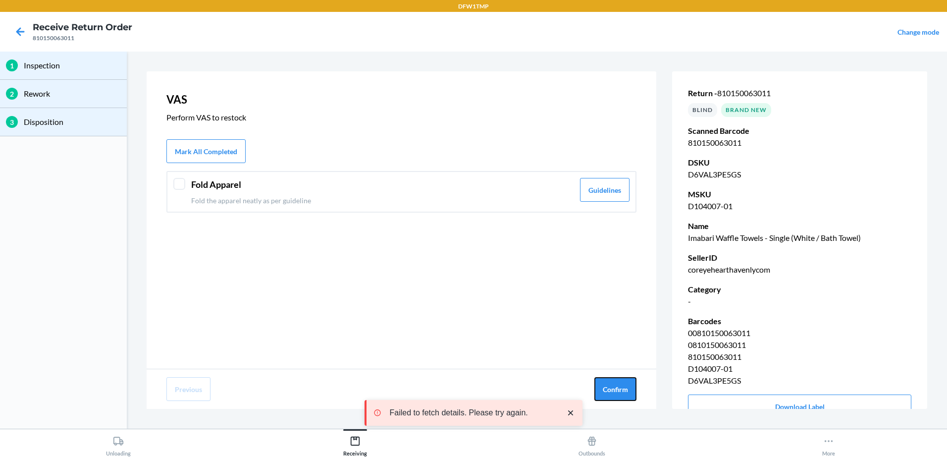
click at [620, 394] on button "Confirm" at bounding box center [616, 389] width 42 height 24
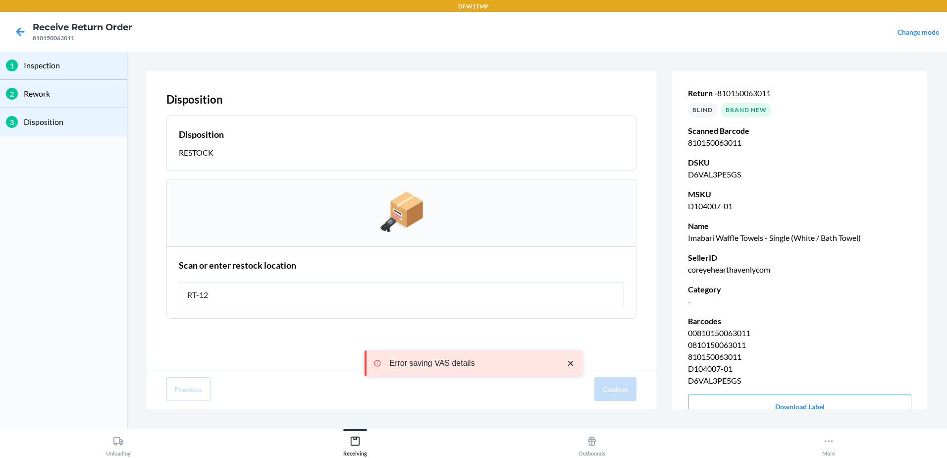
type input "RT-12"
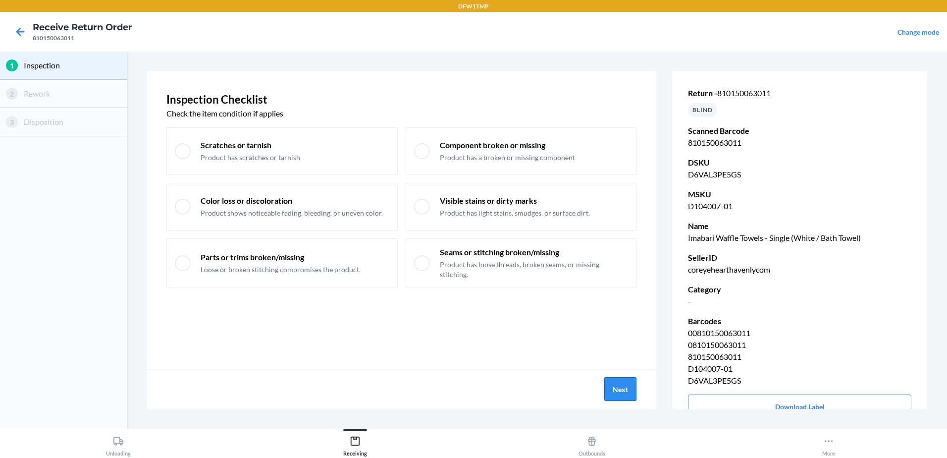
click at [620, 390] on button "Next" at bounding box center [621, 389] width 32 height 24
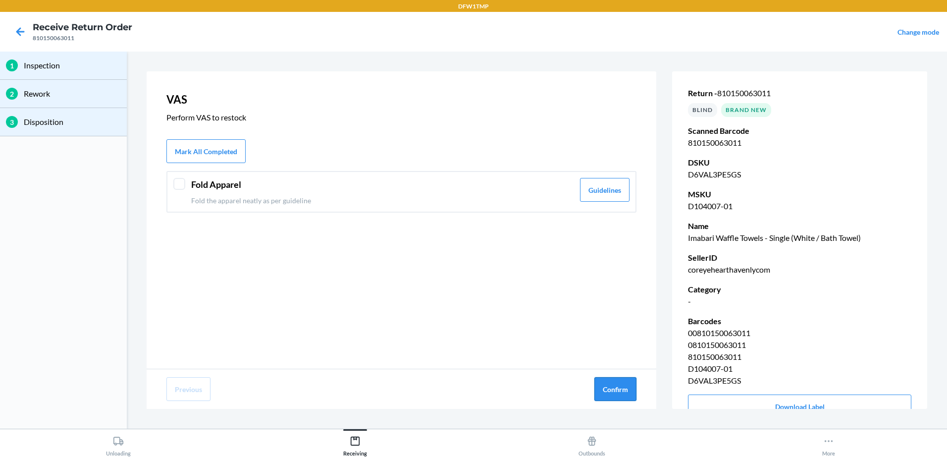
click at [621, 390] on button "Confirm" at bounding box center [616, 389] width 42 height 24
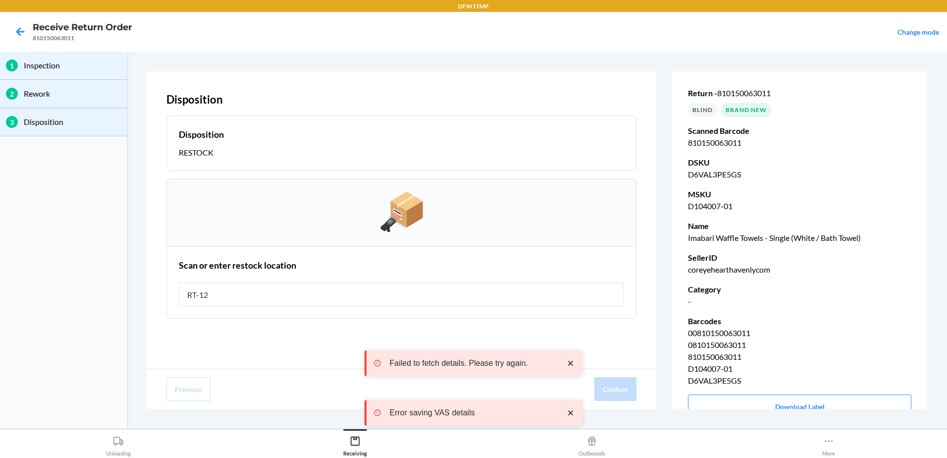
type input "RT-12"
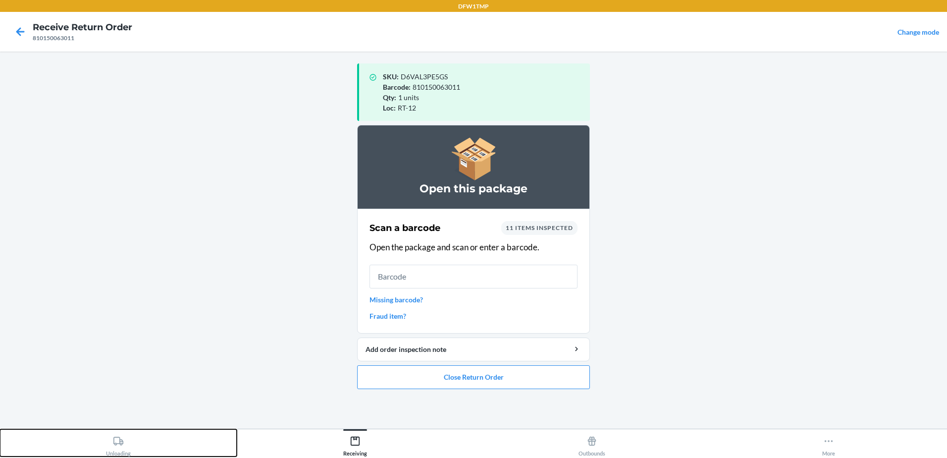
click at [116, 451] on div "Unloading" at bounding box center [118, 444] width 25 height 25
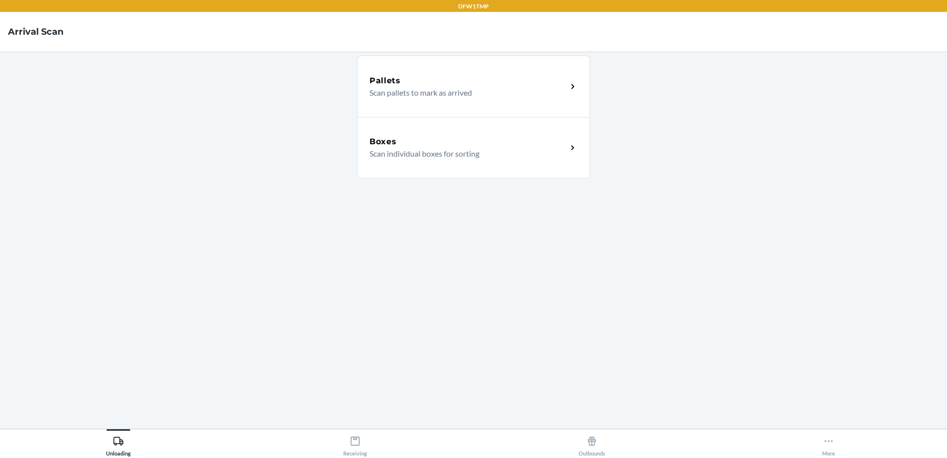
click at [447, 155] on p "Scan individual boxes for sorting" at bounding box center [465, 154] width 190 height 12
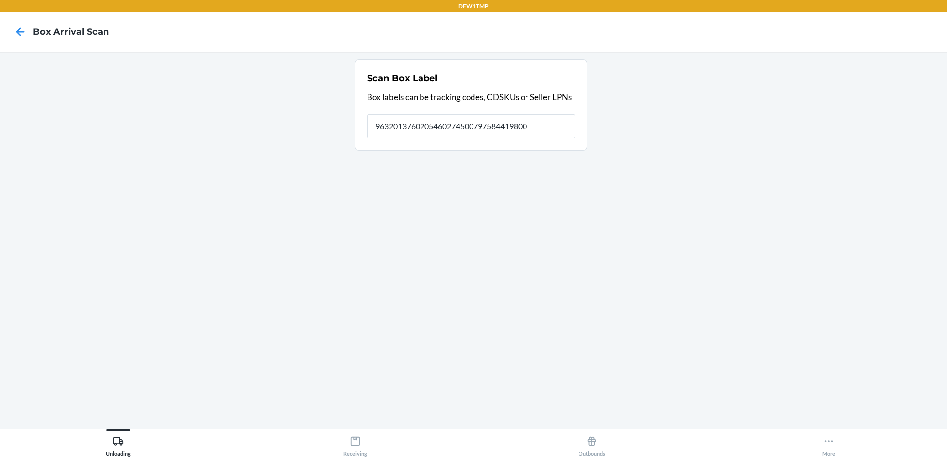
type input "9632013760205460274500797584419800"
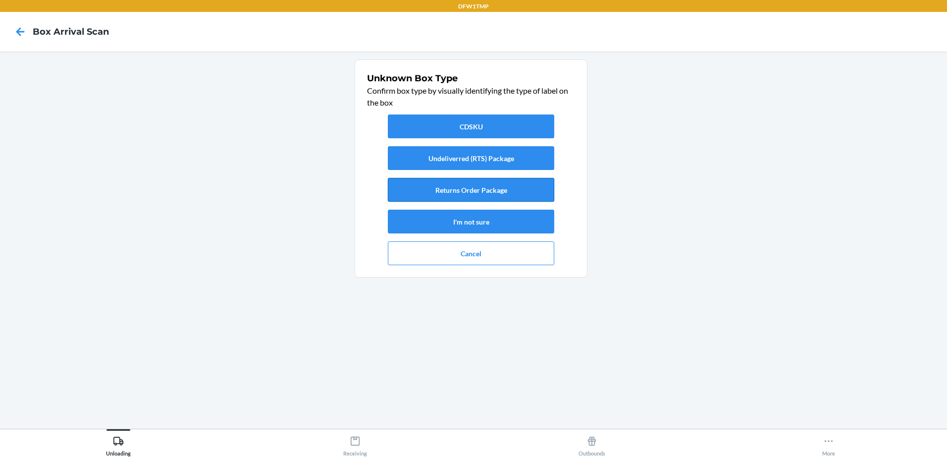
click at [513, 197] on button "Returns Order Package" at bounding box center [471, 190] width 166 height 24
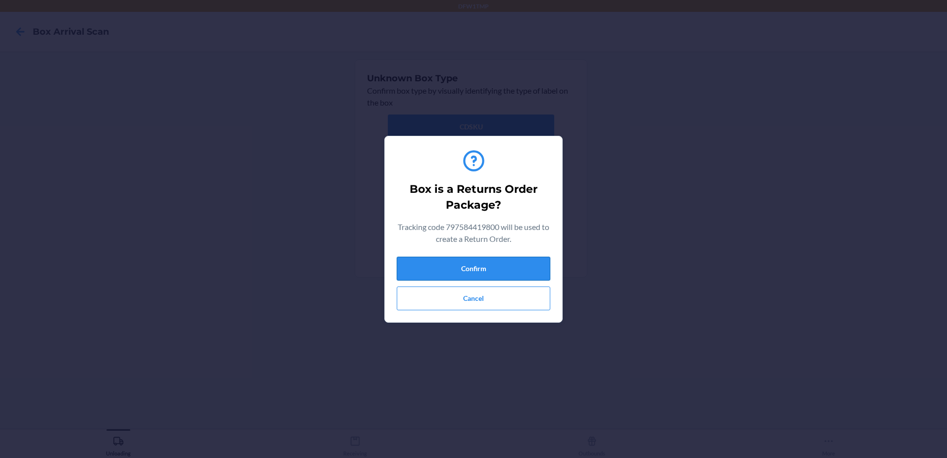
click at [451, 275] on button "Confirm" at bounding box center [474, 269] width 154 height 24
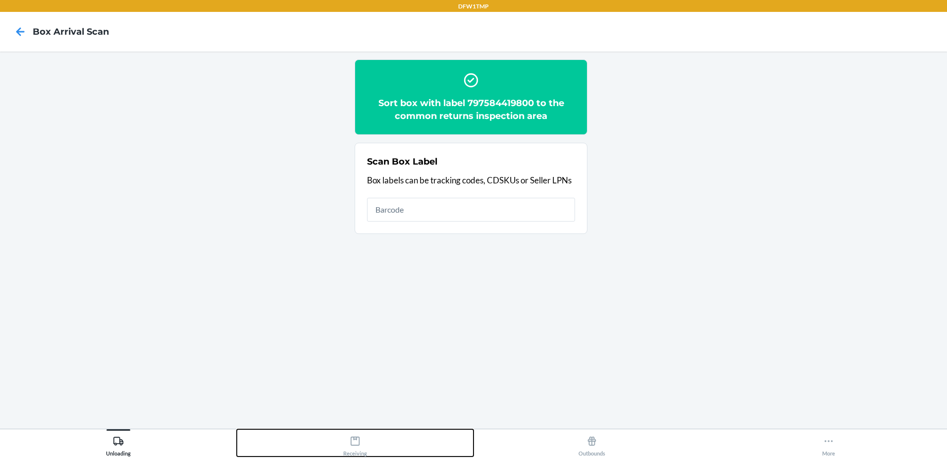
click at [361, 445] on div "Receiving" at bounding box center [355, 444] width 24 height 25
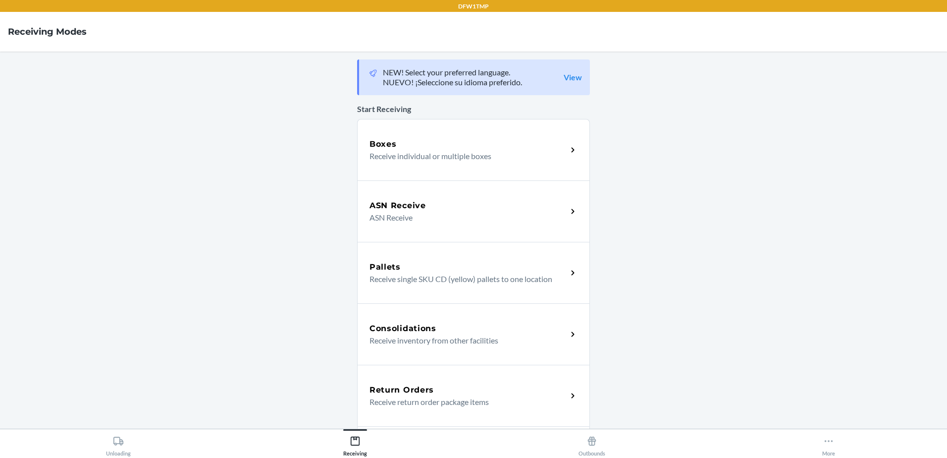
click at [419, 384] on h5 "Return Orders" at bounding box center [402, 390] width 64 height 12
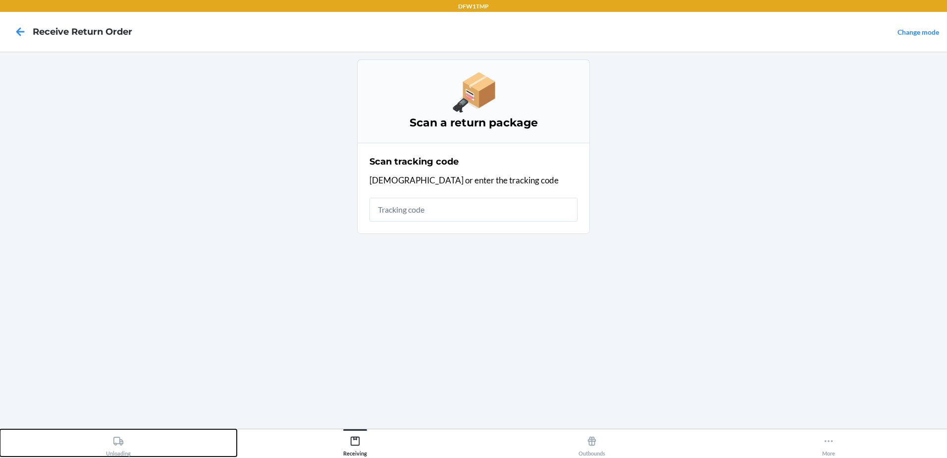
click at [128, 452] on div "Unloading" at bounding box center [118, 444] width 25 height 25
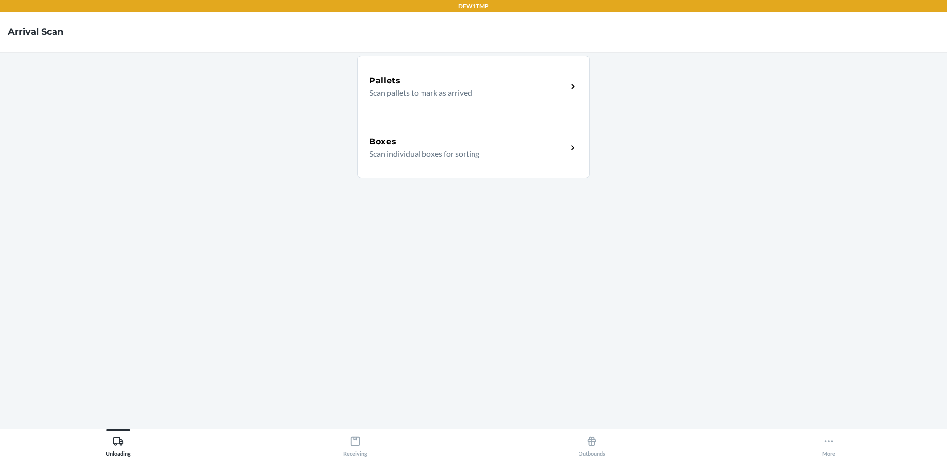
click at [395, 136] on h5 "Boxes" at bounding box center [383, 142] width 27 height 12
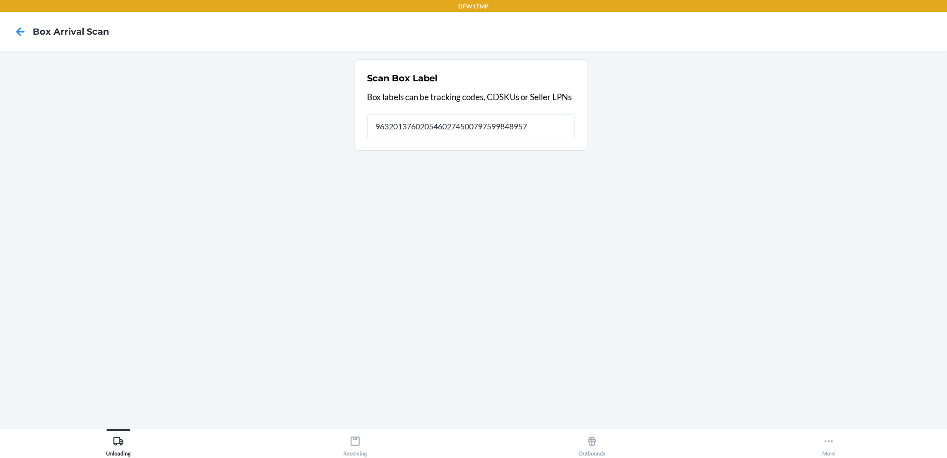
type input "9632013760205460274500797599848957"
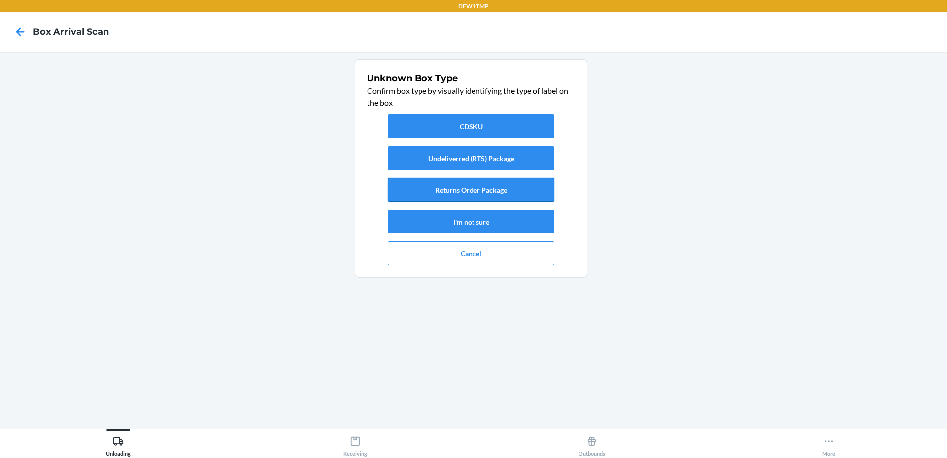
click at [463, 184] on button "Returns Order Package" at bounding box center [471, 190] width 166 height 24
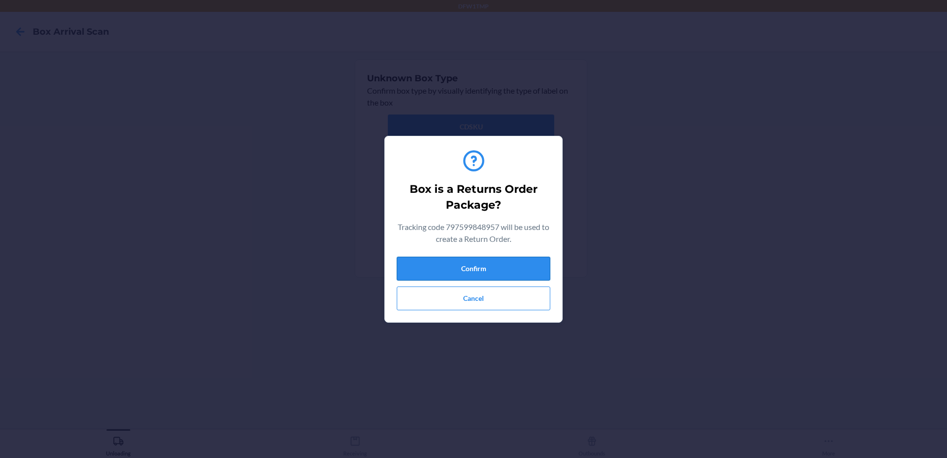
click at [518, 264] on button "Confirm" at bounding box center [474, 269] width 154 height 24
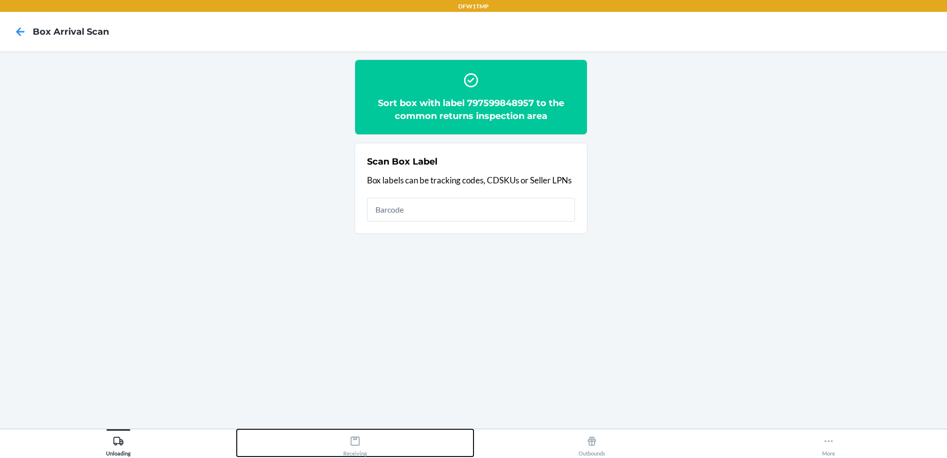
click at [365, 444] on div "Receiving" at bounding box center [355, 444] width 24 height 25
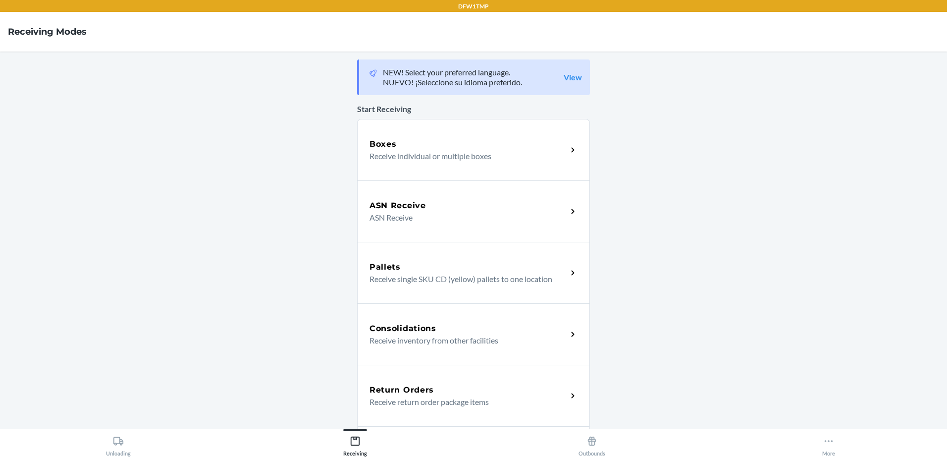
click at [507, 393] on div "Return Orders" at bounding box center [469, 390] width 198 height 12
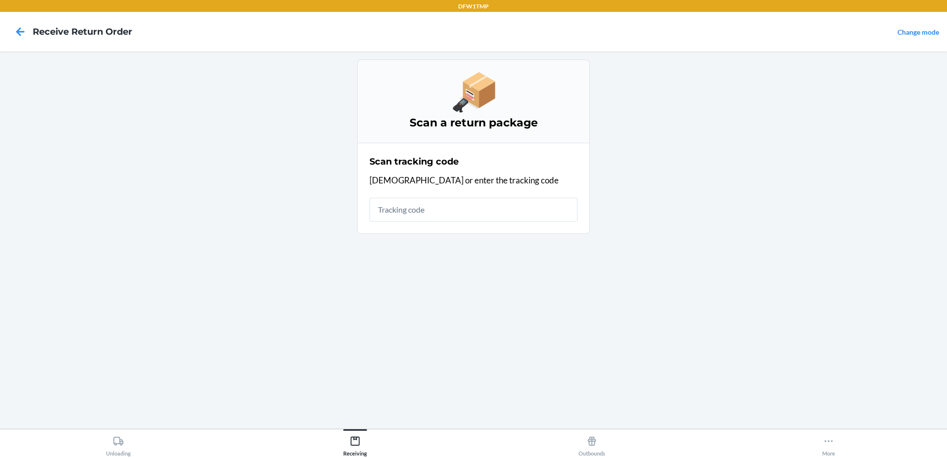
drag, startPoint x: 86, startPoint y: 17, endPoint x: -2, endPoint y: 453, distance: 445.3
drag, startPoint x: -2, startPoint y: 453, endPoint x: 265, endPoint y: 315, distance: 300.3
click at [253, 220] on main "Scan a return package Scan tracking code Scan or enter the tracking code" at bounding box center [473, 240] width 947 height 377
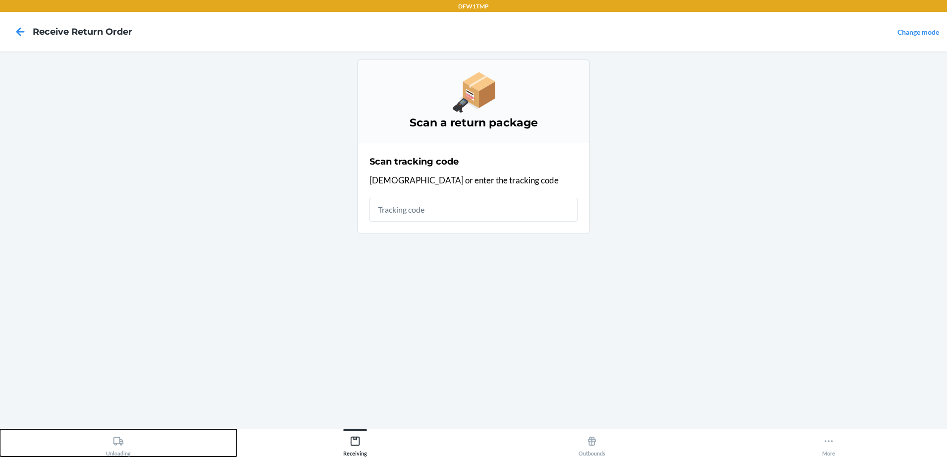
drag, startPoint x: 106, startPoint y: 430, endPoint x: 109, endPoint y: 434, distance: 5.3
click at [108, 434] on button "Unloading" at bounding box center [118, 442] width 237 height 27
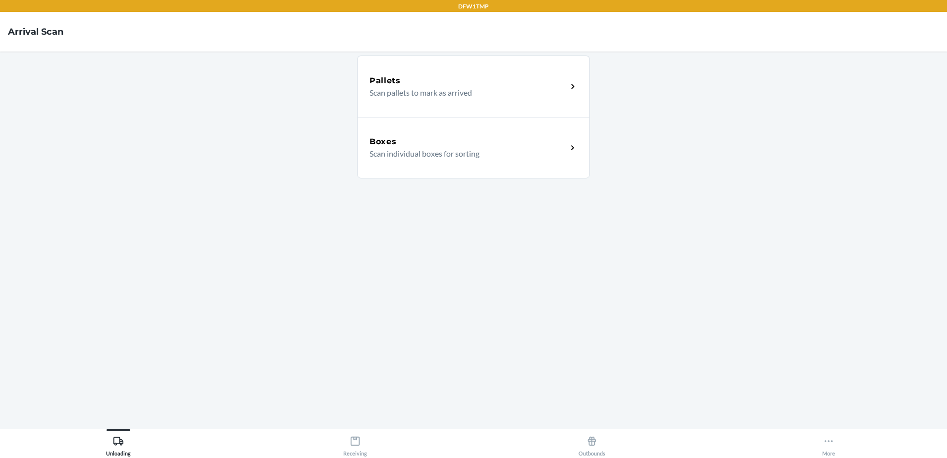
click at [449, 135] on div "Boxes Scan individual boxes for sorting" at bounding box center [473, 147] width 233 height 61
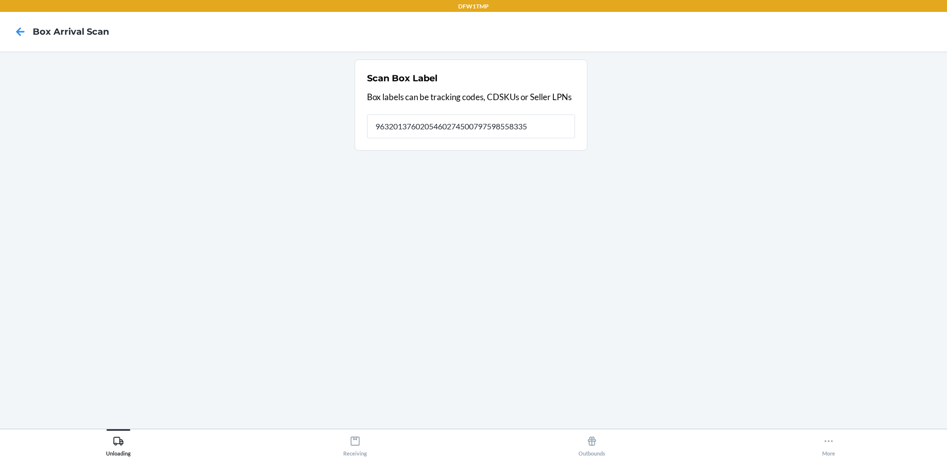
type input "9632013760205460274500797598558335"
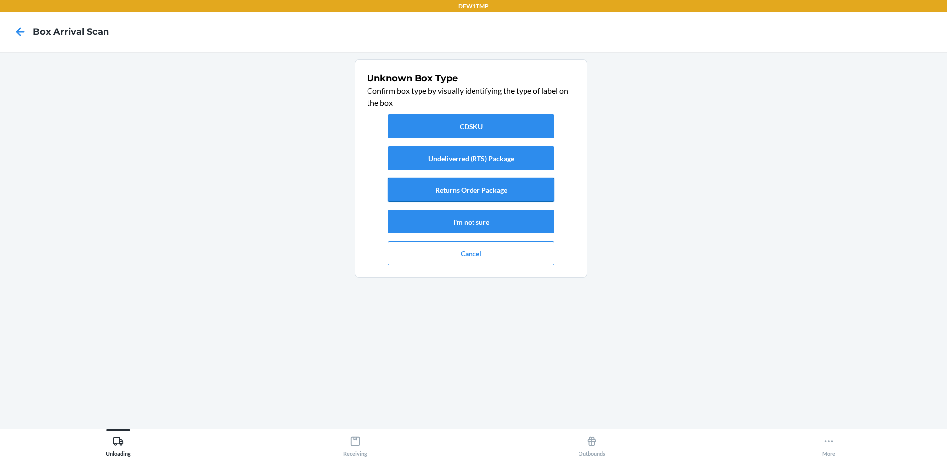
click at [524, 190] on button "Returns Order Package" at bounding box center [471, 190] width 166 height 24
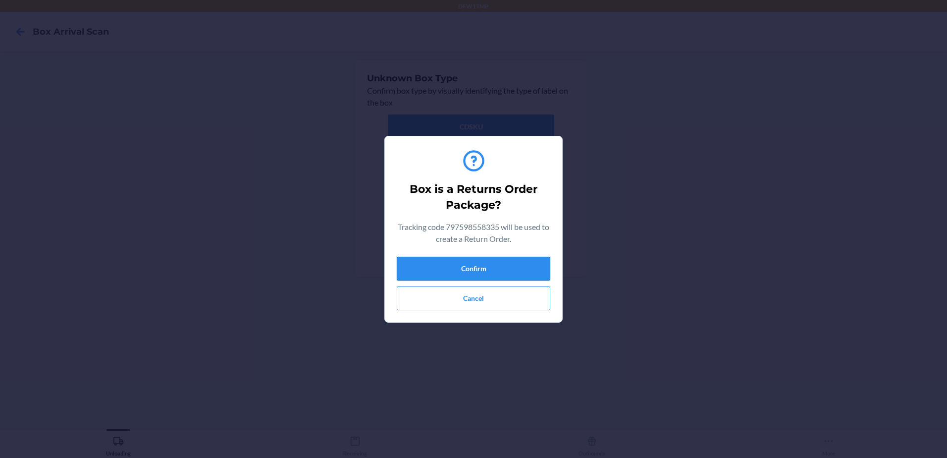
drag, startPoint x: 517, startPoint y: 259, endPoint x: 523, endPoint y: 264, distance: 7.7
click at [523, 265] on button "Confirm" at bounding box center [474, 269] width 154 height 24
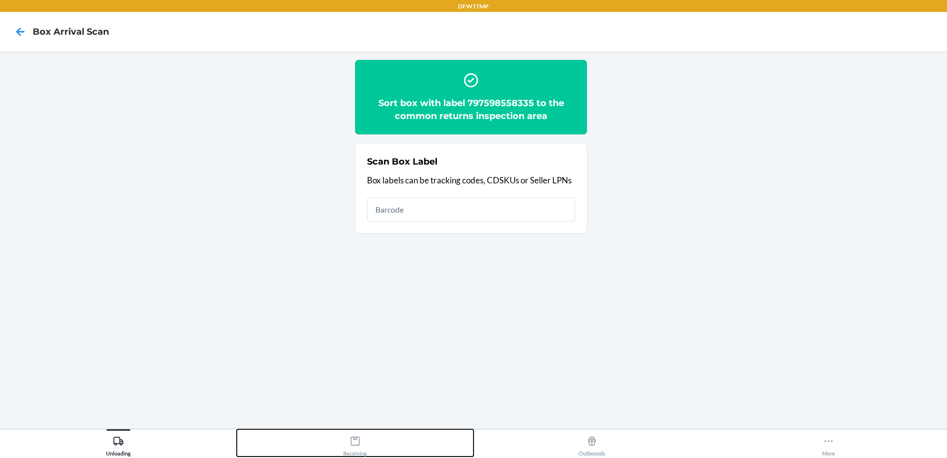
click at [343, 439] on div "Receiving" at bounding box center [355, 444] width 24 height 25
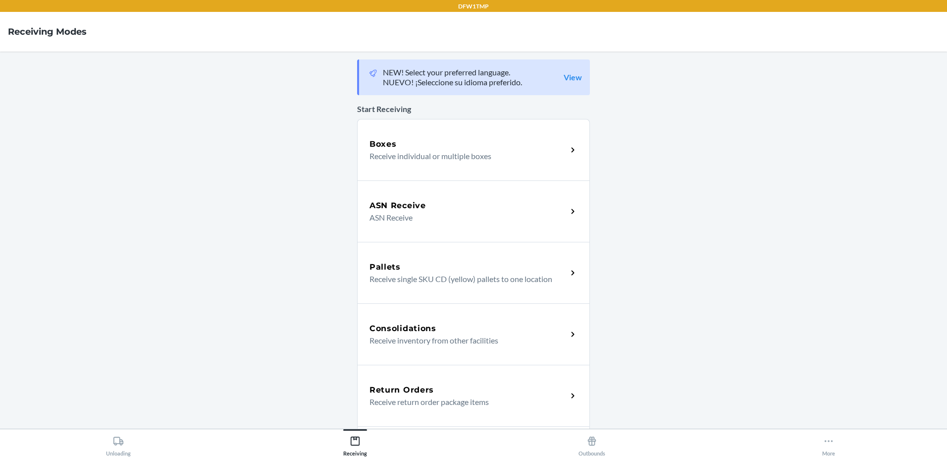
click at [371, 399] on p "Receive return order package items" at bounding box center [465, 402] width 190 height 12
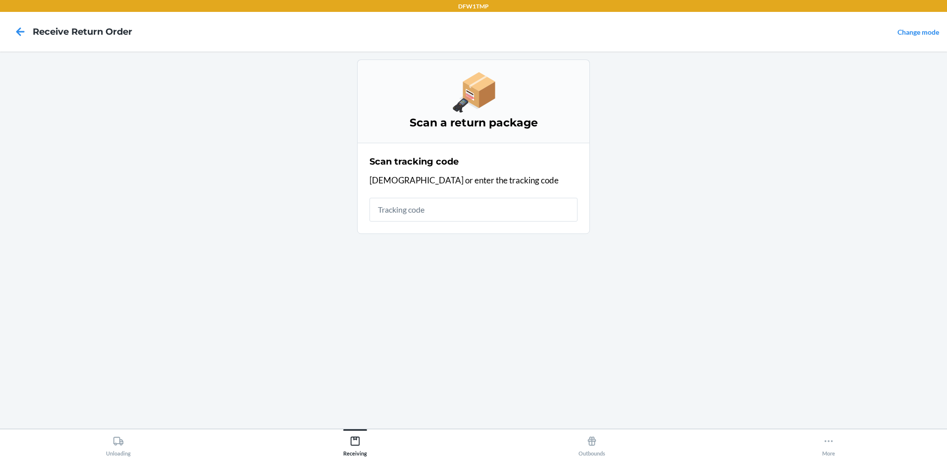
drag, startPoint x: 774, startPoint y: 353, endPoint x: 949, endPoint y: 171, distance: 252.3
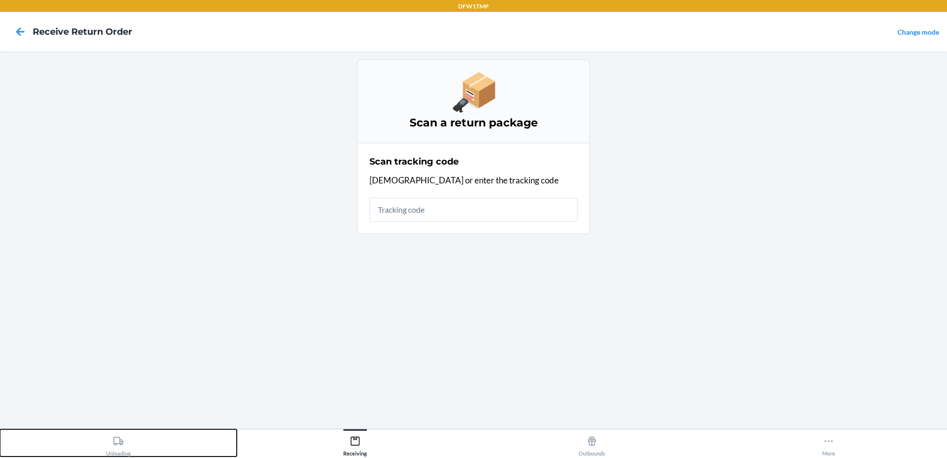
drag, startPoint x: 949, startPoint y: 171, endPoint x: 116, endPoint y: 444, distance: 876.1
click at [116, 444] on icon at bounding box center [118, 441] width 10 height 8
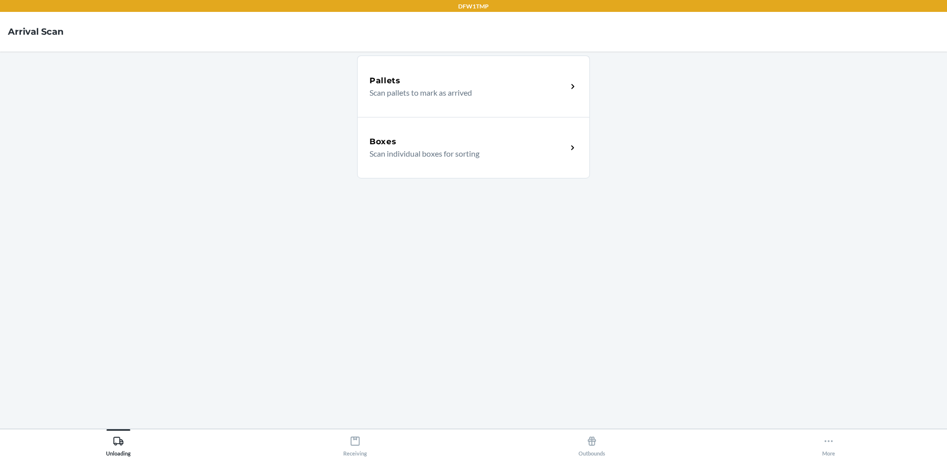
click at [564, 165] on div "Boxes Scan individual boxes for sorting" at bounding box center [473, 147] width 233 height 61
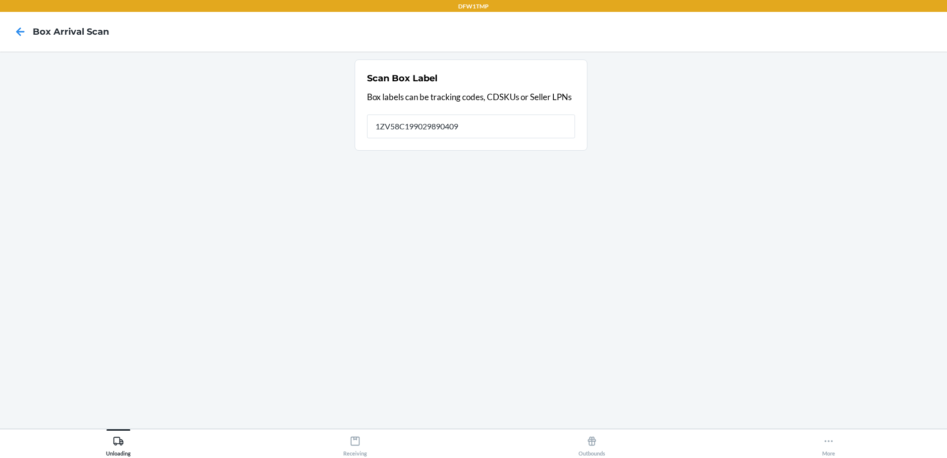
type input "1ZV58C199029890409"
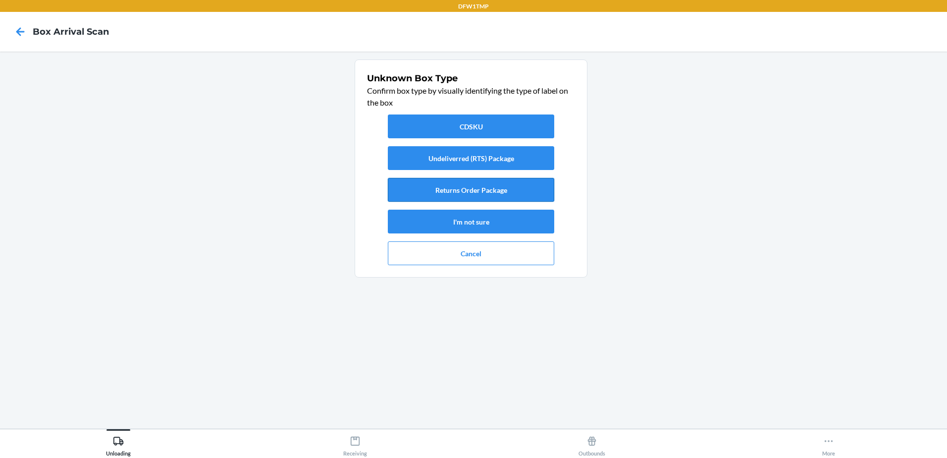
click at [514, 190] on button "Returns Order Package" at bounding box center [471, 190] width 166 height 24
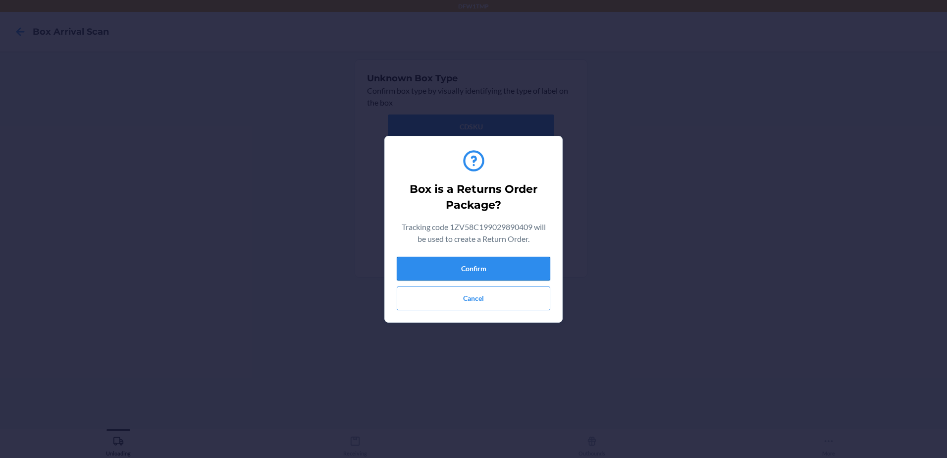
click at [505, 266] on button "Confirm" at bounding box center [474, 269] width 154 height 24
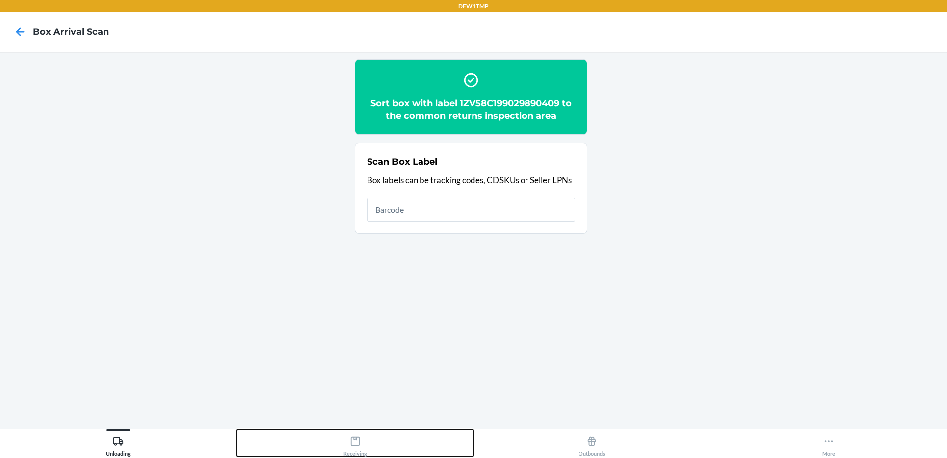
click at [361, 431] on button "Receiving" at bounding box center [355, 442] width 237 height 27
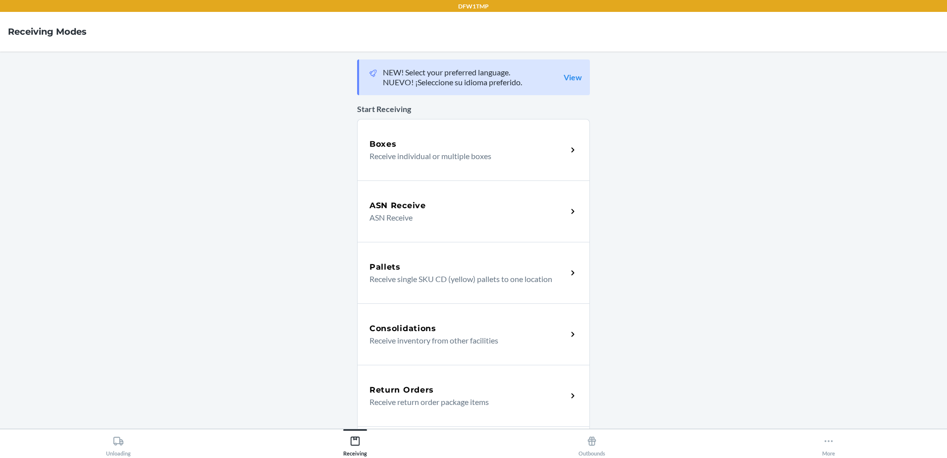
click at [491, 394] on div "Return Orders" at bounding box center [469, 390] width 198 height 12
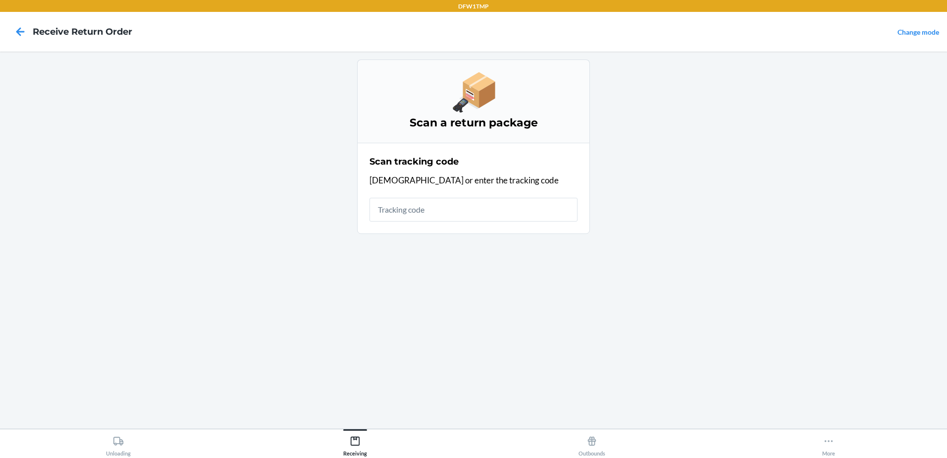
drag, startPoint x: 490, startPoint y: 298, endPoint x: 844, endPoint y: 147, distance: 384.7
click at [874, 257] on main "Scan a return package Scan tracking code Scan or enter the tracking code" at bounding box center [473, 240] width 947 height 377
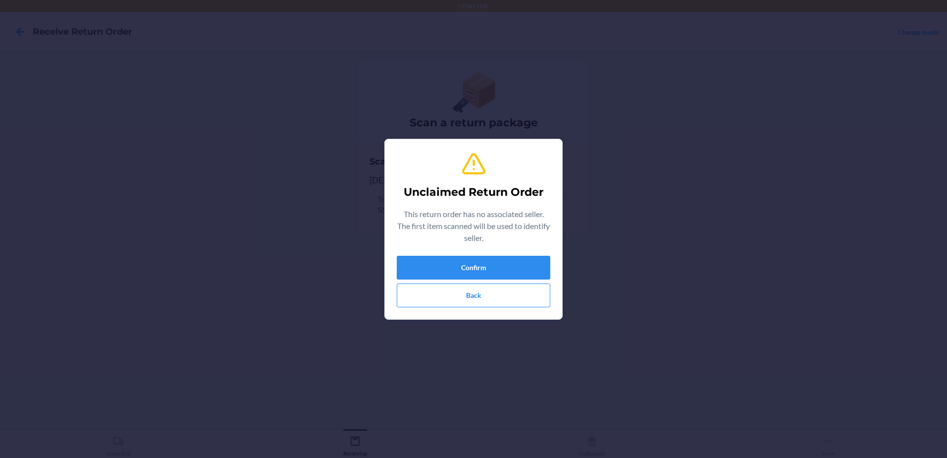
click at [426, 248] on div "Unclaimed Return Order This return order has no associated seller. The first it…" at bounding box center [474, 229] width 154 height 164
click at [430, 256] on button "Confirm" at bounding box center [474, 268] width 154 height 24
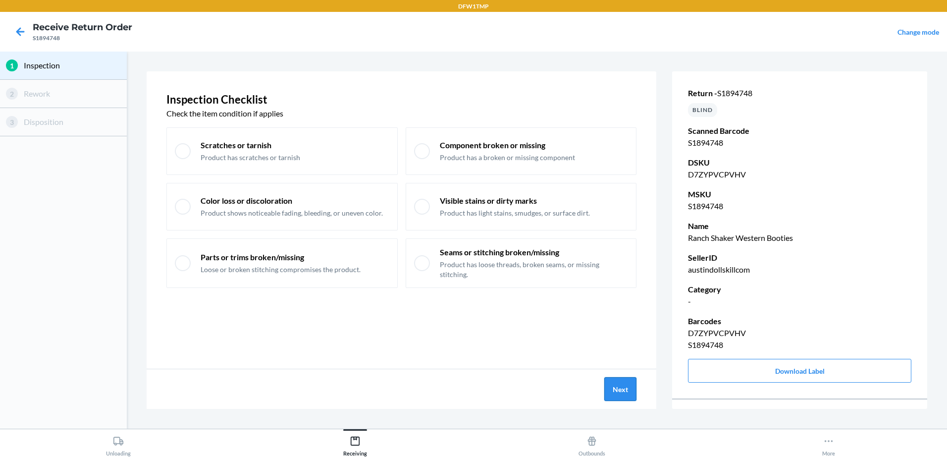
click at [622, 391] on button "Next" at bounding box center [621, 389] width 32 height 24
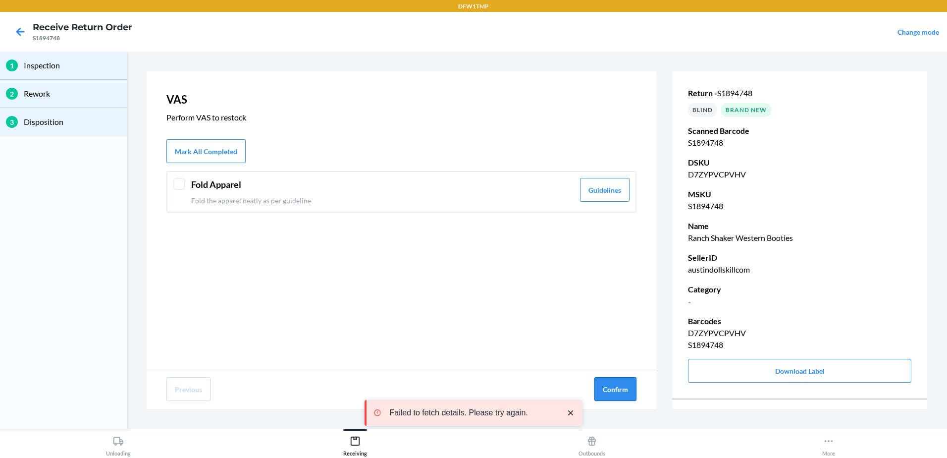
click at [605, 385] on button "Confirm" at bounding box center [616, 389] width 42 height 24
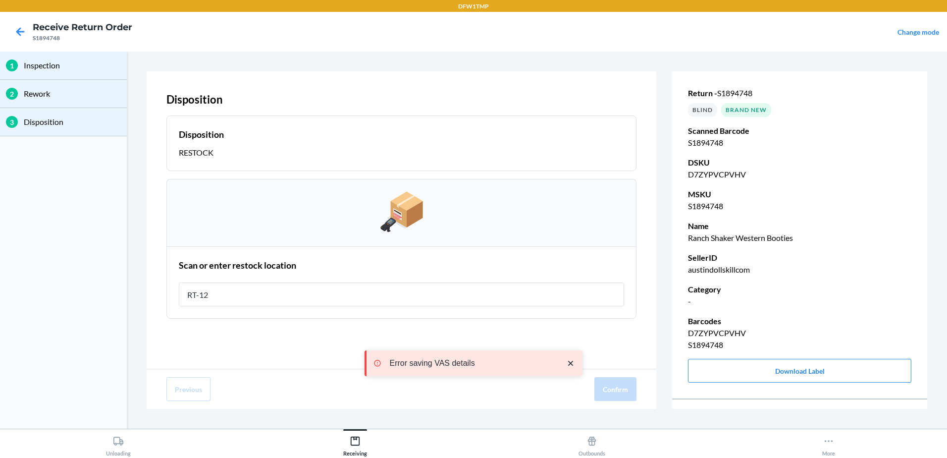
type input "RT-12"
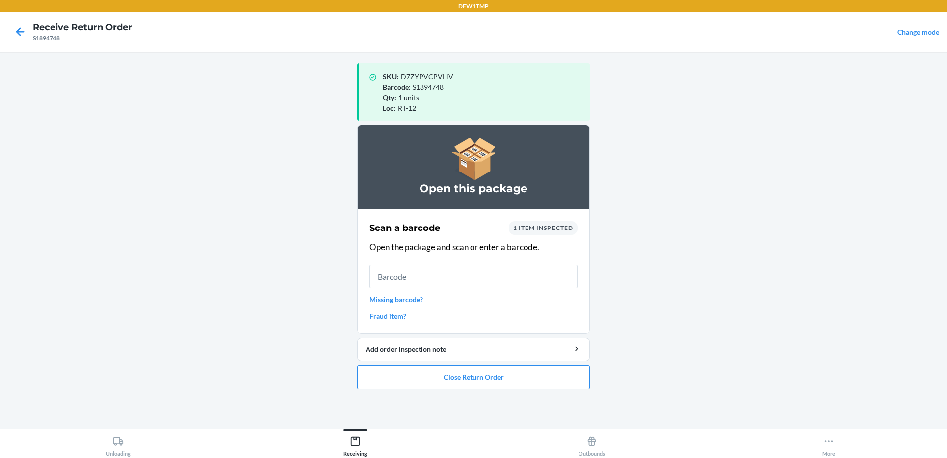
drag, startPoint x: 877, startPoint y: 153, endPoint x: 635, endPoint y: 186, distance: 244.2
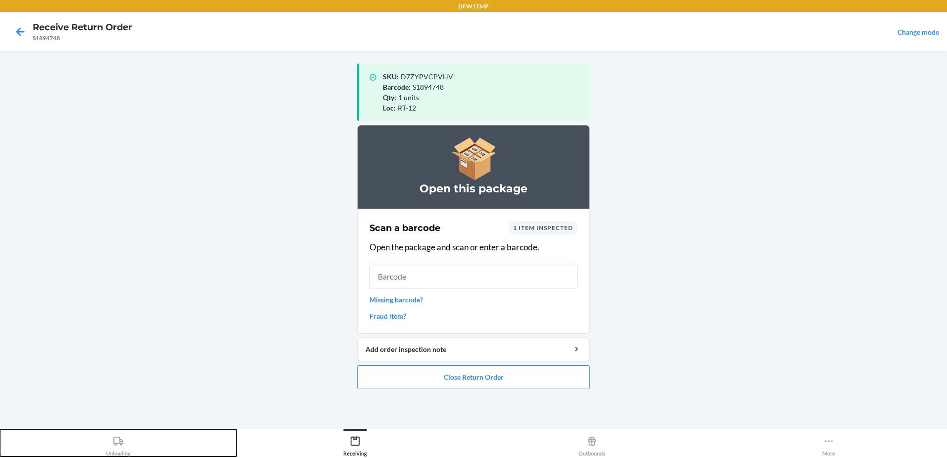
drag, startPoint x: 635, startPoint y: 186, endPoint x: 132, endPoint y: 440, distance: 563.1
click at [132, 437] on button "Unloading" at bounding box center [118, 442] width 237 height 27
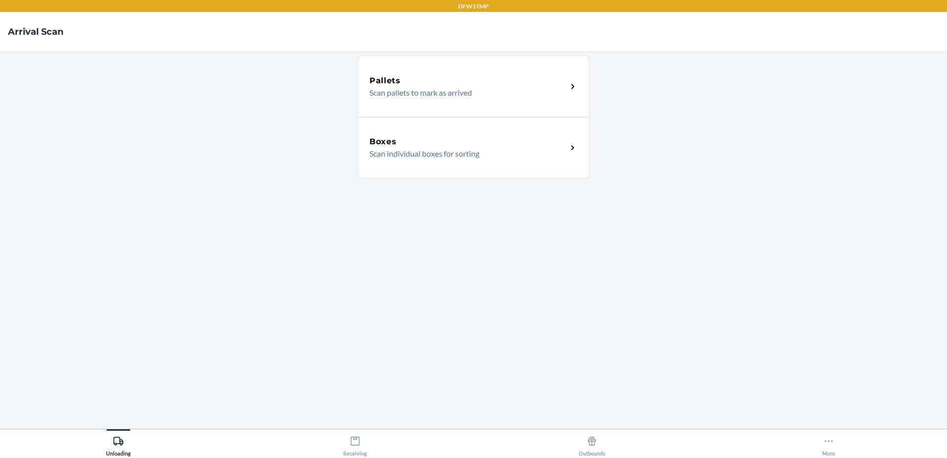
click at [511, 128] on div "Boxes Scan individual boxes for sorting" at bounding box center [473, 147] width 233 height 61
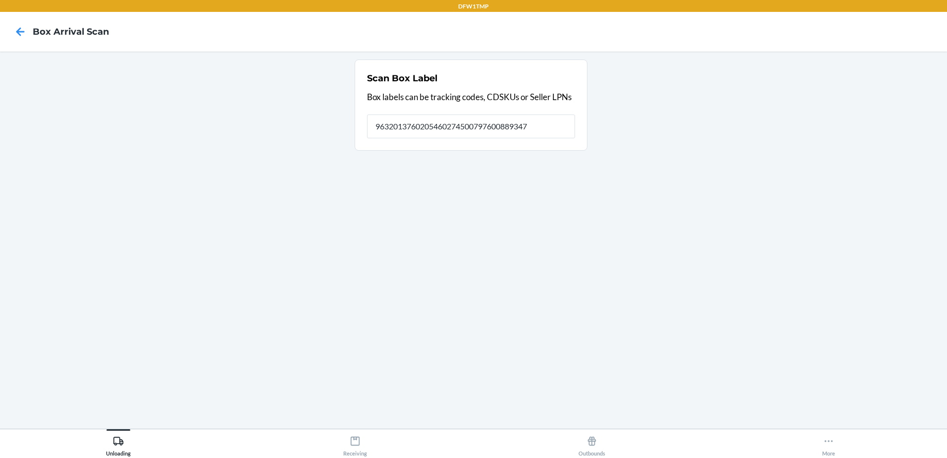
type input "9632013760205460274500797600889347"
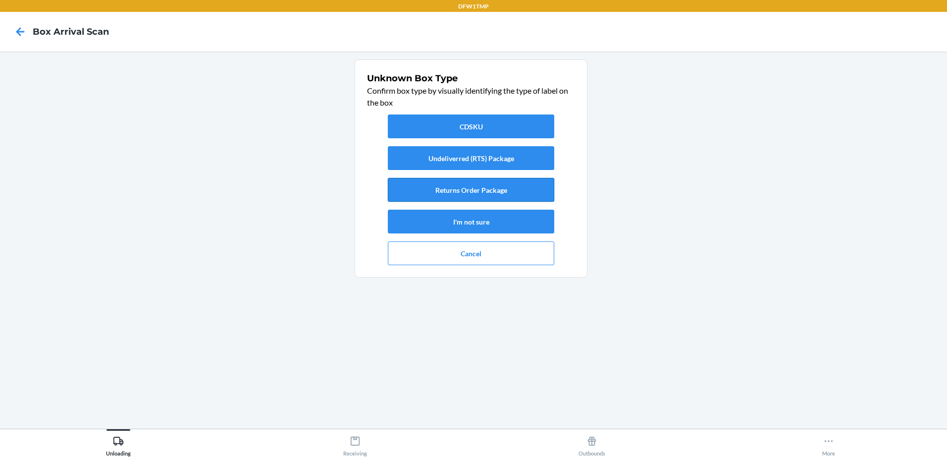
click at [537, 188] on button "Returns Order Package" at bounding box center [471, 190] width 166 height 24
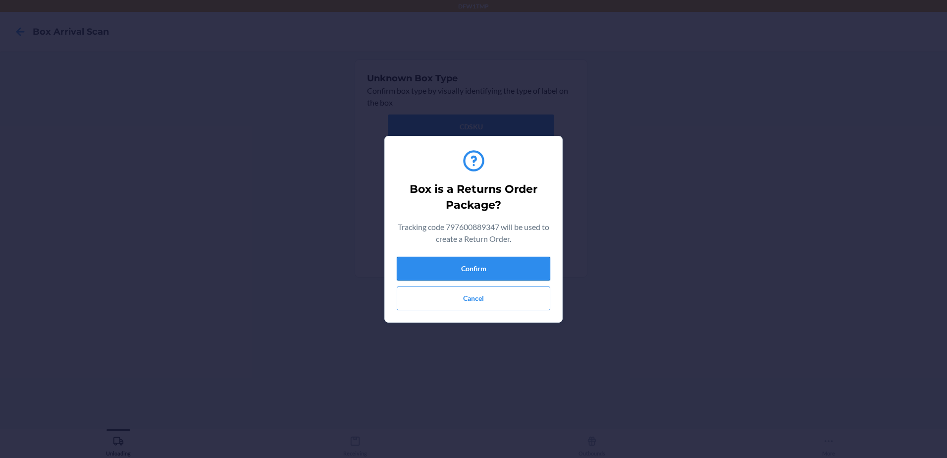
click at [502, 274] on button "Confirm" at bounding box center [474, 269] width 154 height 24
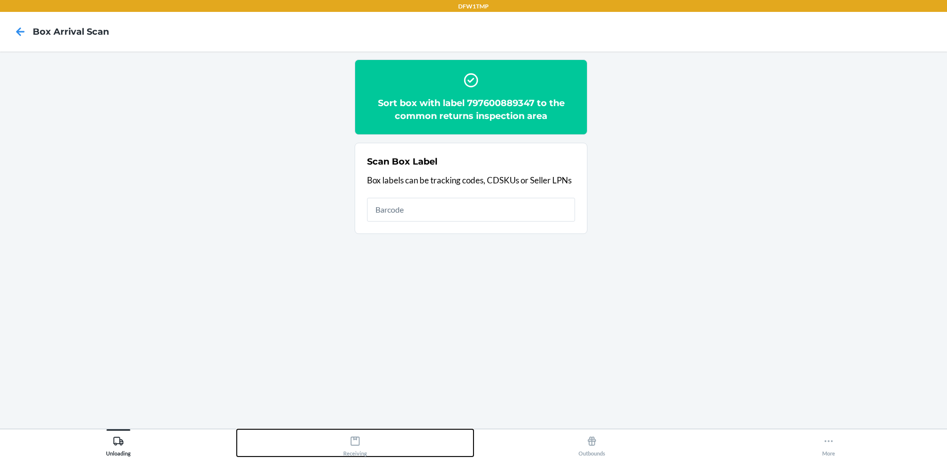
click at [364, 442] on div "Receiving" at bounding box center [355, 444] width 24 height 25
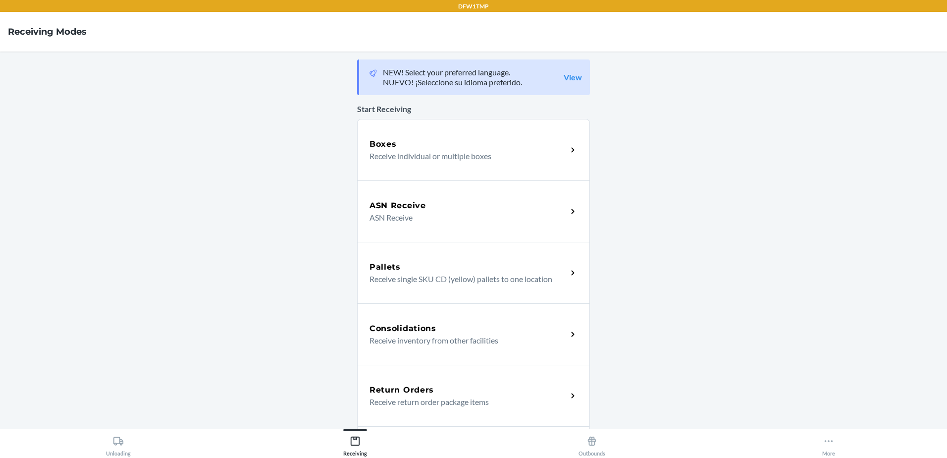
click at [432, 396] on p "Receive return order package items" at bounding box center [465, 402] width 190 height 12
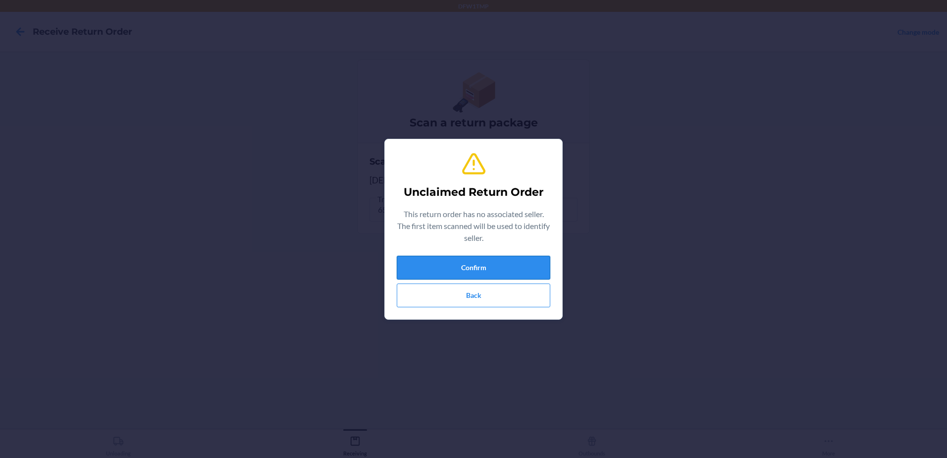
click at [443, 260] on button "Confirm" at bounding box center [474, 268] width 154 height 24
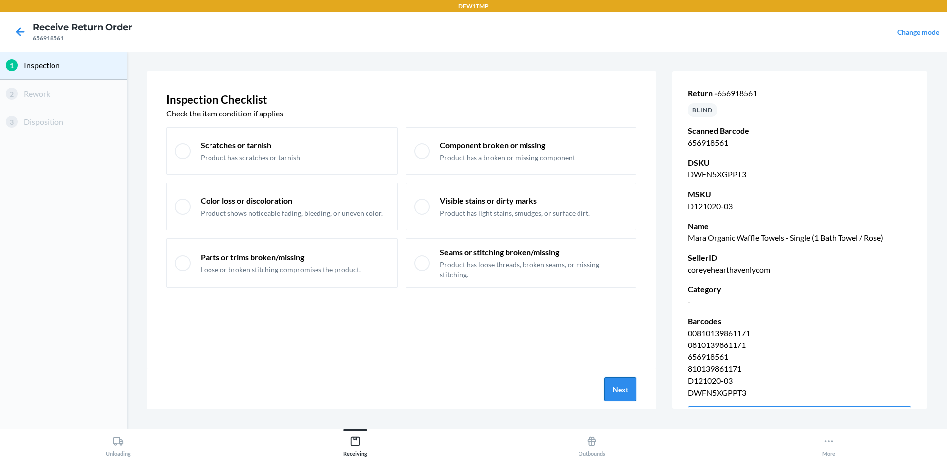
click at [613, 385] on button "Next" at bounding box center [621, 389] width 32 height 24
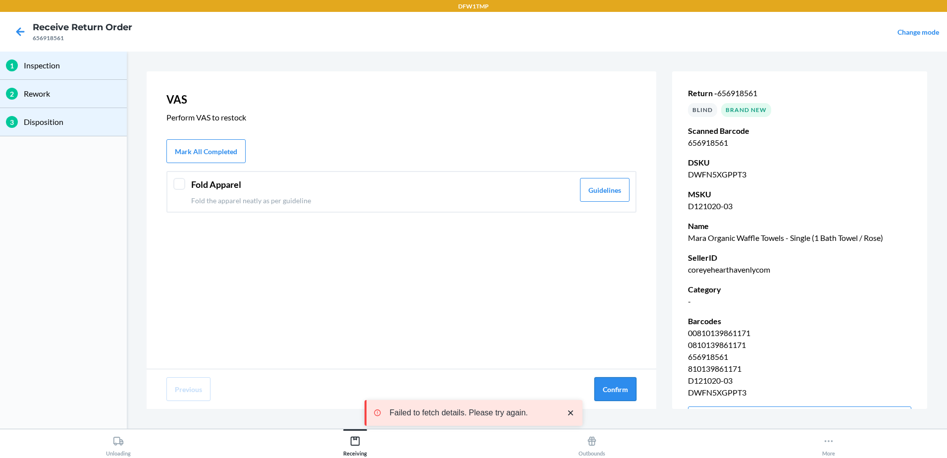
click at [615, 386] on button "Confirm" at bounding box center [616, 389] width 42 height 24
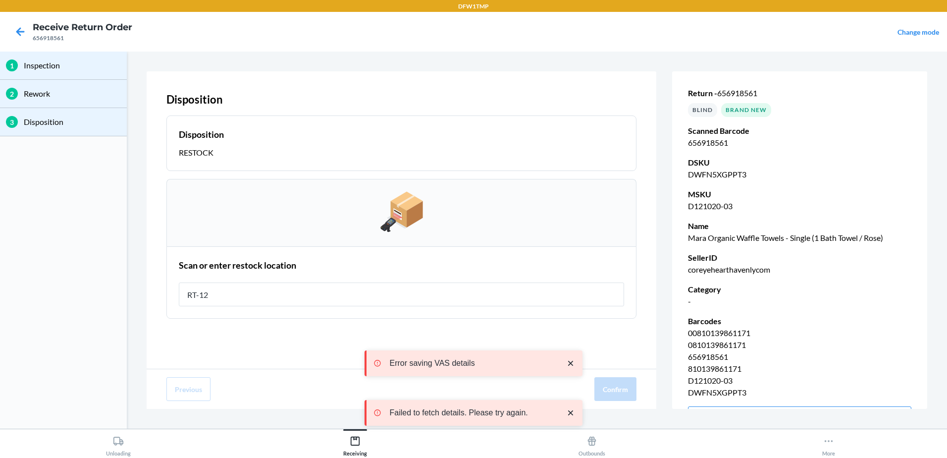
type input "RT-12"
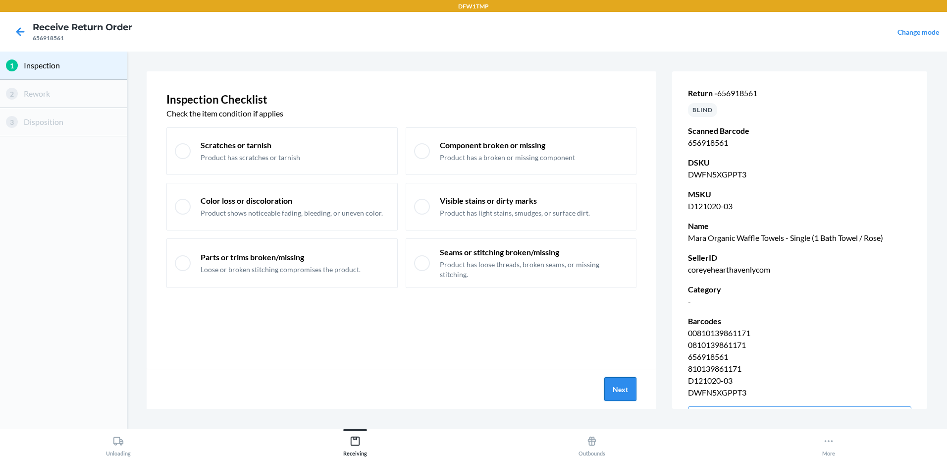
click at [610, 390] on button "Next" at bounding box center [621, 389] width 32 height 24
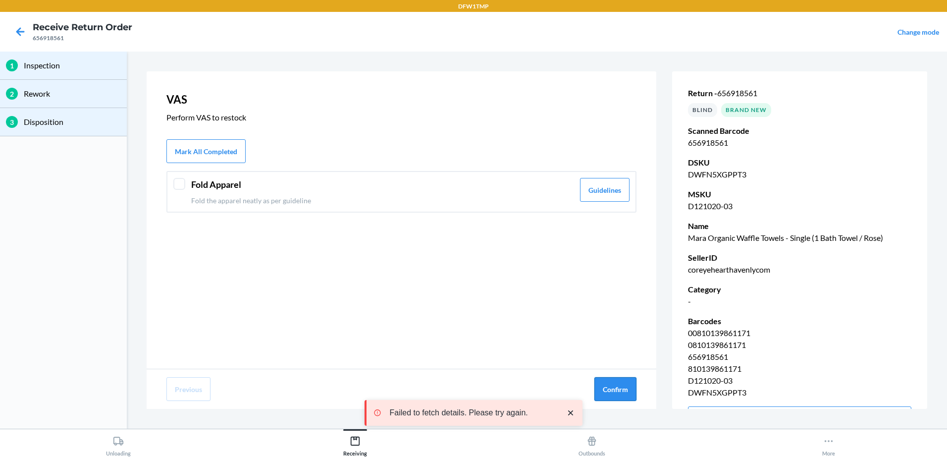
click at [612, 388] on button "Confirm" at bounding box center [616, 389] width 42 height 24
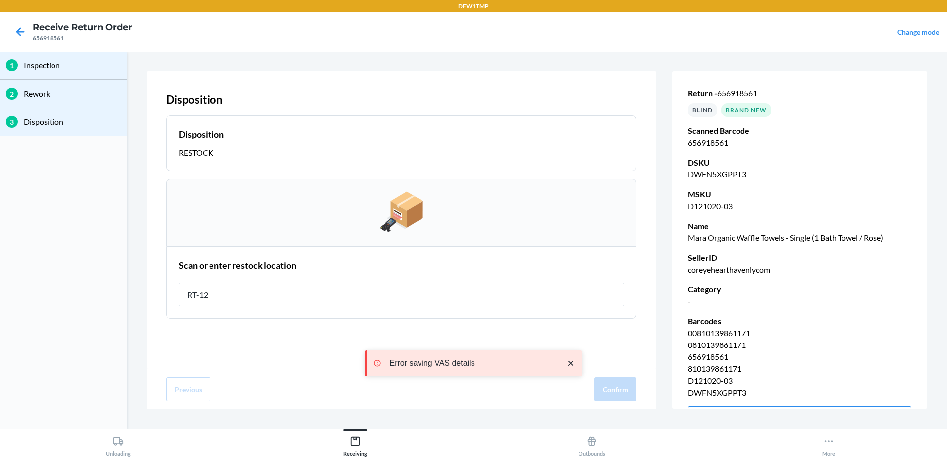
type input "RT-12"
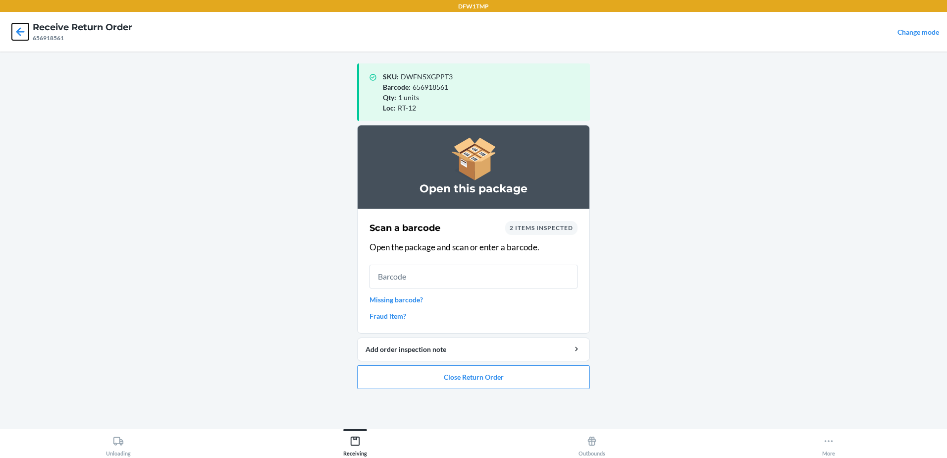
click at [16, 30] on icon at bounding box center [20, 31] width 17 height 17
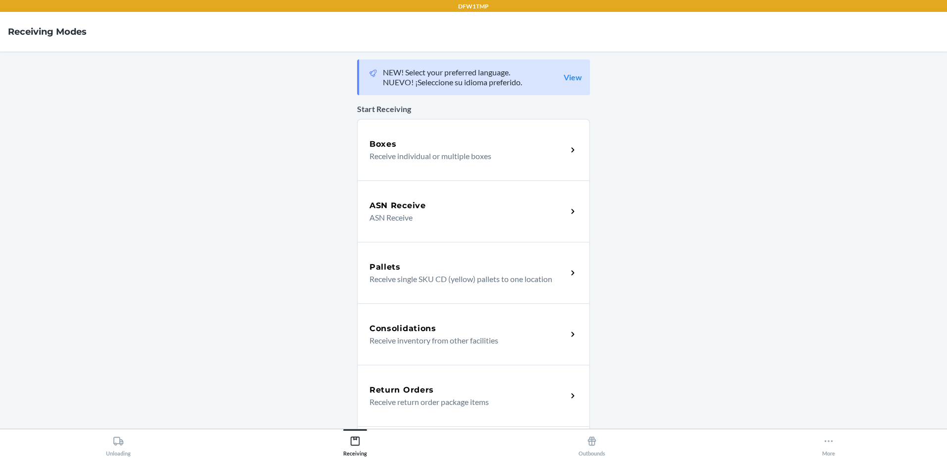
click at [521, 395] on div "Return Orders" at bounding box center [469, 390] width 198 height 12
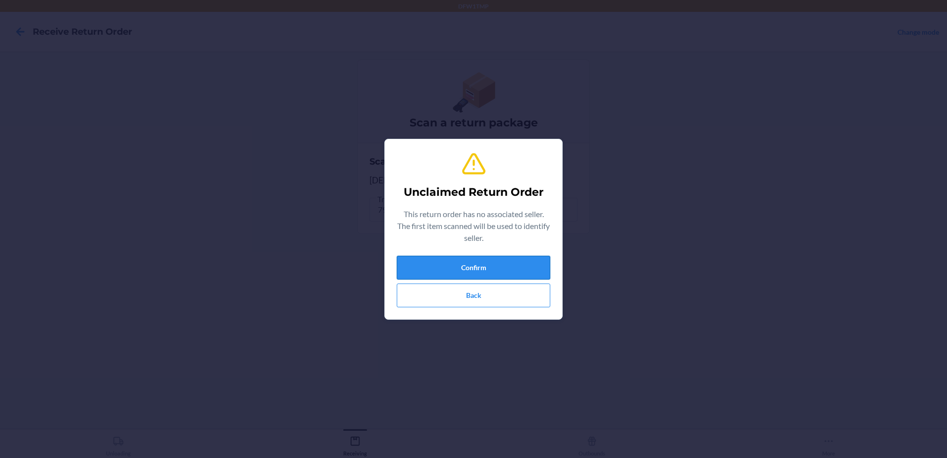
click at [536, 261] on button "Confirm" at bounding box center [474, 268] width 154 height 24
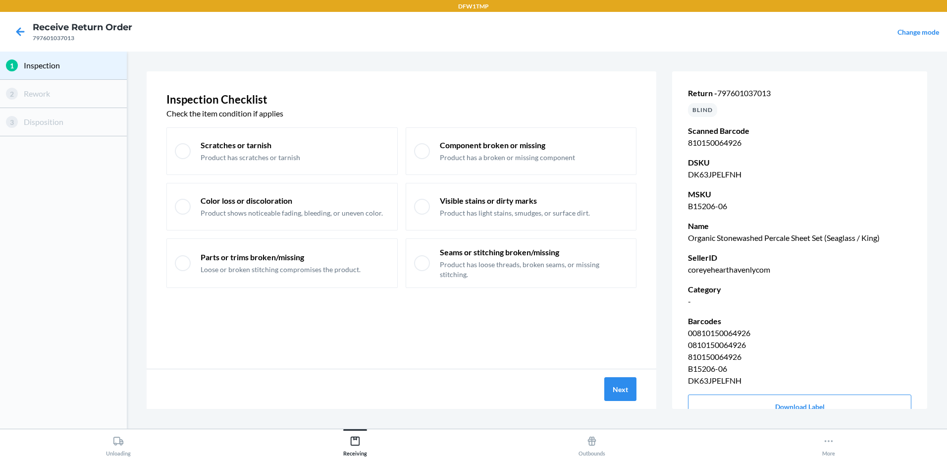
click at [603, 384] on div "Next" at bounding box center [402, 389] width 510 height 40
click at [617, 391] on button "Next" at bounding box center [621, 389] width 32 height 24
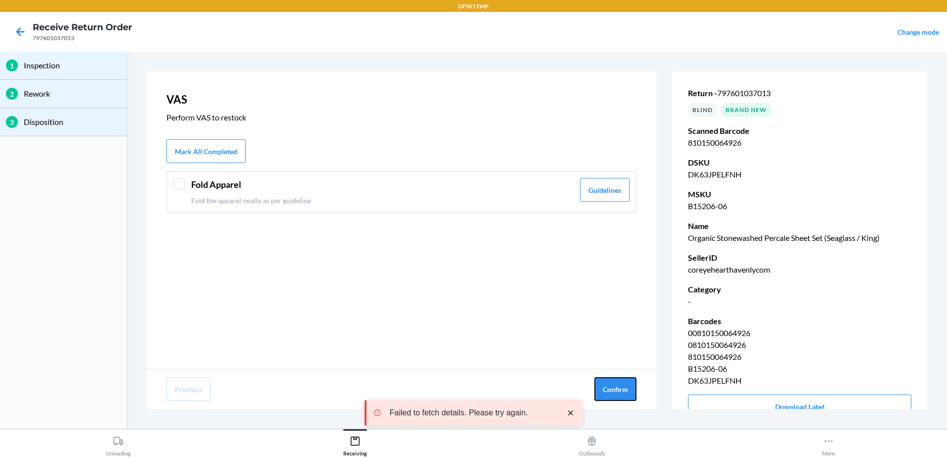
click at [617, 391] on button "Confirm" at bounding box center [616, 389] width 42 height 24
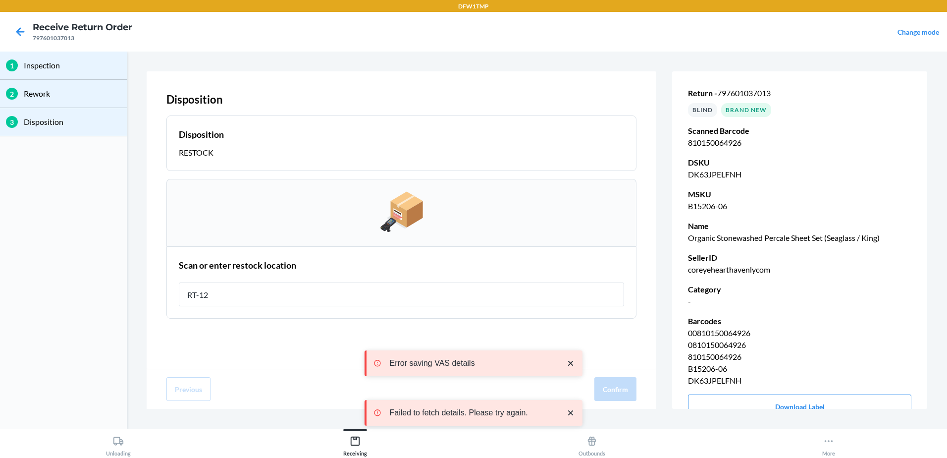
type input "RT-12"
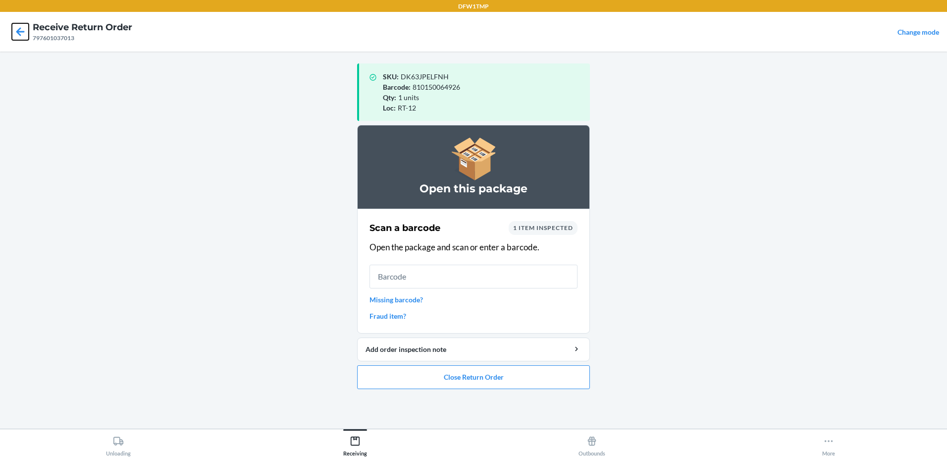
click at [17, 33] on icon at bounding box center [20, 31] width 8 height 8
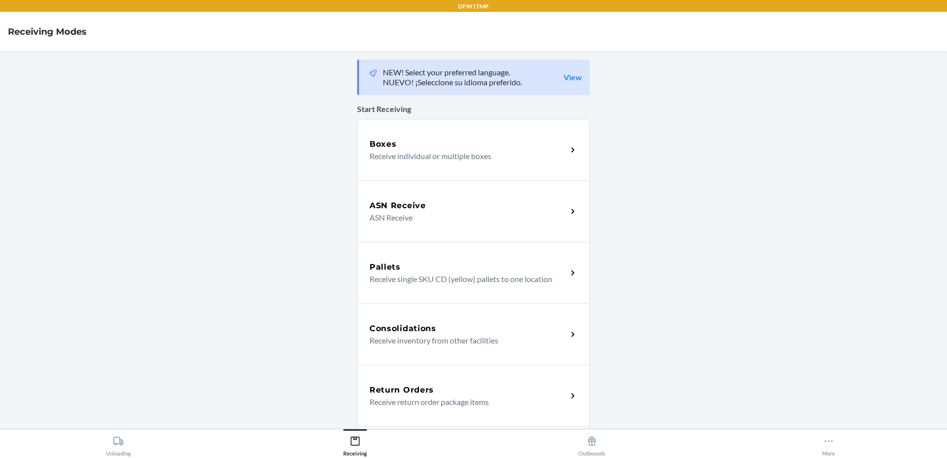
click at [555, 391] on div "Return Orders" at bounding box center [469, 390] width 198 height 12
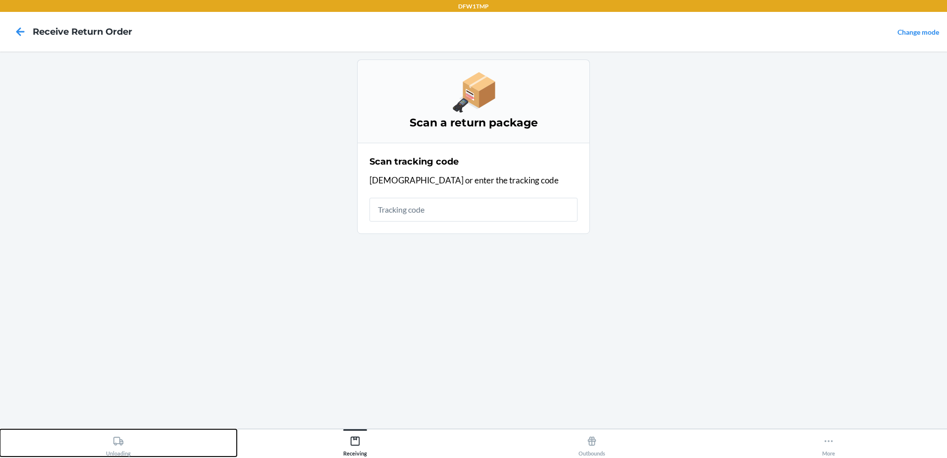
click at [118, 446] on div "Unloading" at bounding box center [118, 444] width 25 height 25
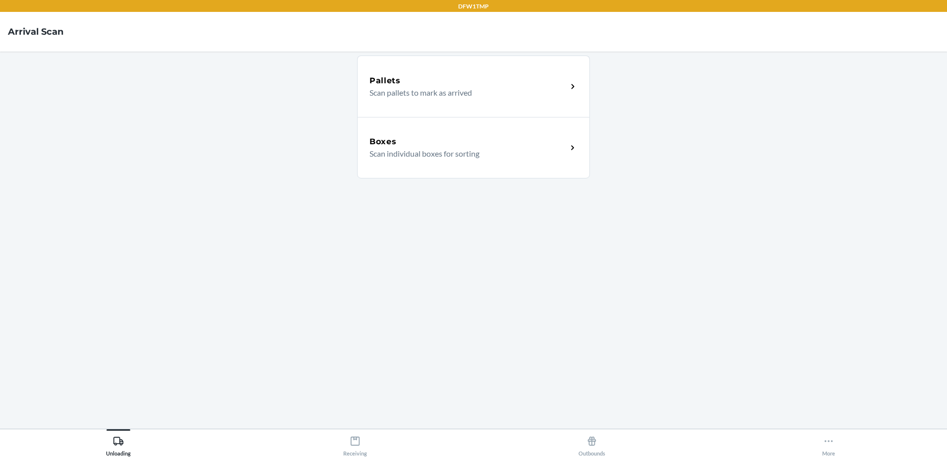
click at [422, 163] on div "Boxes Scan individual boxes for sorting" at bounding box center [473, 147] width 233 height 61
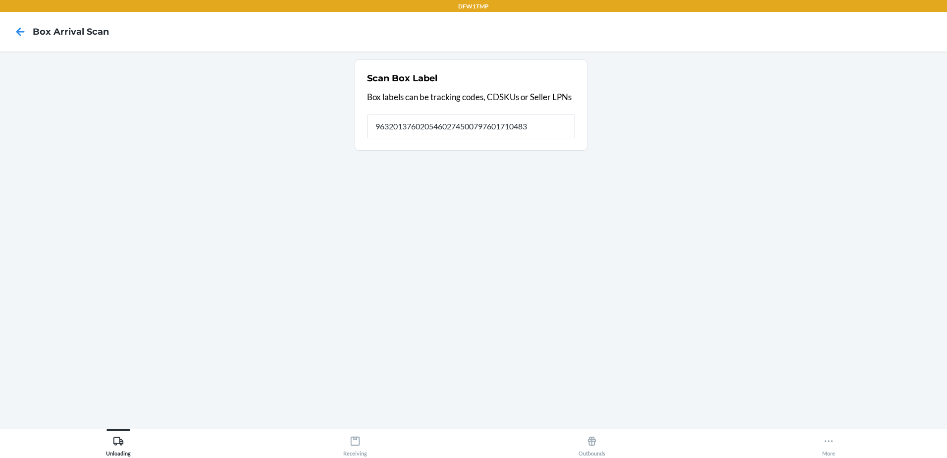
type input "9632013760205460274500797601710483"
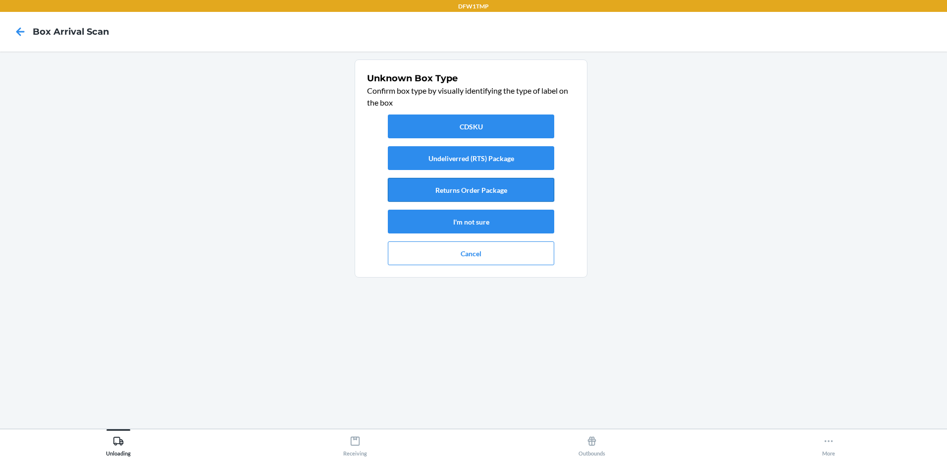
click at [457, 185] on button "Returns Order Package" at bounding box center [471, 190] width 166 height 24
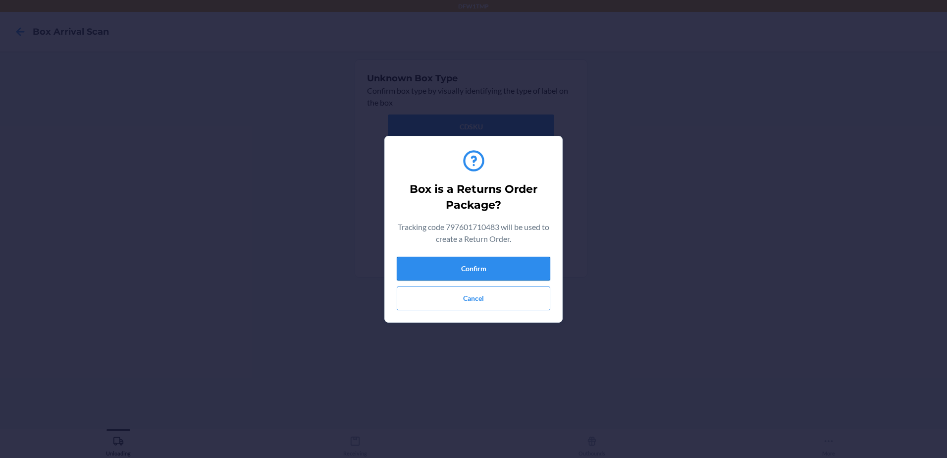
click at [486, 262] on button "Confirm" at bounding box center [474, 269] width 154 height 24
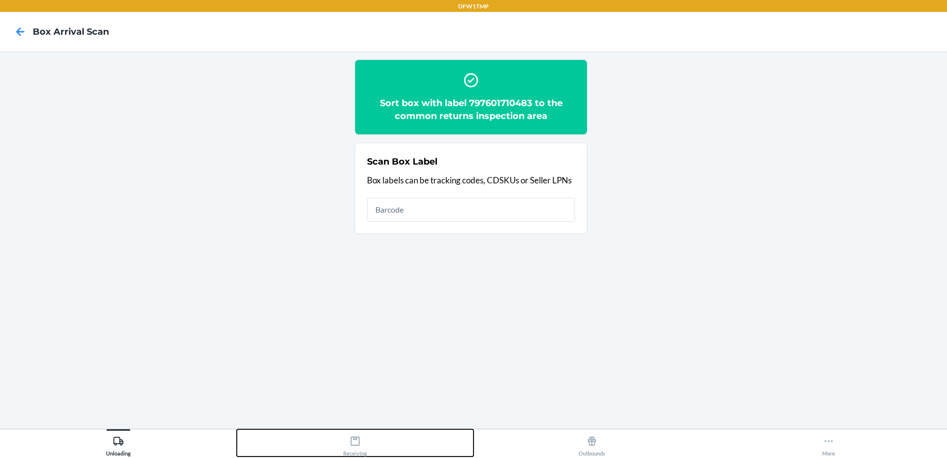
click at [361, 440] on div "Receiving" at bounding box center [355, 444] width 24 height 25
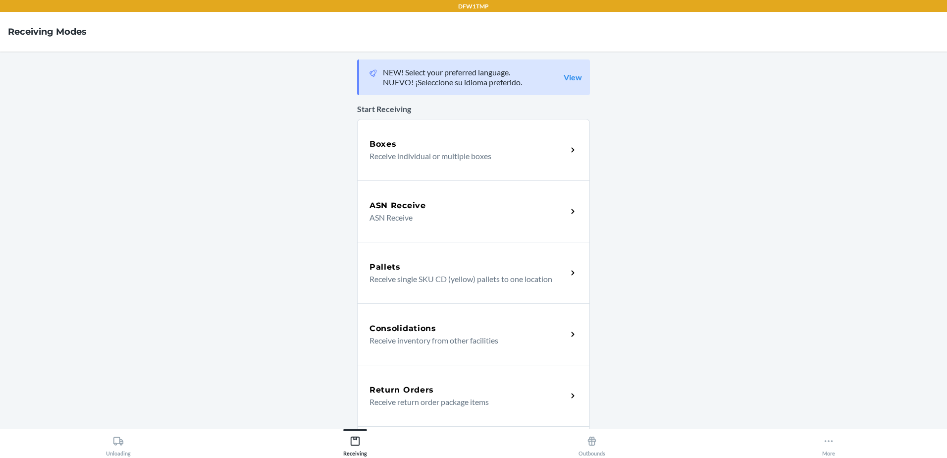
click at [426, 392] on h5 "Return Orders" at bounding box center [402, 390] width 64 height 12
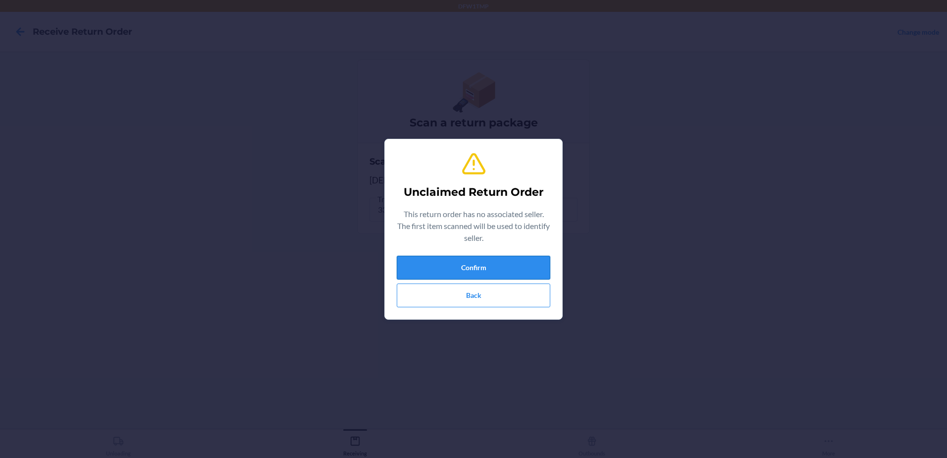
click at [528, 273] on button "Confirm" at bounding box center [474, 268] width 154 height 24
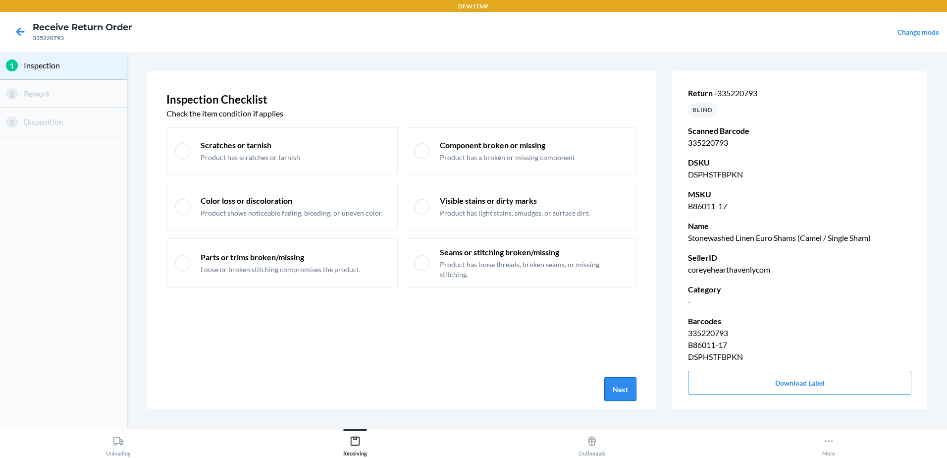
click at [616, 386] on button "Next" at bounding box center [621, 389] width 32 height 24
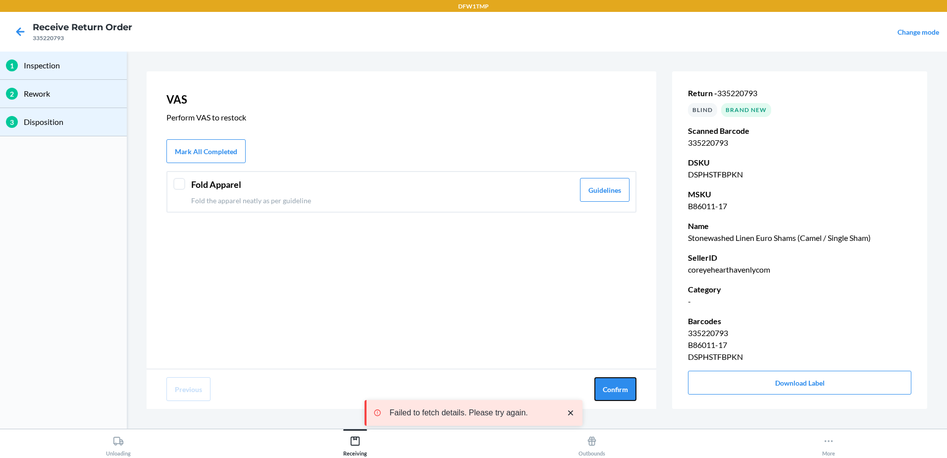
click at [616, 386] on button "Confirm" at bounding box center [616, 389] width 42 height 24
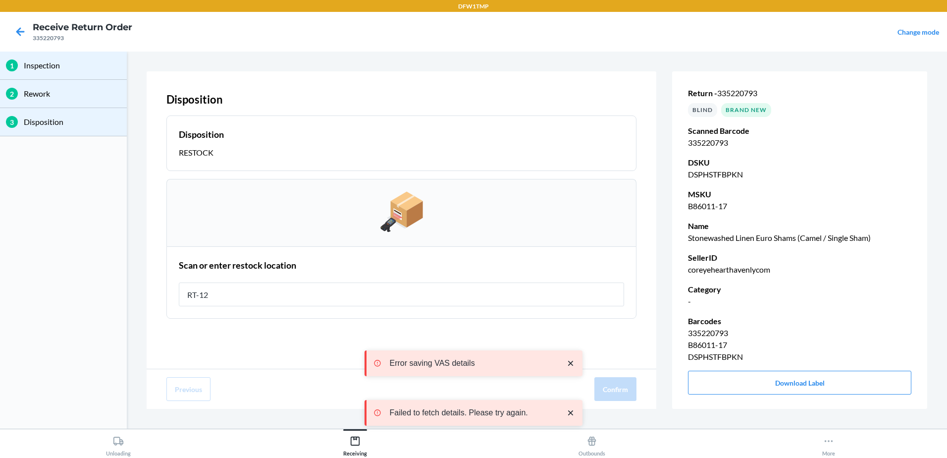
type input "RT-12"
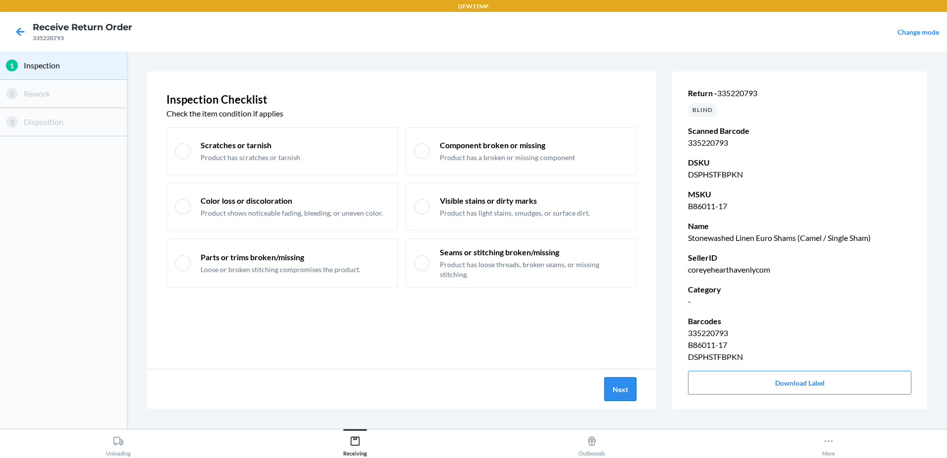
click at [629, 386] on button "Next" at bounding box center [621, 389] width 32 height 24
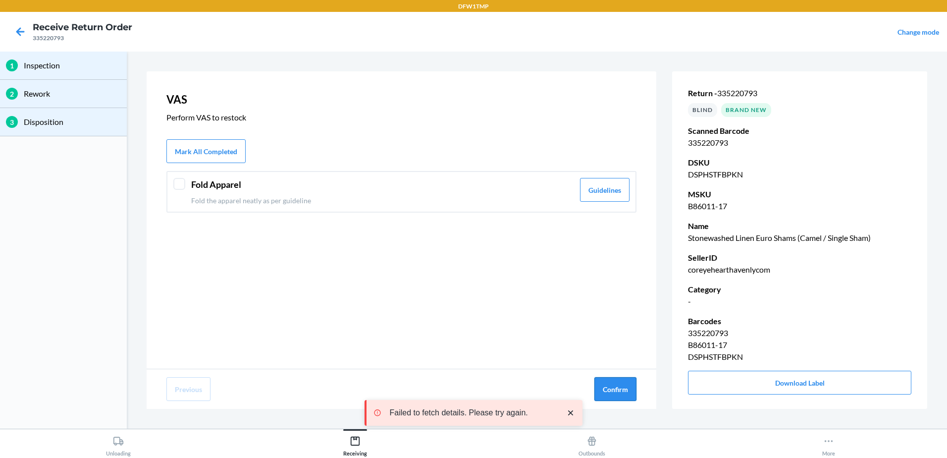
click at [627, 390] on button "Confirm" at bounding box center [616, 389] width 42 height 24
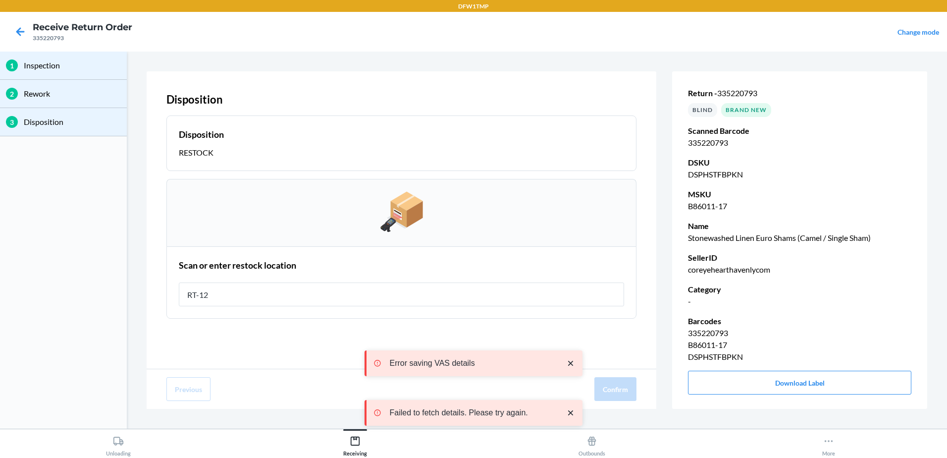
type input "RT-12"
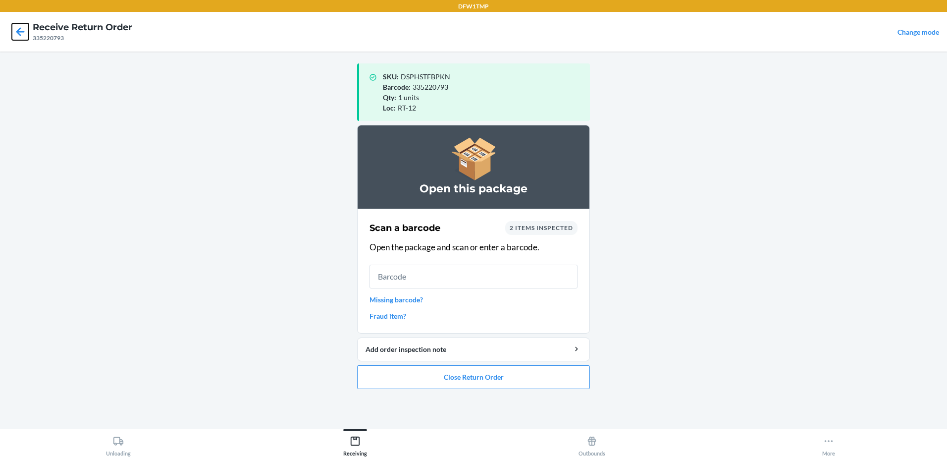
click at [18, 32] on icon at bounding box center [20, 31] width 8 height 8
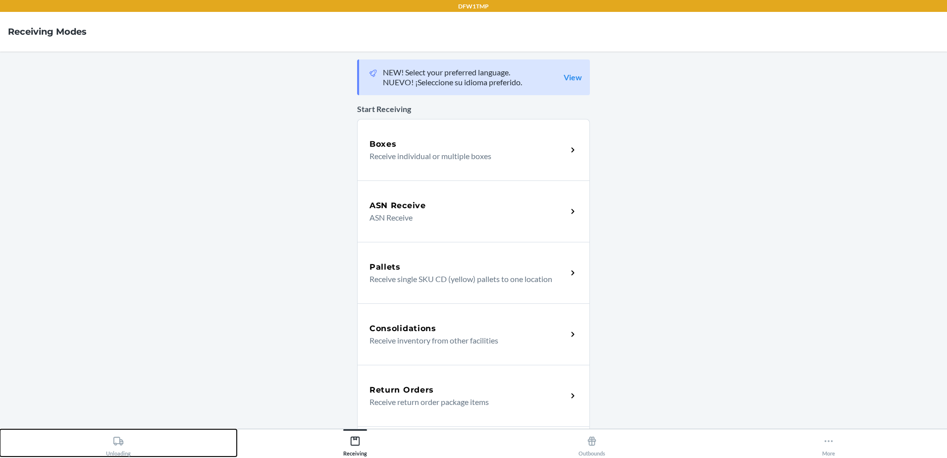
click at [120, 447] on div "Unloading" at bounding box center [118, 444] width 25 height 25
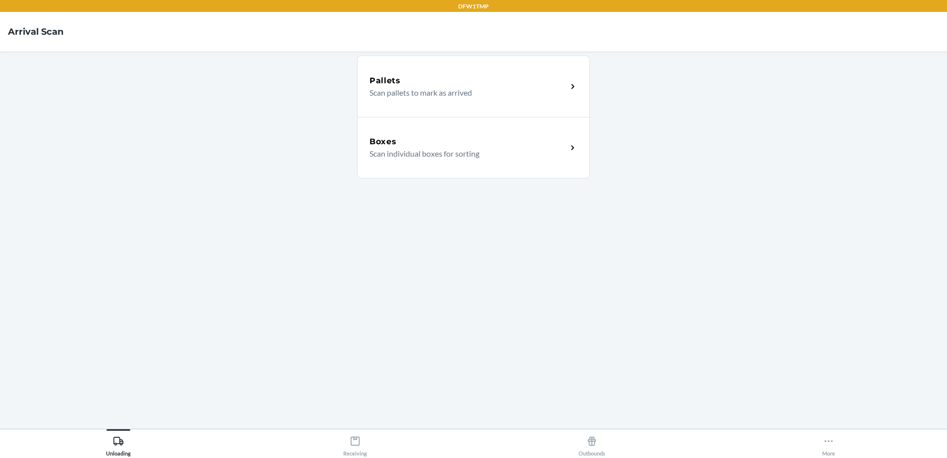
click at [495, 163] on div "Boxes Scan individual boxes for sorting" at bounding box center [473, 147] width 233 height 61
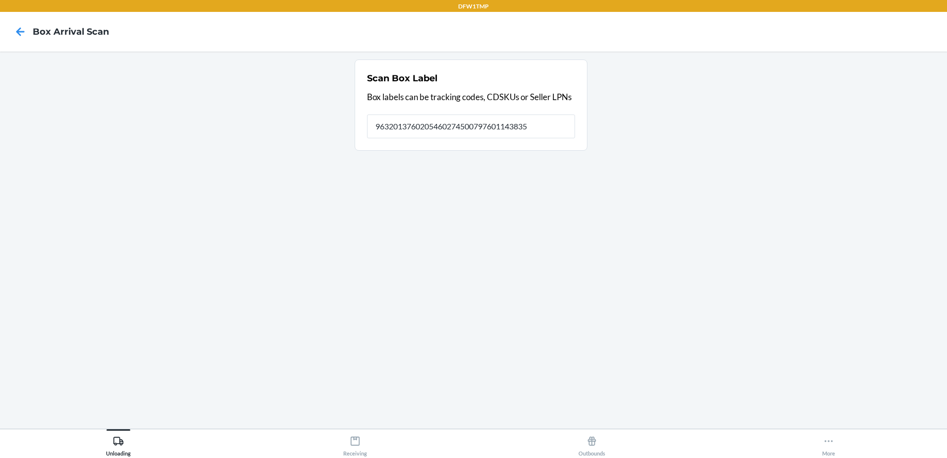
type input "9632013760205460274500797601143835"
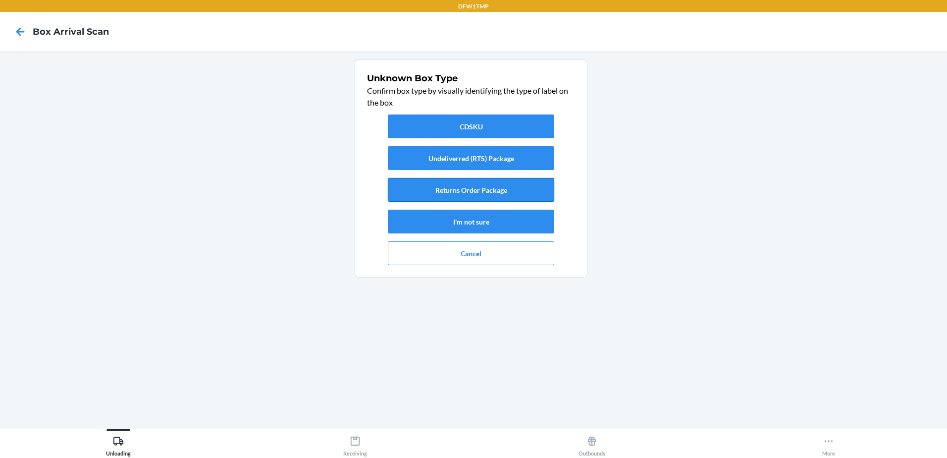
click at [483, 189] on button "Returns Order Package" at bounding box center [471, 190] width 166 height 24
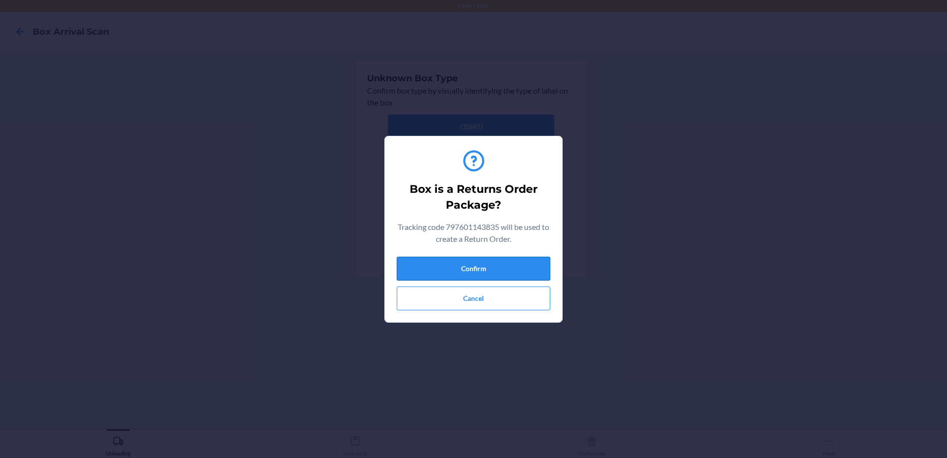
click at [496, 261] on button "Confirm" at bounding box center [474, 269] width 154 height 24
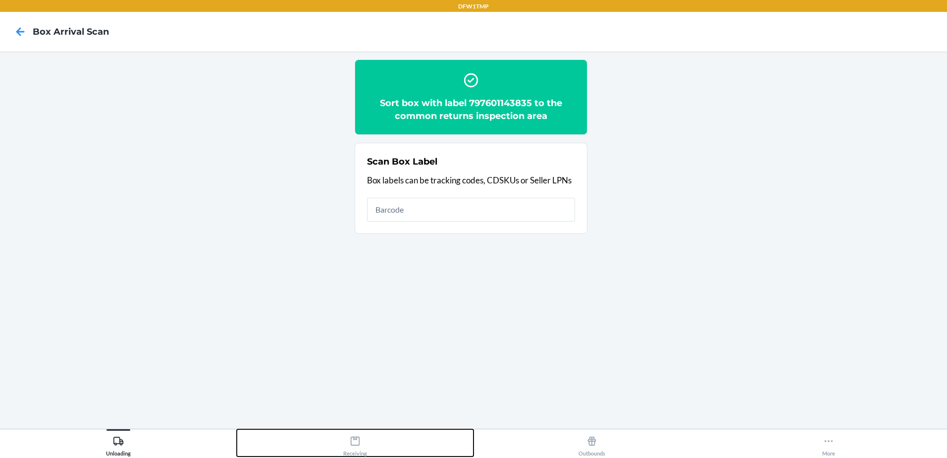
click at [357, 440] on icon at bounding box center [355, 441] width 11 height 11
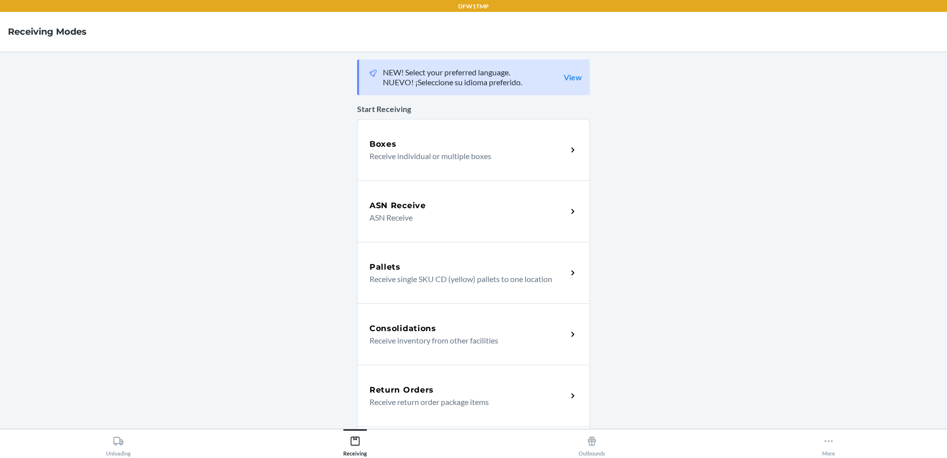
click at [468, 393] on div "Return Orders" at bounding box center [469, 390] width 198 height 12
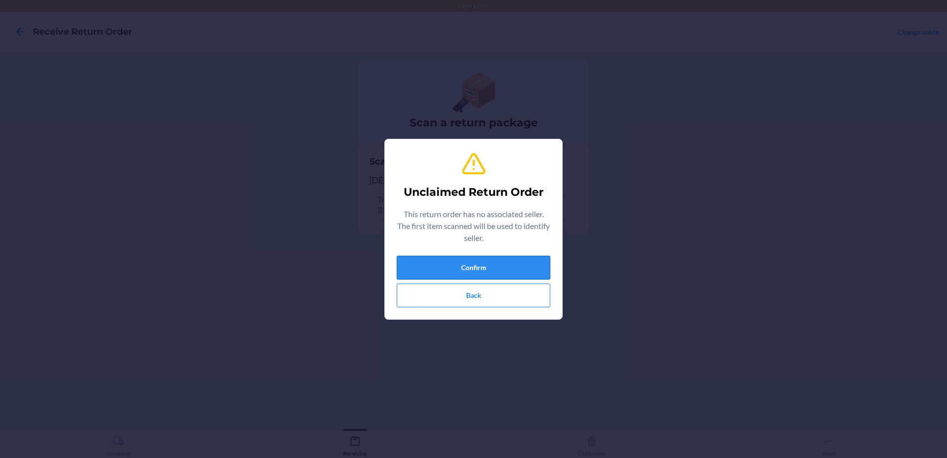
click at [494, 265] on button "Confirm" at bounding box center [474, 268] width 154 height 24
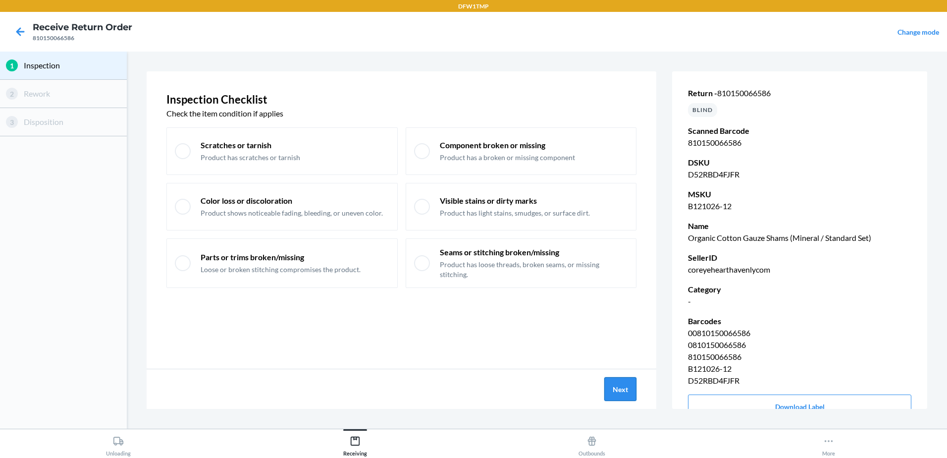
click at [630, 385] on button "Next" at bounding box center [621, 389] width 32 height 24
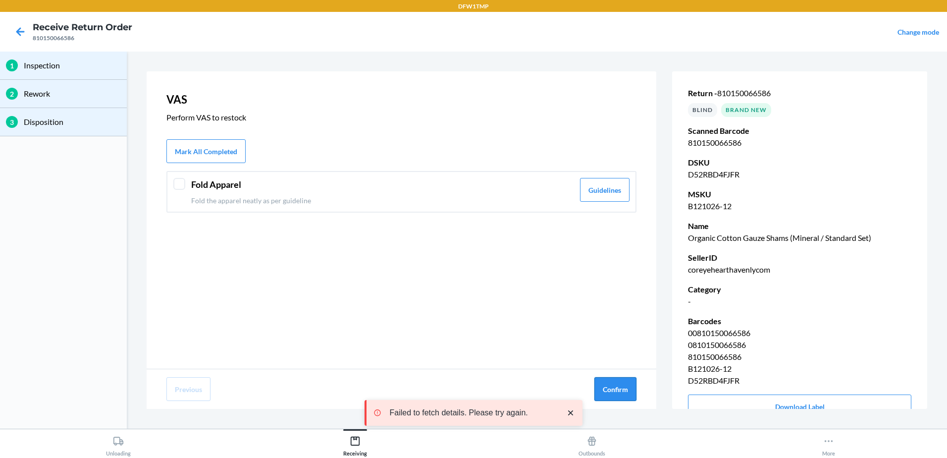
click at [627, 386] on button "Confirm" at bounding box center [616, 389] width 42 height 24
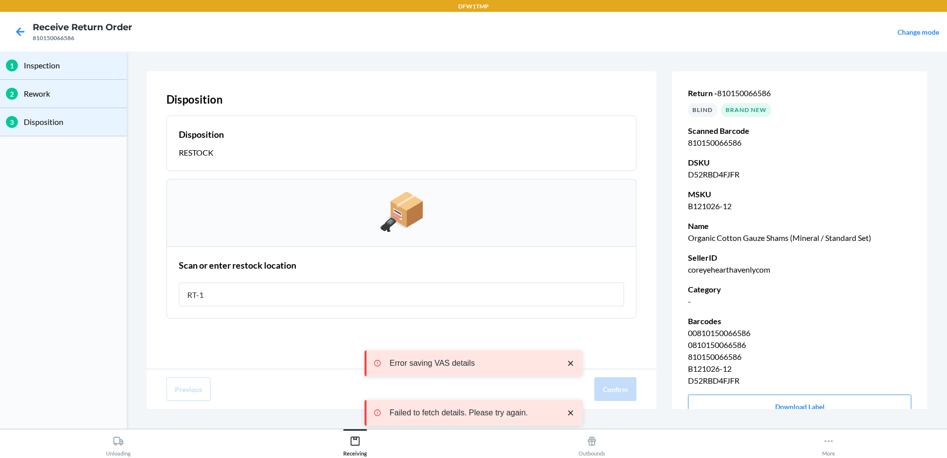
type input "RT-12"
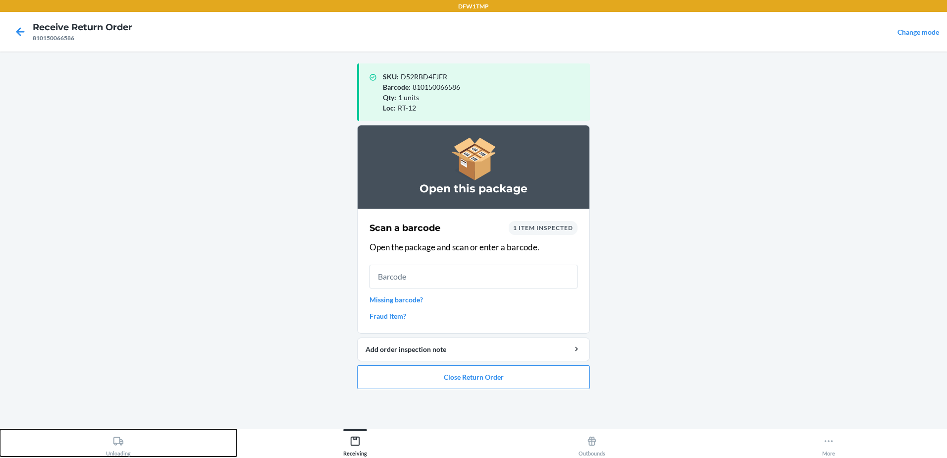
click at [109, 446] on div "Unloading" at bounding box center [118, 444] width 25 height 25
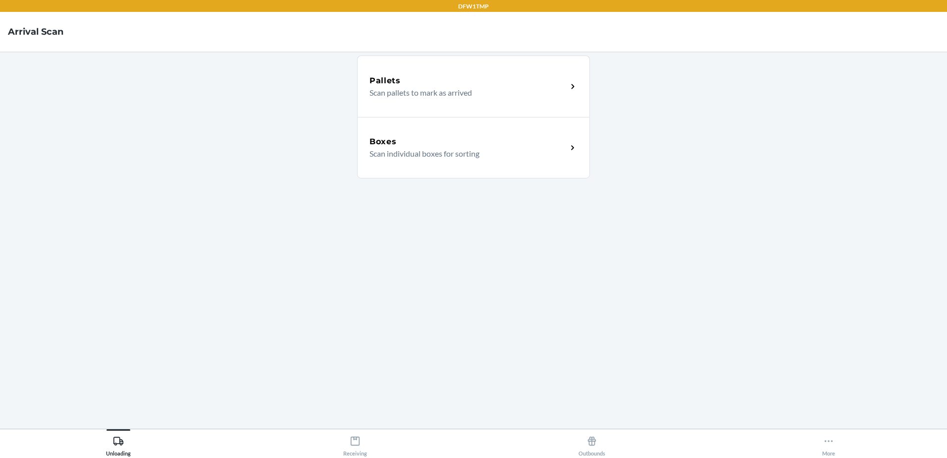
click at [505, 165] on div "Boxes Scan individual boxes for sorting" at bounding box center [473, 147] width 233 height 61
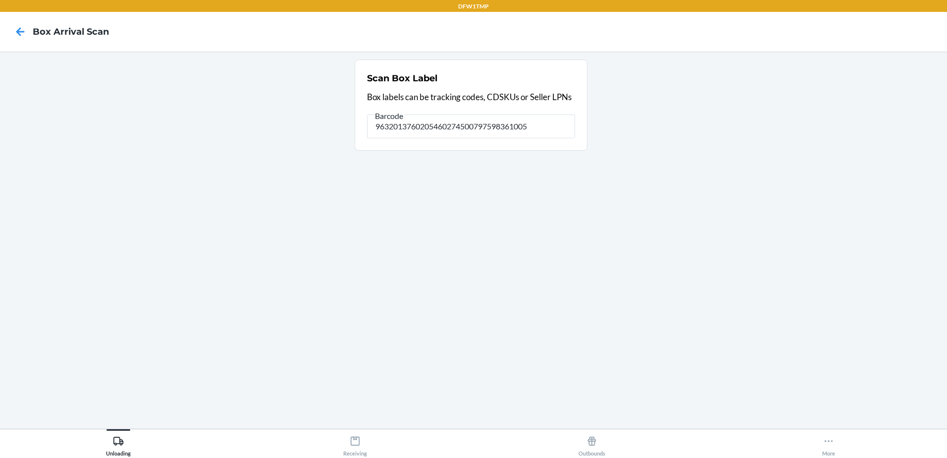
type input "9632013760205460274500797598361005"
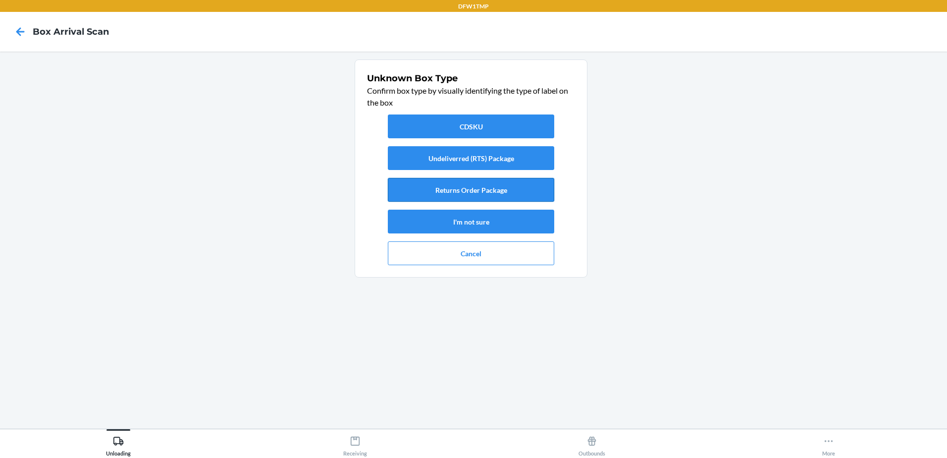
click at [503, 191] on button "Returns Order Package" at bounding box center [471, 190] width 166 height 24
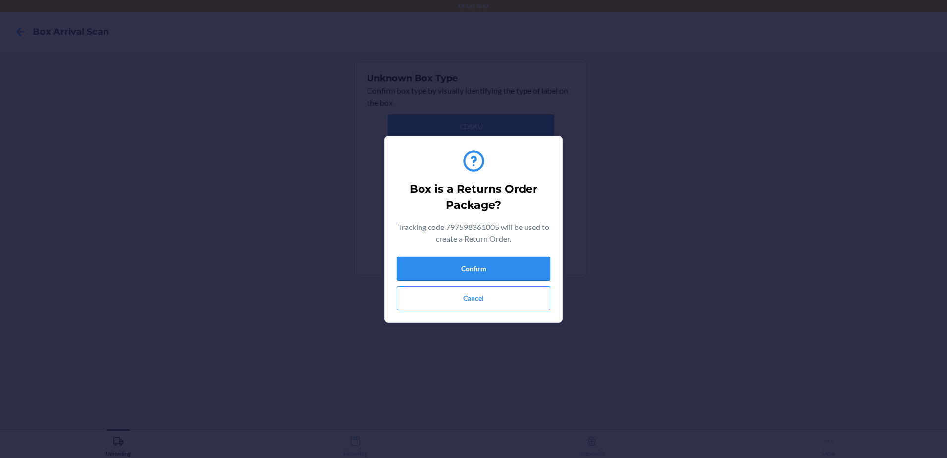
click at [499, 265] on button "Confirm" at bounding box center [474, 269] width 154 height 24
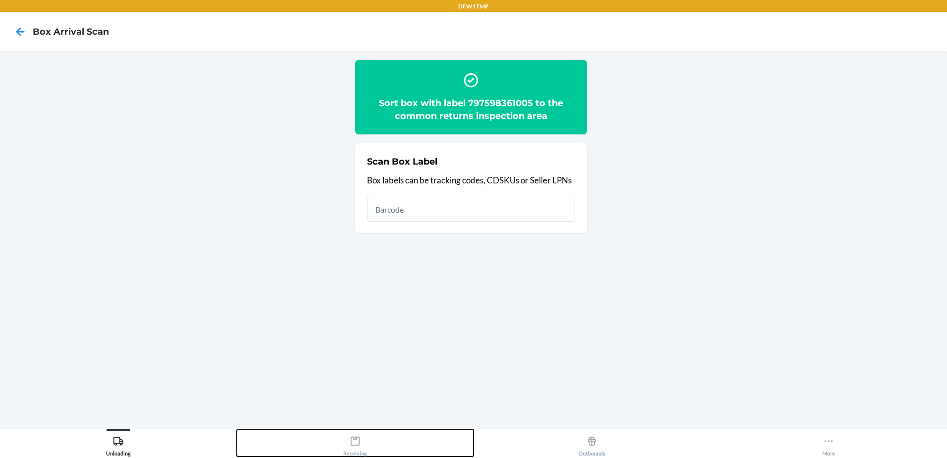
click at [359, 453] on div "Receiving" at bounding box center [355, 444] width 24 height 25
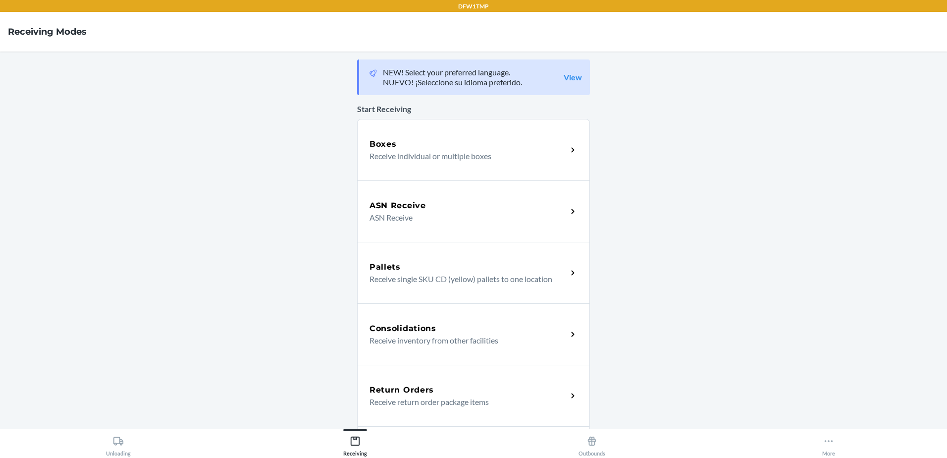
click at [450, 396] on div "Return Orders Receive return order package items" at bounding box center [469, 396] width 198 height 24
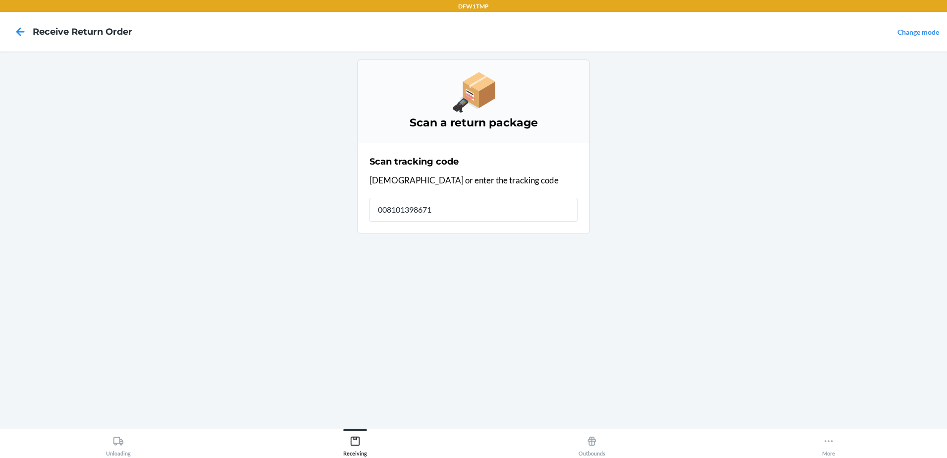
type input "0081013986719"
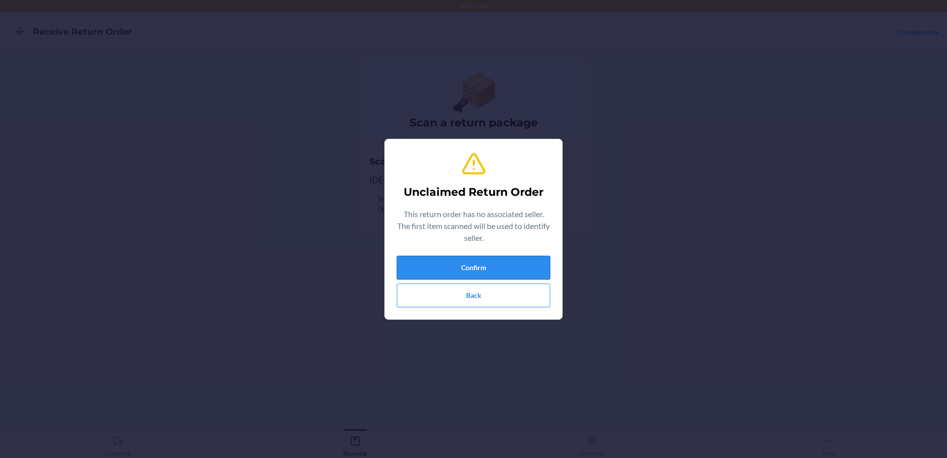
click at [501, 267] on button "Confirm" at bounding box center [474, 268] width 154 height 24
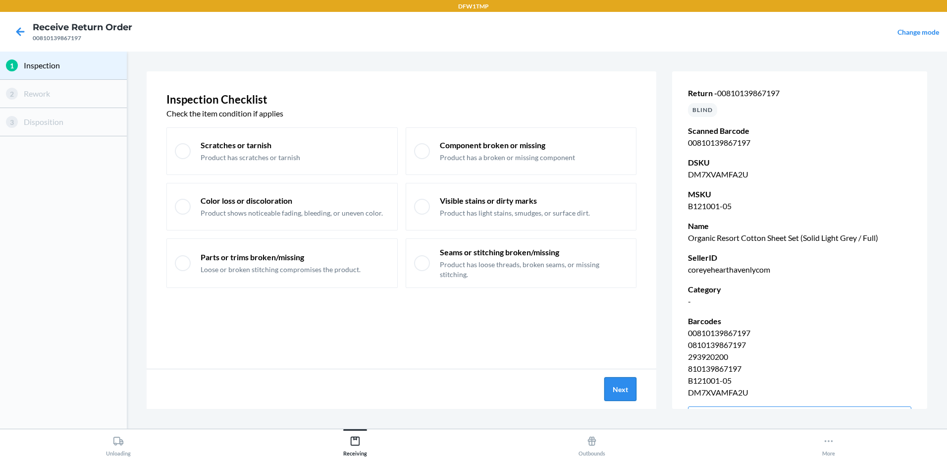
click at [622, 378] on button "Next" at bounding box center [621, 389] width 32 height 24
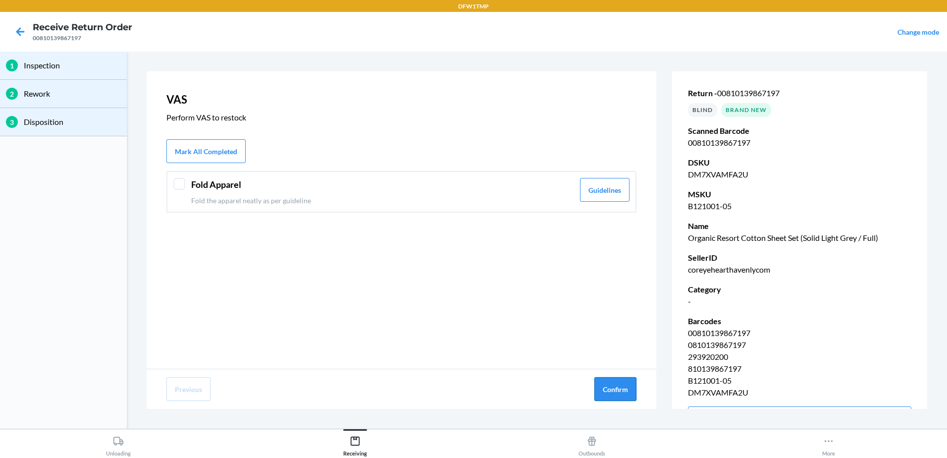
click at [616, 382] on button "Confirm" at bounding box center [616, 389] width 42 height 24
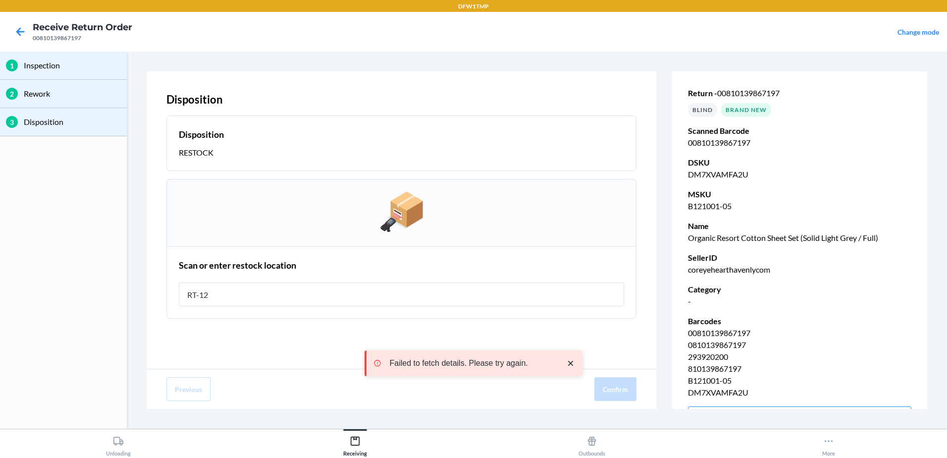
type input "RT-12"
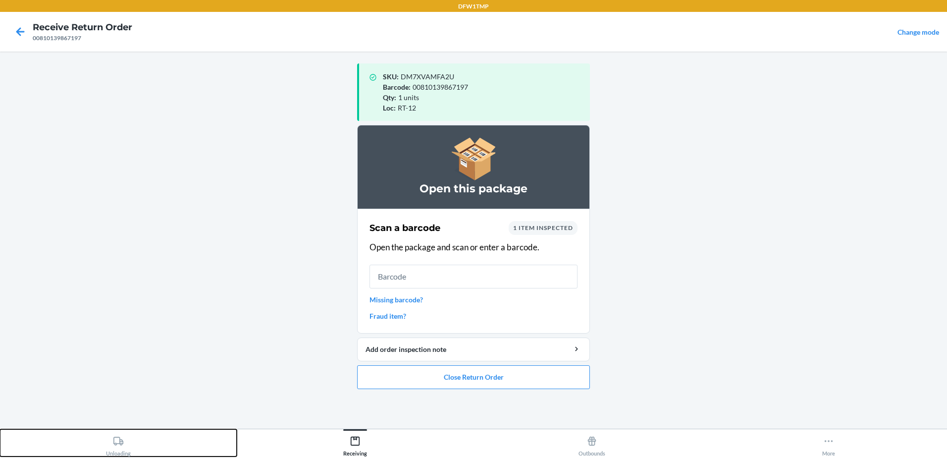
click at [100, 438] on button "Unloading" at bounding box center [118, 442] width 237 height 27
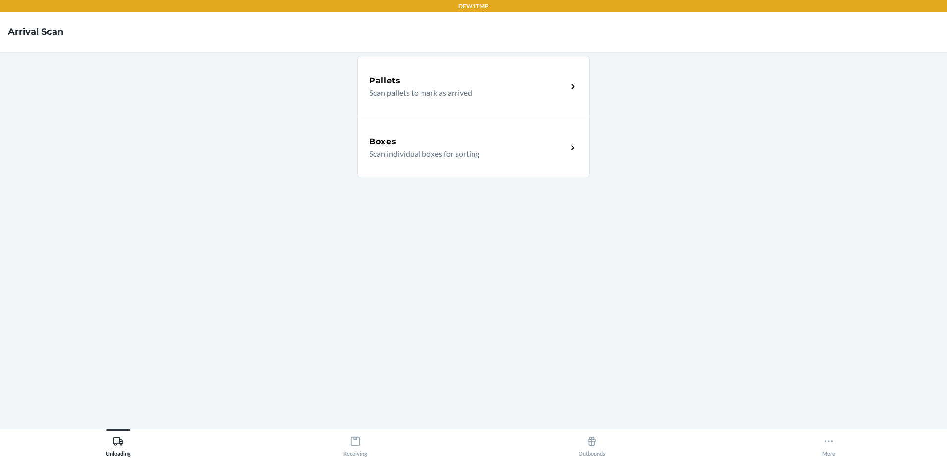
click at [377, 165] on div "Boxes Scan individual boxes for sorting" at bounding box center [473, 147] width 233 height 61
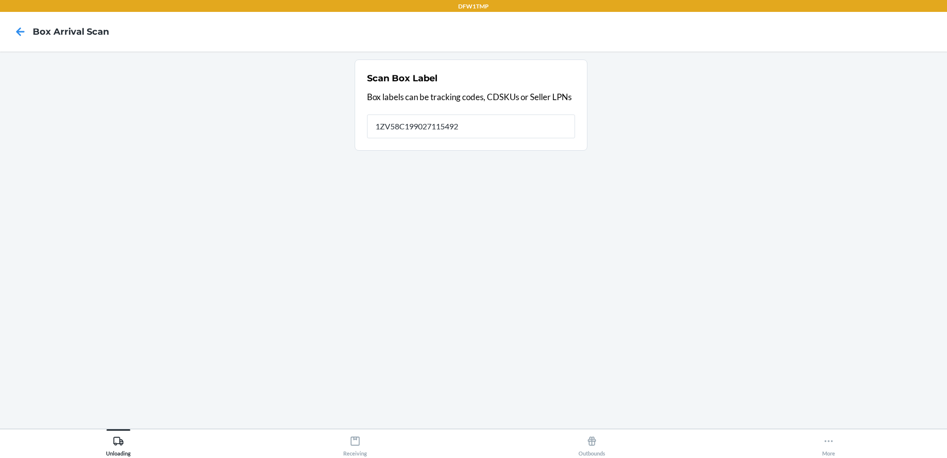
type input "1ZV58C199027115492"
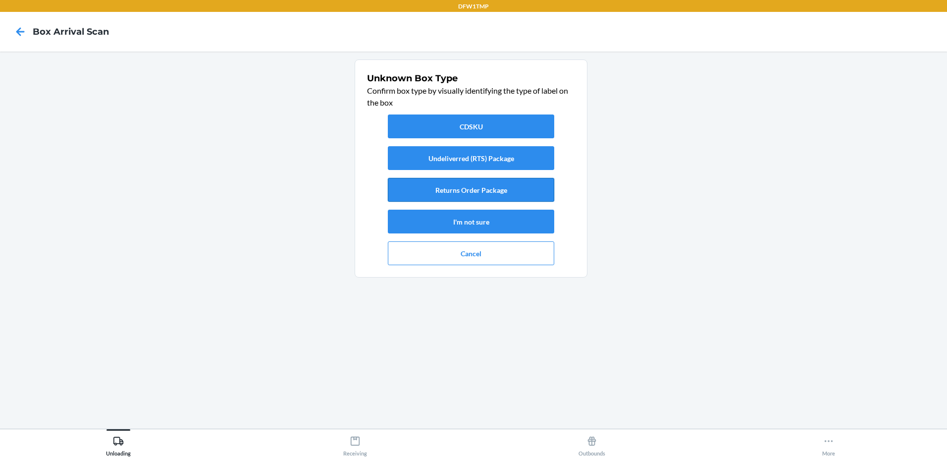
click at [489, 193] on button "Returns Order Package" at bounding box center [471, 190] width 166 height 24
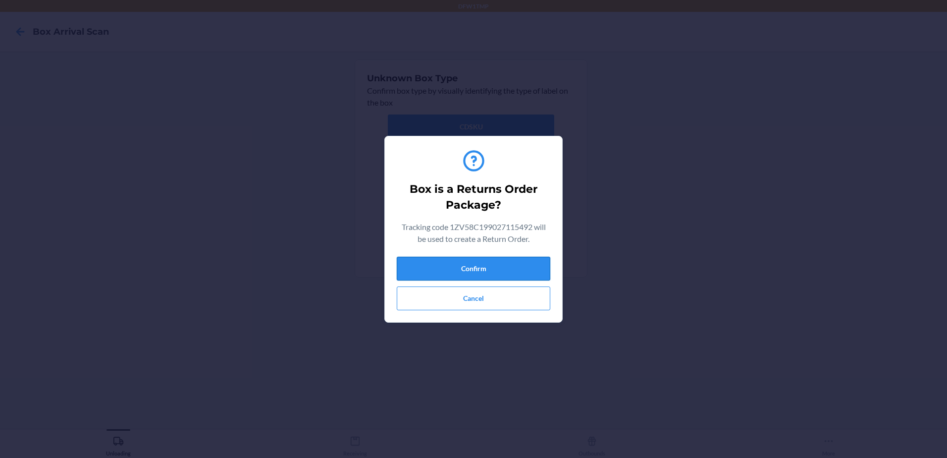
click at [487, 273] on button "Confirm" at bounding box center [474, 269] width 154 height 24
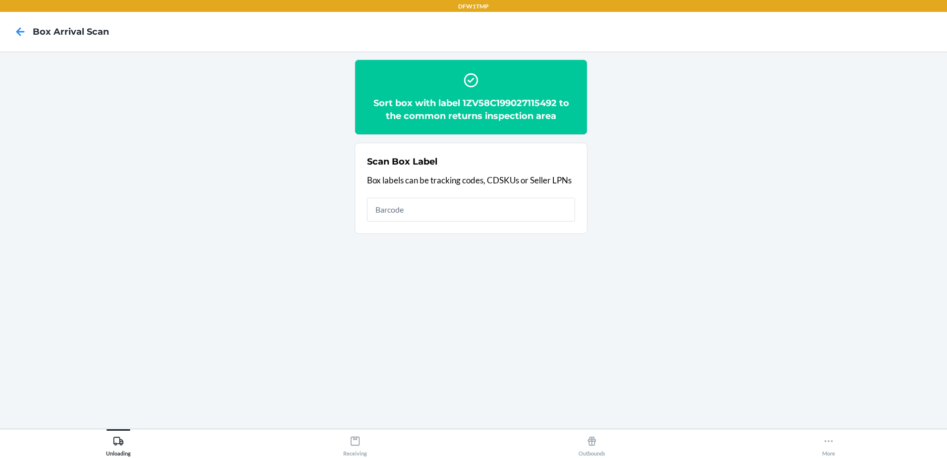
click at [360, 457] on div "Unloading Receiving Outbounds More" at bounding box center [473, 443] width 947 height 29
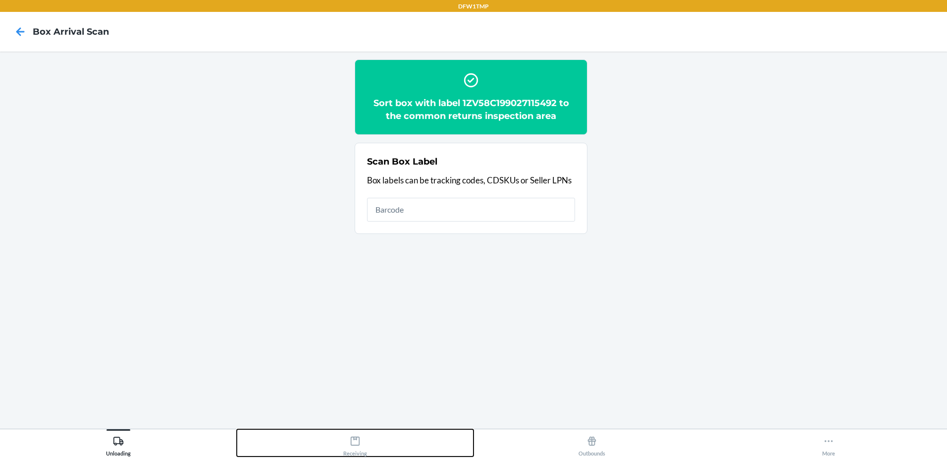
click at [355, 446] on div "Receiving" at bounding box center [355, 444] width 24 height 25
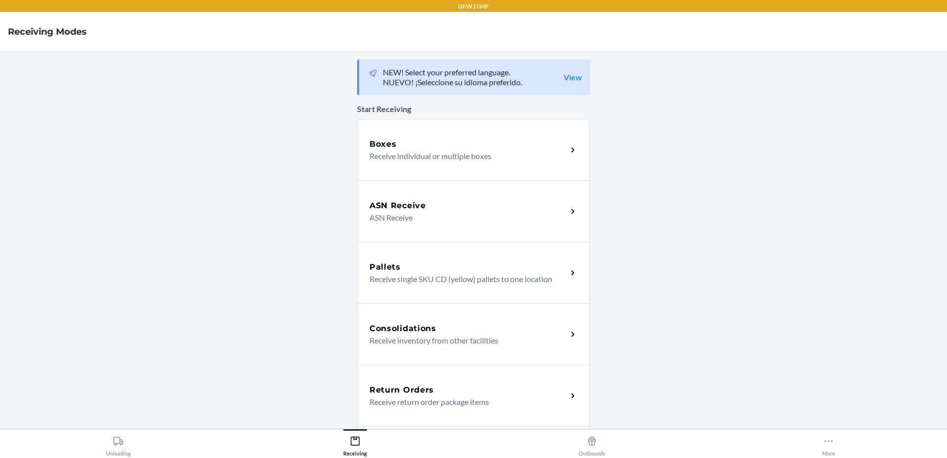
click at [447, 382] on div "Return Orders Receive return order package items" at bounding box center [473, 395] width 233 height 61
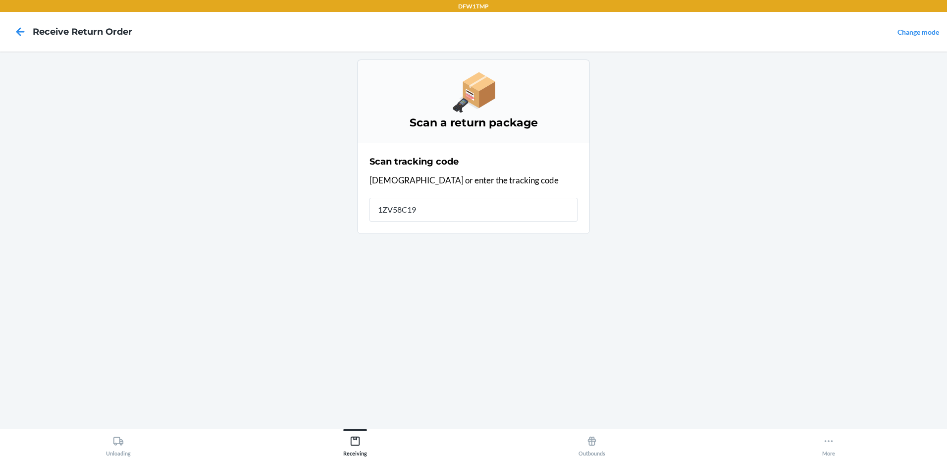
type input "1ZV58C199"
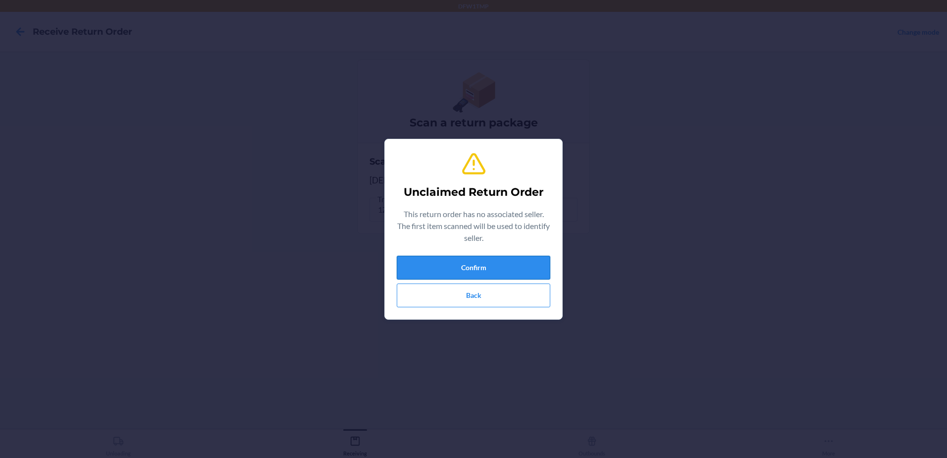
click at [493, 273] on button "Confirm" at bounding box center [474, 268] width 154 height 24
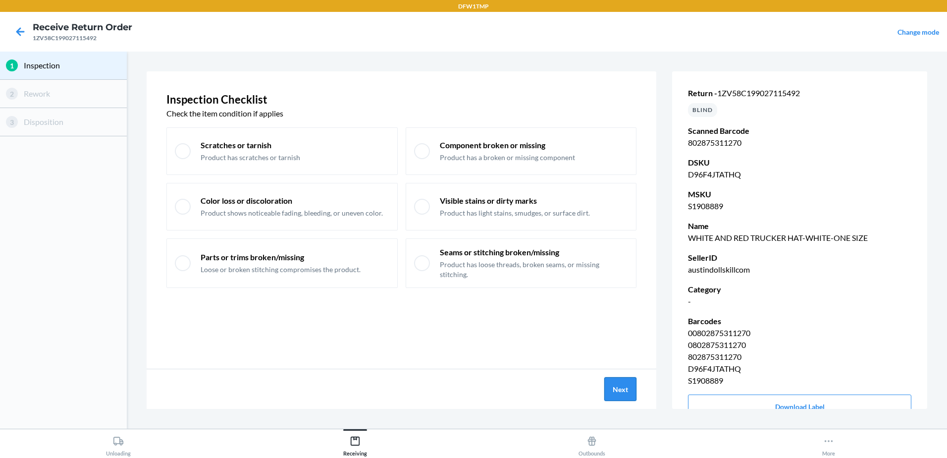
click at [629, 391] on button "Next" at bounding box center [621, 389] width 32 height 24
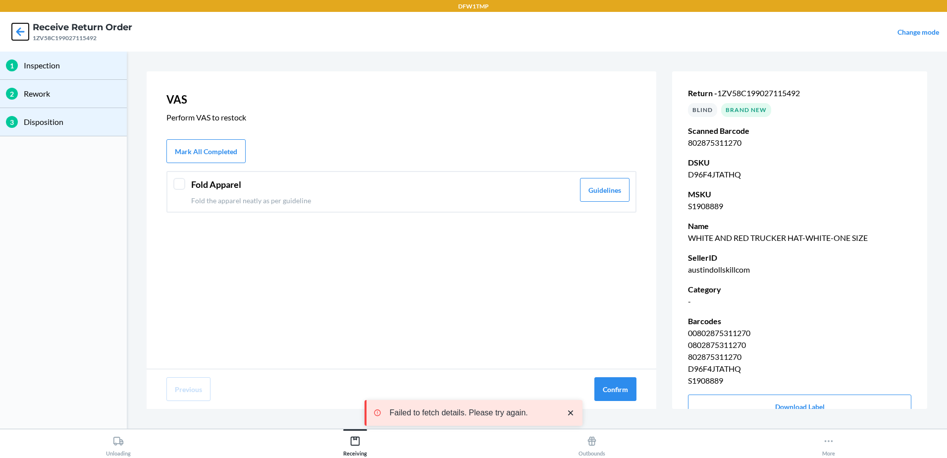
click at [18, 35] on icon at bounding box center [20, 31] width 17 height 17
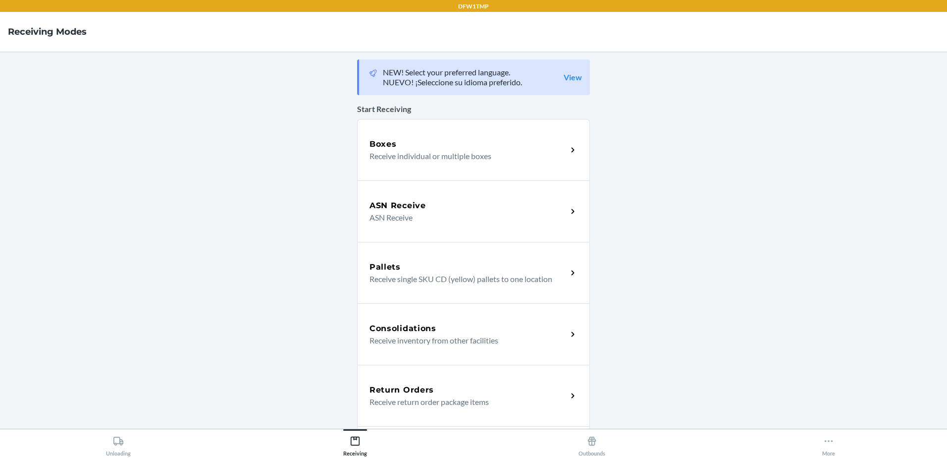
click at [424, 398] on p "Receive return order package items" at bounding box center [465, 402] width 190 height 12
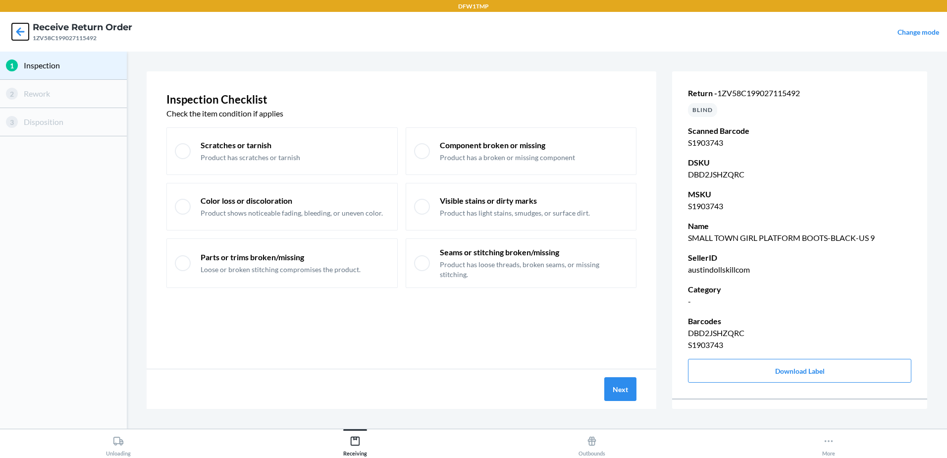
click at [15, 37] on icon at bounding box center [20, 31] width 17 height 17
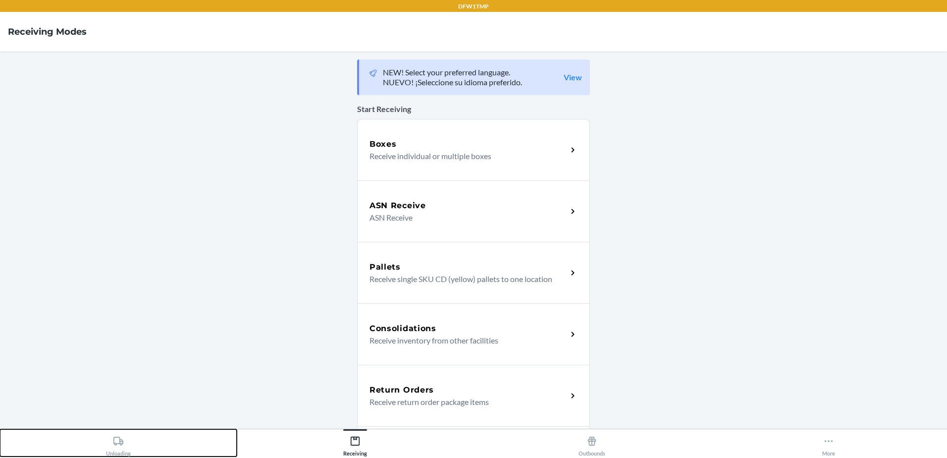
drag, startPoint x: 143, startPoint y: 443, endPoint x: 138, endPoint y: 443, distance: 5.1
click at [143, 443] on button "Unloading" at bounding box center [118, 442] width 237 height 27
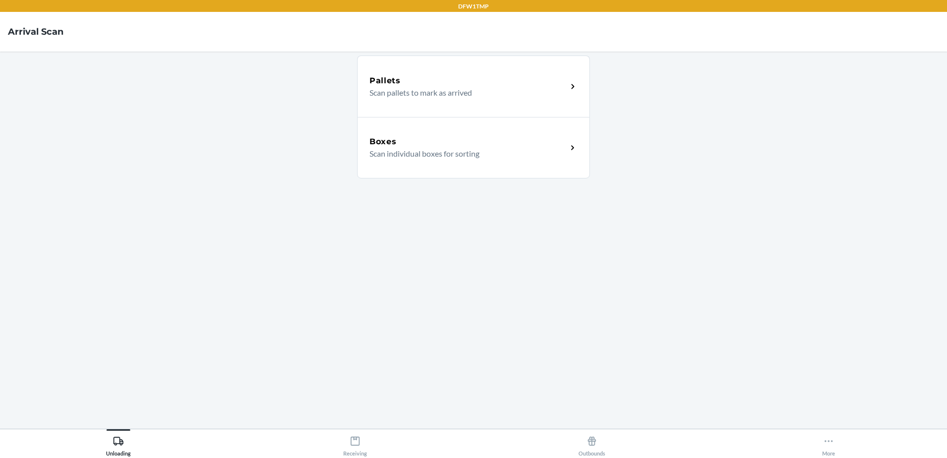
click at [475, 145] on div "Boxes" at bounding box center [469, 142] width 198 height 12
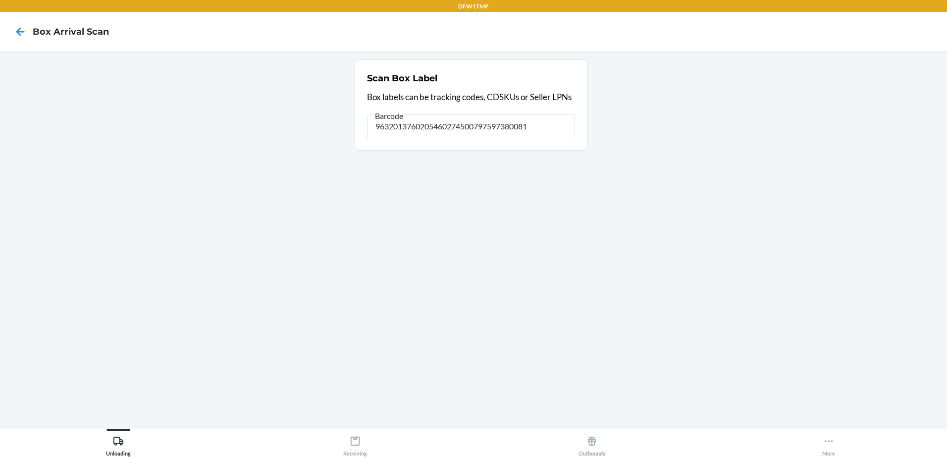
type input "9632013760205460274500797597380081"
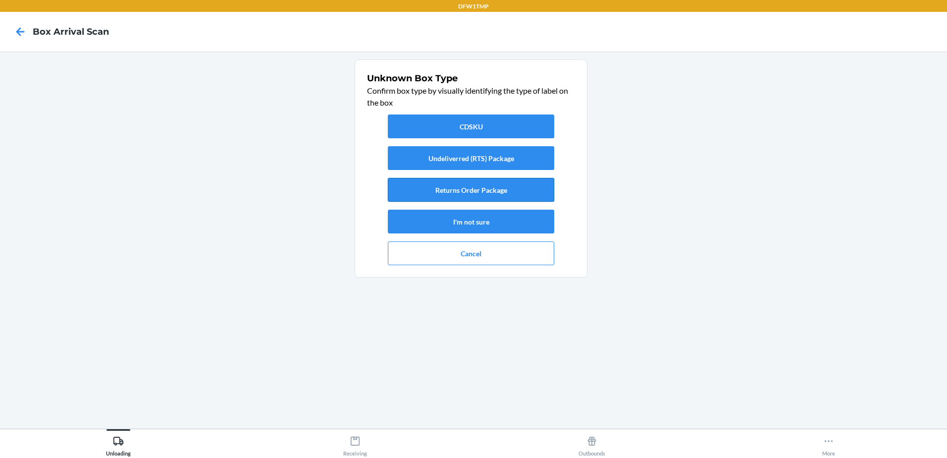
click at [449, 190] on button "Returns Order Package" at bounding box center [471, 190] width 166 height 24
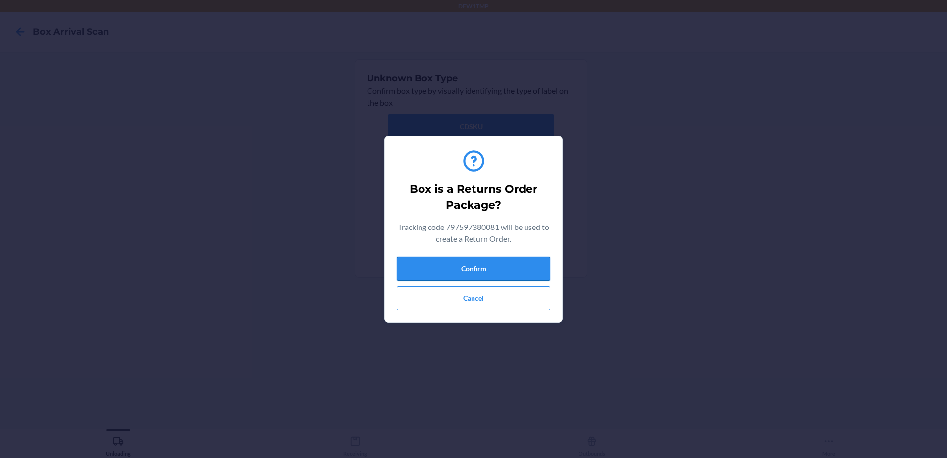
click at [456, 272] on button "Confirm" at bounding box center [474, 269] width 154 height 24
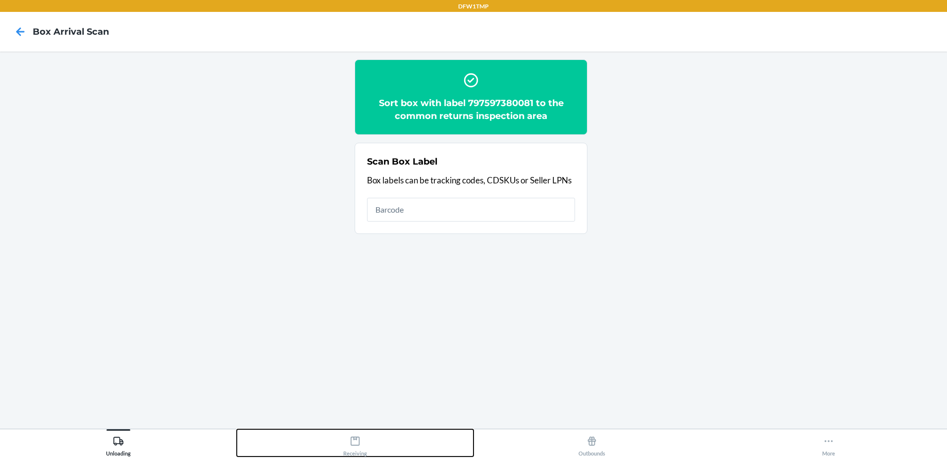
drag, startPoint x: 358, startPoint y: 450, endPoint x: 347, endPoint y: 455, distance: 12.4
click at [359, 449] on div "Receiving" at bounding box center [355, 444] width 24 height 25
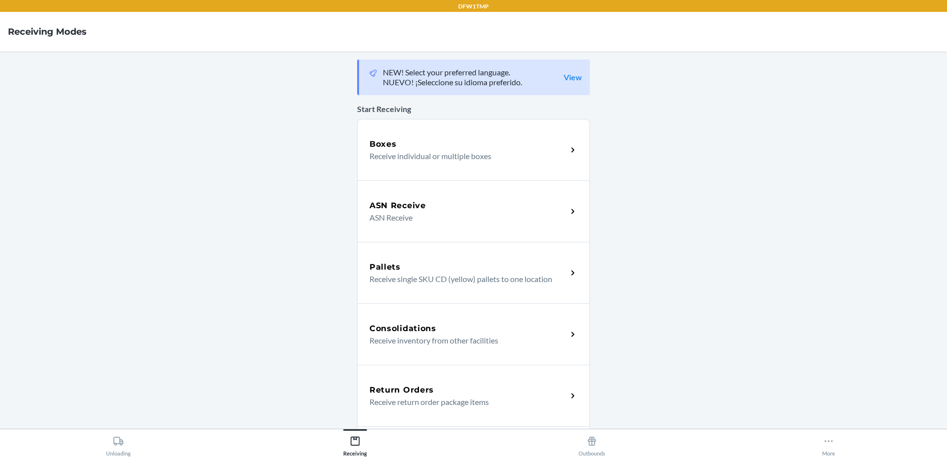
click at [444, 393] on div "Return Orders" at bounding box center [469, 390] width 198 height 12
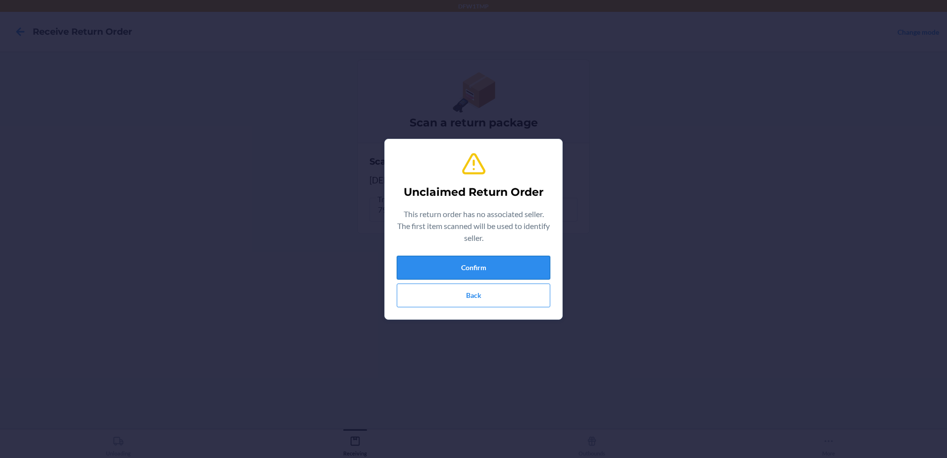
click at [539, 271] on button "Confirm" at bounding box center [474, 268] width 154 height 24
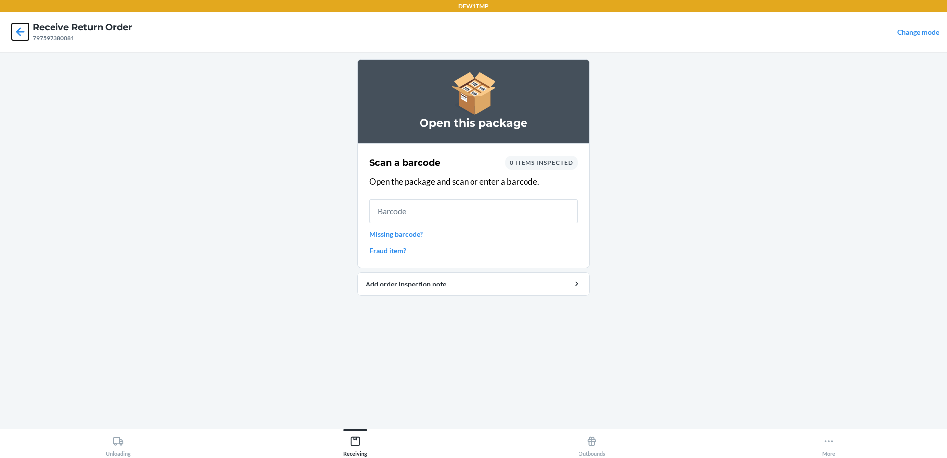
drag, startPoint x: 21, startPoint y: 36, endPoint x: 14, endPoint y: 65, distance: 29.5
click at [18, 37] on icon at bounding box center [20, 31] width 17 height 17
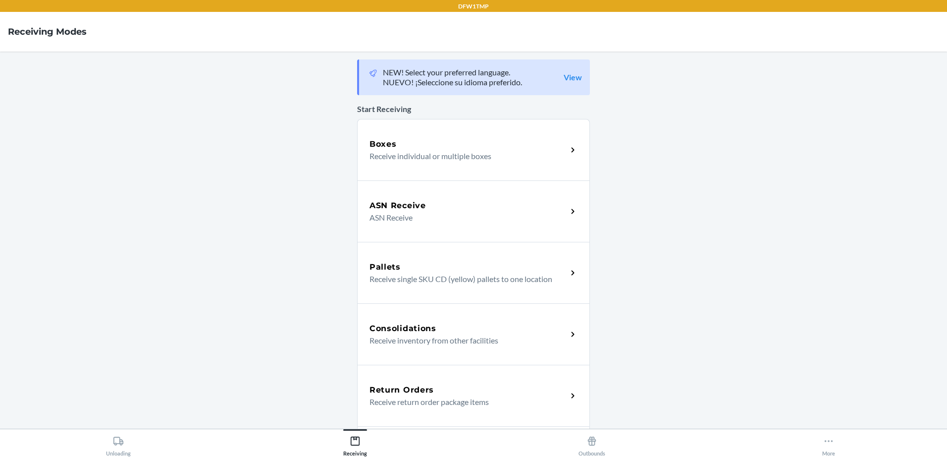
click at [117, 456] on div "Unloading Receiving Outbounds More" at bounding box center [473, 443] width 947 height 29
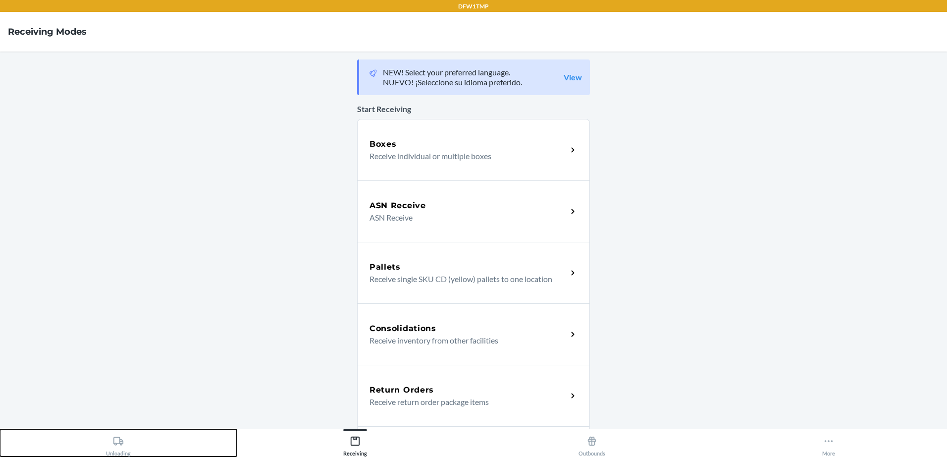
click at [121, 440] on icon at bounding box center [118, 441] width 10 height 8
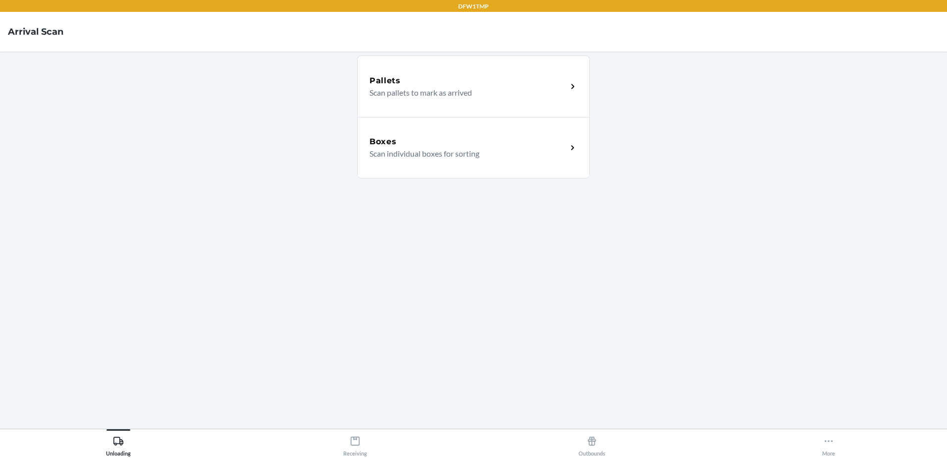
click at [452, 137] on div "Boxes" at bounding box center [469, 142] width 198 height 12
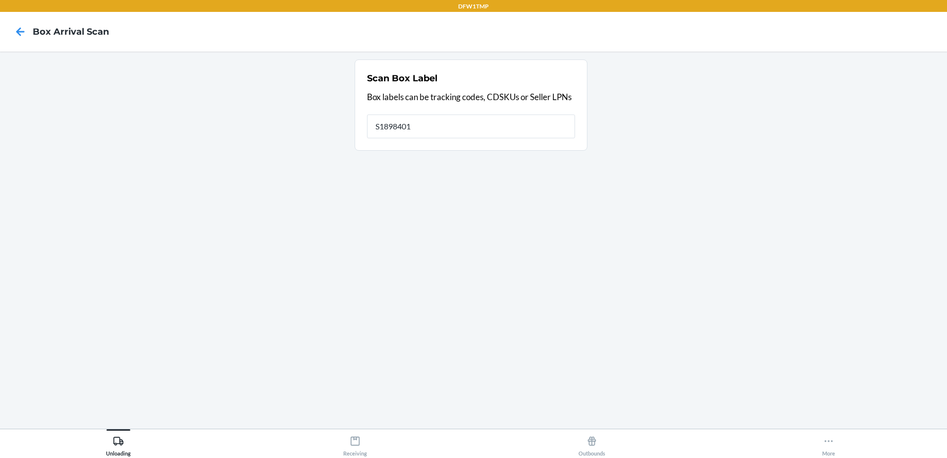
type input "S1898401"
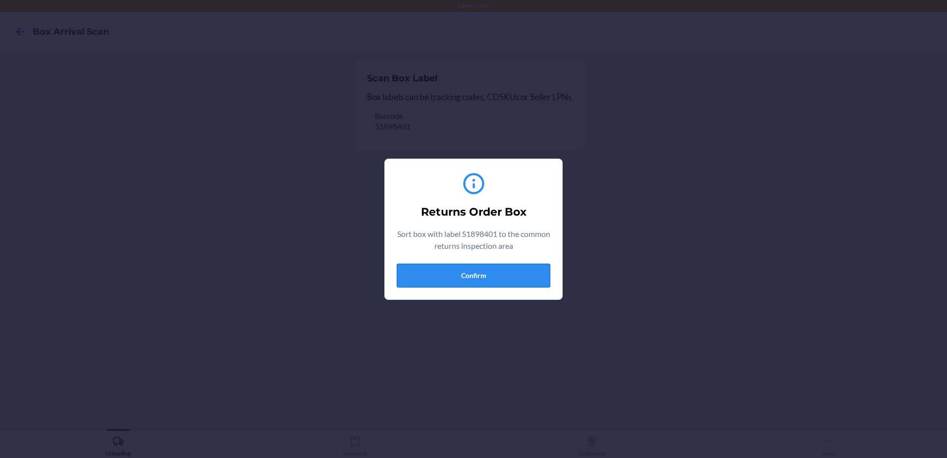
click at [406, 277] on button "Confirm" at bounding box center [474, 276] width 154 height 24
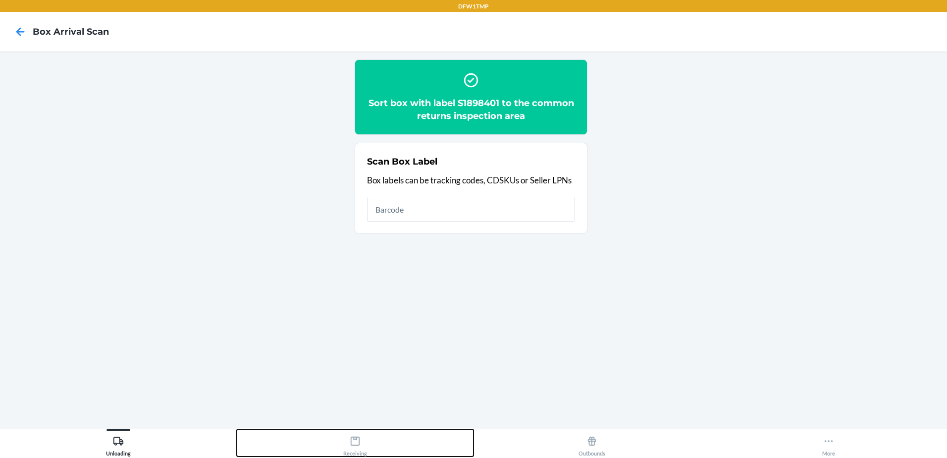
click at [354, 441] on icon at bounding box center [355, 441] width 11 height 11
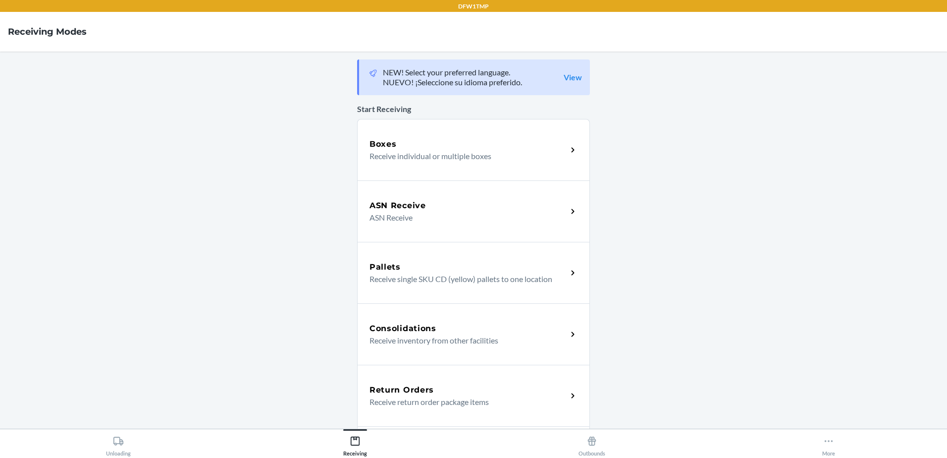
click at [454, 397] on p "Receive return order package items" at bounding box center [465, 402] width 190 height 12
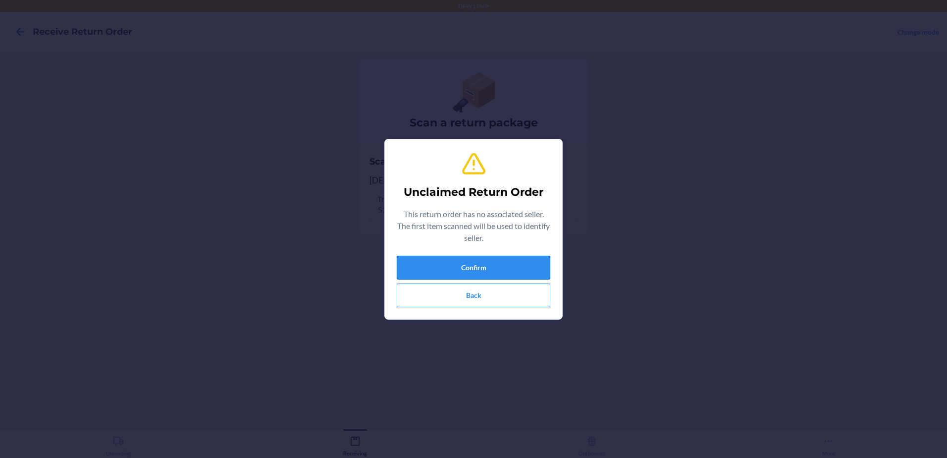
click at [468, 273] on button "Confirm" at bounding box center [474, 268] width 154 height 24
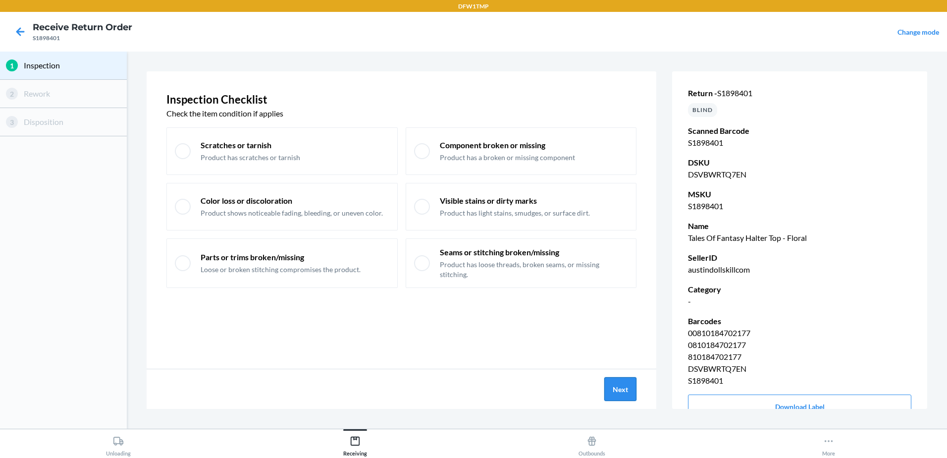
click at [625, 389] on button "Next" at bounding box center [621, 389] width 32 height 24
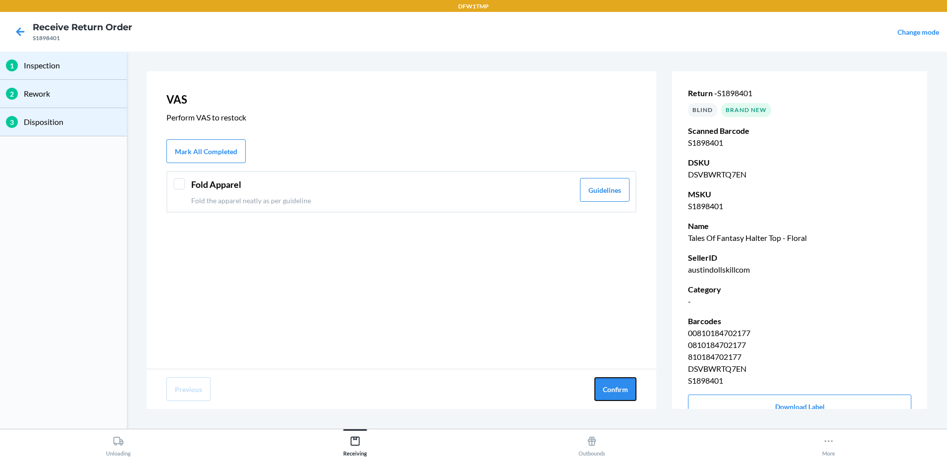
click at [624, 389] on button "Confirm" at bounding box center [616, 389] width 42 height 24
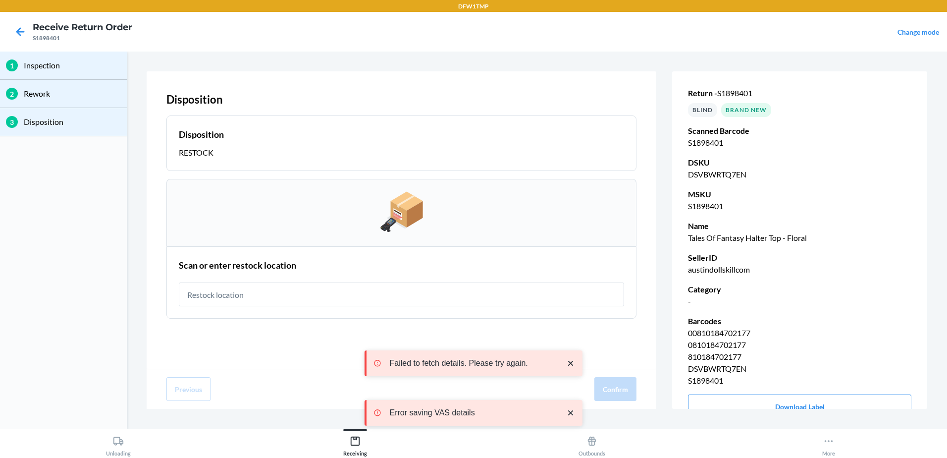
drag, startPoint x: 515, startPoint y: 300, endPoint x: 514, endPoint y: 293, distance: 7.4
click at [514, 298] on input "text" at bounding box center [401, 294] width 445 height 24
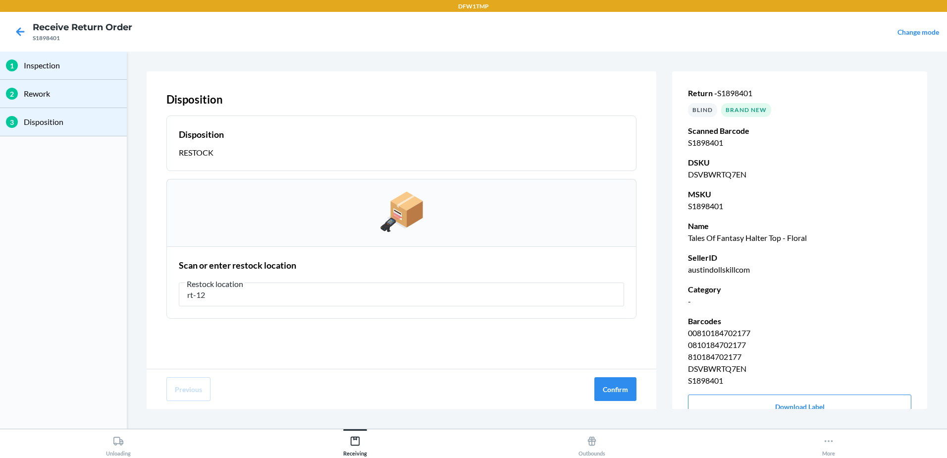
type input "rt-12"
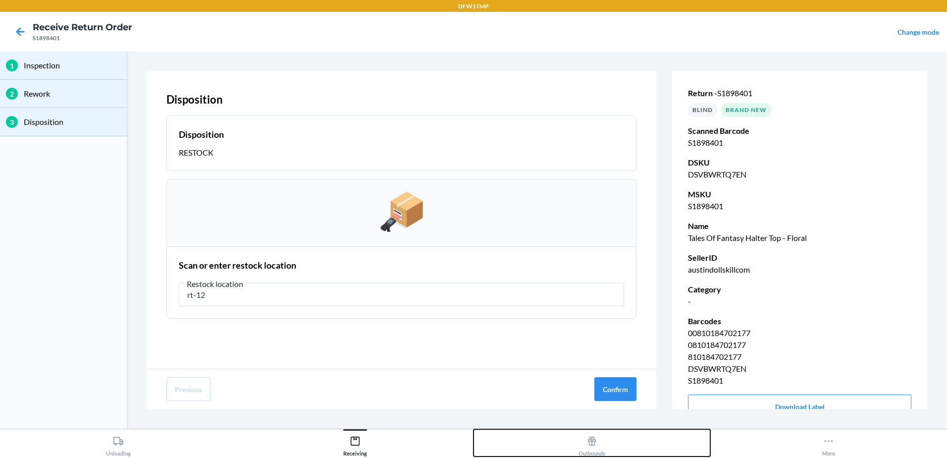
drag, startPoint x: 525, startPoint y: 483, endPoint x: 558, endPoint y: 483, distance: 32.7
click at [474, 429] on button "Outbounds" at bounding box center [592, 442] width 237 height 27
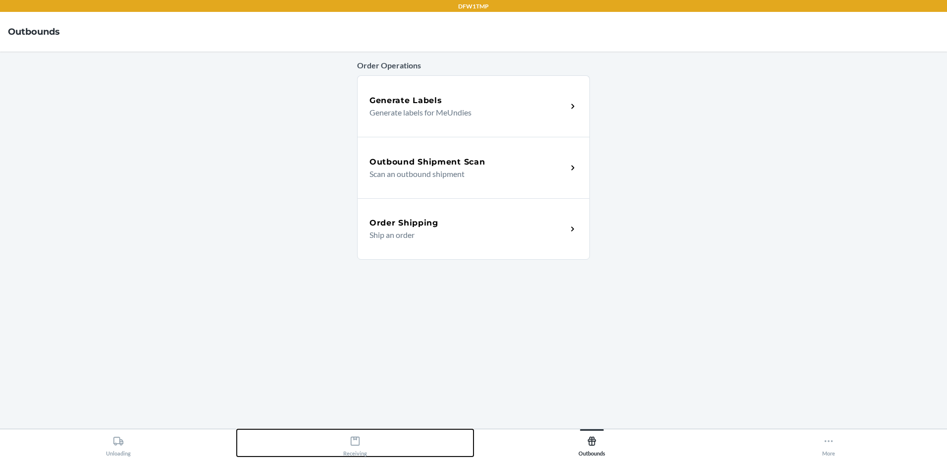
click at [355, 447] on div "Receiving" at bounding box center [355, 444] width 24 height 25
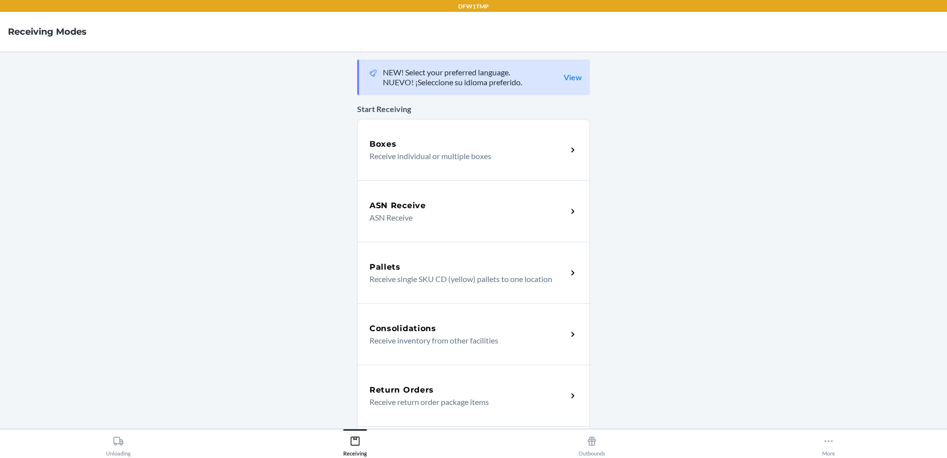
click at [458, 388] on div "Return Orders" at bounding box center [469, 390] width 198 height 12
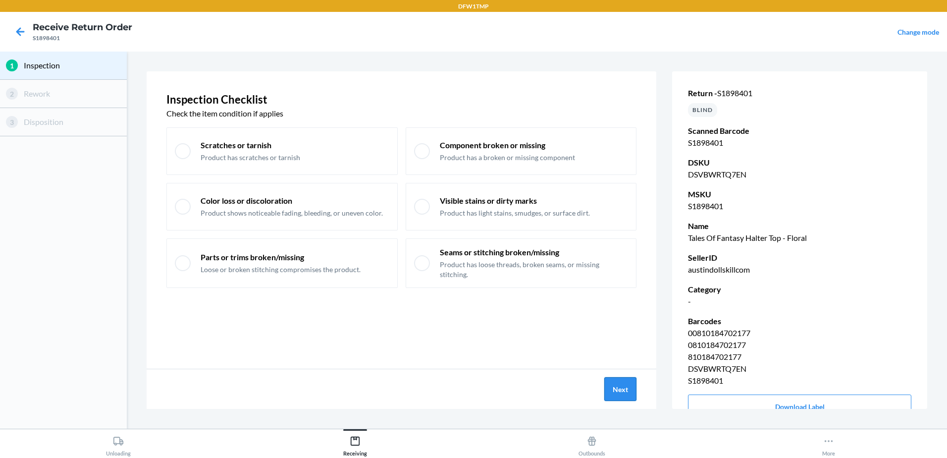
click at [619, 387] on button "Next" at bounding box center [621, 389] width 32 height 24
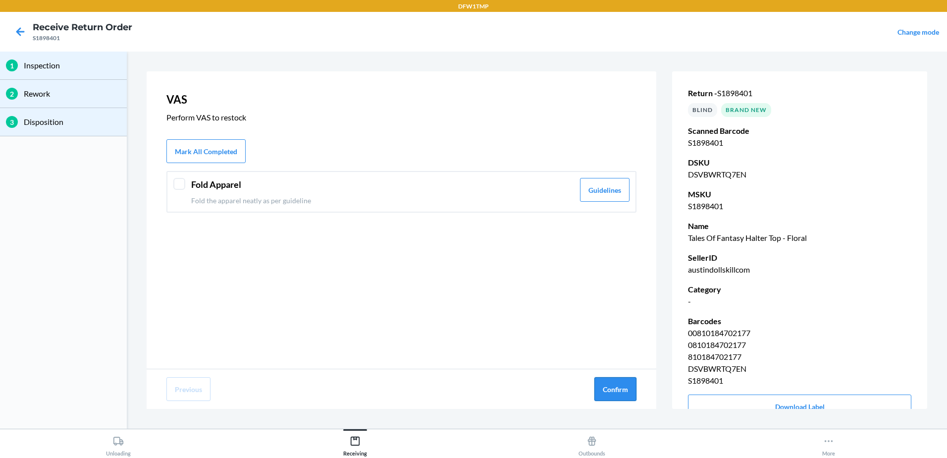
click at [620, 387] on button "Confirm" at bounding box center [616, 389] width 42 height 24
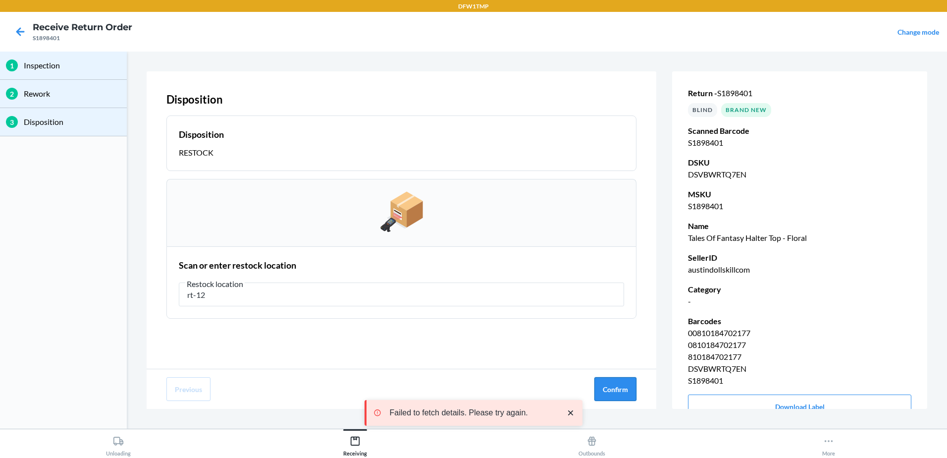
type input "rt-12"
click at [598, 384] on button "Confirm" at bounding box center [616, 389] width 42 height 24
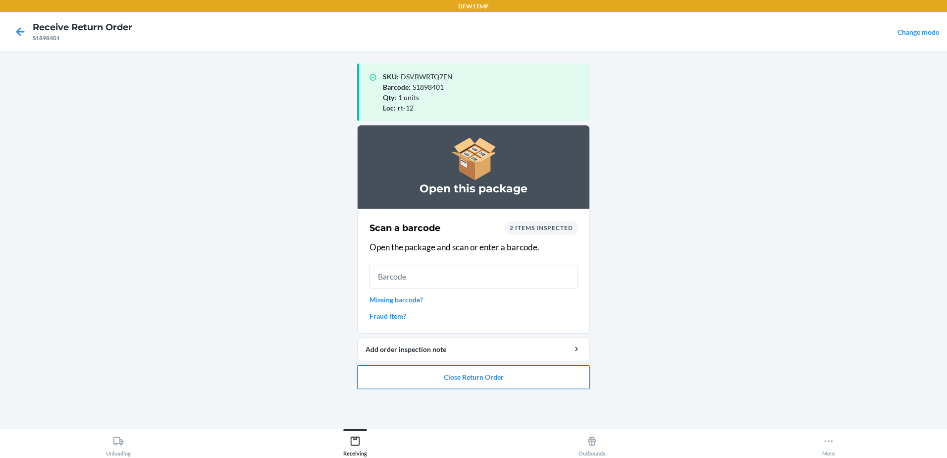
click at [468, 376] on button "Close Return Order" at bounding box center [473, 377] width 233 height 24
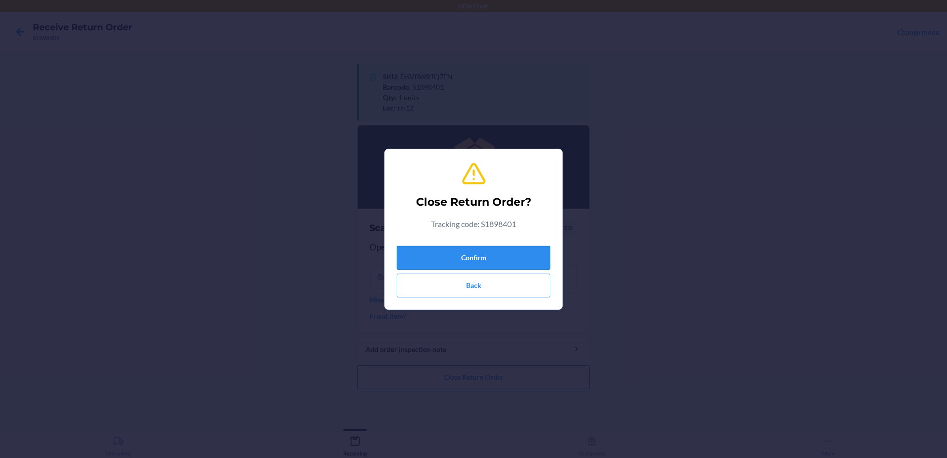
click at [461, 261] on button "Confirm" at bounding box center [474, 258] width 154 height 24
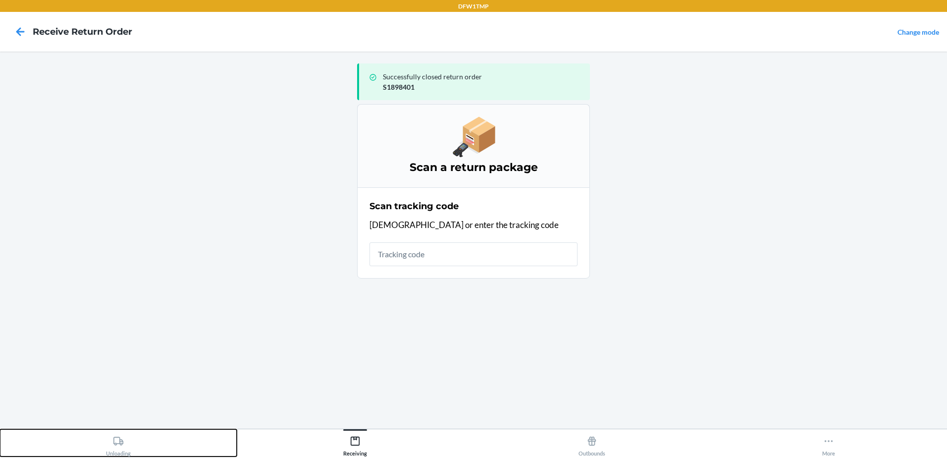
click at [104, 450] on button "Unloading" at bounding box center [118, 442] width 237 height 27
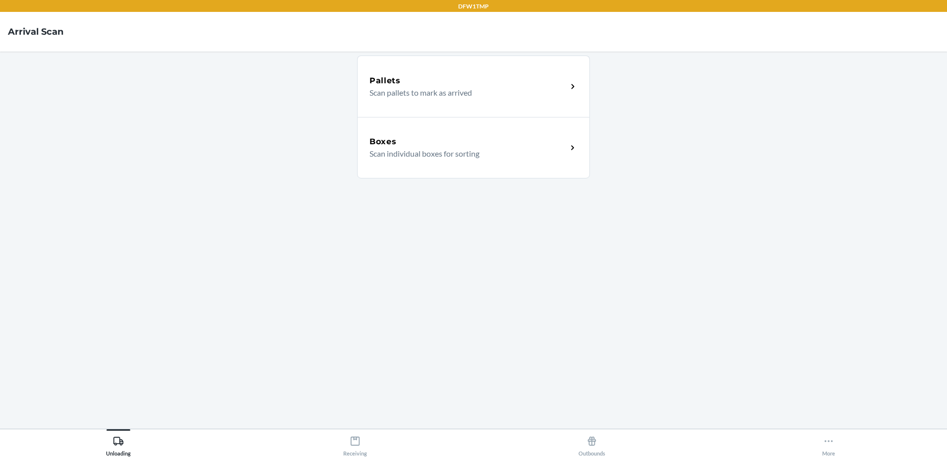
click at [456, 160] on div "Boxes Scan individual boxes for sorting" at bounding box center [473, 147] width 233 height 61
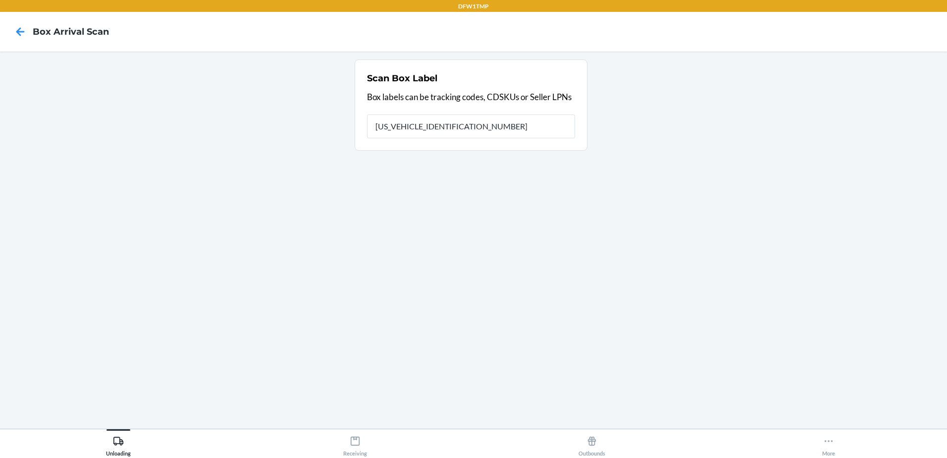
type input "1ZV58C199027430383"
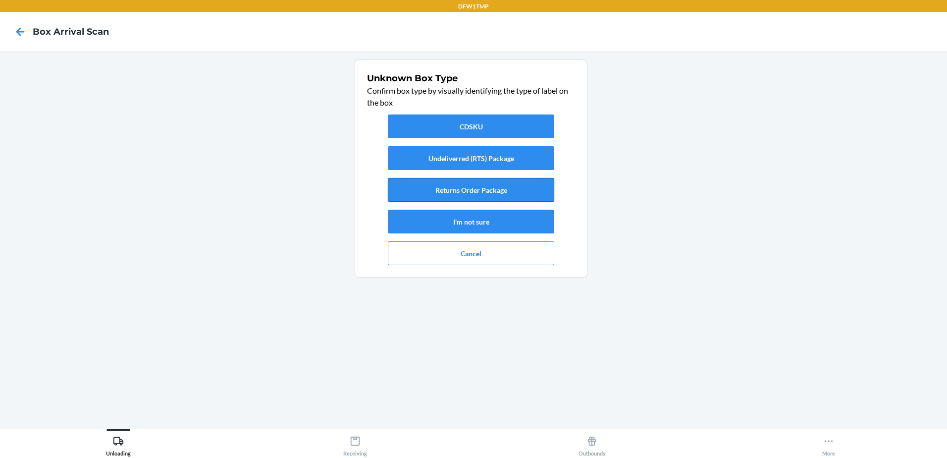
click at [485, 192] on button "Returns Order Package" at bounding box center [471, 190] width 166 height 24
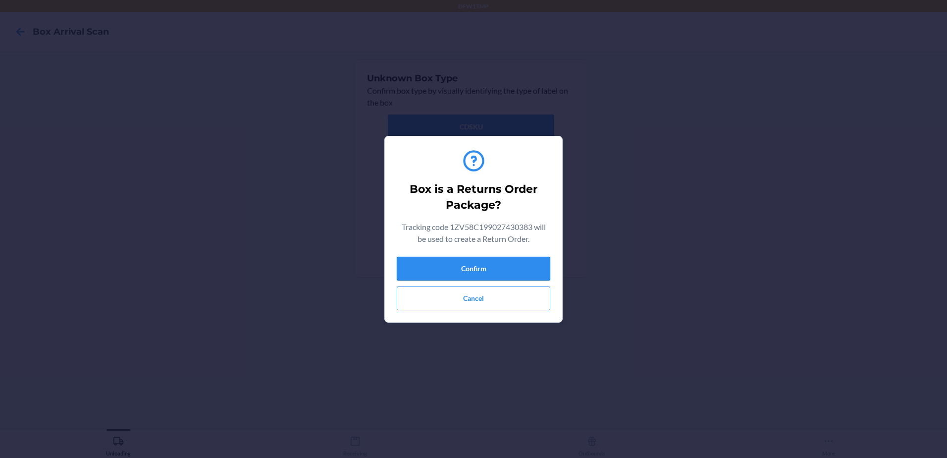
click at [485, 266] on button "Confirm" at bounding box center [474, 269] width 154 height 24
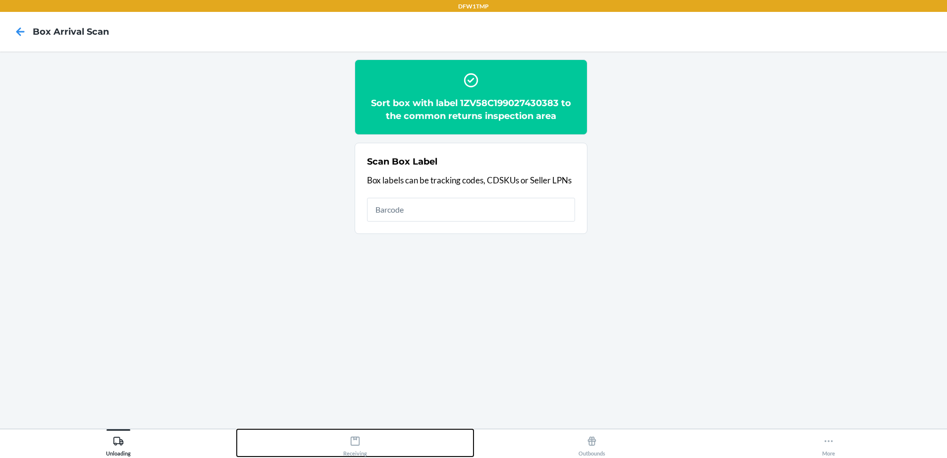
click at [360, 446] on div "Receiving" at bounding box center [355, 444] width 24 height 25
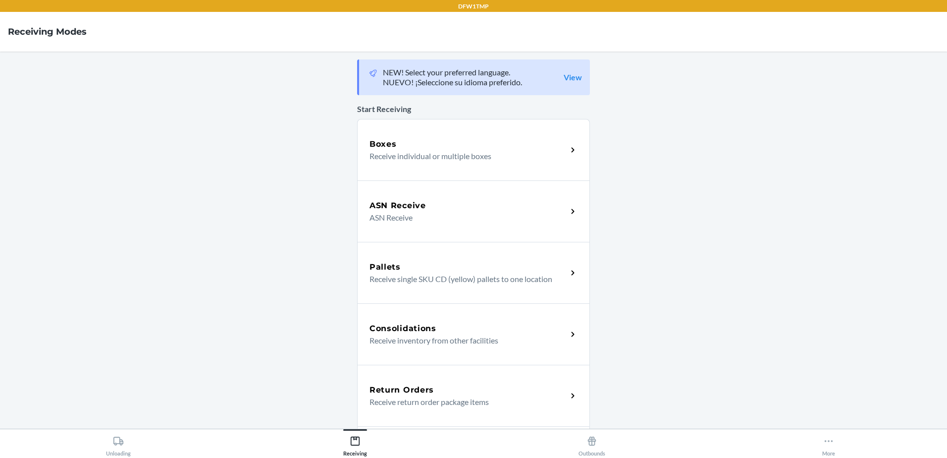
click at [463, 413] on div "Return Orders Receive return order package items" at bounding box center [473, 395] width 233 height 61
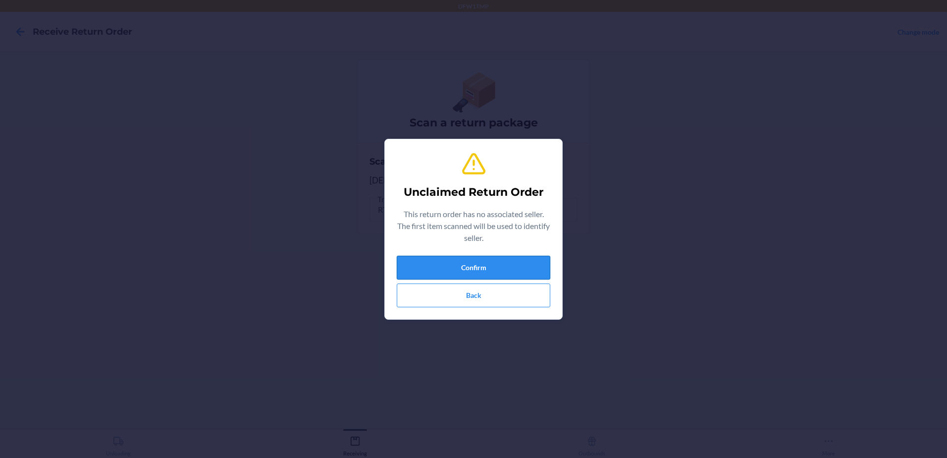
click at [486, 262] on button "Confirm" at bounding box center [474, 268] width 154 height 24
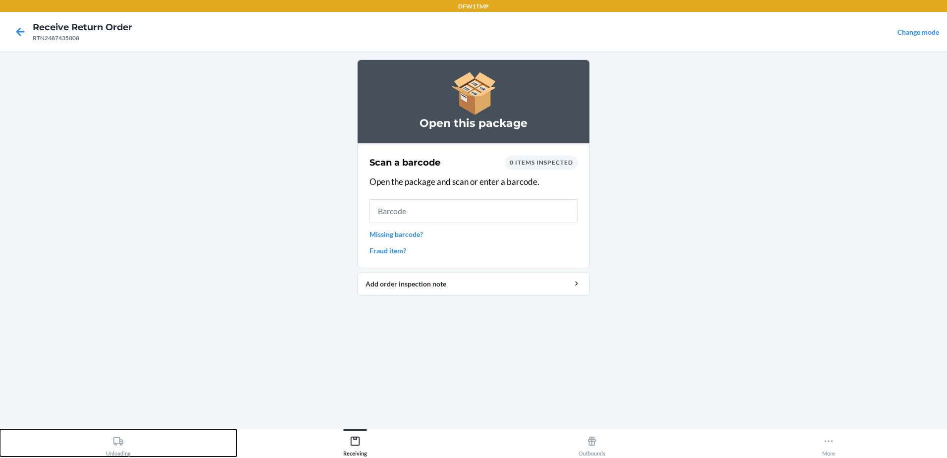
click at [116, 447] on div "Unloading" at bounding box center [118, 444] width 25 height 25
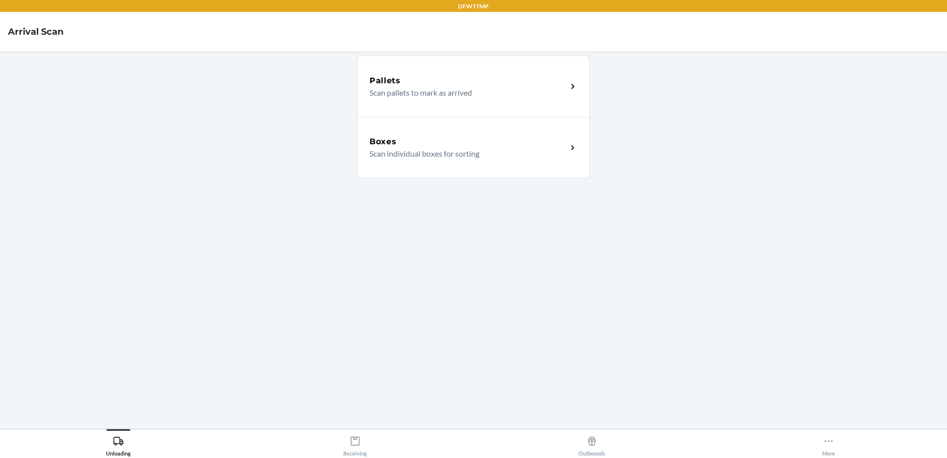
click at [493, 159] on div "Boxes Scan individual boxes for sorting" at bounding box center [473, 147] width 233 height 61
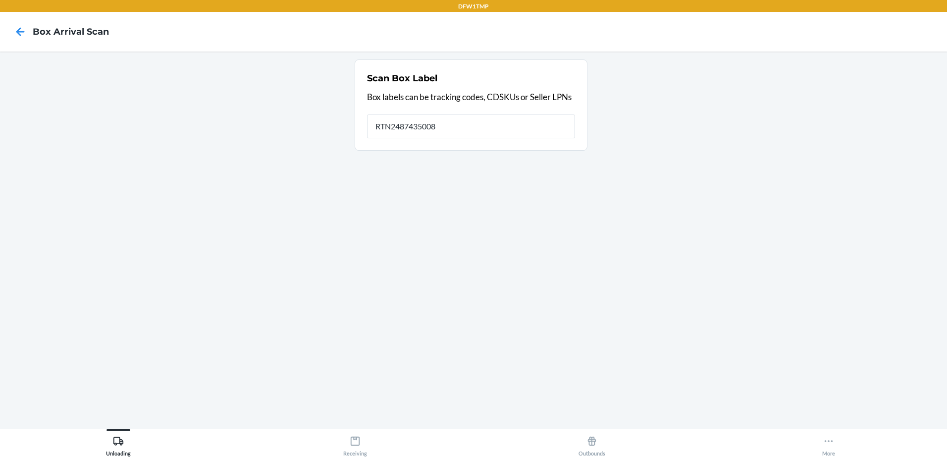
type input "RTN2487435008"
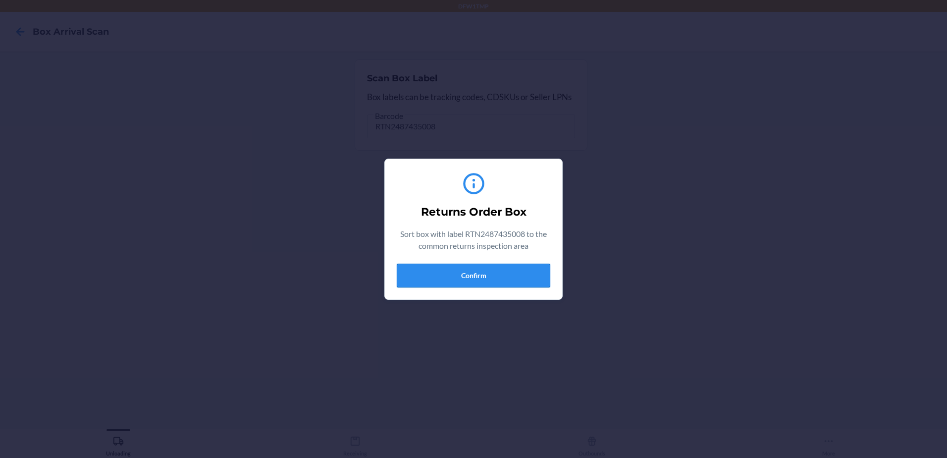
click at [518, 270] on button "Confirm" at bounding box center [474, 276] width 154 height 24
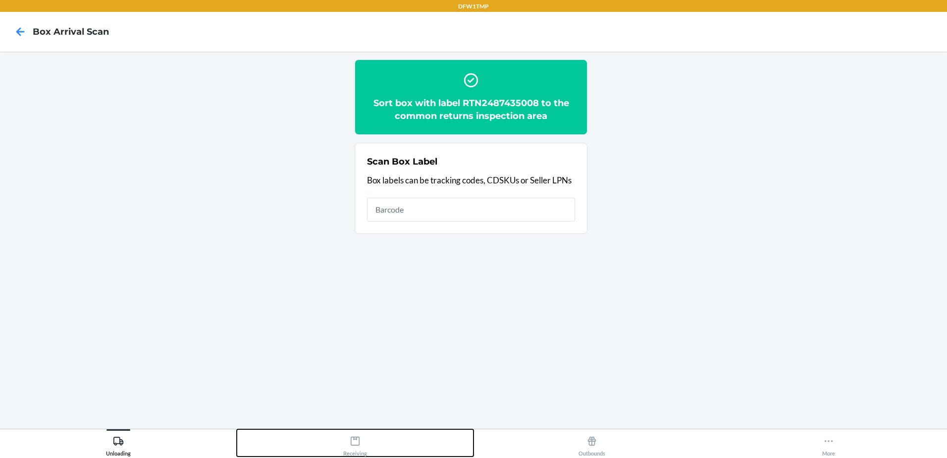
click at [345, 440] on div "Receiving" at bounding box center [355, 444] width 24 height 25
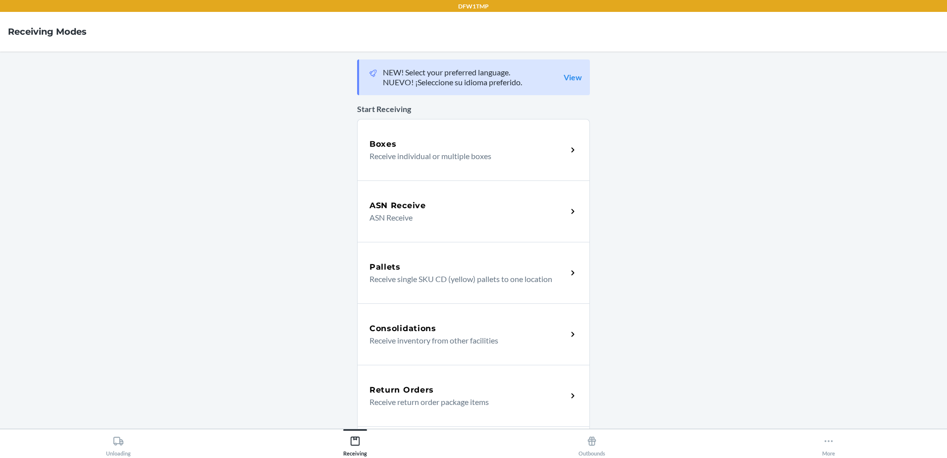
click at [429, 387] on h5 "Return Orders" at bounding box center [402, 390] width 64 height 12
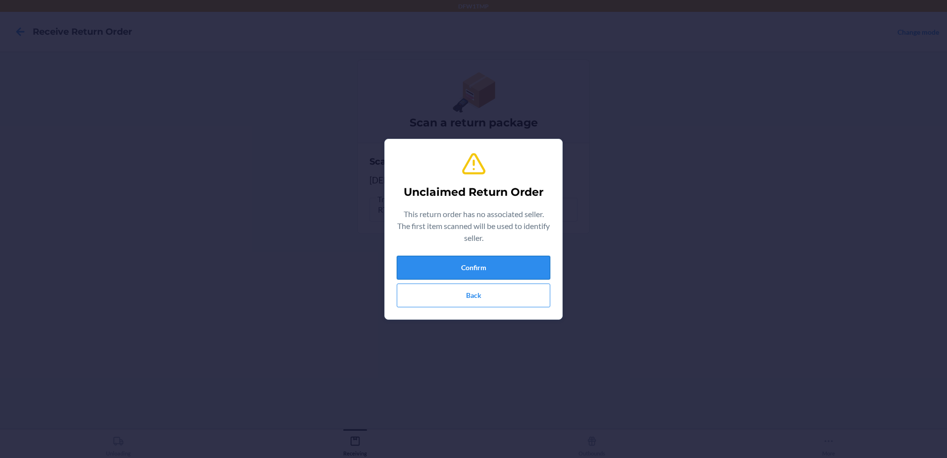
click at [472, 266] on button "Confirm" at bounding box center [474, 268] width 154 height 24
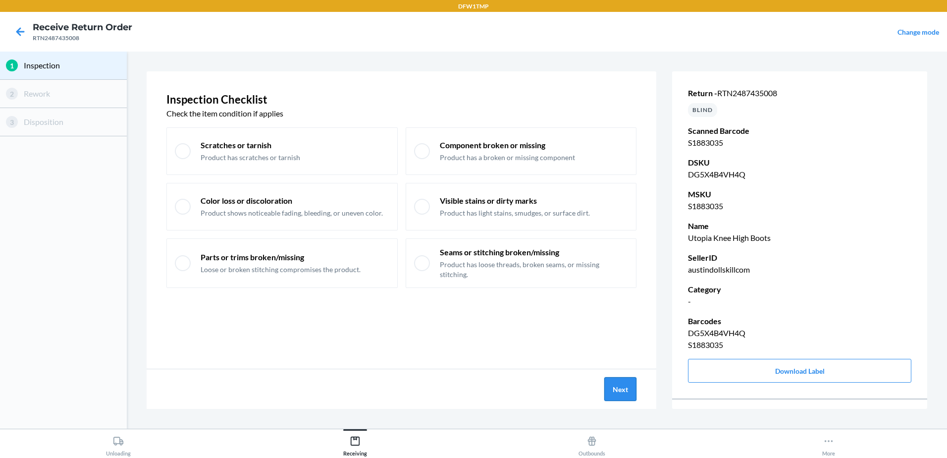
click at [615, 392] on button "Next" at bounding box center [621, 389] width 32 height 24
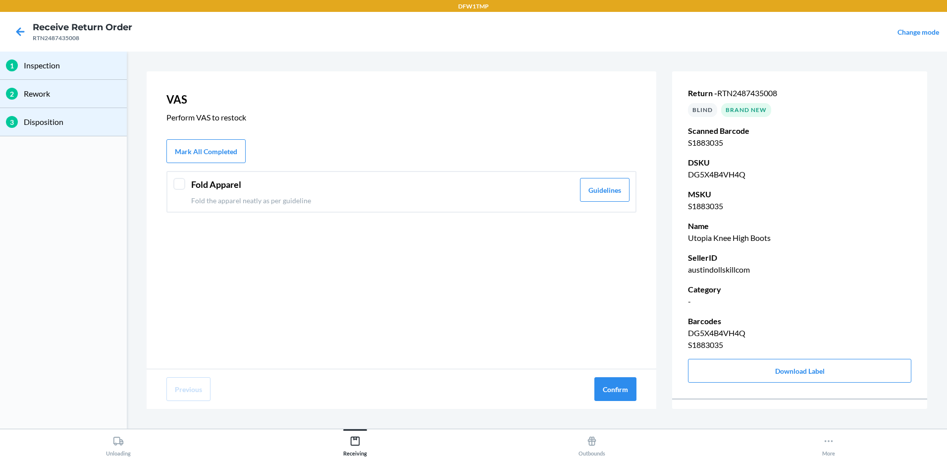
drag, startPoint x: 224, startPoint y: 201, endPoint x: 235, endPoint y: 216, distance: 18.1
click at [224, 207] on div "Fold Apparel Fold the apparel neatly as per guideline Guidelines" at bounding box center [401, 192] width 470 height 42
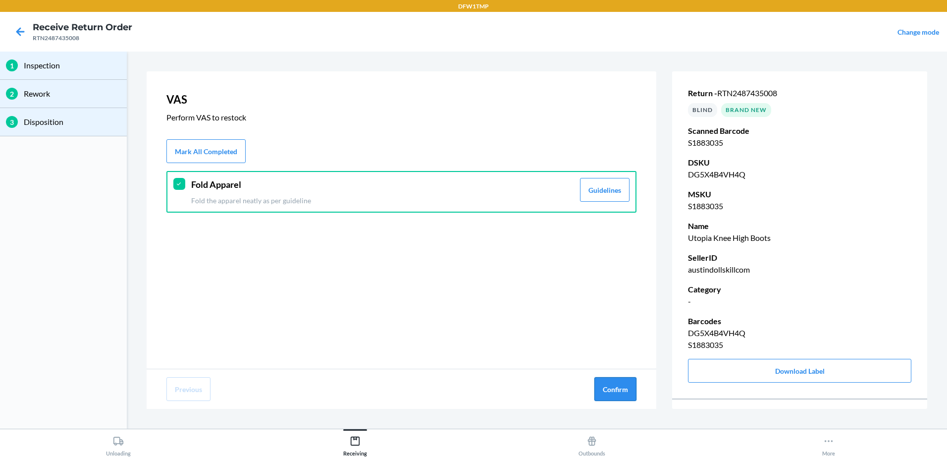
click at [608, 390] on button "Confirm" at bounding box center [616, 389] width 42 height 24
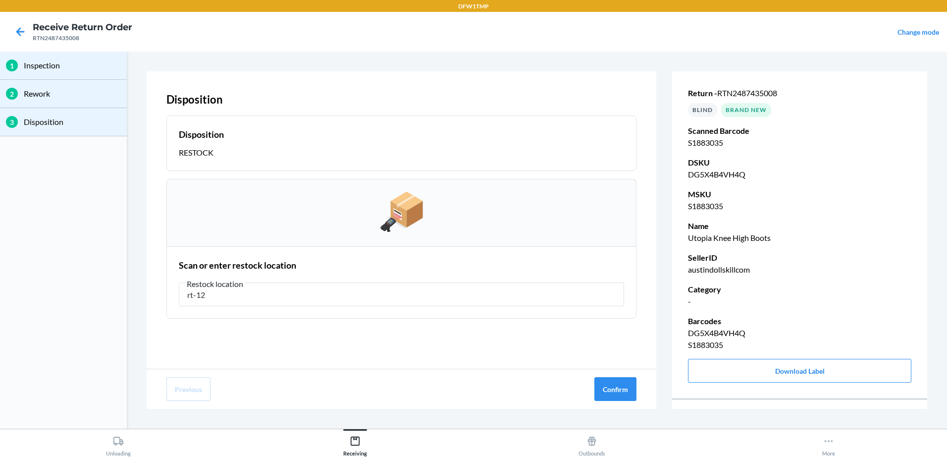
type input "rt-12"
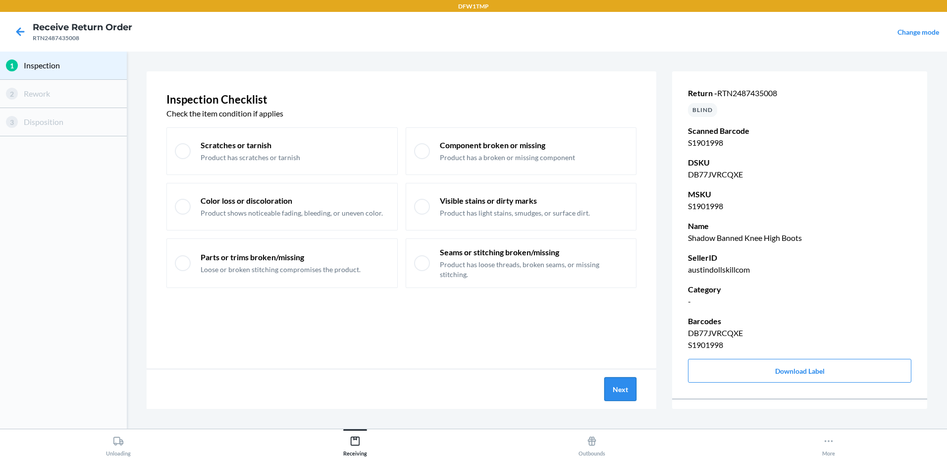
click at [615, 385] on button "Next" at bounding box center [621, 389] width 32 height 24
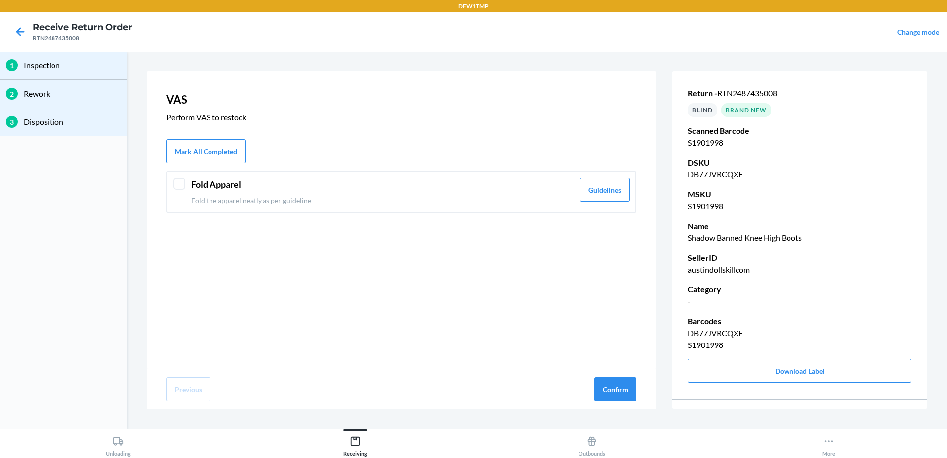
click at [193, 195] on p "Fold the apparel neatly as per guideline" at bounding box center [382, 200] width 383 height 10
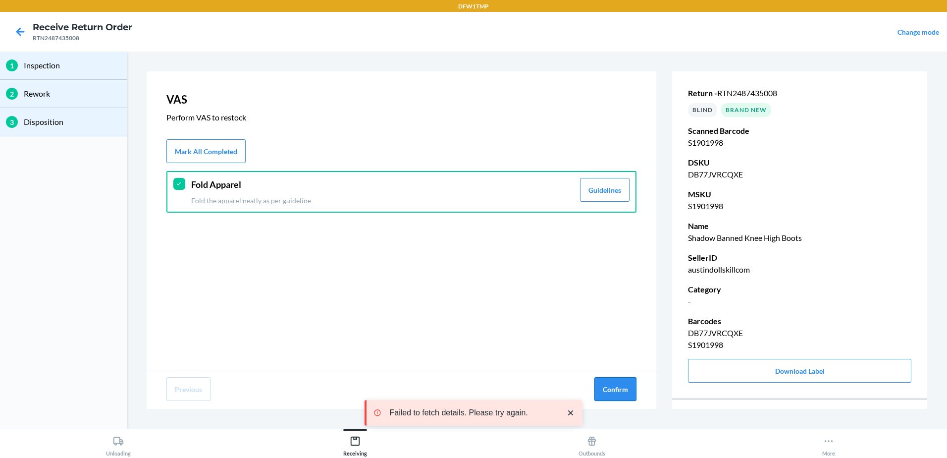
click at [627, 393] on button "Confirm" at bounding box center [616, 389] width 42 height 24
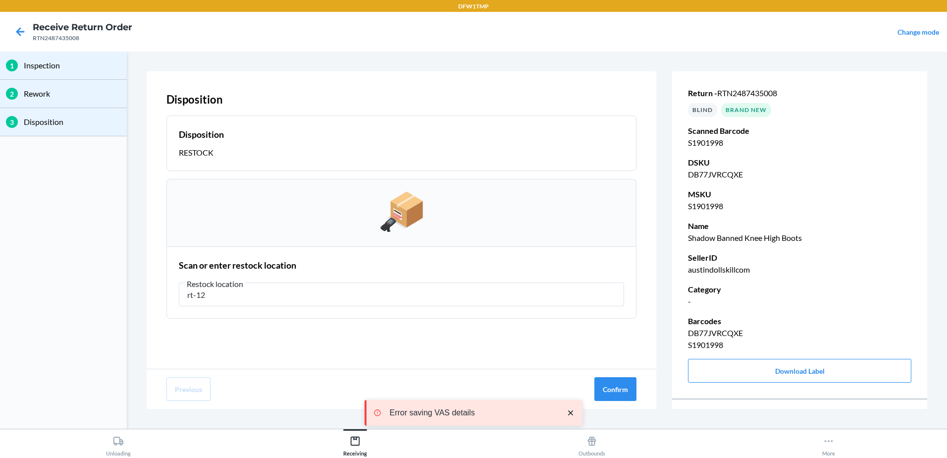
type input "rt-12"
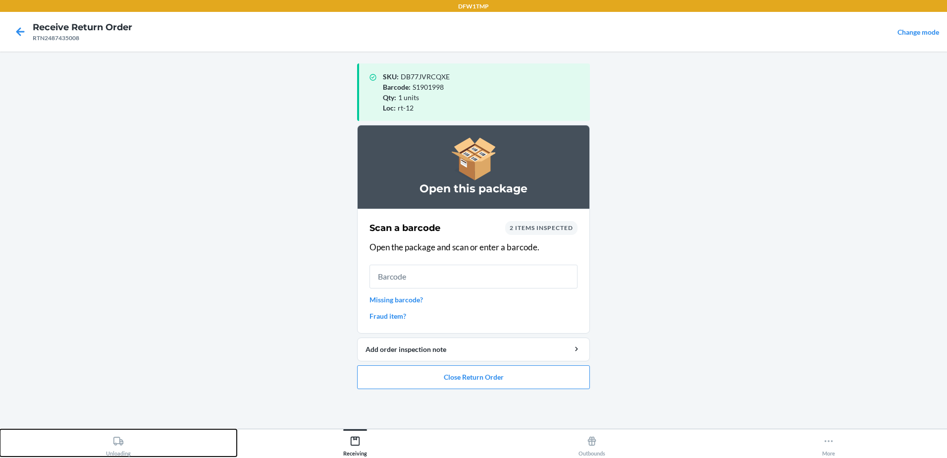
click at [129, 446] on div "Unloading" at bounding box center [118, 444] width 25 height 25
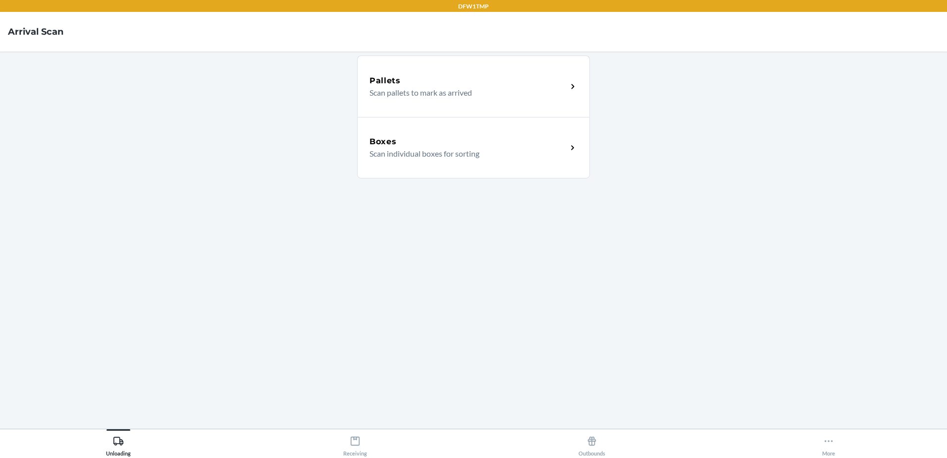
click at [428, 148] on p "Scan individual boxes for sorting" at bounding box center [465, 154] width 190 height 12
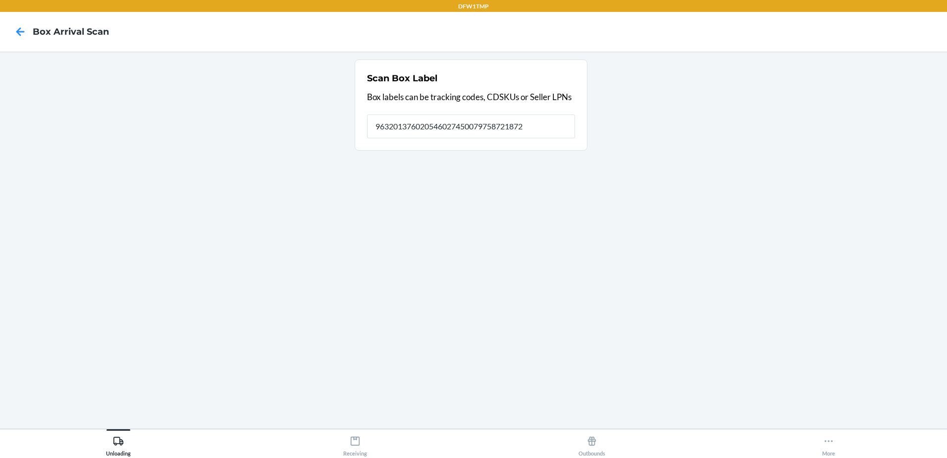
type input "9632013760205460274500797587218726"
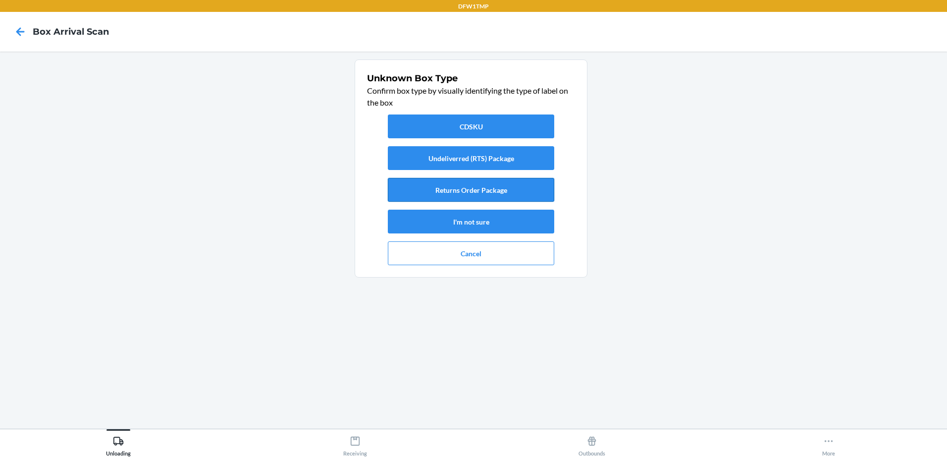
click at [535, 193] on button "Returns Order Package" at bounding box center [471, 190] width 166 height 24
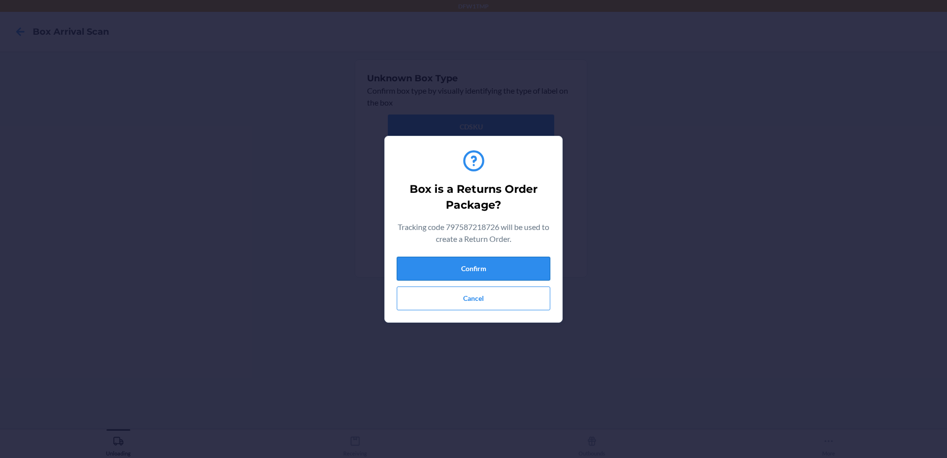
click at [508, 277] on button "Confirm" at bounding box center [474, 269] width 154 height 24
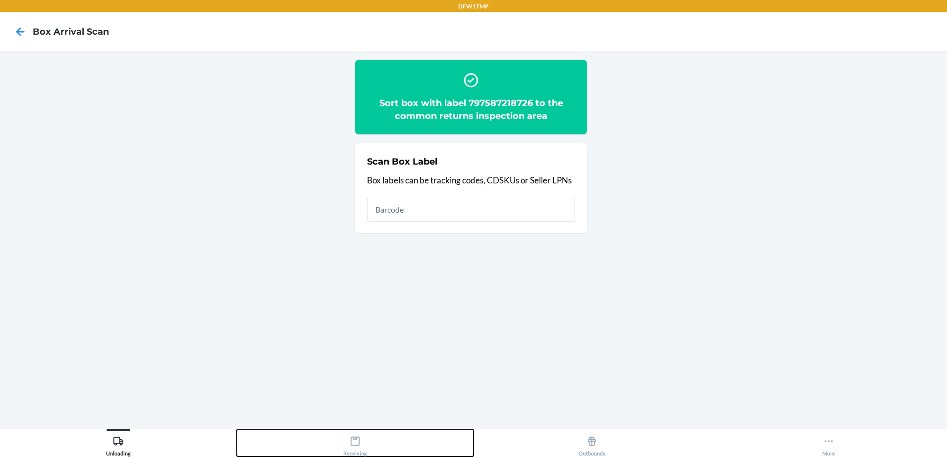
drag, startPoint x: 378, startPoint y: 448, endPoint x: 382, endPoint y: 444, distance: 5.6
click at [382, 446] on button "Receiving" at bounding box center [355, 442] width 237 height 27
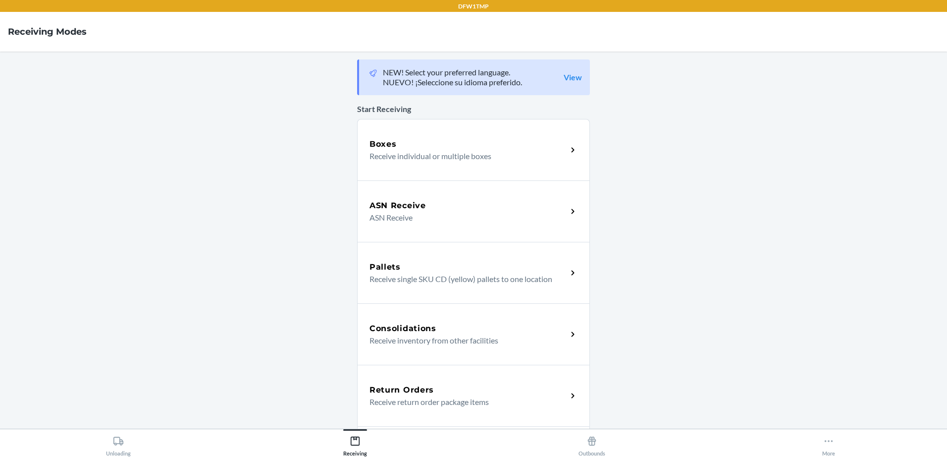
click at [418, 401] on p "Receive return order package items" at bounding box center [465, 402] width 190 height 12
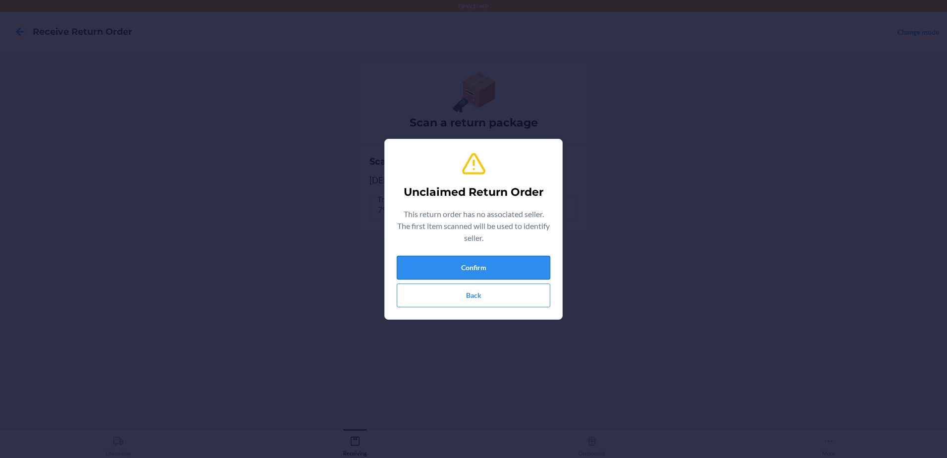
click at [496, 268] on button "Confirm" at bounding box center [474, 268] width 154 height 24
